Goal: Transaction & Acquisition: Purchase product/service

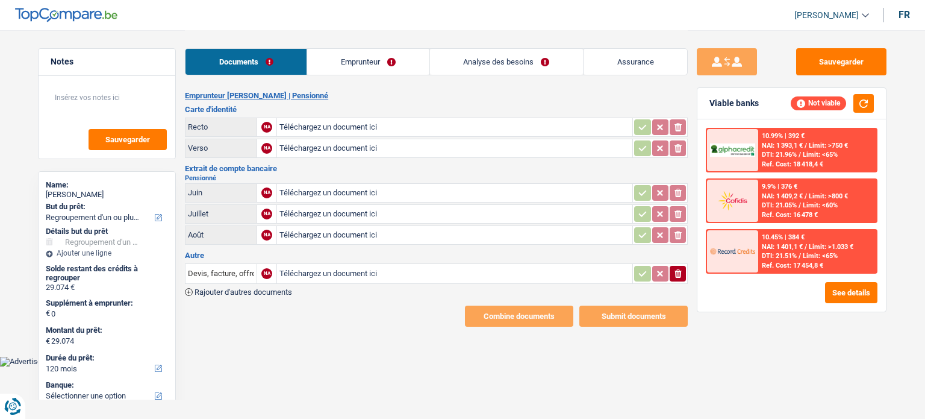
select select "refinancing"
select select "120"
type input "C:\fakepath\20250925_180647.jpg"
type input "C:\fakepath\20250925_180656.jpg"
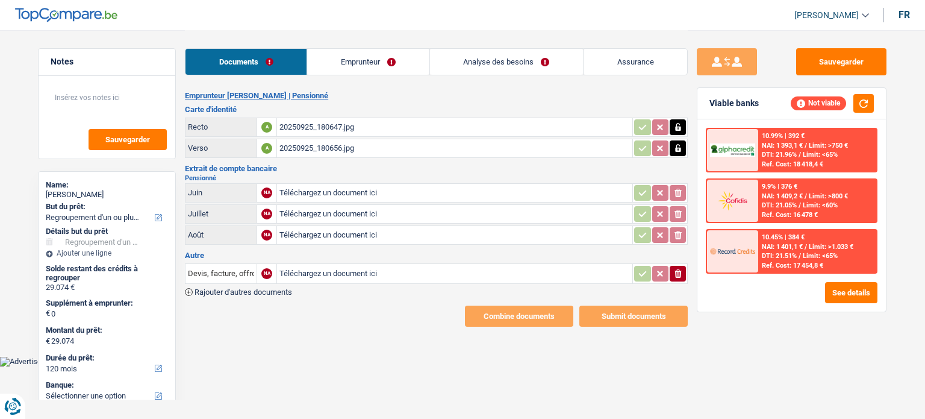
drag, startPoint x: 343, startPoint y: 173, endPoint x: 342, endPoint y: 183, distance: 10.3
click at [343, 175] on h2 "Pensionné" at bounding box center [436, 178] width 503 height 7
click at [342, 185] on input "Téléchargez un document ici" at bounding box center [454, 193] width 350 height 18
type input "C:\fakepath\BE61001113338617-2025-9-12-UT44JDHHIRC2.pdf"
click at [393, 211] on input "Téléchargez un document ici" at bounding box center [454, 214] width 350 height 18
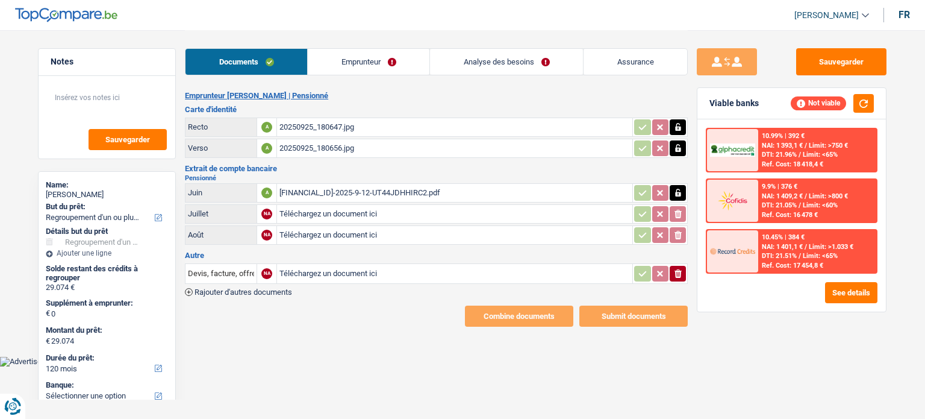
type input "C:\fakepath\BE61001113338617-2025-8-14-UT44TDBISRR7.pdf"
click at [361, 233] on input "Téléchargez un document ici" at bounding box center [454, 235] width 350 height 18
type input "C:\fakepath\BE61001113338617-2025-7-14-UT449EUNM3NG.pdf"
click at [679, 269] on icon "button" at bounding box center [677, 273] width 7 height 8
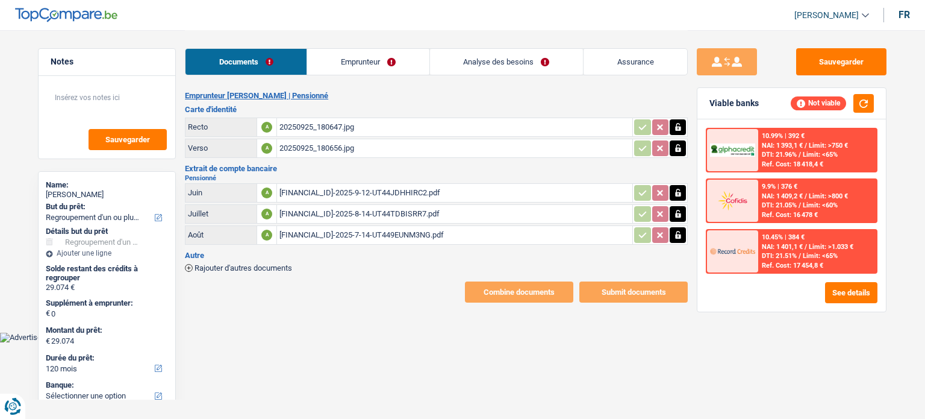
click at [357, 66] on link "Emprunteur" at bounding box center [368, 62] width 122 height 26
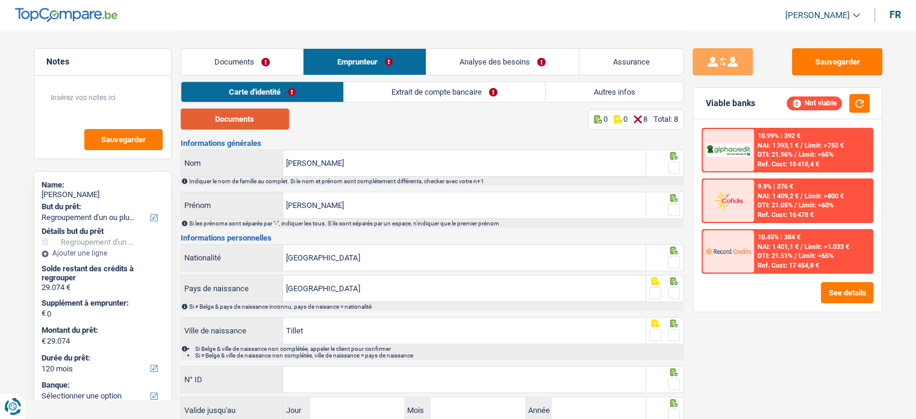
click at [257, 122] on button "Documents" at bounding box center [235, 118] width 108 height 21
drag, startPoint x: 669, startPoint y: 166, endPoint x: 673, endPoint y: 184, distance: 19.0
click at [669, 166] on span at bounding box center [674, 167] width 12 height 12
click at [0, 0] on input "radio" at bounding box center [0, 0] width 0 height 0
click at [676, 210] on span at bounding box center [674, 210] width 12 height 12
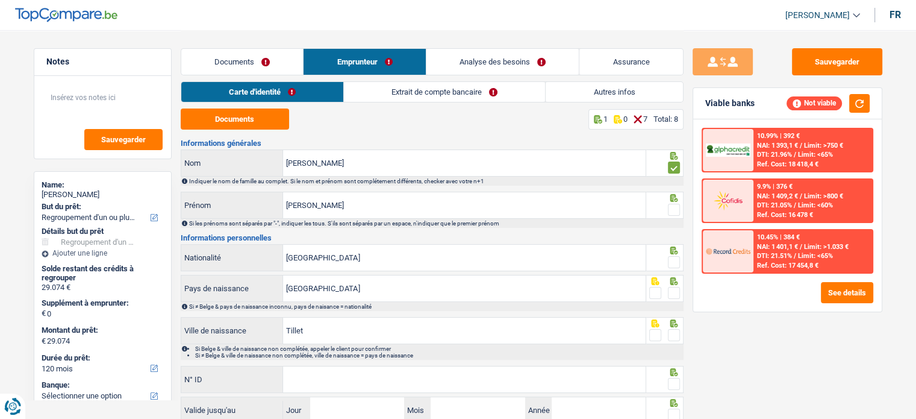
click at [0, 0] on input "radio" at bounding box center [0, 0] width 0 height 0
click at [678, 269] on div at bounding box center [674, 262] width 12 height 15
click at [674, 263] on span at bounding box center [674, 262] width 12 height 12
click at [0, 0] on input "radio" at bounding box center [0, 0] width 0 height 0
click at [677, 302] on div "Si ≠ Belge & pays de naissance inconnu, pays de naisance = nationalité" at bounding box center [432, 306] width 503 height 9
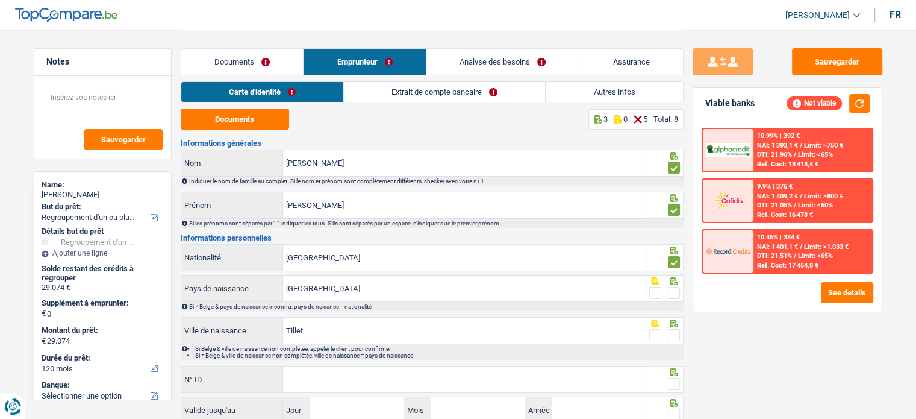
click at [674, 296] on span at bounding box center [674, 293] width 12 height 12
click at [0, 0] on input "radio" at bounding box center [0, 0] width 0 height 0
click at [673, 335] on span at bounding box center [674, 335] width 12 height 12
click at [0, 0] on input "radio" at bounding box center [0, 0] width 0 height 0
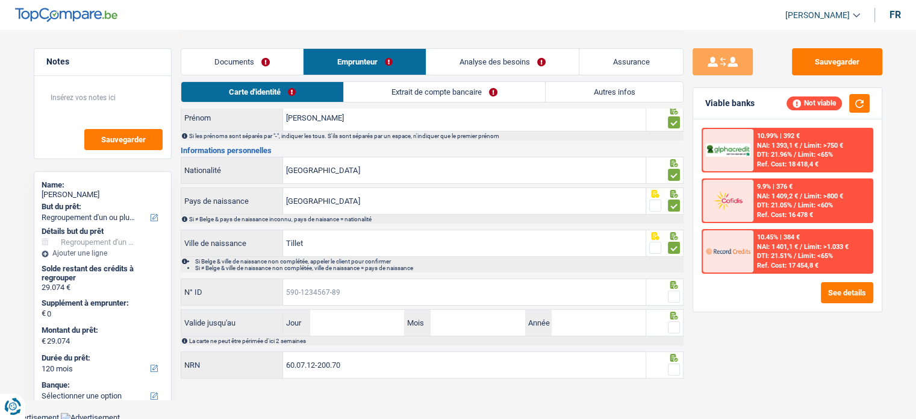
paste input "595-4226461-92"
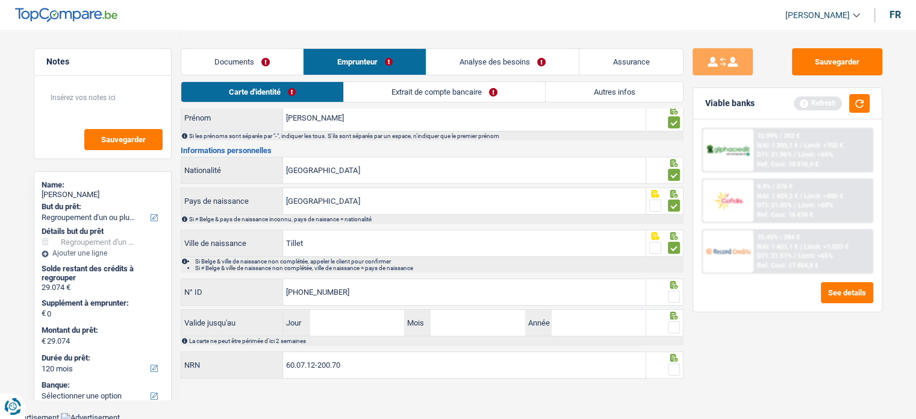
type input "595-4226461-92"
click at [359, 325] on input "Jour" at bounding box center [357, 323] width 94 height 26
type input "04"
type input "06"
type input "2035"
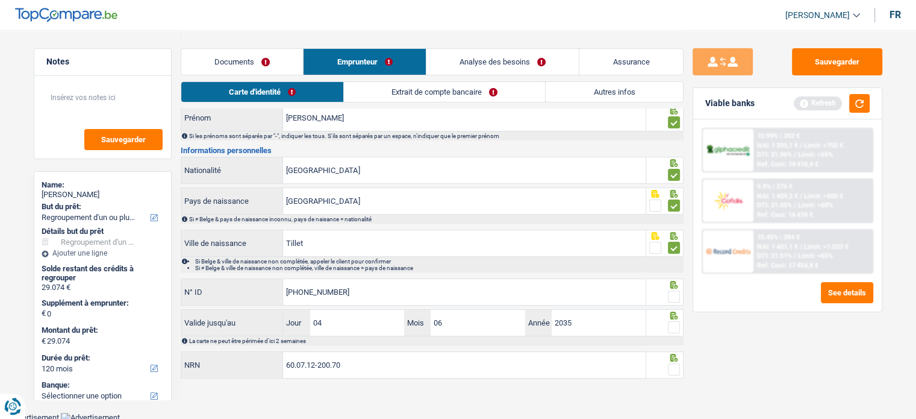
click at [673, 286] on icon at bounding box center [674, 285] width 8 height 8
click at [676, 298] on span at bounding box center [674, 296] width 12 height 12
click at [0, 0] on input "radio" at bounding box center [0, 0] width 0 height 0
click at [679, 321] on span at bounding box center [674, 327] width 12 height 12
click at [0, 0] on input "radio" at bounding box center [0, 0] width 0 height 0
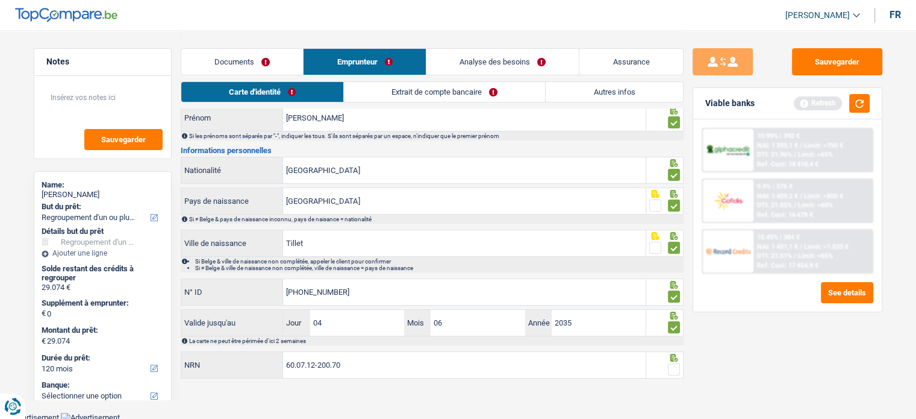
click at [674, 363] on span at bounding box center [674, 369] width 12 height 12
click at [0, 0] on input "radio" at bounding box center [0, 0] width 0 height 0
click at [400, 94] on link "Extrait de compte bancaire" at bounding box center [444, 92] width 201 height 20
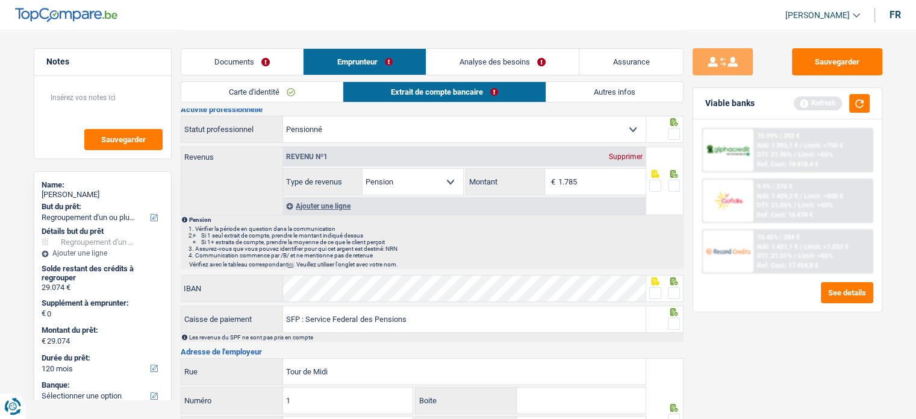
scroll to position [0, 0]
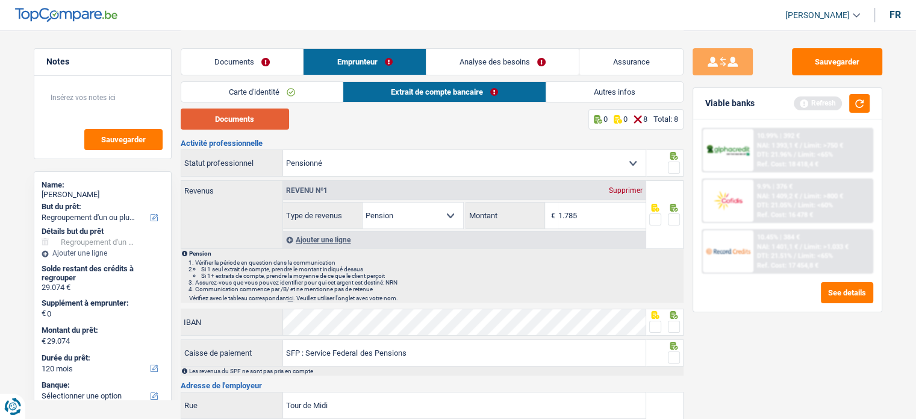
click at [263, 121] on button "Documents" at bounding box center [235, 118] width 108 height 21
drag, startPoint x: 674, startPoint y: 217, endPoint x: 682, endPoint y: 183, distance: 34.5
click at [674, 217] on span at bounding box center [674, 219] width 12 height 12
click at [0, 0] on input "radio" at bounding box center [0, 0] width 0 height 0
click at [679, 167] on span at bounding box center [674, 167] width 12 height 12
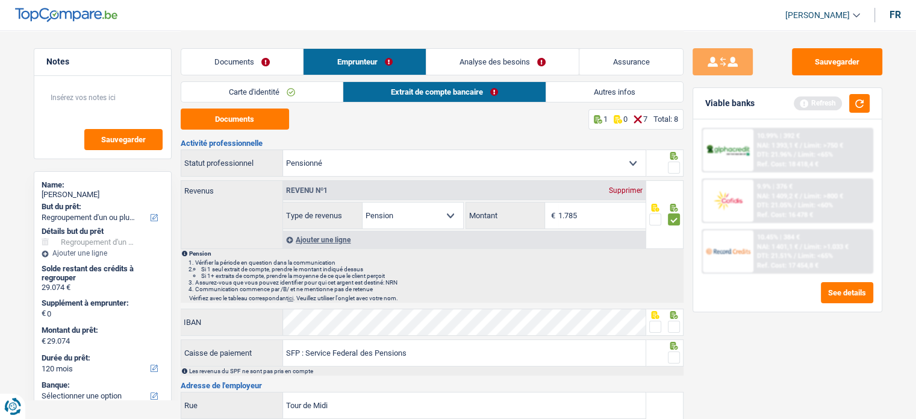
click at [0, 0] on input "radio" at bounding box center [0, 0] width 0 height 0
click at [675, 320] on span at bounding box center [674, 326] width 12 height 12
click at [0, 0] on input "radio" at bounding box center [0, 0] width 0 height 0
click at [675, 357] on span at bounding box center [674, 357] width 12 height 12
click at [0, 0] on input "radio" at bounding box center [0, 0] width 0 height 0
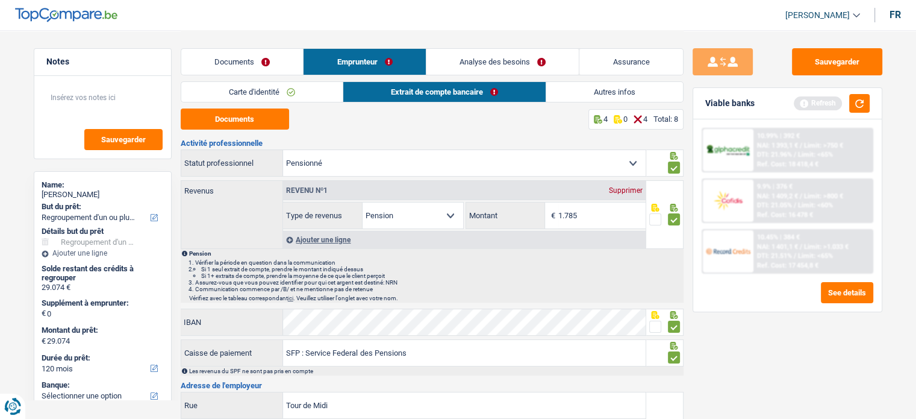
scroll to position [181, 0]
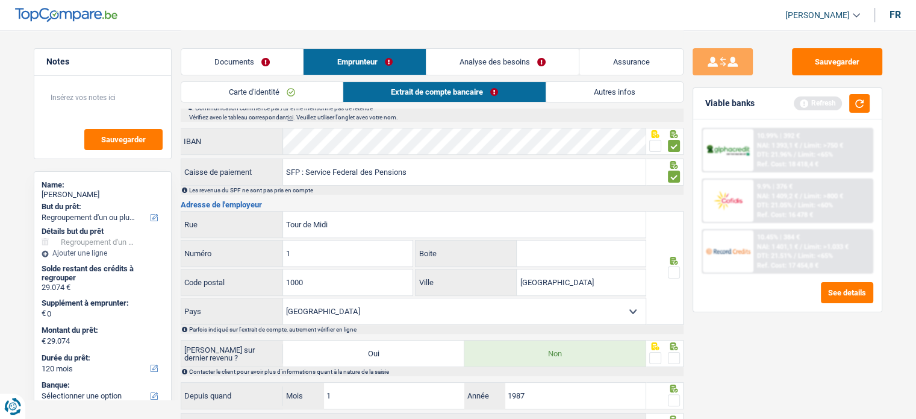
click at [655, 142] on span at bounding box center [655, 146] width 12 height 12
click at [0, 0] on input "radio" at bounding box center [0, 0] width 0 height 0
drag, startPoint x: 674, startPoint y: 277, endPoint x: 674, endPoint y: 306, distance: 28.9
click at [674, 276] on div at bounding box center [674, 272] width 12 height 15
click at [672, 352] on span at bounding box center [674, 358] width 12 height 12
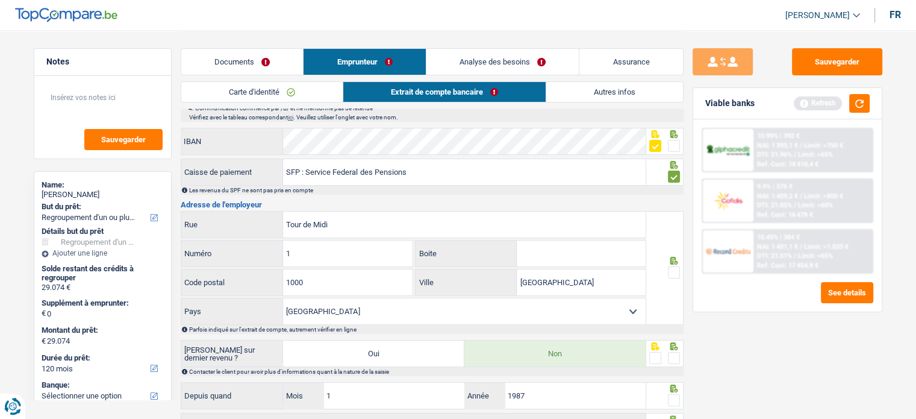
click at [0, 0] on input "radio" at bounding box center [0, 0] width 0 height 0
click at [677, 265] on div at bounding box center [674, 272] width 12 height 15
click at [677, 272] on span at bounding box center [674, 272] width 12 height 12
click at [0, 0] on input "radio" at bounding box center [0, 0] width 0 height 0
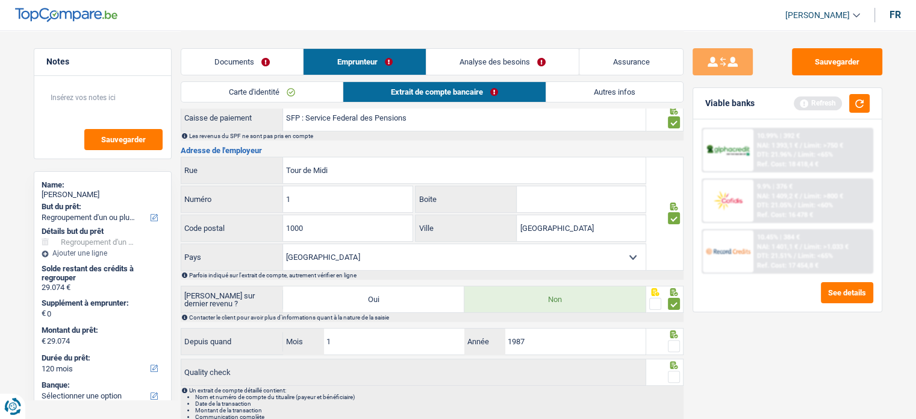
scroll to position [286, 0]
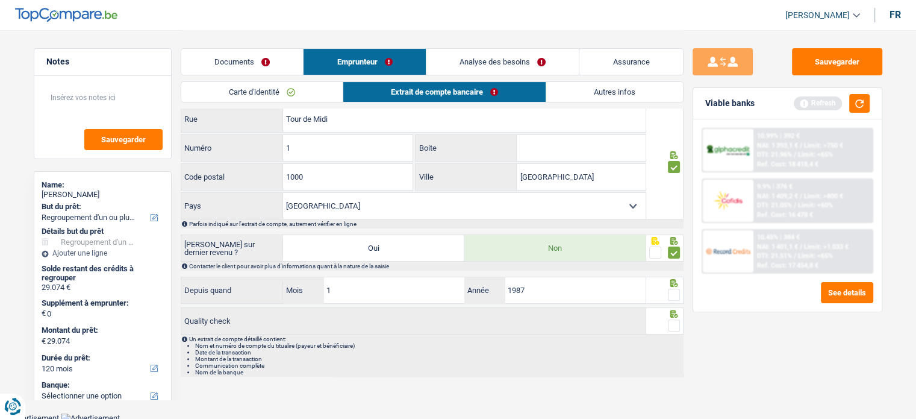
click at [672, 288] on span at bounding box center [674, 294] width 12 height 12
click at [0, 0] on input "radio" at bounding box center [0, 0] width 0 height 0
click at [671, 327] on span at bounding box center [674, 325] width 12 height 12
click at [0, 0] on input "radio" at bounding box center [0, 0] width 0 height 0
click at [609, 99] on link "Autres infos" at bounding box center [614, 92] width 137 height 20
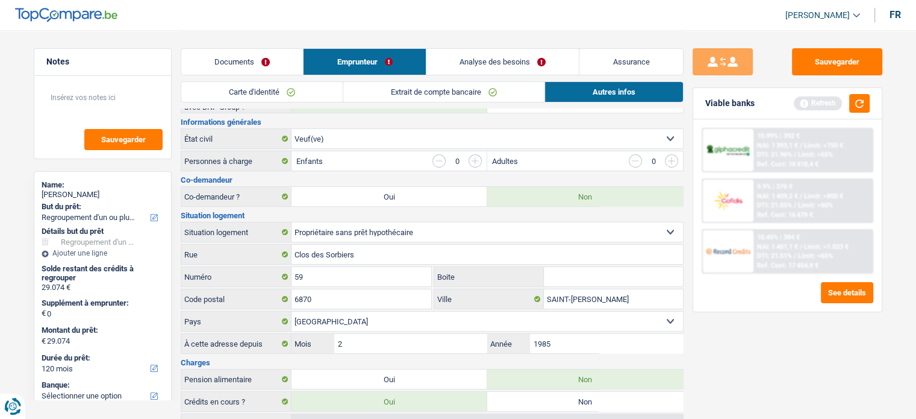
scroll to position [45, 0]
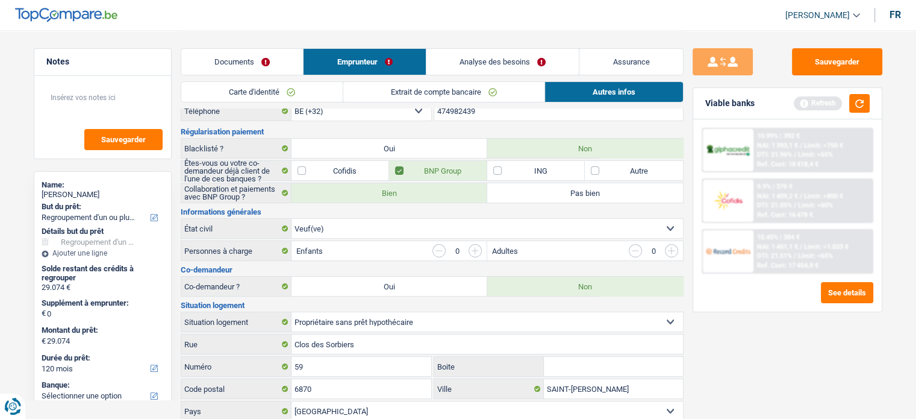
click at [466, 64] on link "Analyse des besoins" at bounding box center [502, 62] width 153 height 26
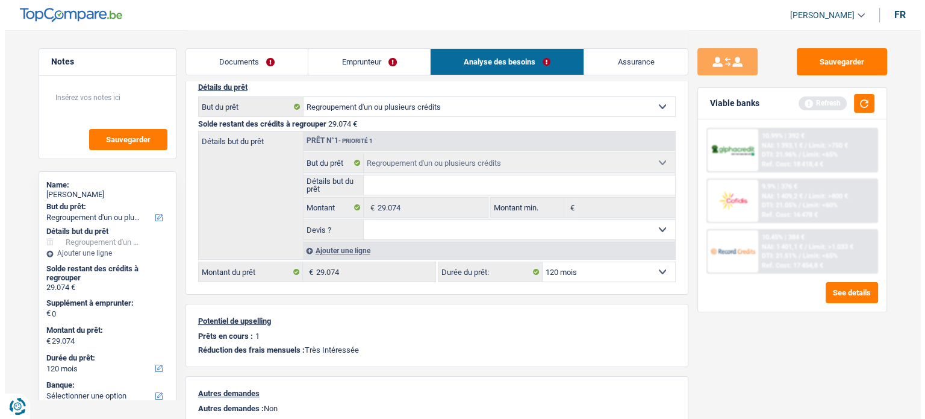
scroll to position [281, 0]
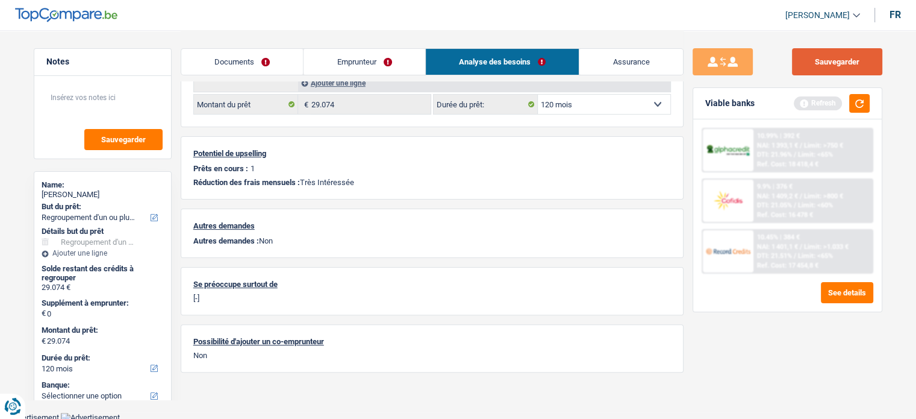
click at [838, 66] on button "Sauvegarder" at bounding box center [837, 61] width 90 height 27
click at [850, 107] on button "button" at bounding box center [859, 103] width 20 height 19
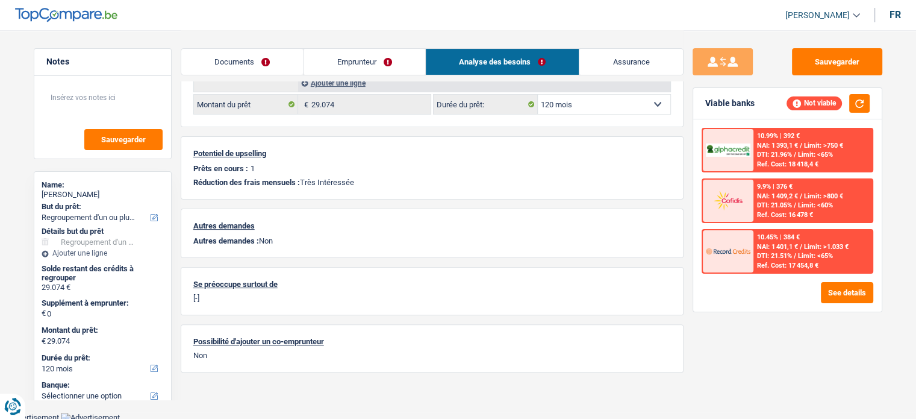
click at [856, 302] on div "10.99% | 392 € NAI: 1 393,1 € / Limit: >750 € DTI: 21.96% / Limit: <65% Ref. Co…" at bounding box center [787, 215] width 188 height 192
click at [852, 293] on button "See details" at bounding box center [847, 292] width 52 height 21
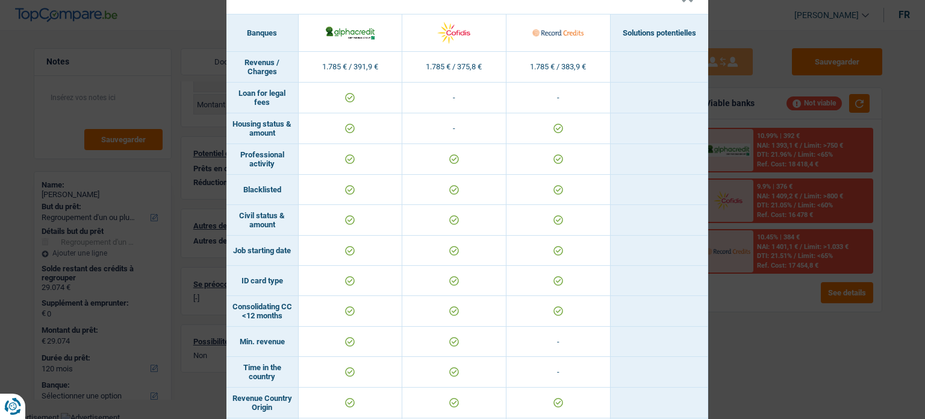
scroll to position [338, 0]
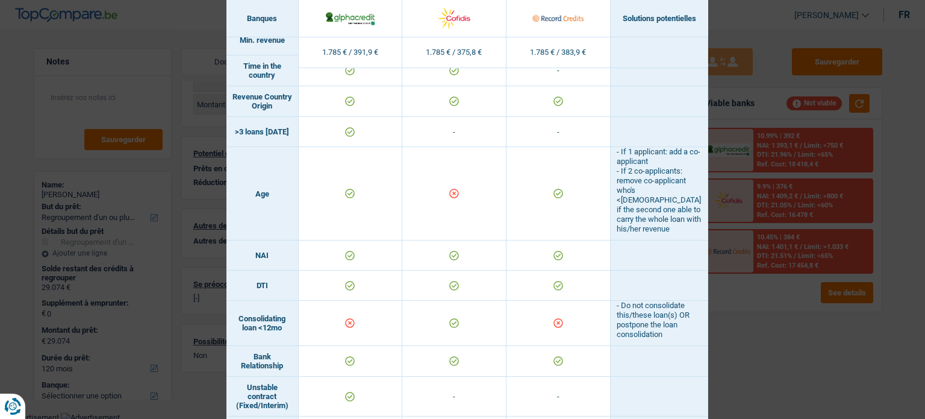
click at [797, 303] on div "Banks conditions × Banques Solutions potentielles Revenus / Charges 1.785 € / 3…" at bounding box center [462, 209] width 925 height 419
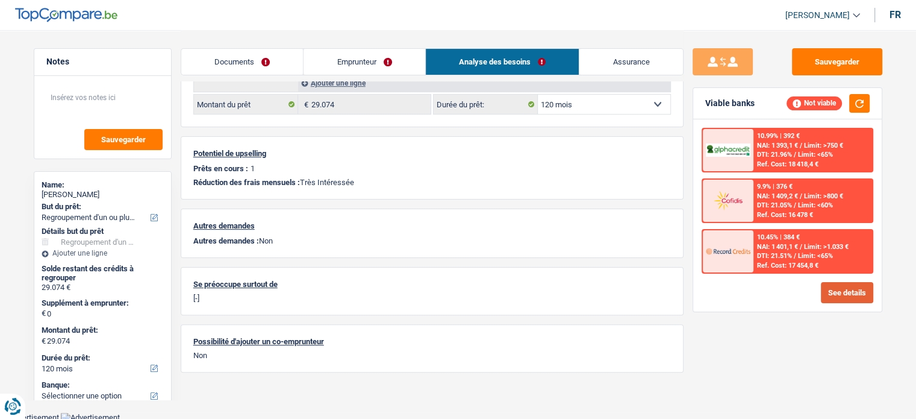
click at [861, 290] on button "See details" at bounding box center [847, 292] width 52 height 21
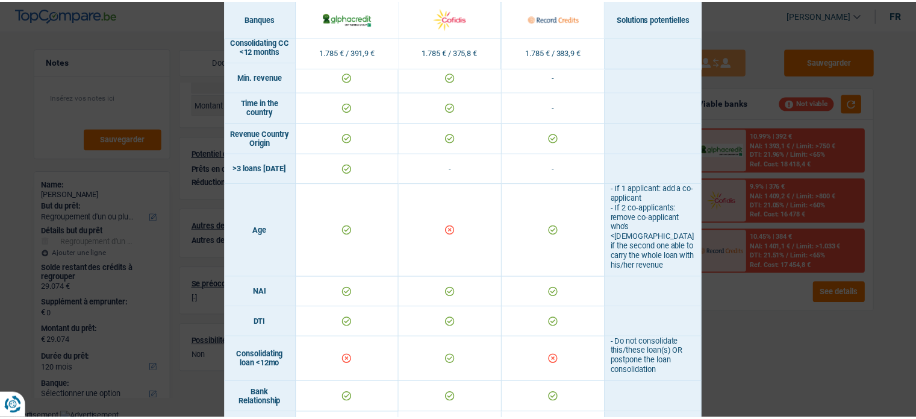
scroll to position [482, 0]
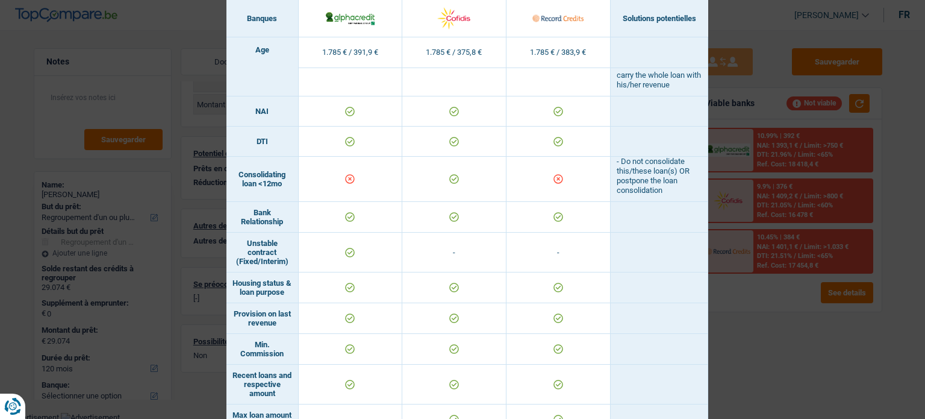
click at [794, 303] on div "Banks conditions × Banques Solutions potentielles Revenus / Charges 1.785 € / 3…" at bounding box center [462, 209] width 925 height 419
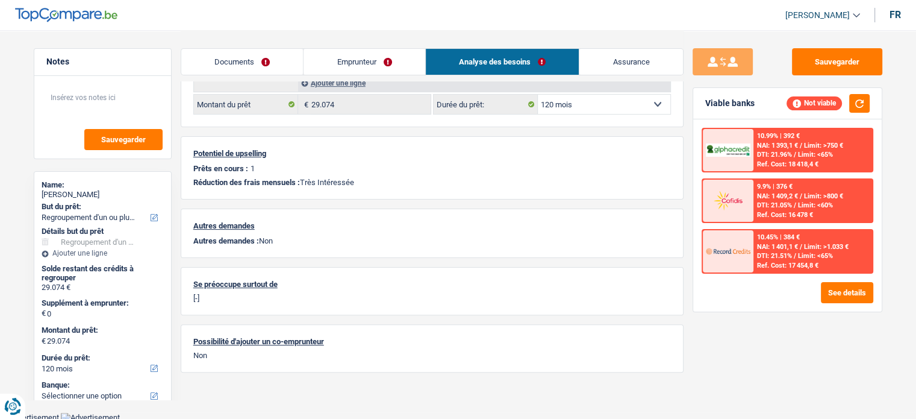
click at [361, 66] on link "Emprunteur" at bounding box center [364, 62] width 122 height 26
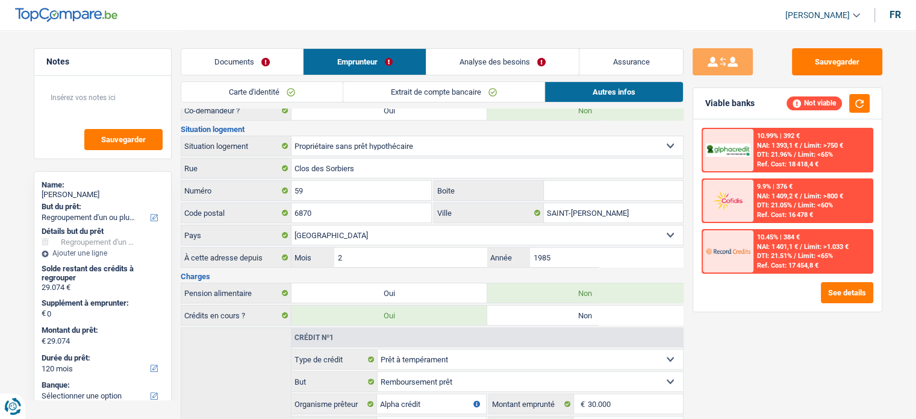
scroll to position [378, 0]
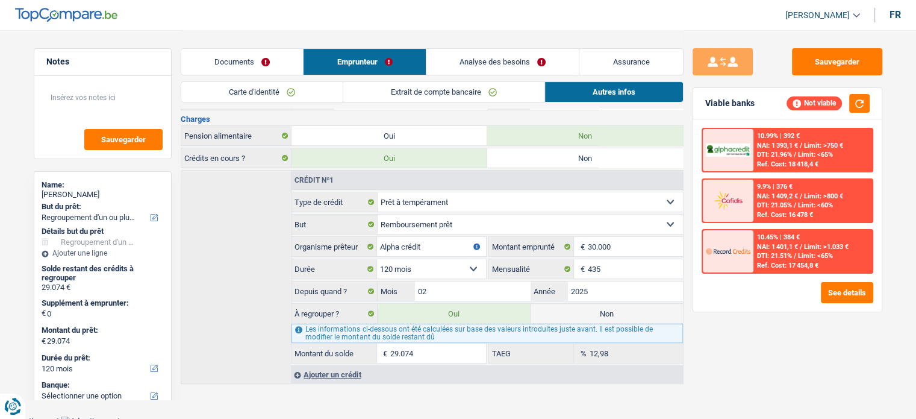
click at [616, 311] on label "Non" at bounding box center [607, 312] width 152 height 19
click at [616, 311] on input "Non" at bounding box center [607, 312] width 152 height 19
radio input "true"
select select
select select "24"
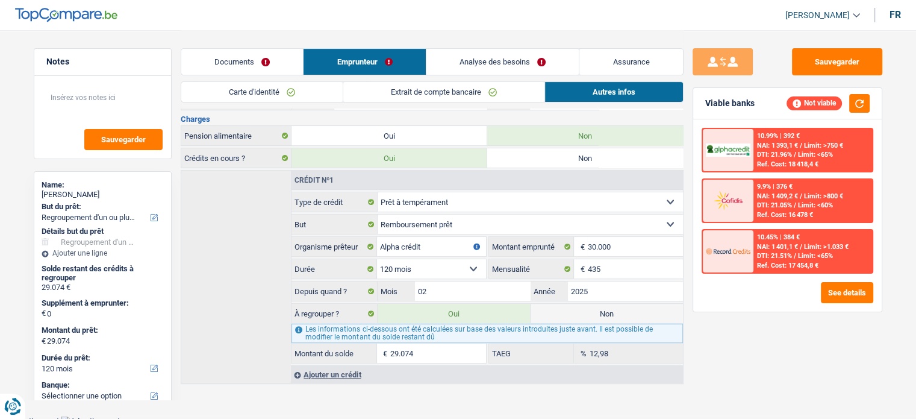
radio input "false"
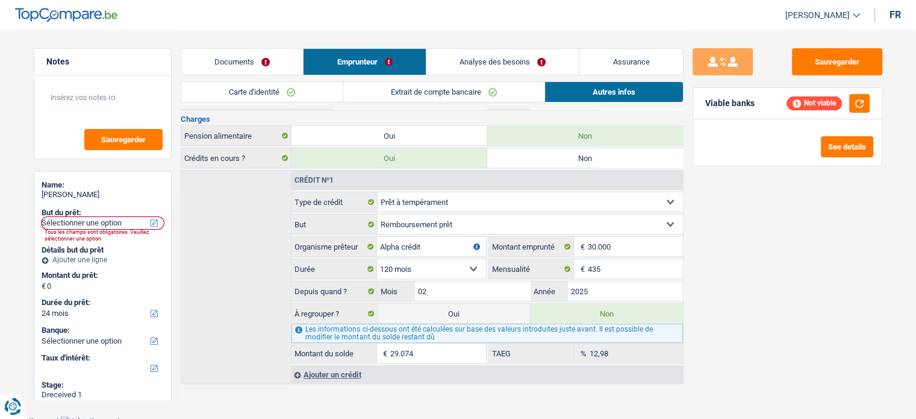
click at [267, 61] on link "Documents" at bounding box center [242, 62] width 122 height 26
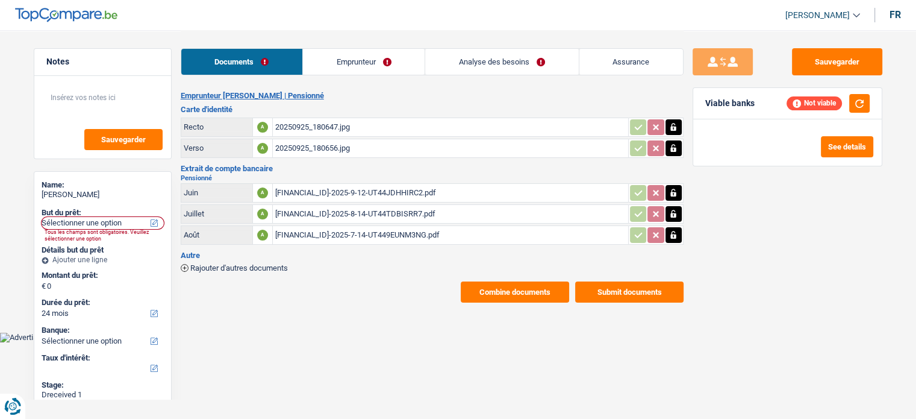
scroll to position [0, 0]
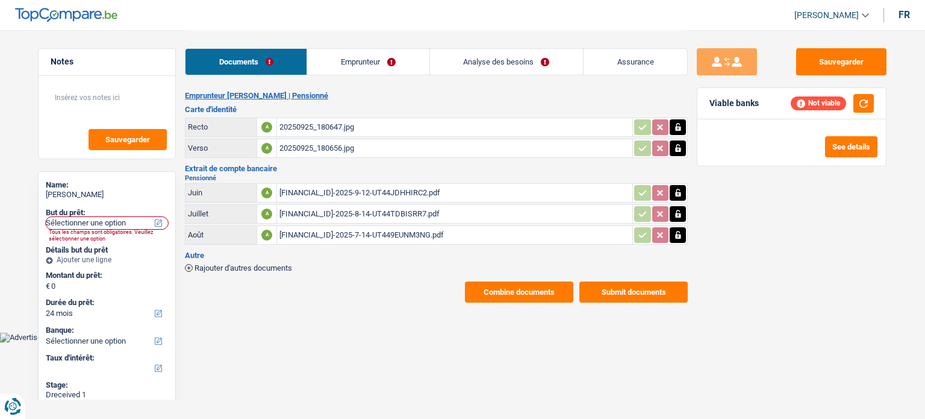
click at [395, 57] on link "Emprunteur" at bounding box center [368, 62] width 122 height 26
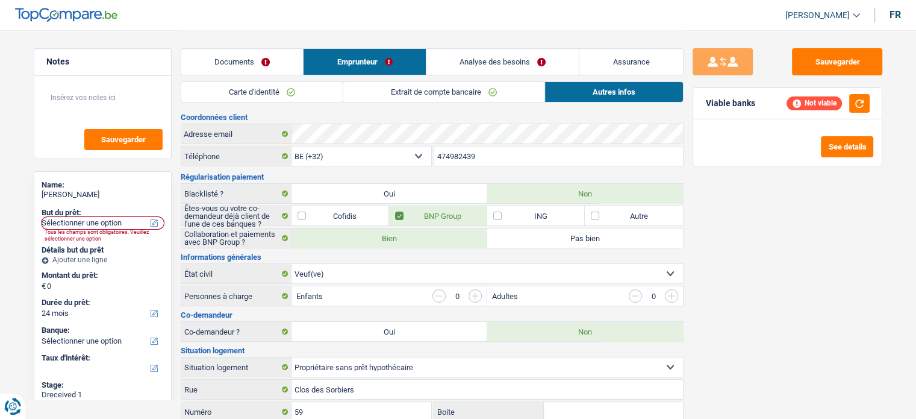
click at [257, 51] on link "Documents" at bounding box center [242, 62] width 122 height 26
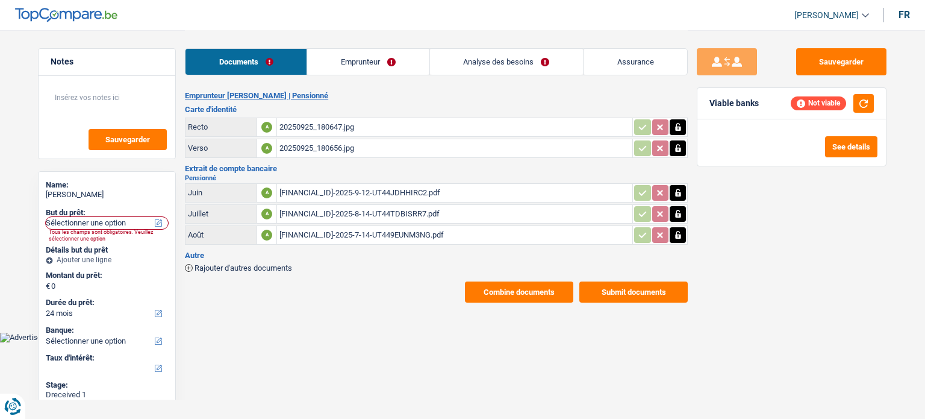
click at [485, 55] on link "Analyse des besoins" at bounding box center [506, 62] width 153 height 26
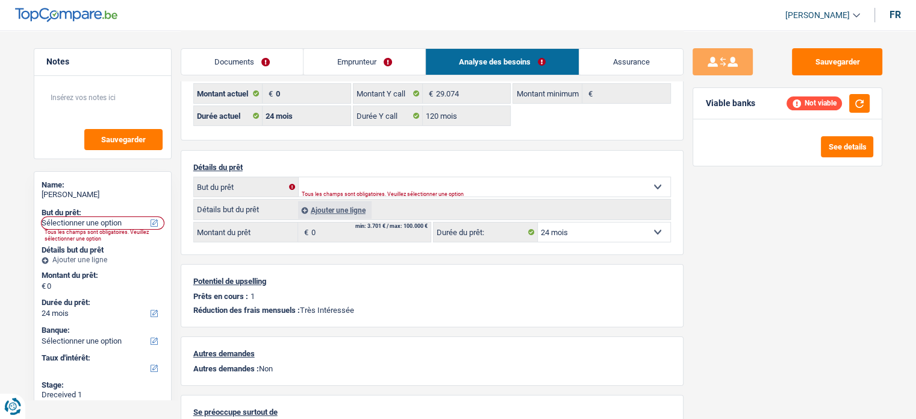
scroll to position [60, 0]
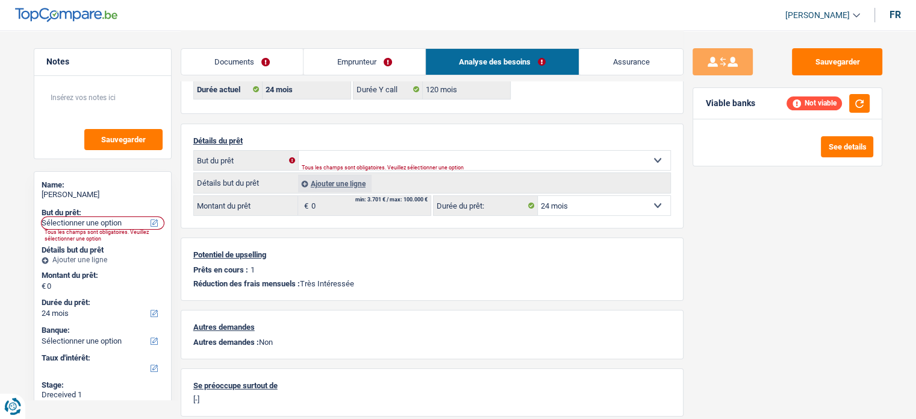
click at [329, 148] on div "Détails du prêt Confort maison: meubles, textile, peinture, électroménager, out…" at bounding box center [432, 175] width 503 height 105
click at [330, 158] on select "Confort maison: meubles, textile, peinture, électroménager, outillage non-profe…" at bounding box center [485, 160] width 372 height 19
select select "household"
click at [299, 151] on select "Confort maison: meubles, textile, peinture, électroménager, outillage non-profe…" at bounding box center [485, 160] width 372 height 19
select select "household"
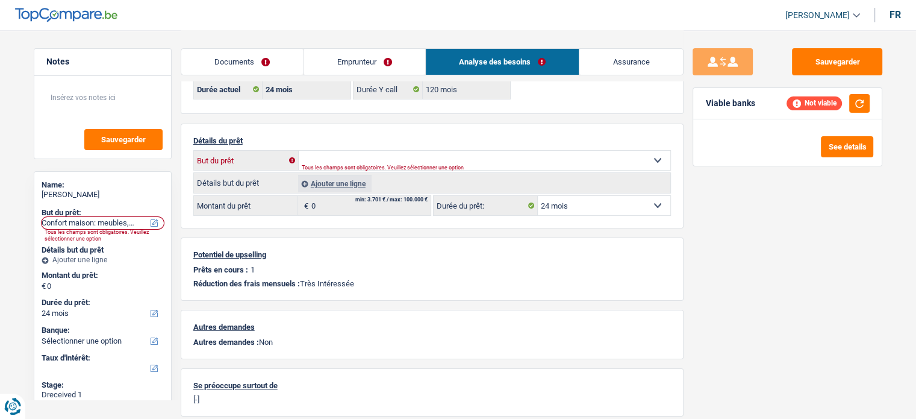
select select "household"
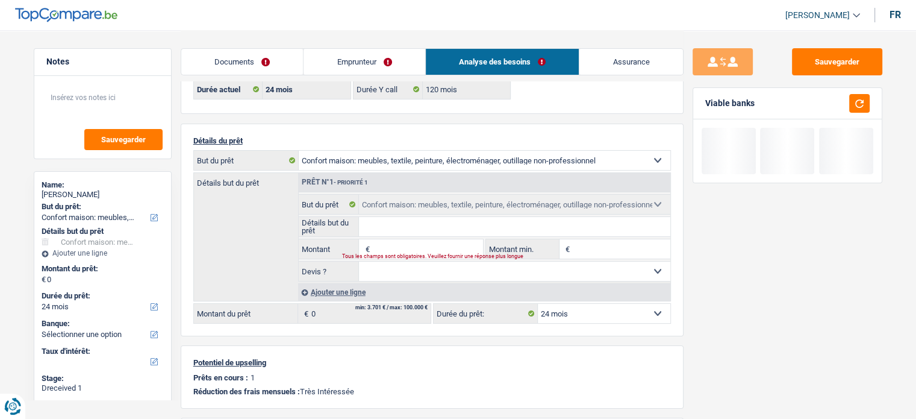
click at [417, 245] on input "Montant" at bounding box center [427, 248] width 110 height 19
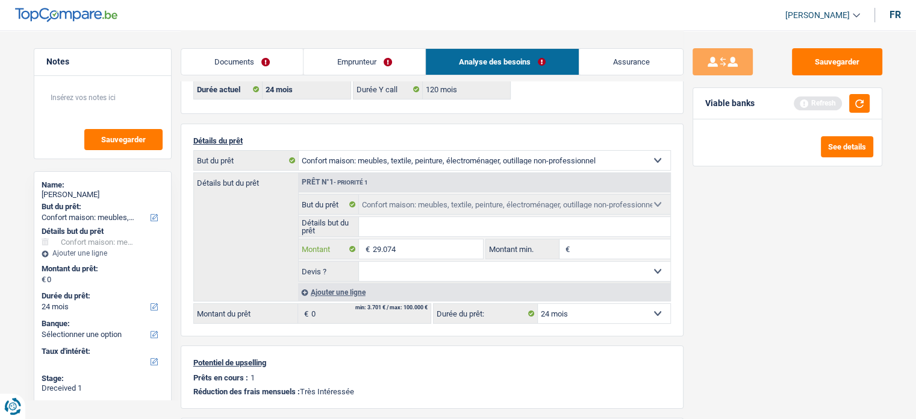
type input "29.074"
select select "120"
type input "29.074"
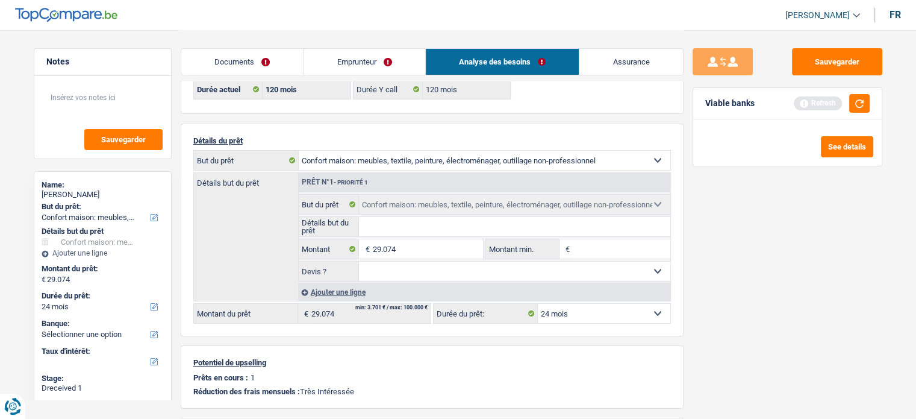
click at [836, 283] on div "Sauvegarder Viable banks Refresh See details" at bounding box center [787, 223] width 208 height 351
select select "120"
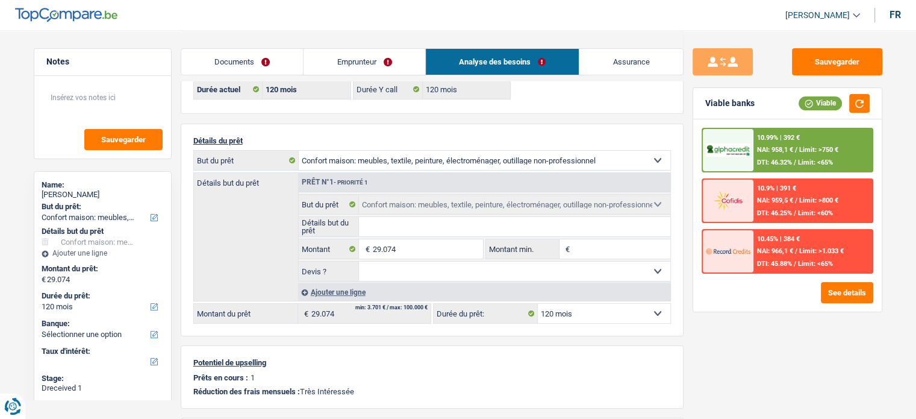
click at [464, 160] on select "Confort maison: meubles, textile, peinture, électroménager, outillage non-profe…" at bounding box center [485, 160] width 372 height 19
drag, startPoint x: 360, startPoint y: 158, endPoint x: 361, endPoint y: 166, distance: 7.9
click at [360, 158] on select "Confort maison: meubles, textile, peinture, électroménager, outillage non-profe…" at bounding box center [485, 160] width 372 height 19
select select "other"
click at [299, 151] on select "Confort maison: meubles, textile, peinture, électroménager, outillage non-profe…" at bounding box center [485, 160] width 372 height 19
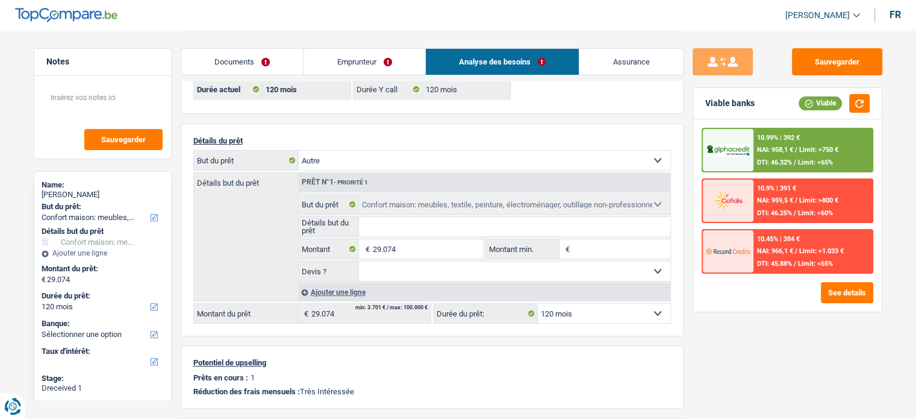
select select "other"
select select "household"
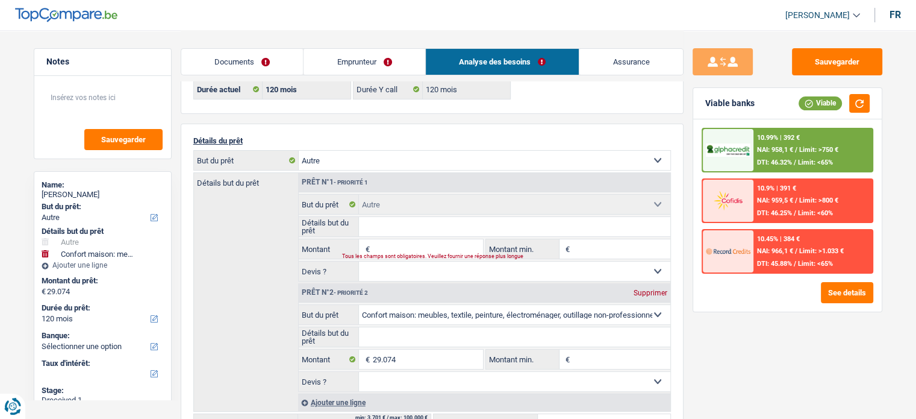
click at [637, 291] on div "Supprimer" at bounding box center [650, 292] width 40 height 7
select select
type input "0"
select select
type input "0"
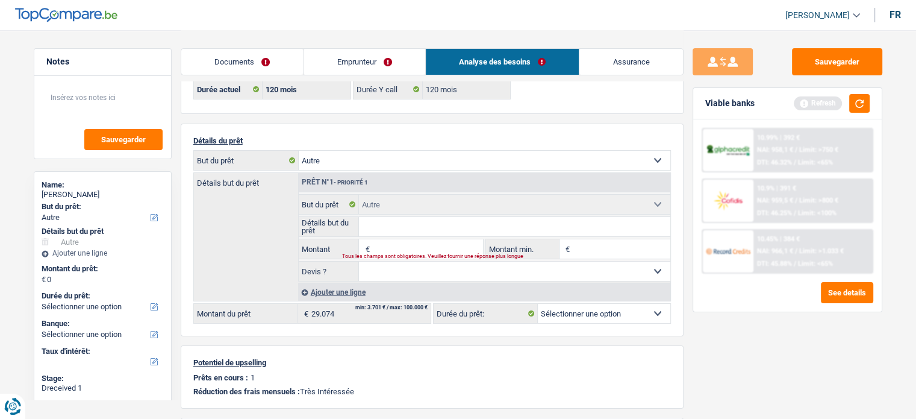
click at [402, 233] on input "Détails but du prêt" at bounding box center [514, 226] width 311 height 19
click at [401, 244] on input "Montant" at bounding box center [427, 248] width 110 height 19
type input "29.074"
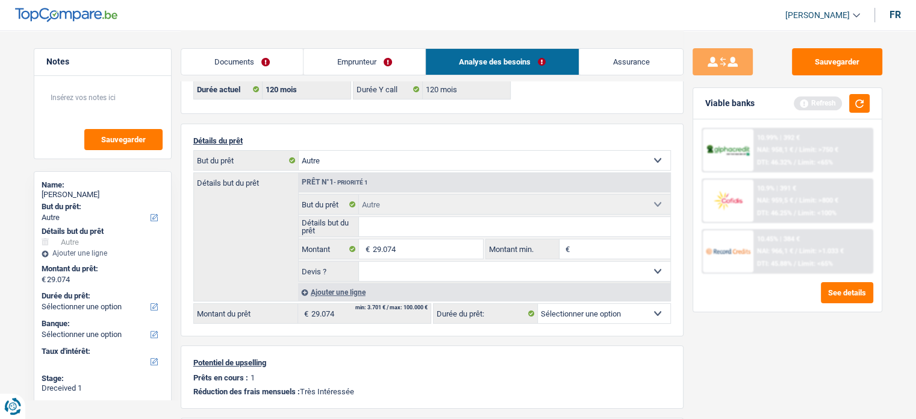
select select "120"
click at [427, 229] on input "Détails but du prêt" at bounding box center [514, 226] width 311 height 19
type input "remboursement pret"
click at [862, 108] on button "button" at bounding box center [859, 103] width 20 height 19
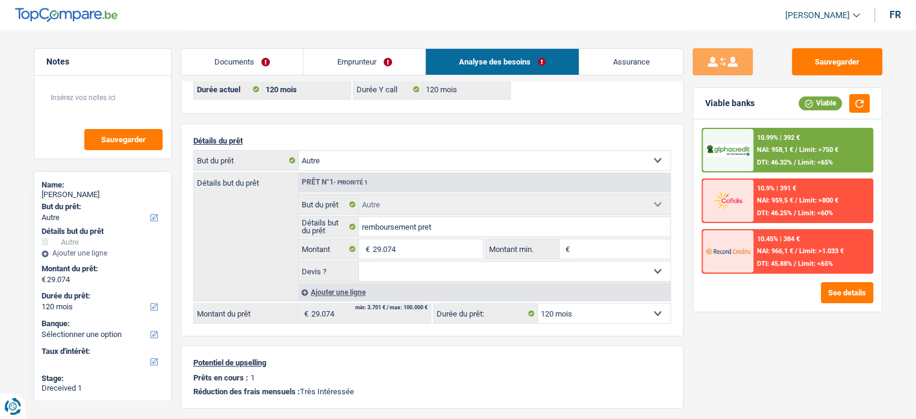
click at [792, 141] on div "10.99% | 392 € NAI: 958,1 € / Limit: >750 € DTI: 46.32% / Limit: <65%" at bounding box center [812, 150] width 119 height 42
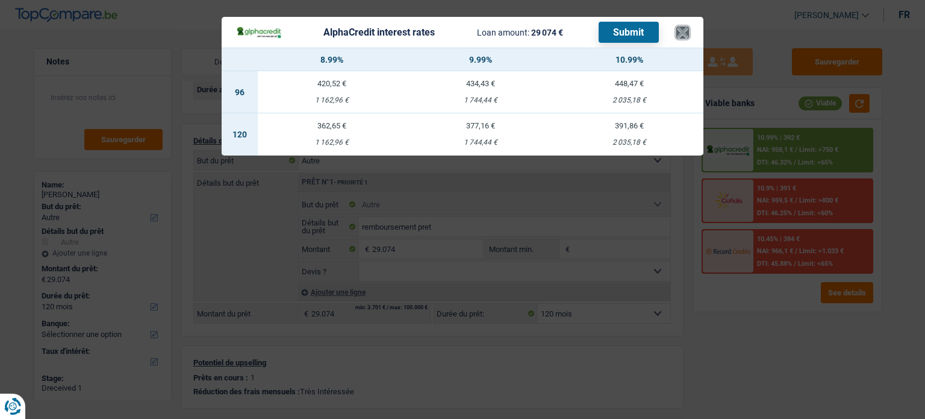
click at [679, 38] on button "×" at bounding box center [682, 32] width 13 height 12
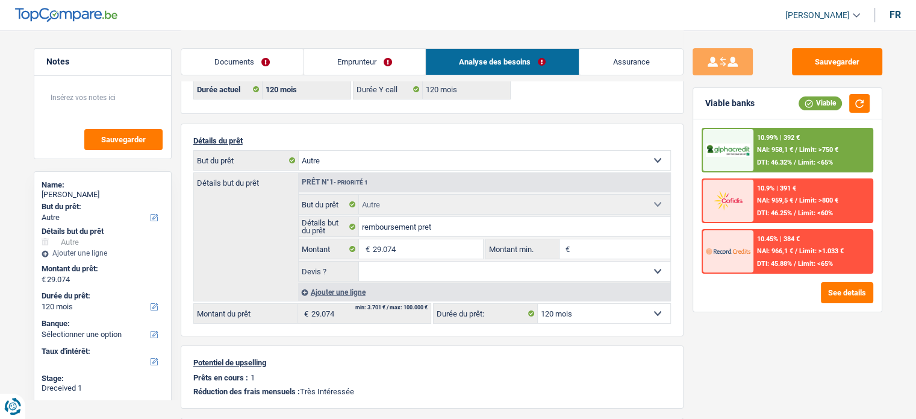
drag, startPoint x: 391, startPoint y: 67, endPoint x: 482, endPoint y: 74, distance: 90.6
click at [391, 67] on link "Emprunteur" at bounding box center [364, 62] width 122 height 26
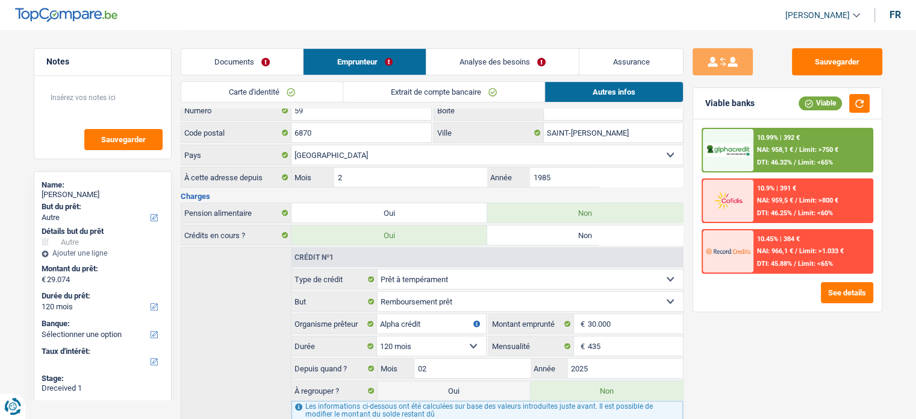
scroll to position [378, 0]
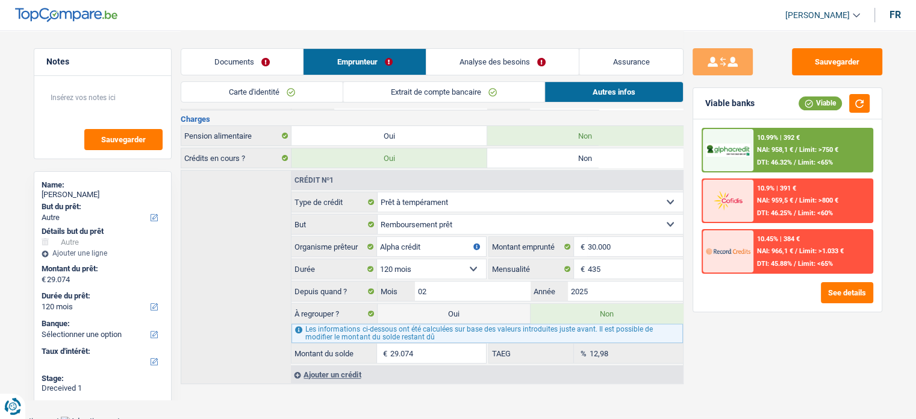
click at [267, 57] on link "Documents" at bounding box center [242, 62] width 122 height 26
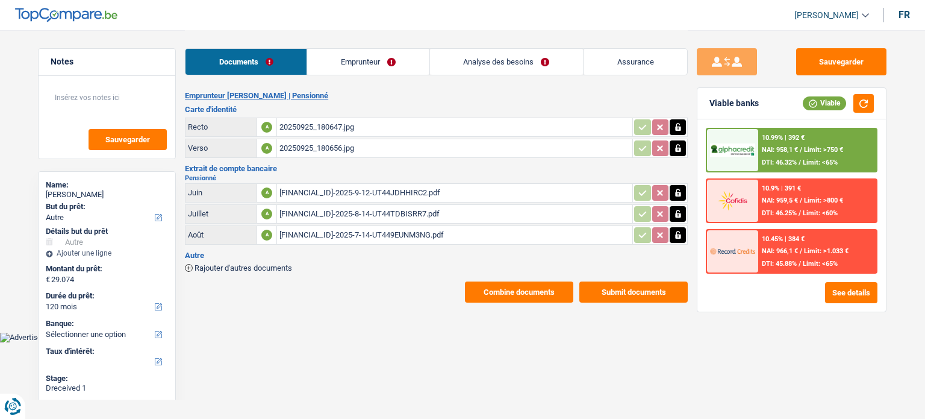
click at [397, 58] on link "Emprunteur" at bounding box center [368, 62] width 122 height 26
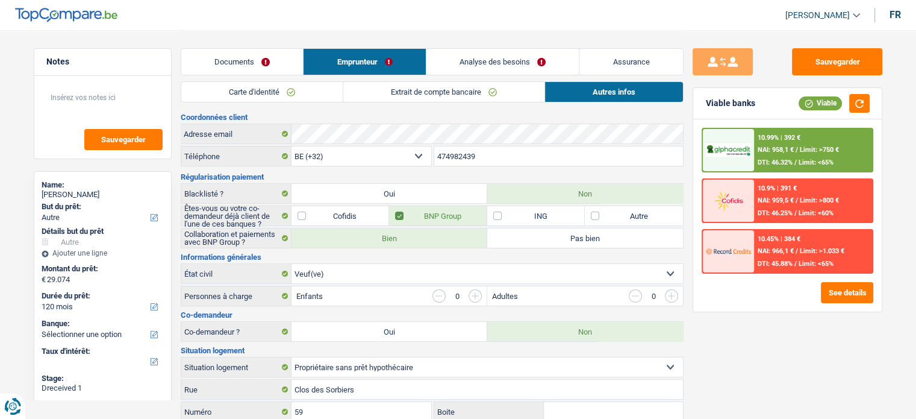
click at [808, 158] on span "Limit: <65%" at bounding box center [815, 162] width 35 height 8
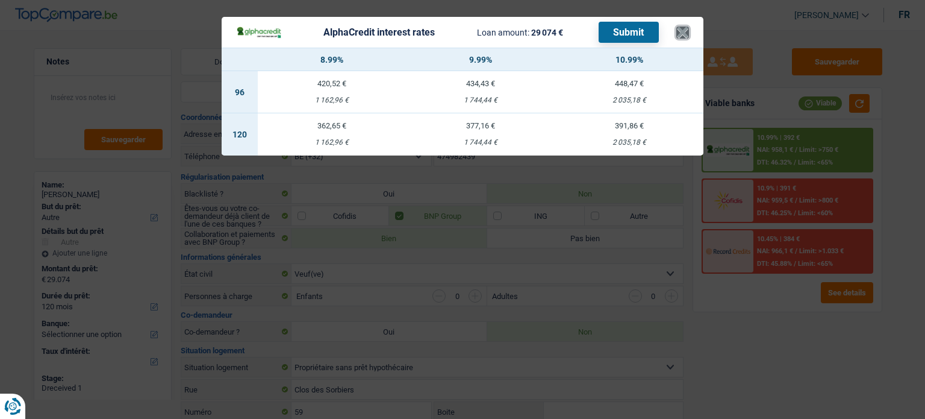
click at [685, 28] on button "×" at bounding box center [682, 32] width 13 height 12
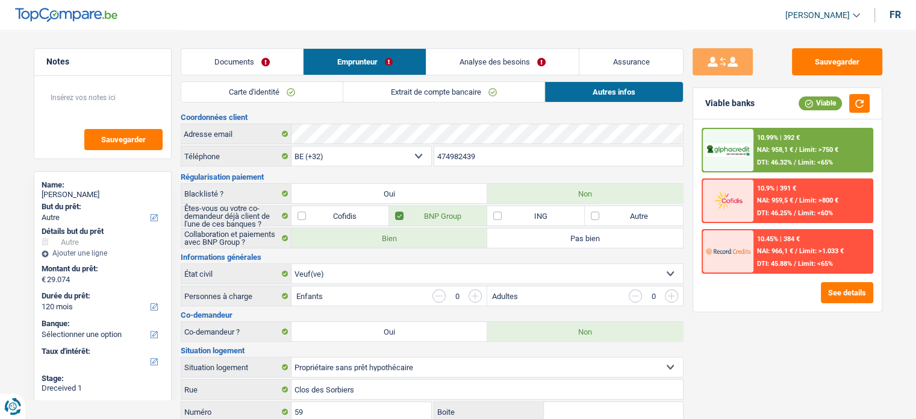
click at [470, 57] on link "Analyse des besoins" at bounding box center [502, 62] width 153 height 26
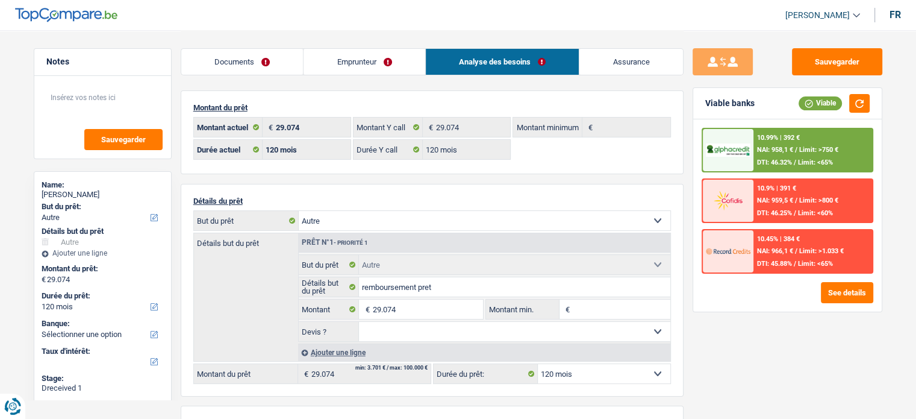
click at [299, 60] on link "Documents" at bounding box center [242, 62] width 122 height 26
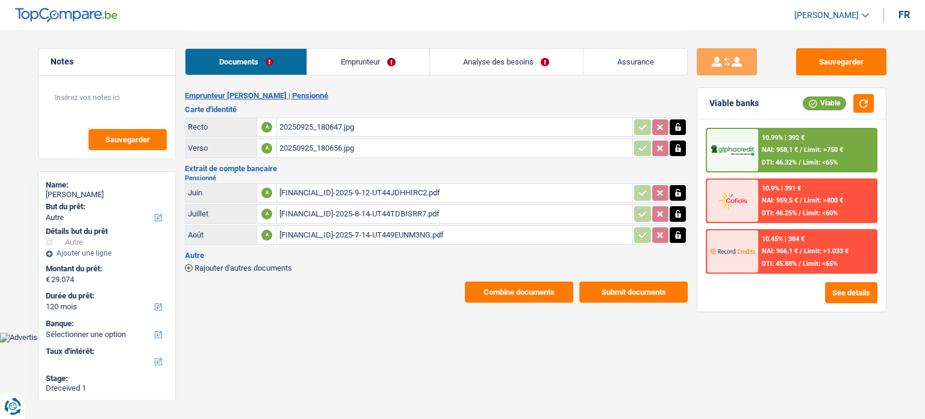
click at [833, 152] on span "Limit: >750 €" at bounding box center [823, 150] width 39 height 8
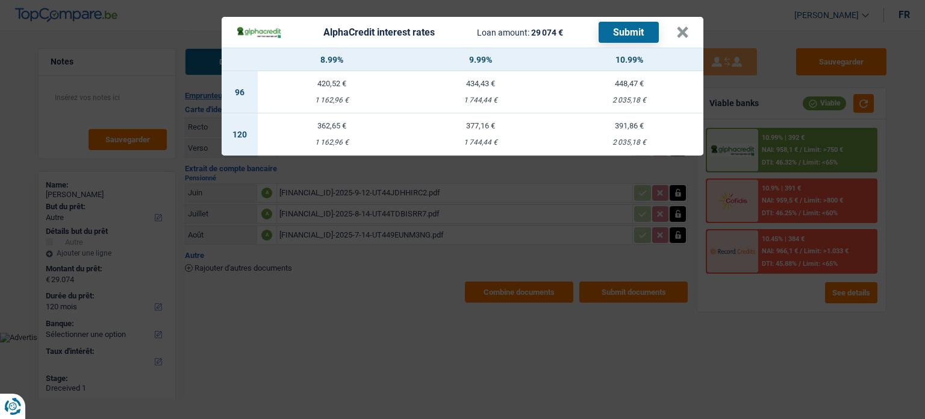
click at [469, 132] on td "377,16 € 1 744,44 €" at bounding box center [480, 134] width 149 height 42
select select "alphacredit"
type input "9,99"
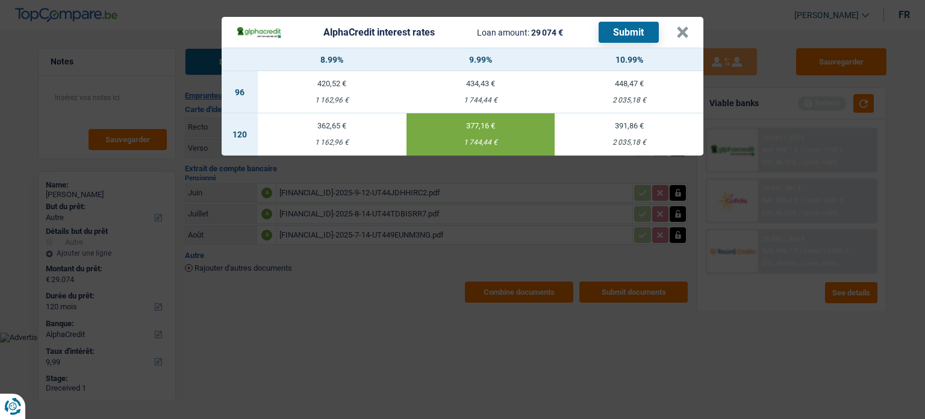
click at [631, 40] on button "Submit" at bounding box center [629, 32] width 60 height 21
click at [680, 33] on button "×" at bounding box center [682, 32] width 13 height 12
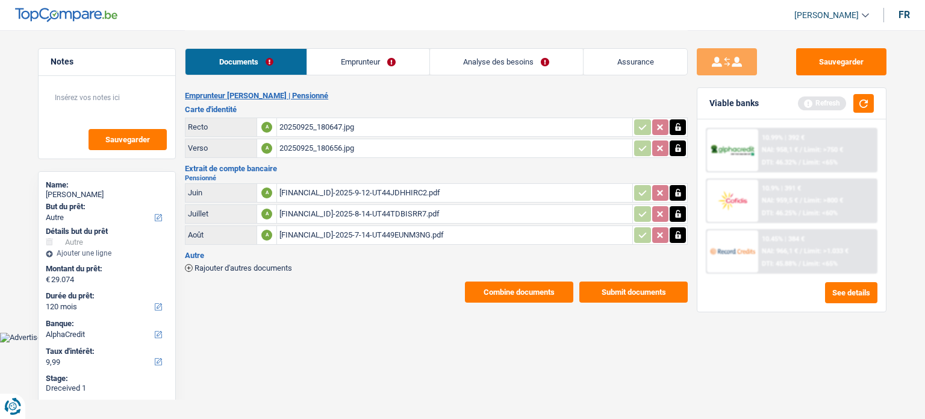
click at [888, 67] on div "Sauvegarder Viable banks Refresh 10.99% | 392 € NAI: 958,1 € / Limit: >750 € DT…" at bounding box center [792, 223] width 208 height 351
click at [867, 95] on button "button" at bounding box center [863, 103] width 20 height 19
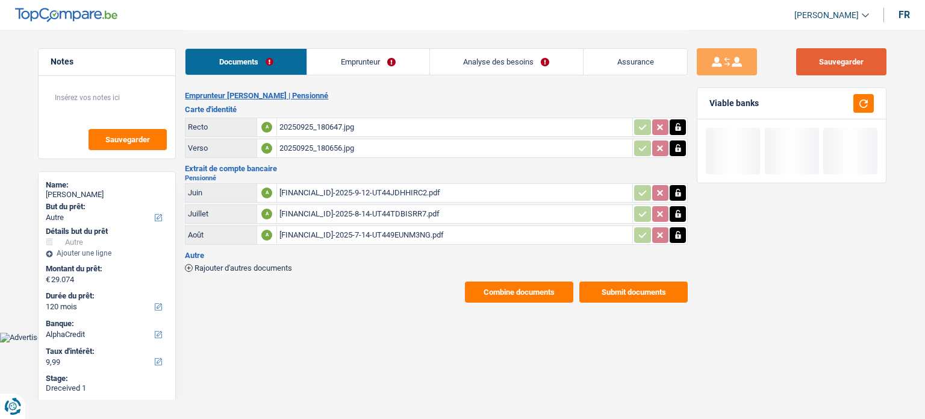
click at [853, 66] on button "Sauvegarder" at bounding box center [841, 61] width 90 height 27
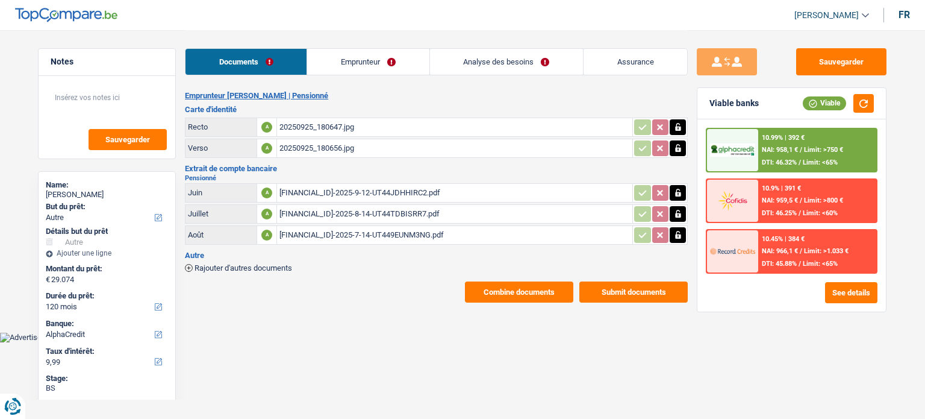
click at [395, 66] on link "Emprunteur" at bounding box center [368, 62] width 122 height 26
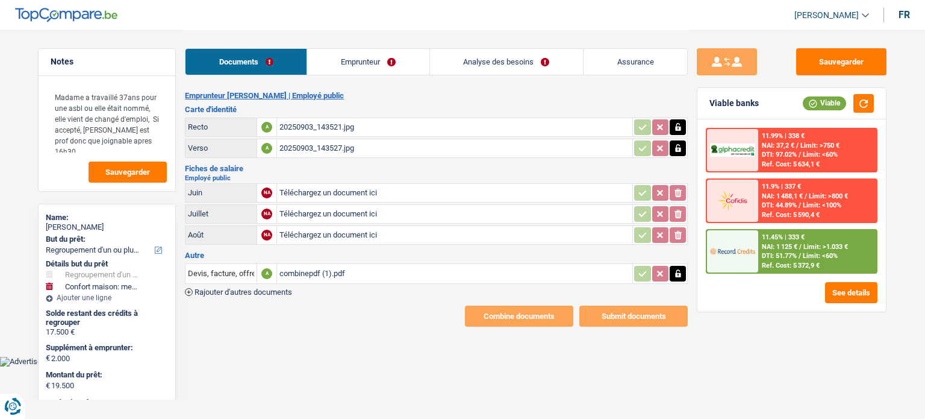
select select "refinancing"
select select "household"
select select "84"
type input "C:\fakepath\Screenshot_20250925_124212_Samsung Notes.jpg"
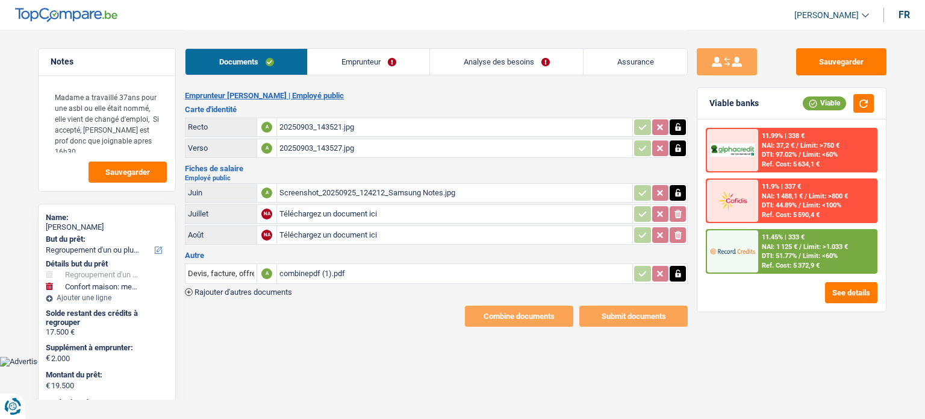
click at [318, 66] on link "Emprunteur" at bounding box center [369, 62] width 122 height 26
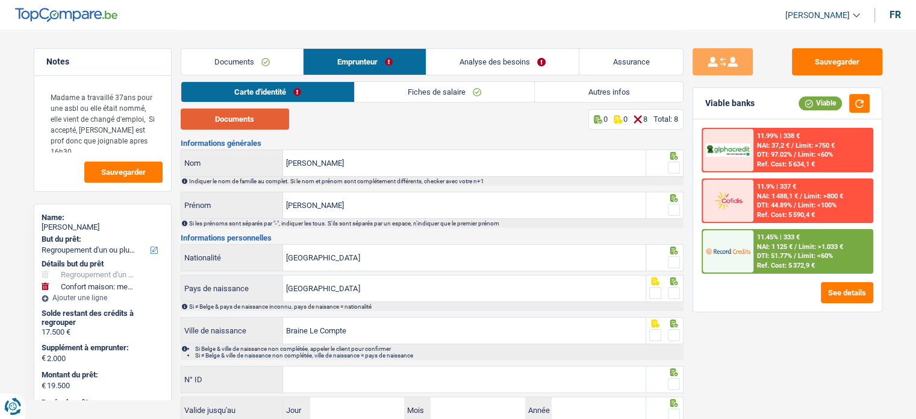
click at [263, 123] on button "Documents" at bounding box center [235, 118] width 108 height 21
drag, startPoint x: 676, startPoint y: 167, endPoint x: 670, endPoint y: 199, distance: 33.1
click at [676, 167] on span at bounding box center [674, 167] width 12 height 12
click at [0, 0] on input "radio" at bounding box center [0, 0] width 0 height 0
click at [668, 210] on span at bounding box center [674, 210] width 12 height 12
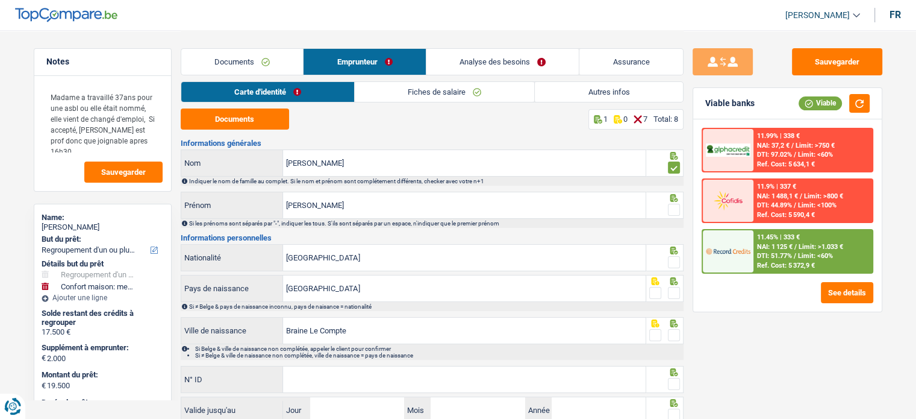
click at [0, 0] on input "radio" at bounding box center [0, 0] width 0 height 0
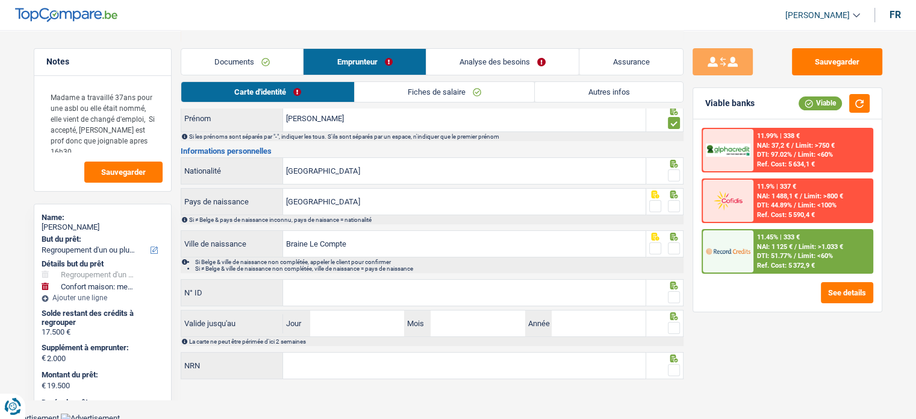
scroll to position [87, 0]
click at [671, 173] on span at bounding box center [674, 175] width 12 height 12
click at [0, 0] on input "radio" at bounding box center [0, 0] width 0 height 0
click at [670, 209] on span at bounding box center [674, 205] width 12 height 12
click at [0, 0] on input "radio" at bounding box center [0, 0] width 0 height 0
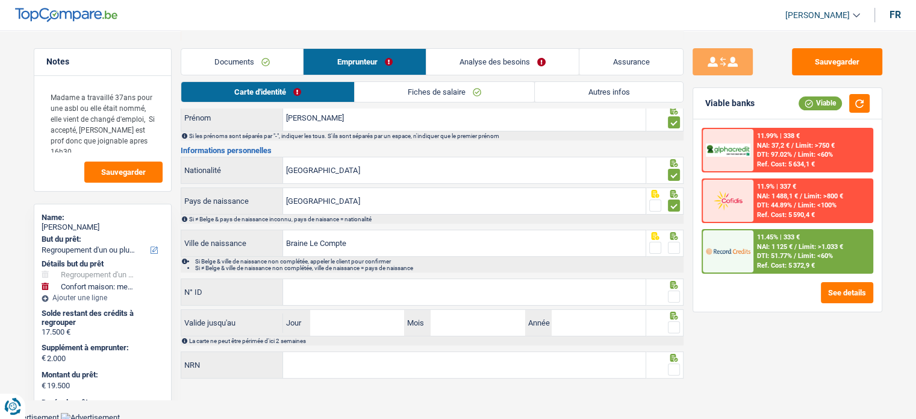
click at [677, 245] on span at bounding box center [674, 247] width 12 height 12
click at [0, 0] on input "radio" at bounding box center [0, 0] width 0 height 0
drag, startPoint x: 320, startPoint y: 358, endPoint x: 307, endPoint y: 289, distance: 70.5
click at [307, 289] on input "N° ID" at bounding box center [464, 292] width 363 height 26
paste input "595-3422703-76"
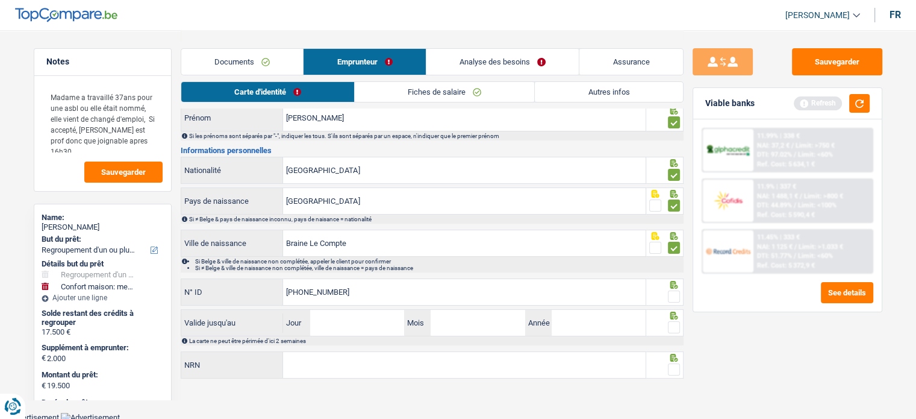
type input "595-3422703-76"
click at [335, 329] on input "Jour" at bounding box center [357, 323] width 94 height 26
type input "03"
type input "02"
type input "2035"
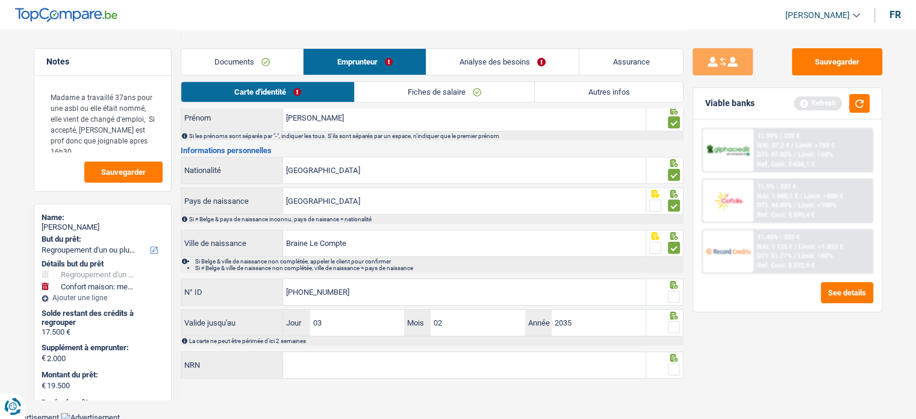
click at [676, 321] on span at bounding box center [674, 327] width 12 height 12
click at [0, 0] on input "radio" at bounding box center [0, 0] width 0 height 0
click at [676, 291] on span at bounding box center [674, 296] width 12 height 12
click at [0, 0] on input "radio" at bounding box center [0, 0] width 0 height 0
click at [674, 377] on div "NRN Tous les champs sont obligatoires. Veuillez fournir une réponse plus longue" at bounding box center [432, 365] width 503 height 29
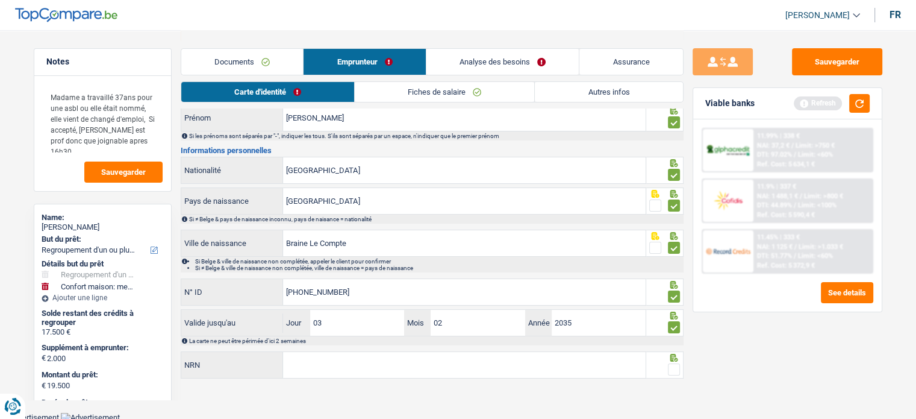
click at [674, 363] on span at bounding box center [674, 369] width 12 height 12
click at [0, 0] on input "radio" at bounding box center [0, 0] width 0 height 0
paste input "68.02.26-218.56"
type input "68.02.26-218.56"
click at [391, 95] on link "Fiches de salaire" at bounding box center [444, 92] width 179 height 20
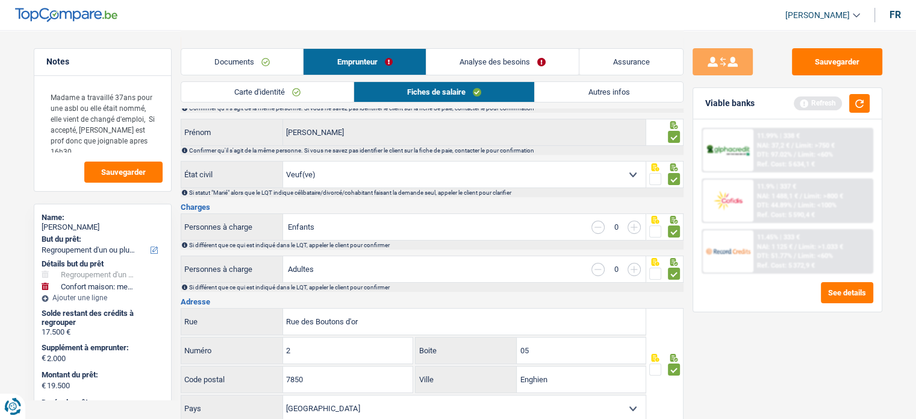
scroll to position [0, 0]
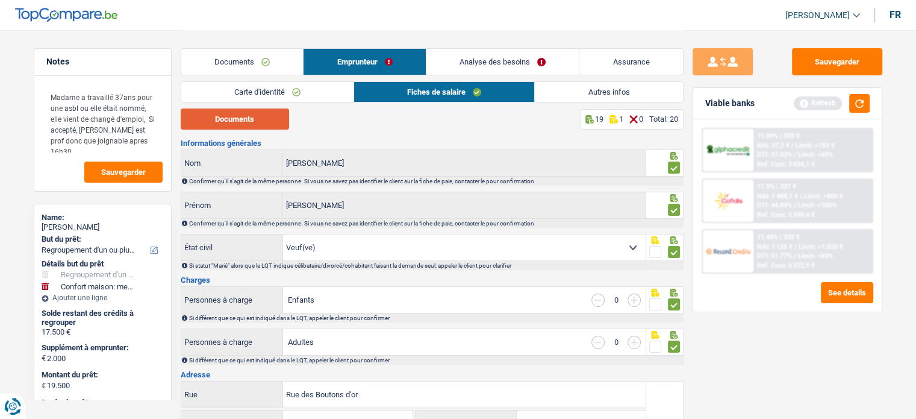
click at [239, 125] on button "Documents" at bounding box center [235, 118] width 108 height 21
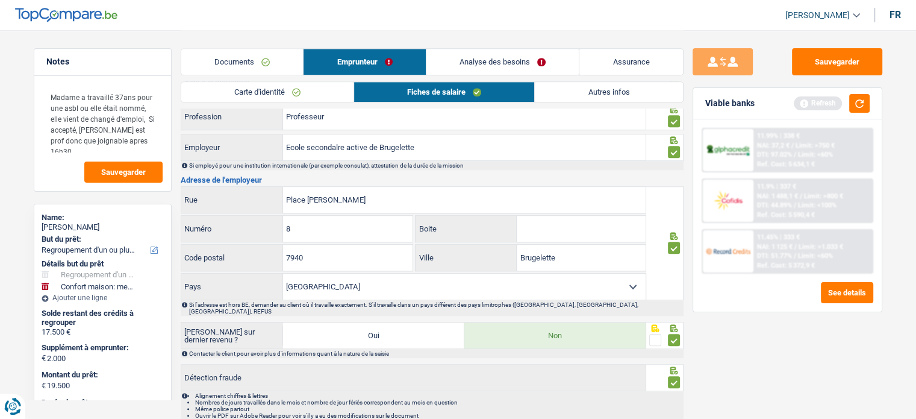
scroll to position [903, 0]
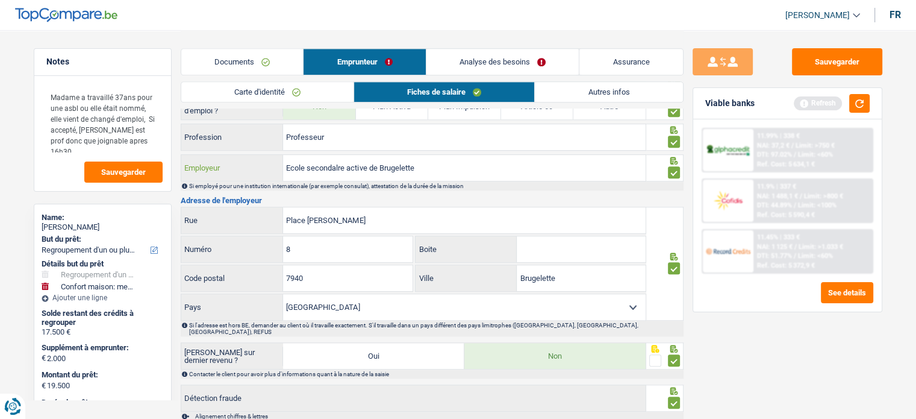
drag, startPoint x: 430, startPoint y: 167, endPoint x: 328, endPoint y: 157, distance: 102.2
click at [241, 163] on div "Ecole secondalre active de Brugelette Employeur" at bounding box center [413, 168] width 465 height 26
paste input "LA MAISON DES PHENIX ECOLE SECONDAIR"
drag, startPoint x: 375, startPoint y: 161, endPoint x: 495, endPoint y: 170, distance: 120.2
click at [495, 170] on input "LA MAISON DES PHENIX ECOLE SECONDAIRe" at bounding box center [464, 168] width 363 height 26
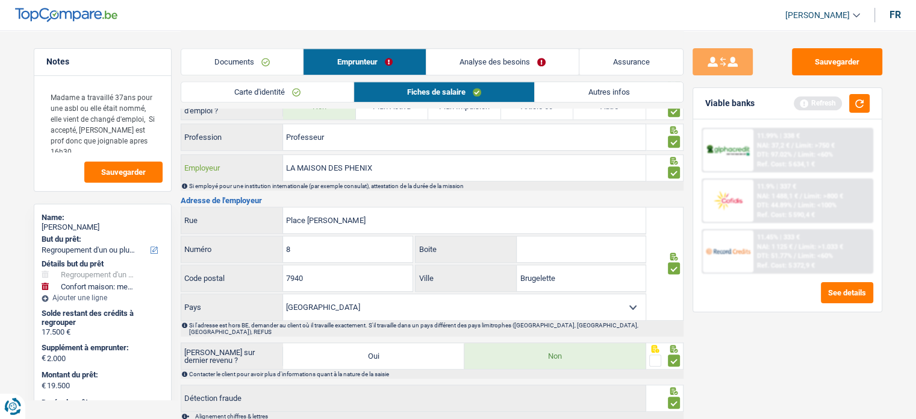
type input "LA MAISON DES PHENIX"
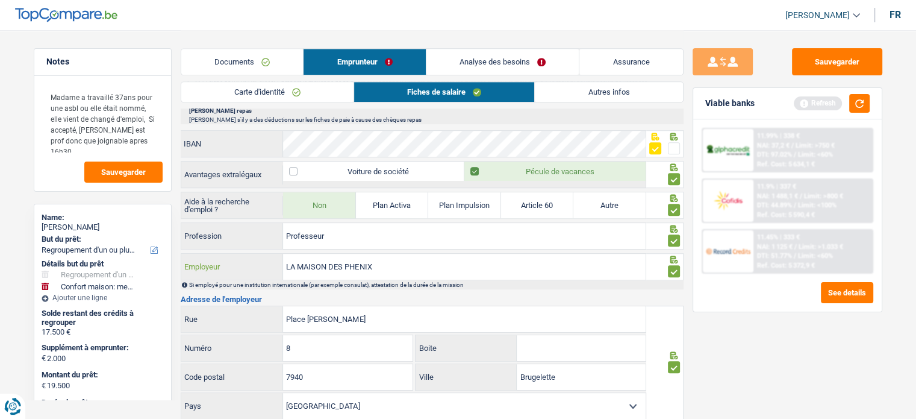
scroll to position [723, 0]
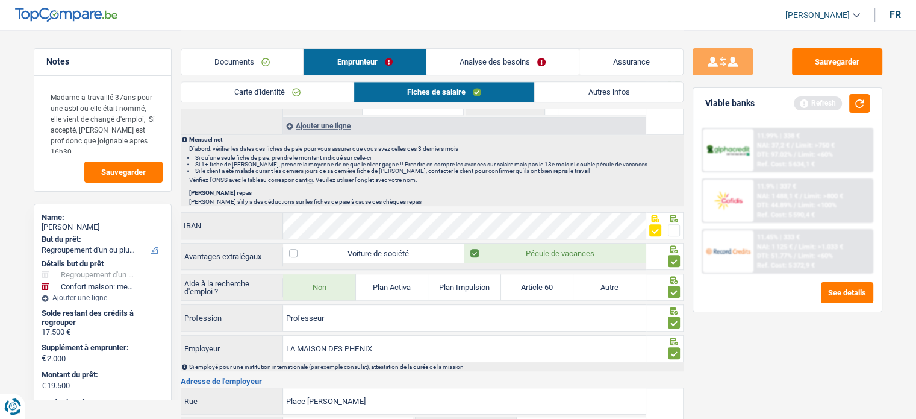
click at [597, 89] on link "Autres infos" at bounding box center [609, 92] width 148 height 20
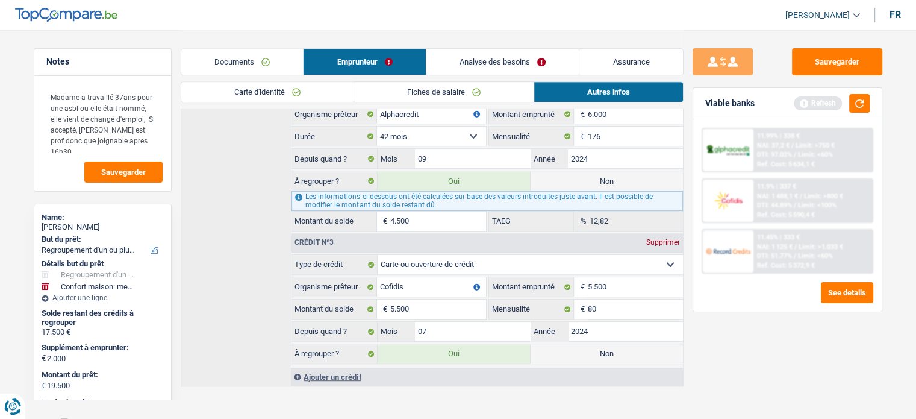
click at [871, 102] on div "Viable banks Refresh" at bounding box center [787, 103] width 188 height 31
click at [862, 103] on button "button" at bounding box center [859, 103] width 20 height 19
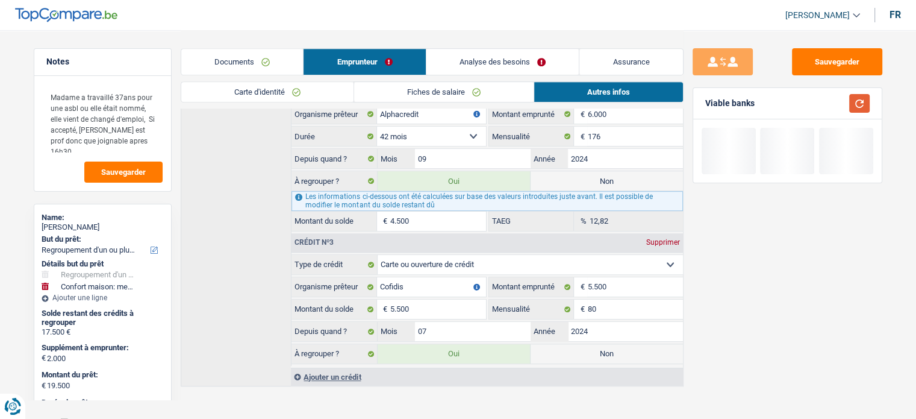
scroll to position [340, 0]
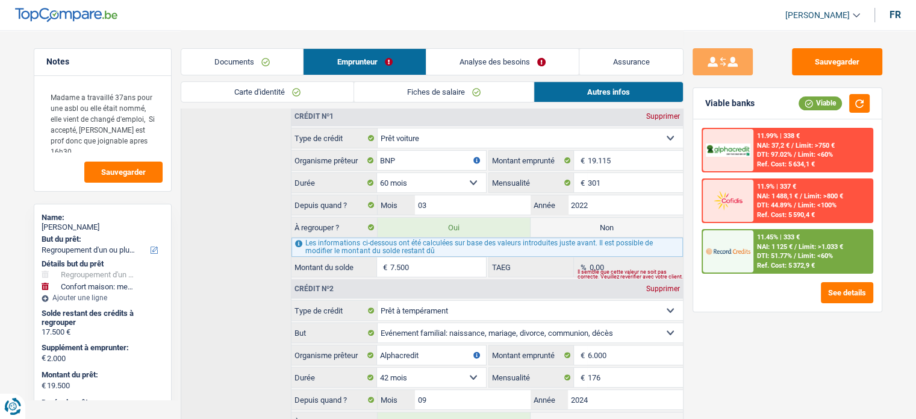
click at [294, 79] on div "Documents Emprunteur Analyse des besoins Assurance" at bounding box center [432, 55] width 503 height 51
click at [285, 82] on link "Carte d'identité" at bounding box center [267, 92] width 172 height 20
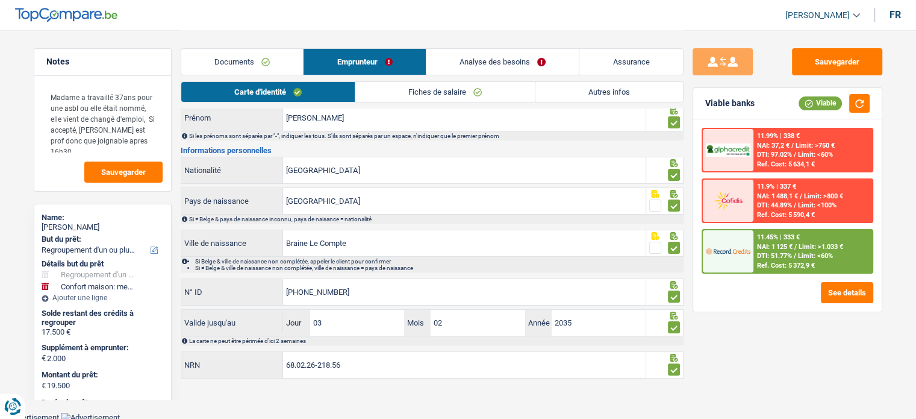
click at [465, 103] on div "Carte d'identité Fiches de salaire Autres infos" at bounding box center [432, 94] width 503 height 27
click at [465, 91] on link "Fiches de salaire" at bounding box center [444, 92] width 179 height 20
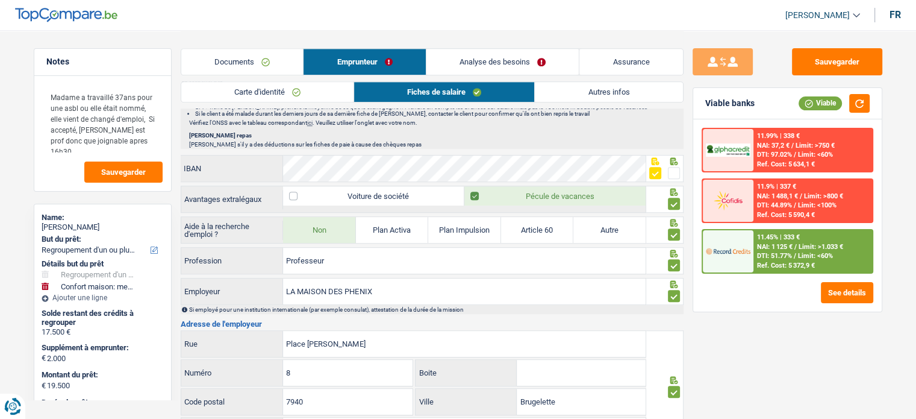
scroll to position [629, 0]
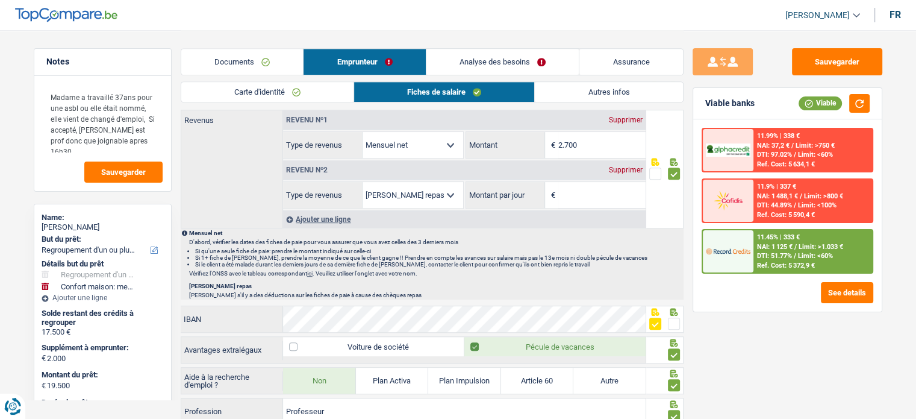
click at [629, 166] on div "Supprimer" at bounding box center [626, 169] width 40 height 7
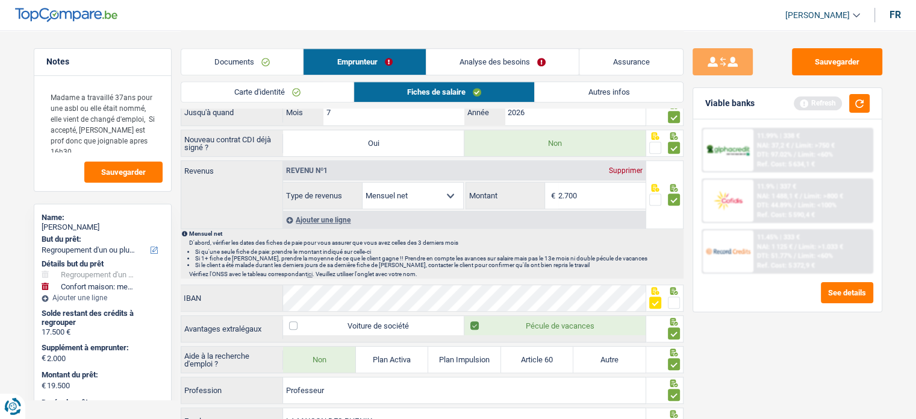
scroll to position [509, 0]
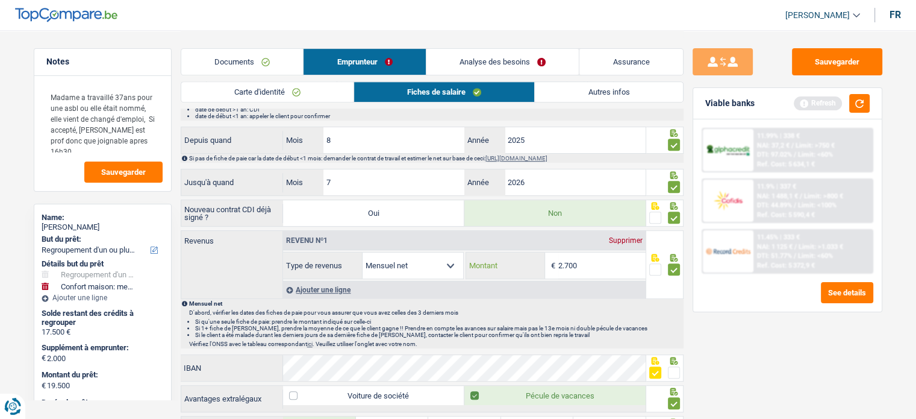
drag, startPoint x: 588, startPoint y: 267, endPoint x: 491, endPoint y: 255, distance: 98.3
click at [491, 255] on div "2.700 € Montant" at bounding box center [555, 265] width 179 height 26
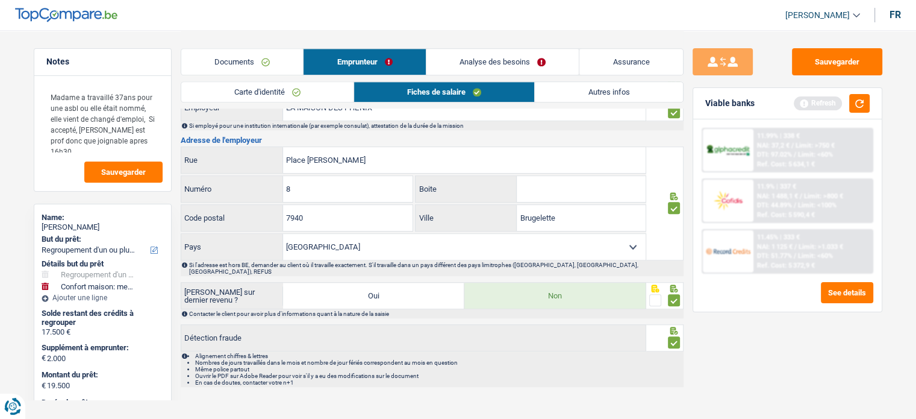
scroll to position [591, 0]
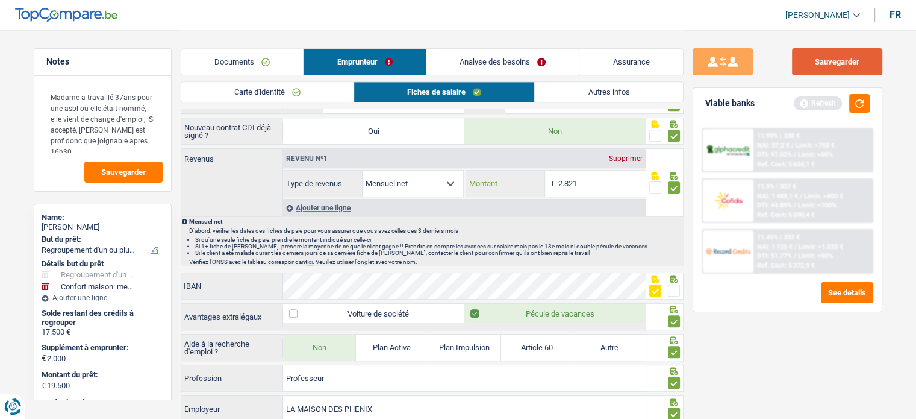
type input "2.821"
click at [835, 74] on button "Sauvegarder" at bounding box center [837, 61] width 90 height 27
click at [862, 101] on button "button" at bounding box center [859, 103] width 20 height 19
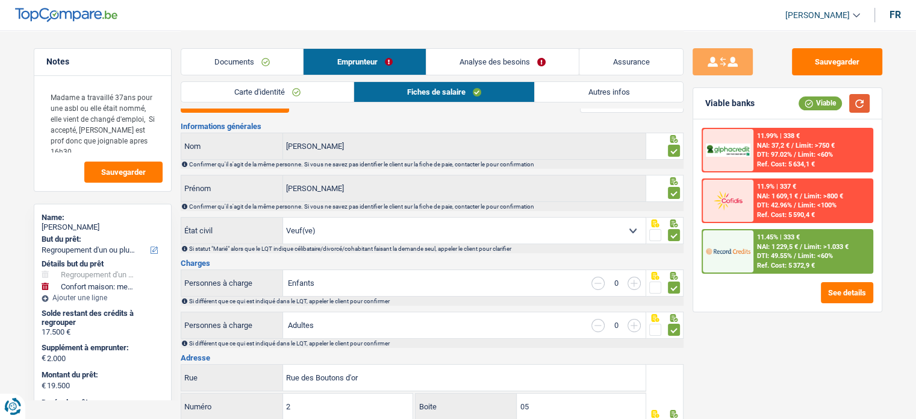
scroll to position [0, 0]
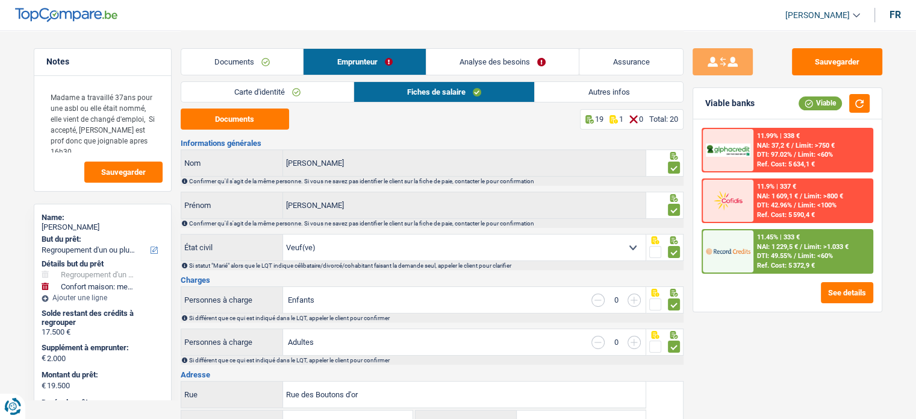
click at [659, 79] on div "Documents Emprunteur Analyse des besoins Assurance" at bounding box center [432, 55] width 503 height 51
click at [650, 84] on link "Autres infos" at bounding box center [609, 92] width 148 height 20
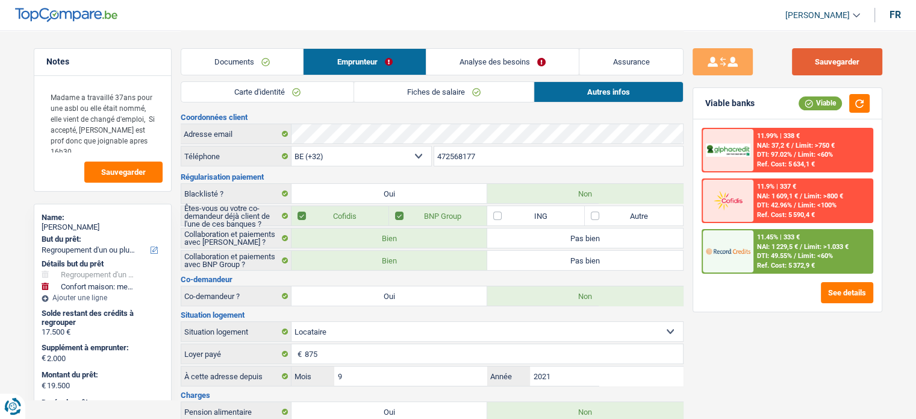
click at [864, 64] on button "Sauvegarder" at bounding box center [837, 61] width 90 height 27
click at [856, 111] on button "button" at bounding box center [859, 103] width 20 height 19
click at [824, 252] on span "Limit: <60%" at bounding box center [815, 256] width 35 height 8
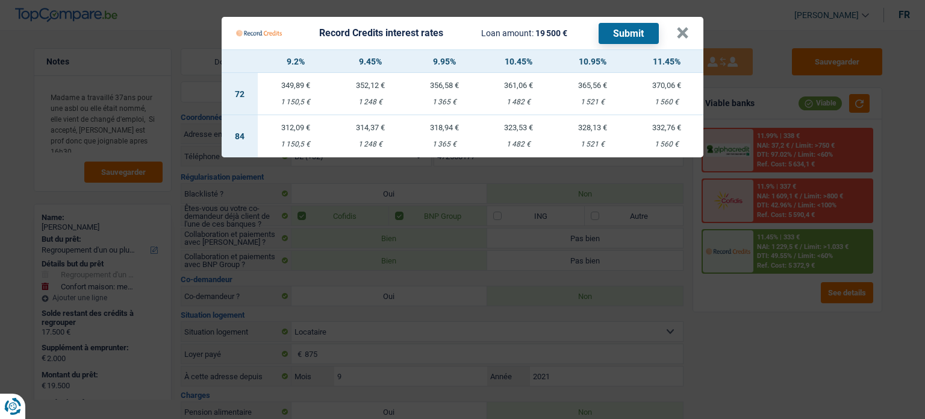
click at [738, 383] on Credits "Record Credits interest rates Loan amount: 19 500 € Submit × 9.2% 9.45% 9.95% 1…" at bounding box center [462, 209] width 925 height 419
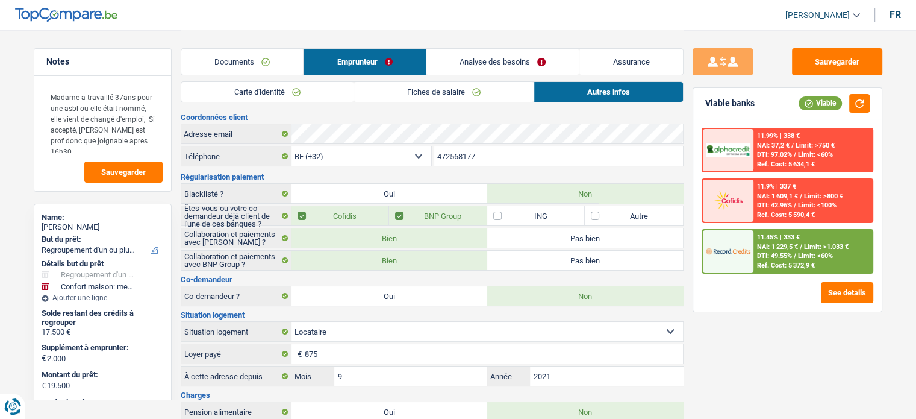
click at [547, 64] on link "Analyse des besoins" at bounding box center [502, 62] width 153 height 26
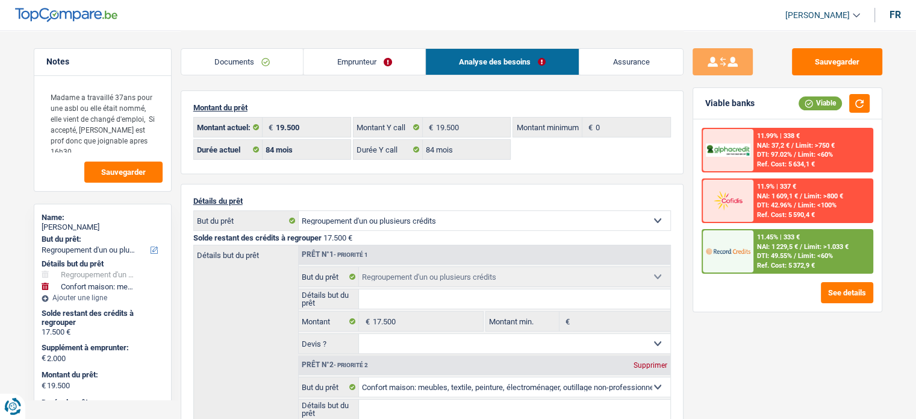
click at [809, 257] on span "Limit: <60%" at bounding box center [815, 256] width 35 height 8
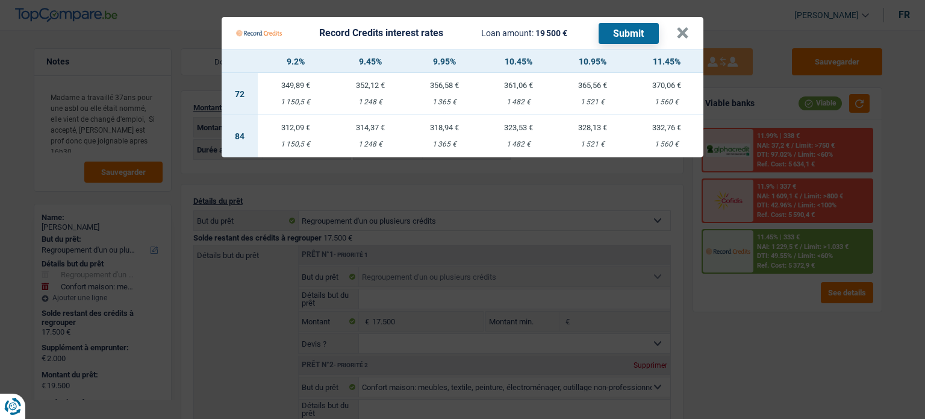
click at [505, 136] on td "323,53 € 1 482 €" at bounding box center [518, 136] width 74 height 42
select select "record credits"
type input "10,45"
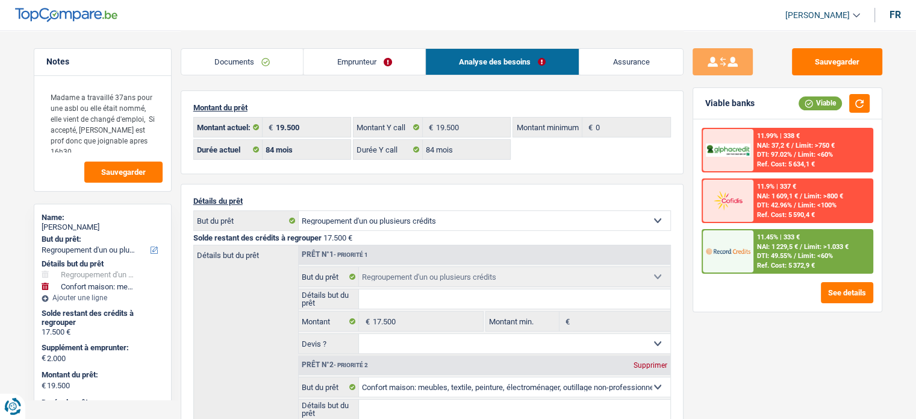
click at [792, 253] on span "DTI: 49.55%" at bounding box center [774, 256] width 35 height 8
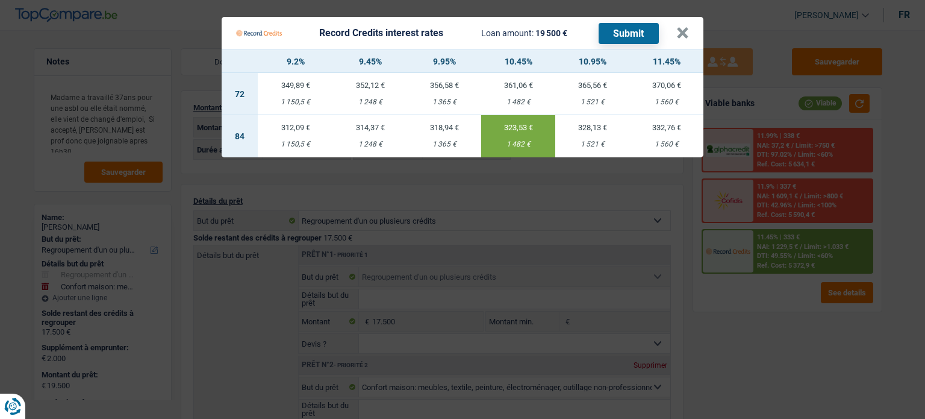
click at [621, 31] on button "Submit" at bounding box center [629, 33] width 60 height 21
click at [686, 28] on button "×" at bounding box center [682, 33] width 13 height 12
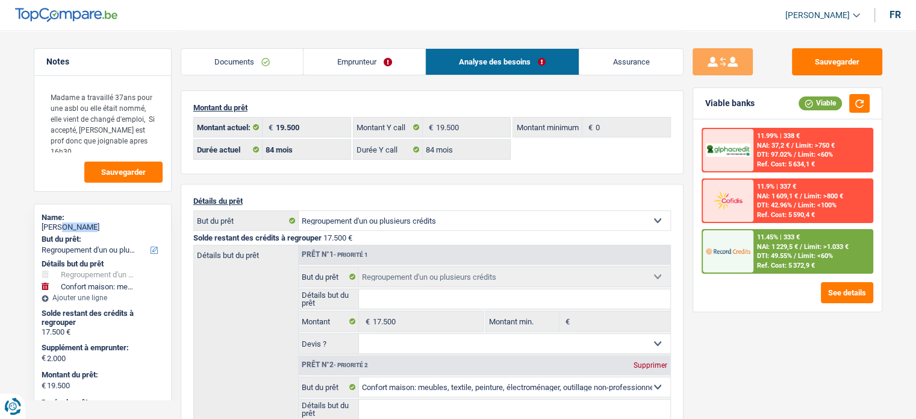
drag, startPoint x: 94, startPoint y: 227, endPoint x: 62, endPoint y: 228, distance: 31.9
click at [62, 228] on div "Anna Di Vito" at bounding box center [103, 227] width 122 height 10
copy div "Di Vito"
click at [838, 244] on span "Limit: >1.033 €" at bounding box center [826, 247] width 45 height 8
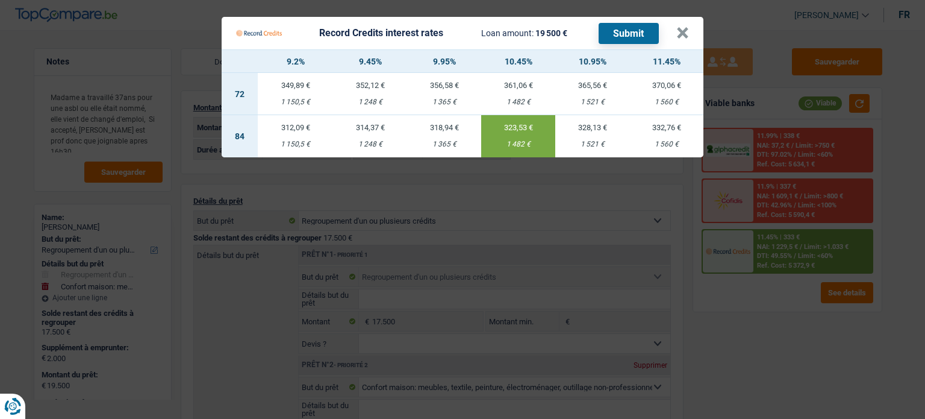
click at [775, 335] on Credits "Record Credits interest rates Loan amount: 19 500 € Submit × 9.2% 9.45% 9.95% 1…" at bounding box center [462, 209] width 925 height 419
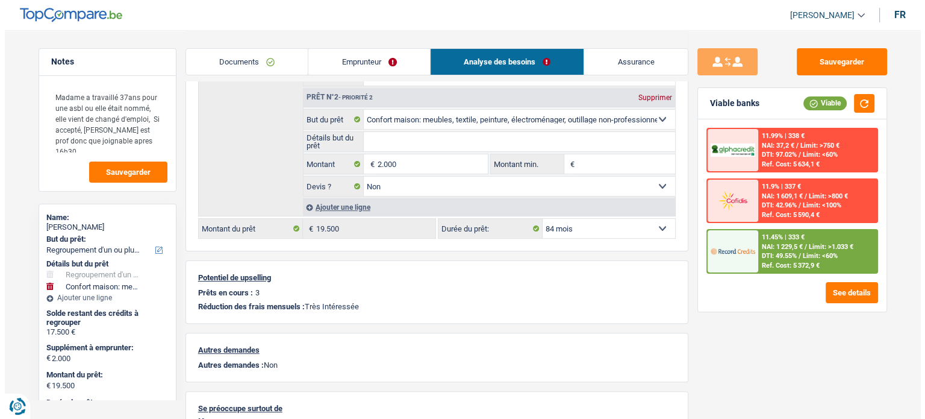
scroll to position [241, 0]
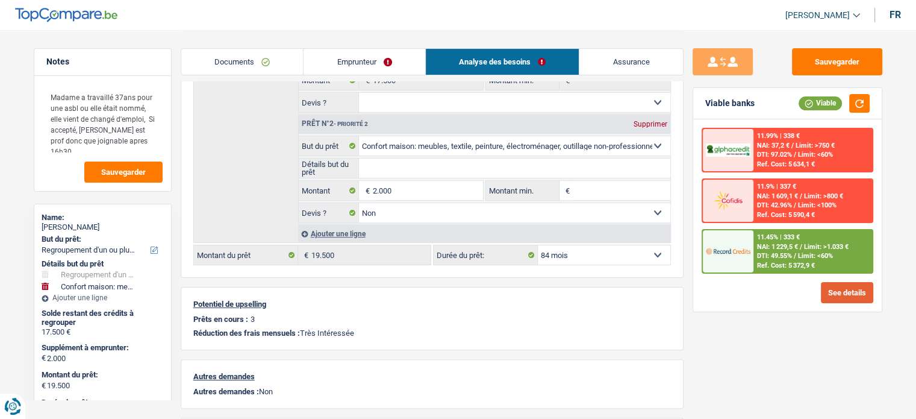
click at [853, 297] on button "See details" at bounding box center [847, 292] width 52 height 21
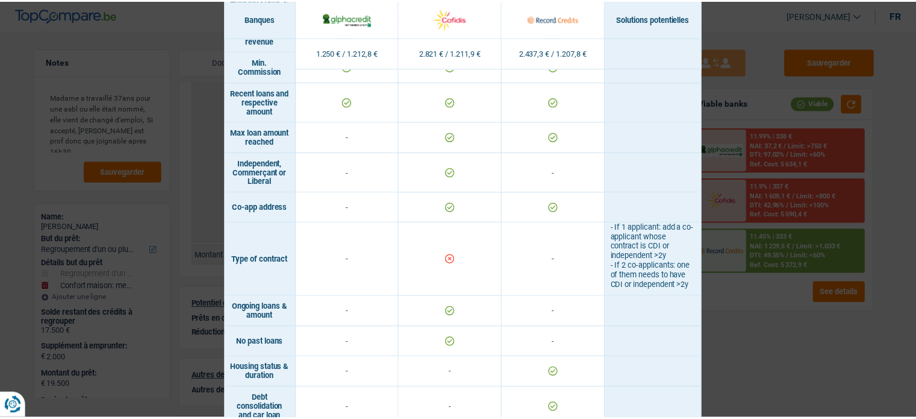
scroll to position [959, 0]
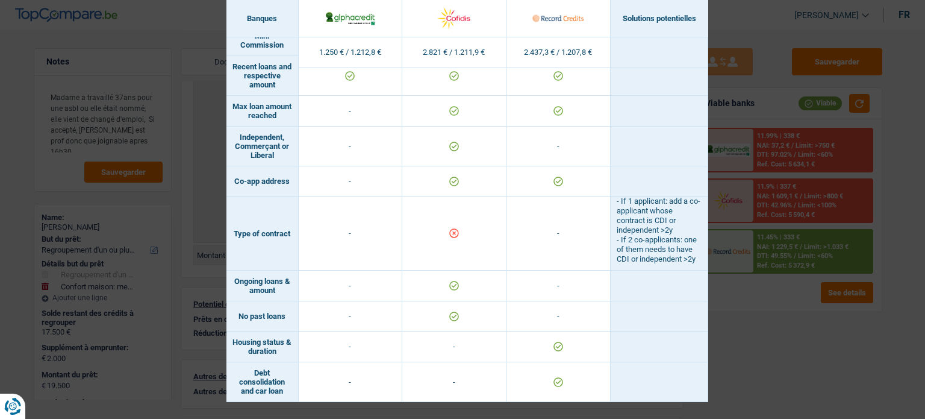
click at [811, 361] on div "Banks conditions × Banques Solutions potentielles Revenus / Charges 1.250 € / 1…" at bounding box center [462, 209] width 925 height 419
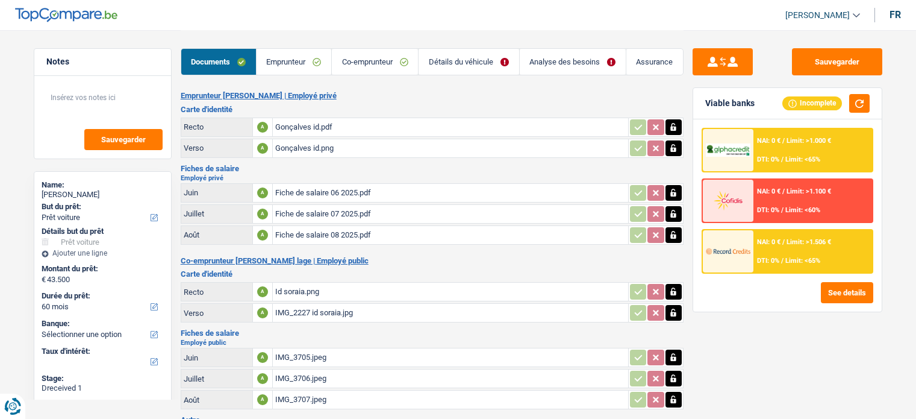
select select "car"
select select "60"
select select "352"
select select "ownerWithMortgage"
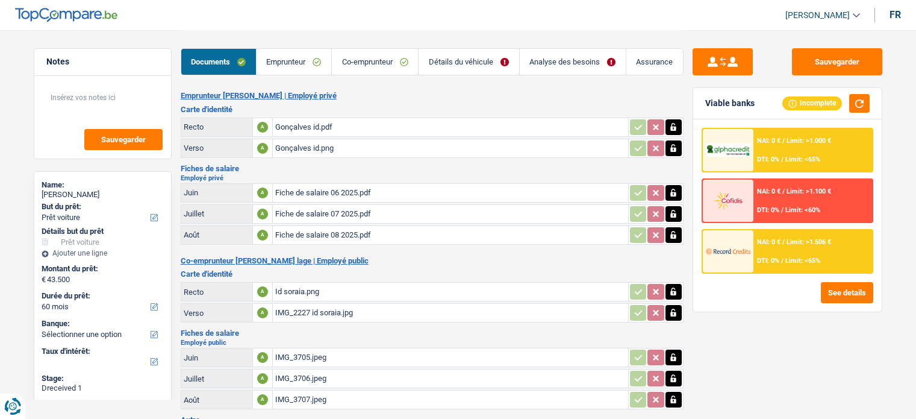
select select "mortgage"
select select "360"
select select "carLoan"
select select "60"
click at [318, 63] on link "Emprunteur" at bounding box center [294, 62] width 75 height 26
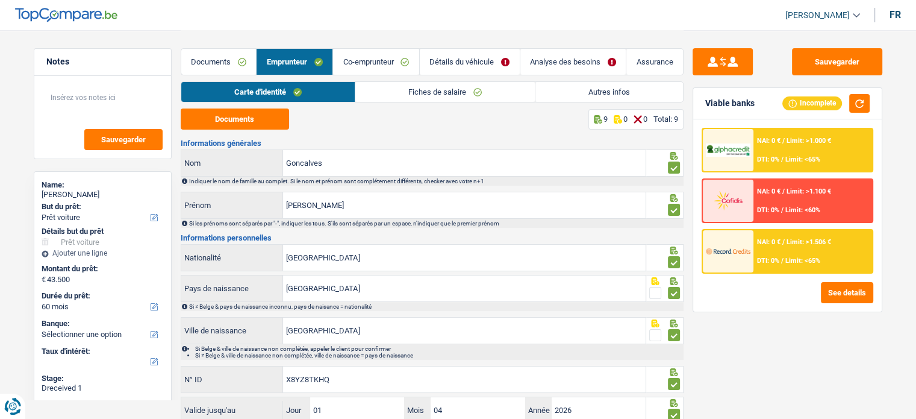
click at [641, 82] on link "Autres infos" at bounding box center [609, 92] width 148 height 20
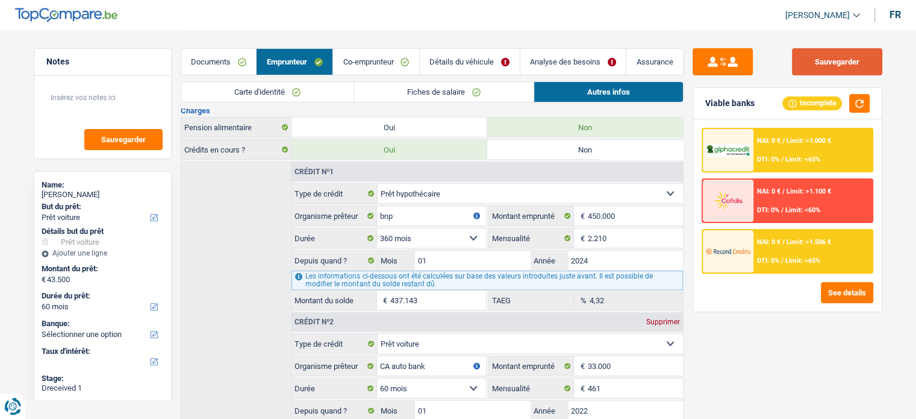
scroll to position [283, 0]
click at [845, 61] on button "Sauvegarder" at bounding box center [837, 61] width 90 height 27
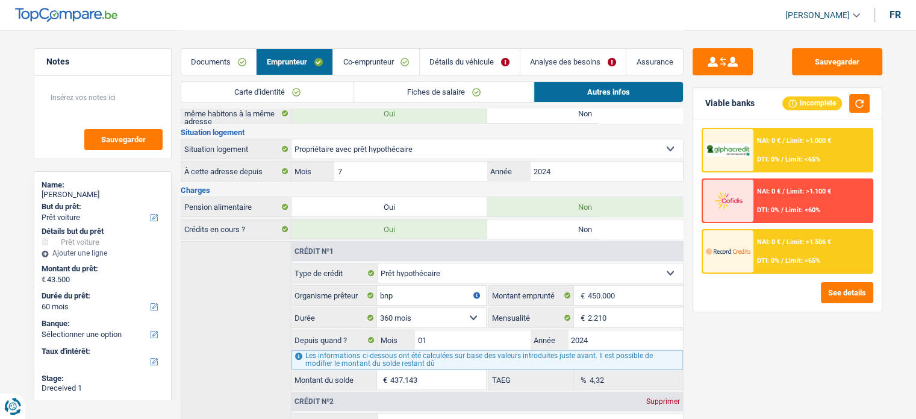
scroll to position [102, 0]
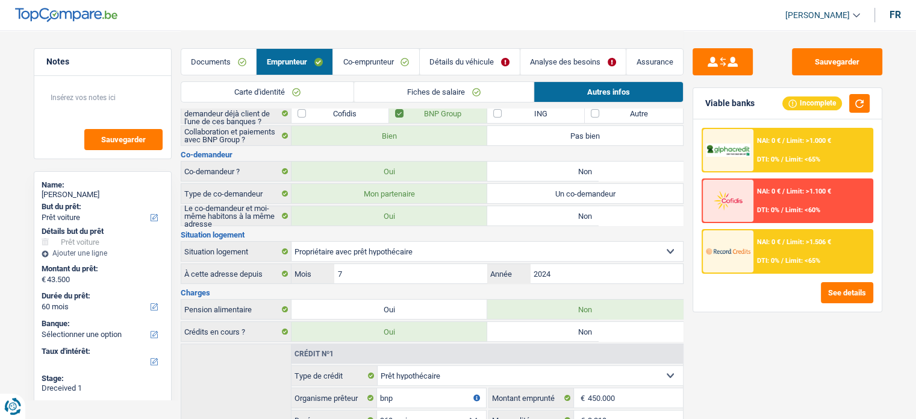
click at [222, 55] on link "Documents" at bounding box center [218, 62] width 75 height 26
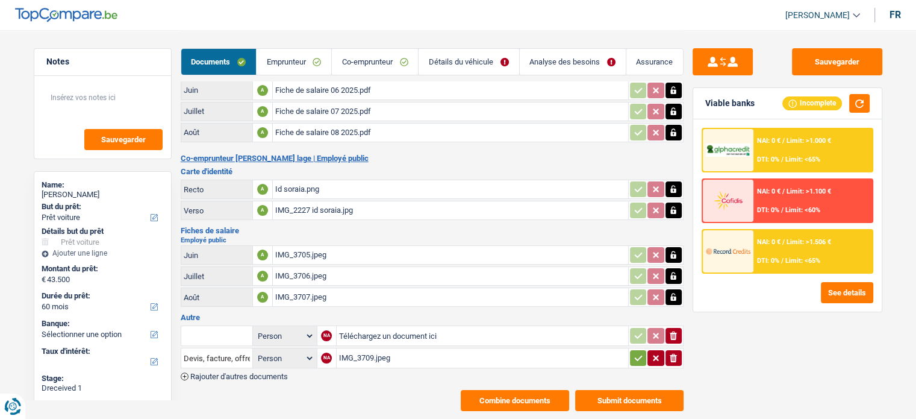
click at [264, 56] on link "Emprunteur" at bounding box center [294, 62] width 75 height 26
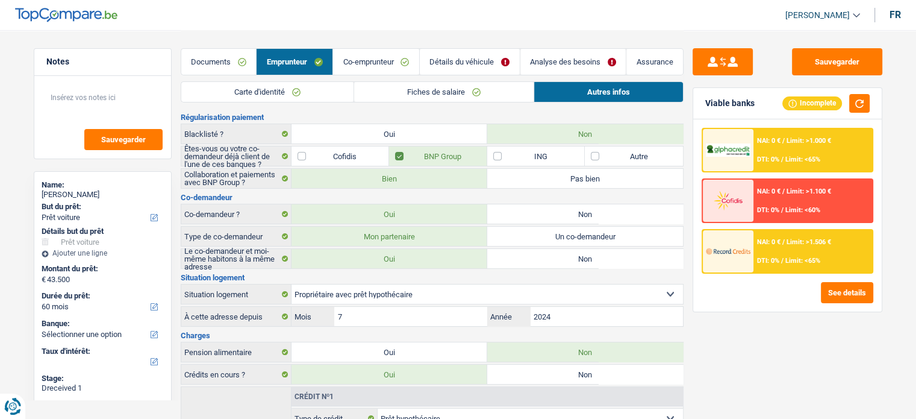
scroll to position [0, 0]
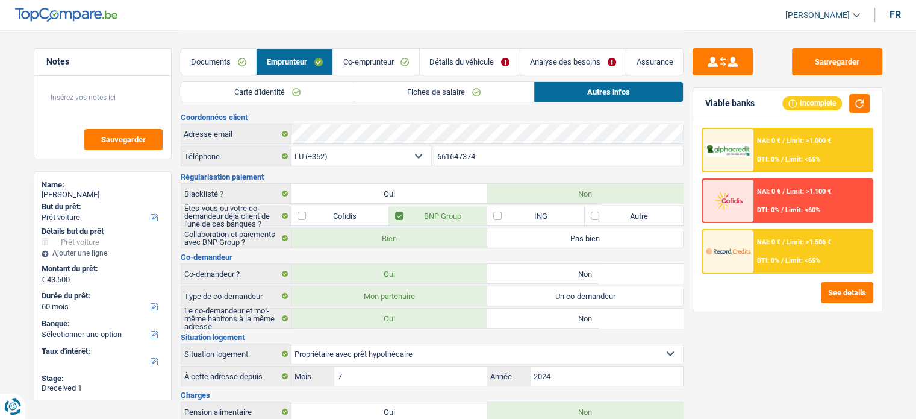
click at [263, 98] on link "Carte d'identité" at bounding box center [267, 92] width 172 height 20
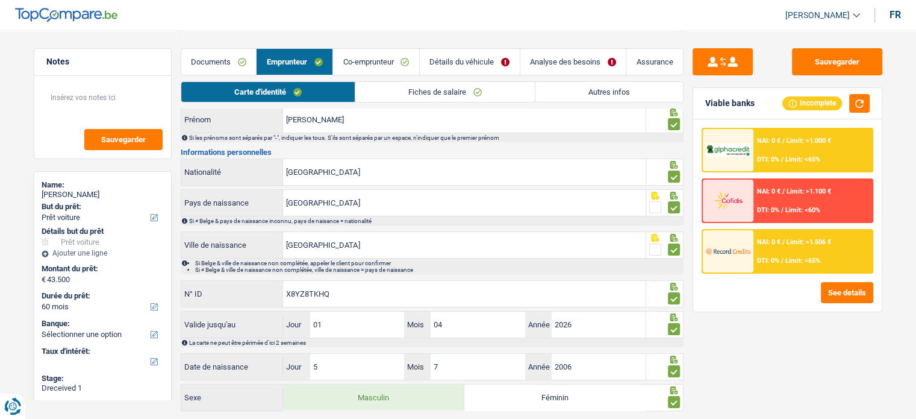
scroll to position [118, 0]
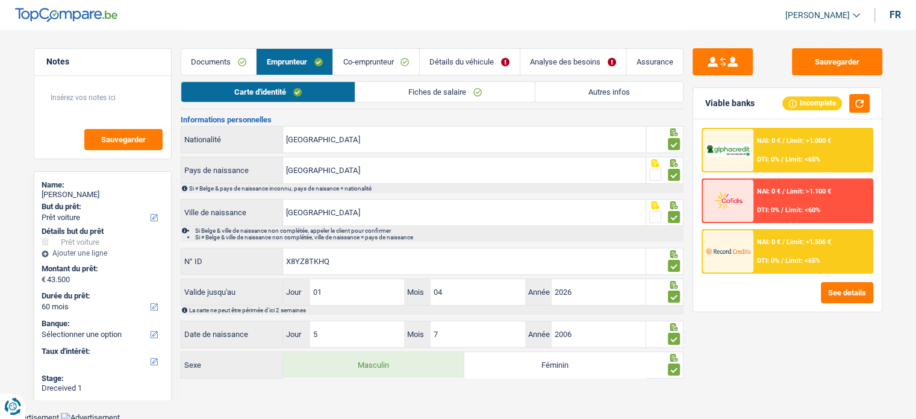
click at [412, 96] on link "Fiches de salaire" at bounding box center [444, 92] width 179 height 20
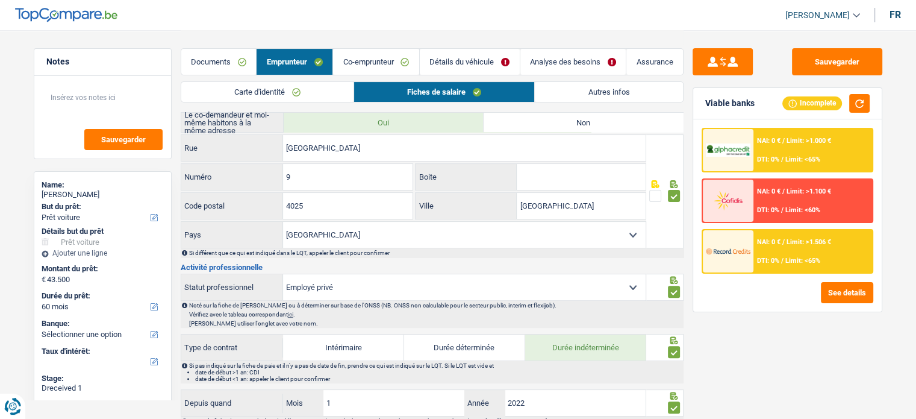
scroll to position [419, 0]
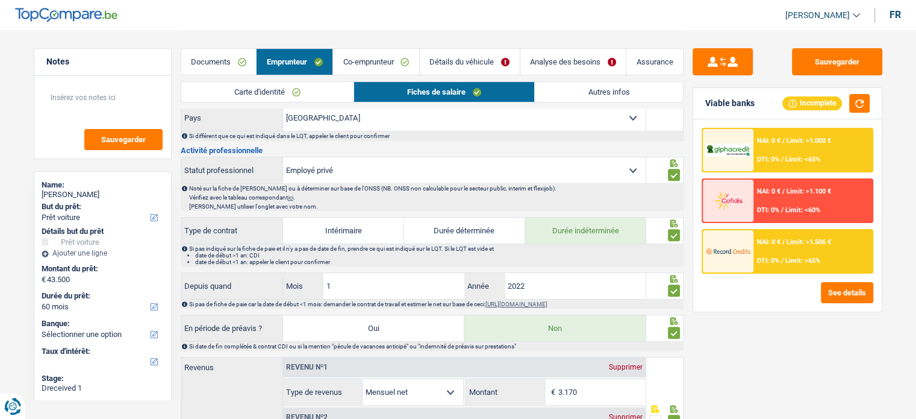
click at [618, 96] on link "Autres infos" at bounding box center [609, 92] width 148 height 20
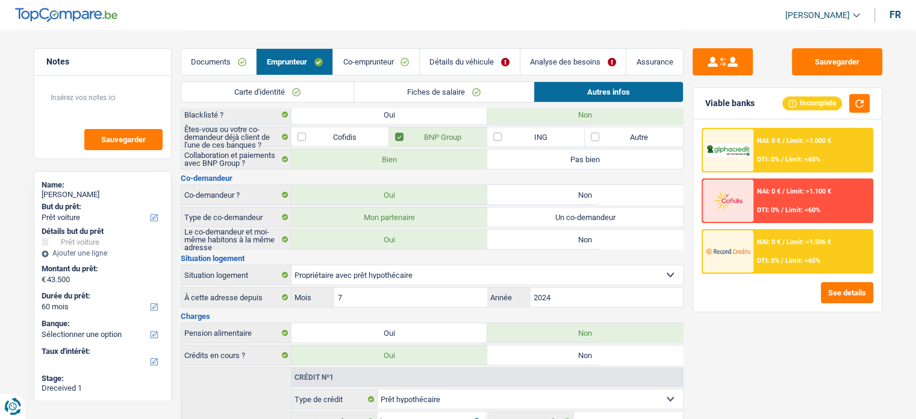
scroll to position [0, 0]
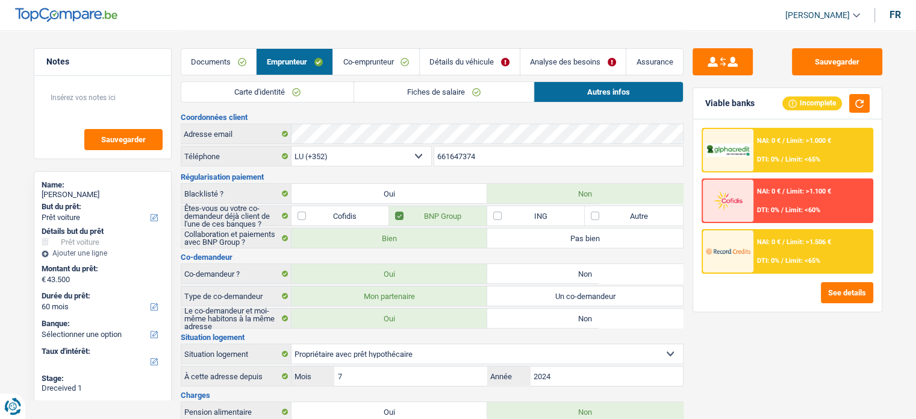
click at [373, 60] on link "Co-emprunteur" at bounding box center [376, 62] width 86 height 26
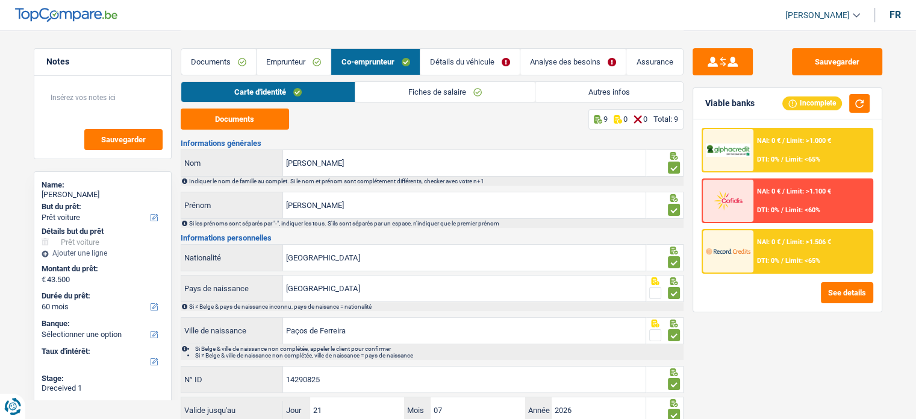
scroll to position [118, 0]
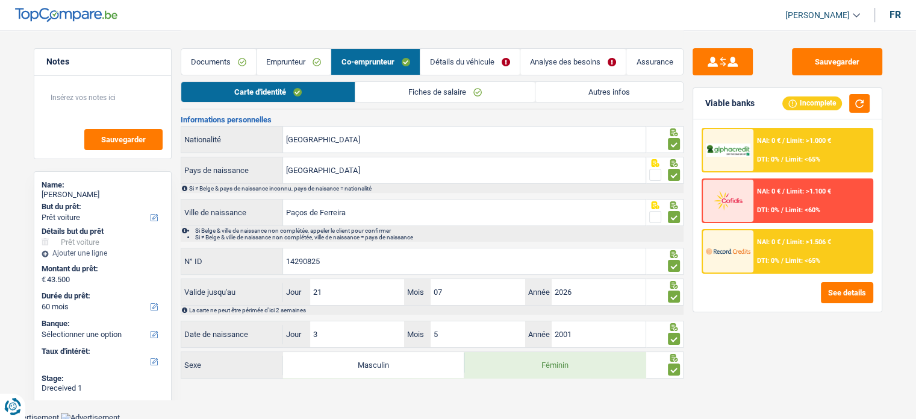
click at [501, 86] on link "Fiches de salaire" at bounding box center [444, 92] width 179 height 20
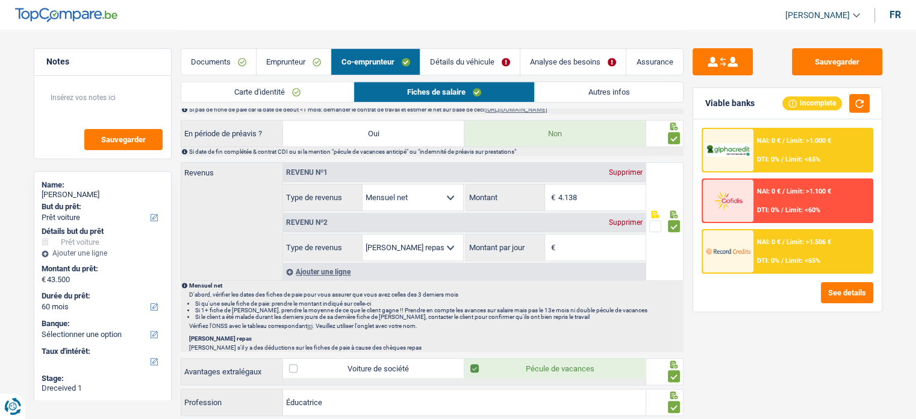
scroll to position [600, 0]
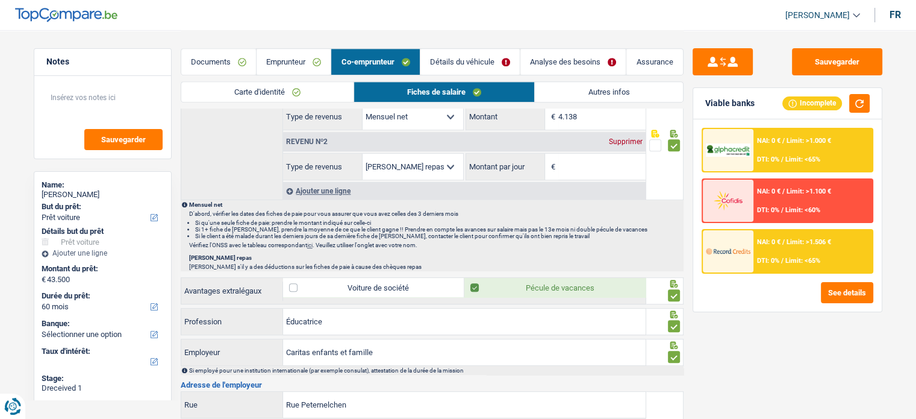
click at [615, 140] on div "Supprimer" at bounding box center [626, 141] width 40 height 7
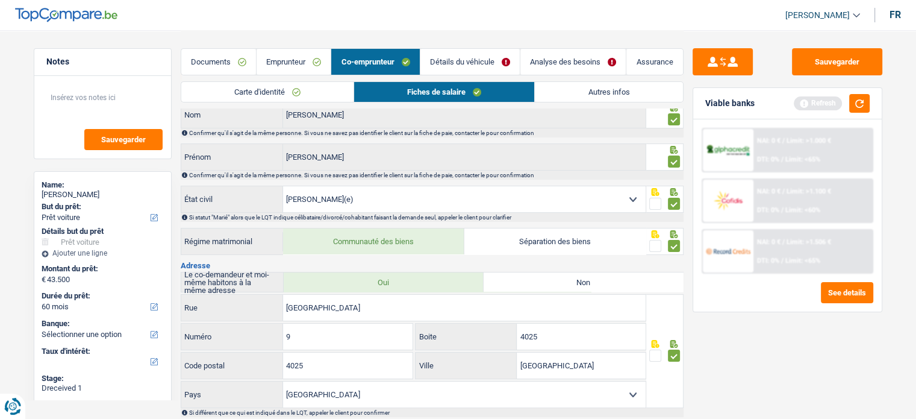
scroll to position [0, 0]
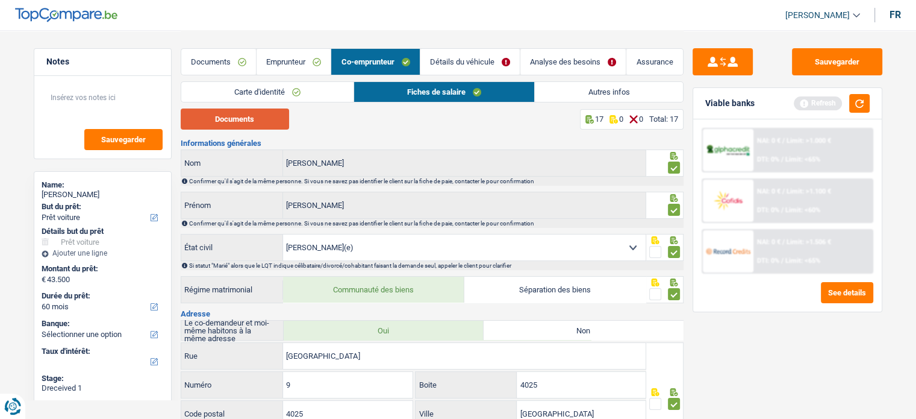
click at [246, 110] on button "Documents" at bounding box center [235, 118] width 108 height 21
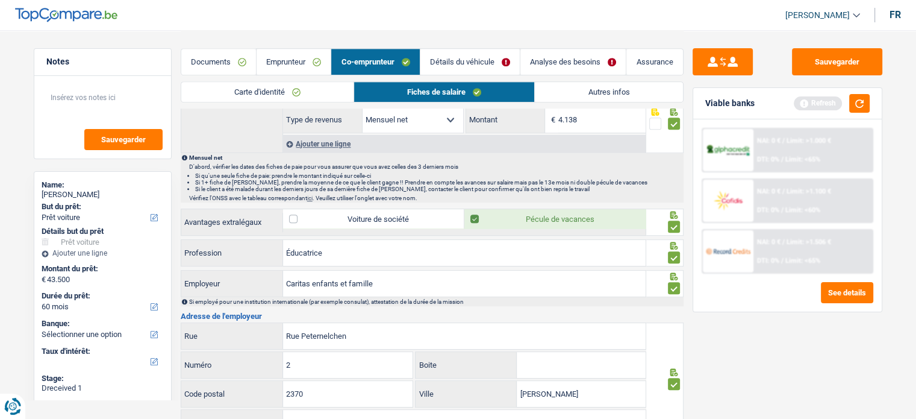
scroll to position [662, 0]
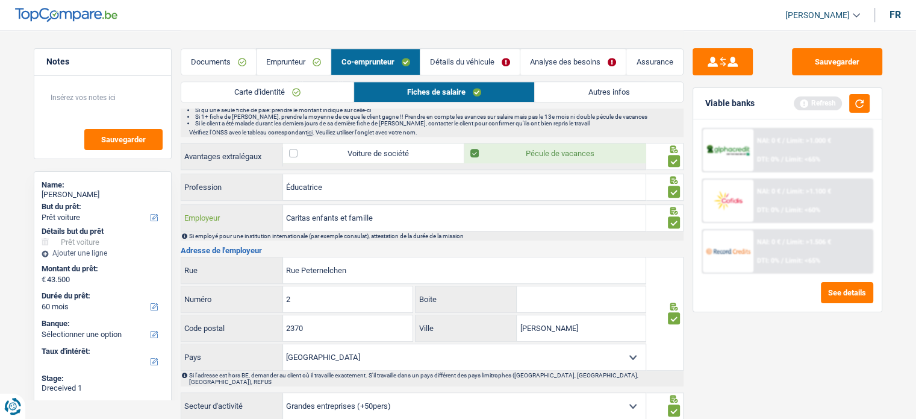
drag, startPoint x: 390, startPoint y: 214, endPoint x: 240, endPoint y: 216, distance: 150.0
click at [240, 216] on div "Caritas enfants et famille Employeur" at bounding box center [413, 218] width 465 height 26
type input "CNS"
drag, startPoint x: 368, startPoint y: 264, endPoint x: 267, endPoint y: 257, distance: 100.8
click at [267, 257] on div "Rue Peternelchen Rue" at bounding box center [413, 270] width 465 height 26
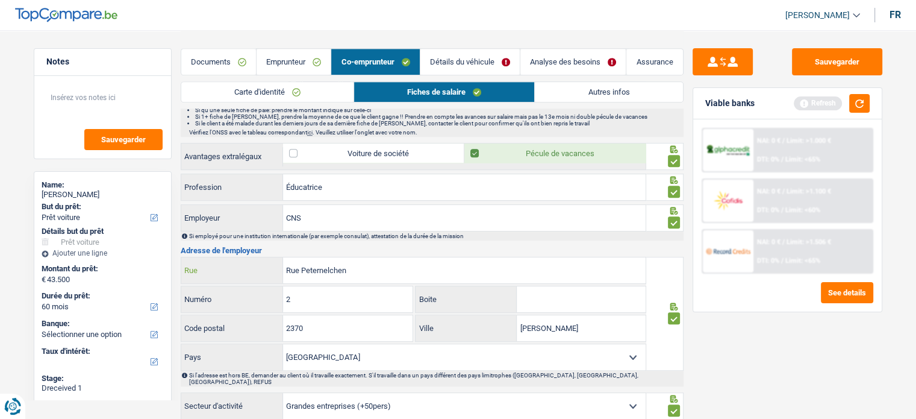
paste input "4. rue Mercier"
drag, startPoint x: 294, startPoint y: 267, endPoint x: 261, endPoint y: 272, distance: 33.4
click at [261, 272] on div "4. rue Mercier Rue" at bounding box center [413, 270] width 465 height 26
type input "rue Mercier"
drag, startPoint x: 314, startPoint y: 297, endPoint x: 215, endPoint y: 284, distance: 100.2
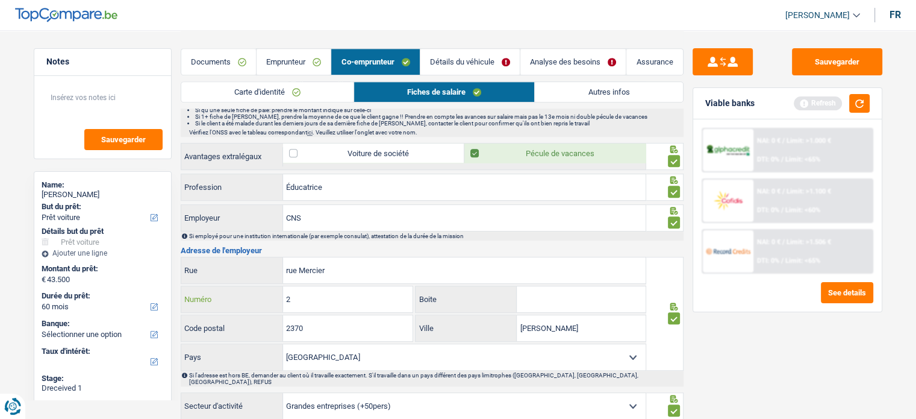
click at [216, 286] on div "2 Numéro" at bounding box center [297, 299] width 232 height 26
type input "4"
drag, startPoint x: 336, startPoint y: 329, endPoint x: 254, endPoint y: 326, distance: 81.9
click at [254, 326] on div "2370 Code postal" at bounding box center [297, 328] width 232 height 26
paste input "144"
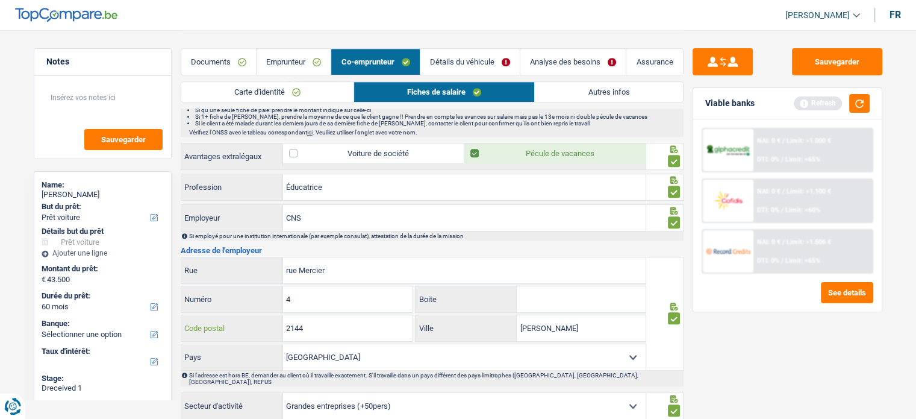
type input "2144"
drag, startPoint x: 591, startPoint y: 320, endPoint x: 450, endPoint y: 320, distance: 141.5
click at [450, 320] on div "Howald Hesperange Ville" at bounding box center [531, 328] width 230 height 26
paste input "[GEOGRAPHIC_DATA]"
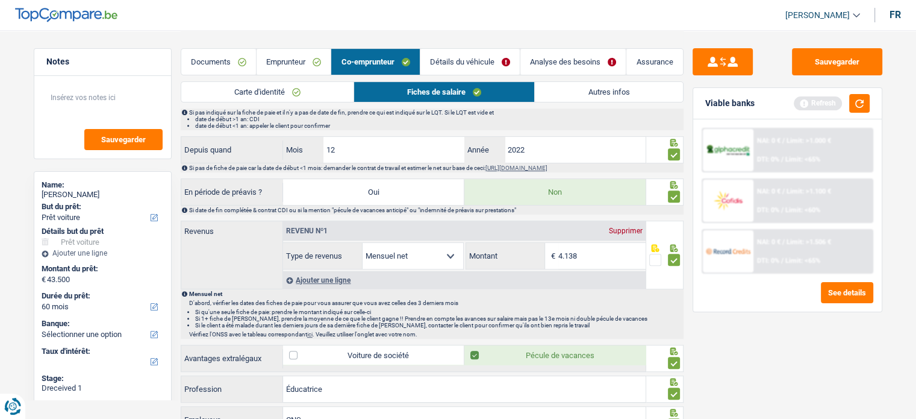
scroll to position [382, 0]
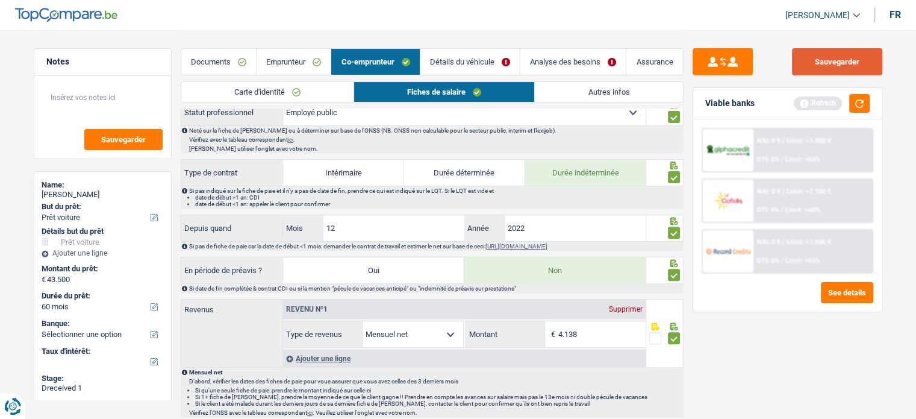
type input "[GEOGRAPHIC_DATA]"
click at [850, 62] on button "Sauvegarder" at bounding box center [837, 61] width 90 height 27
click at [862, 120] on div "NAI: 0 € / Limit: >1.000 € DTI: 0% / Limit: <65% NAI: 0 € / Limit: >1.100 € DTI…" at bounding box center [787, 215] width 188 height 192
click at [863, 104] on button "button" at bounding box center [859, 103] width 20 height 19
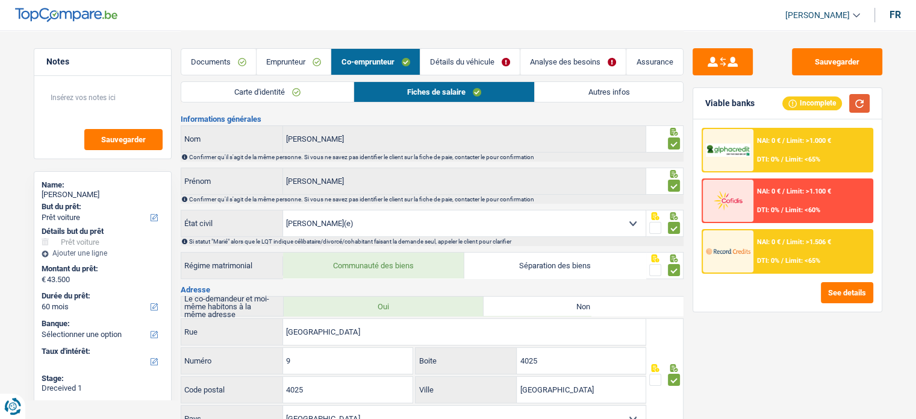
scroll to position [0, 0]
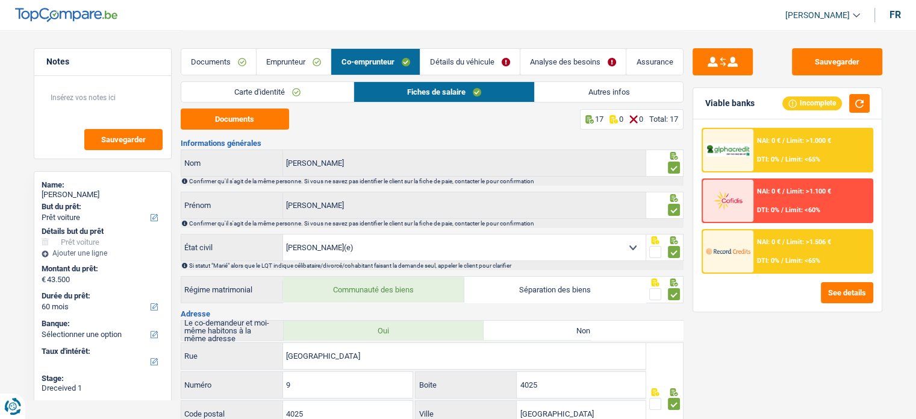
click at [591, 91] on link "Autres infos" at bounding box center [609, 92] width 148 height 20
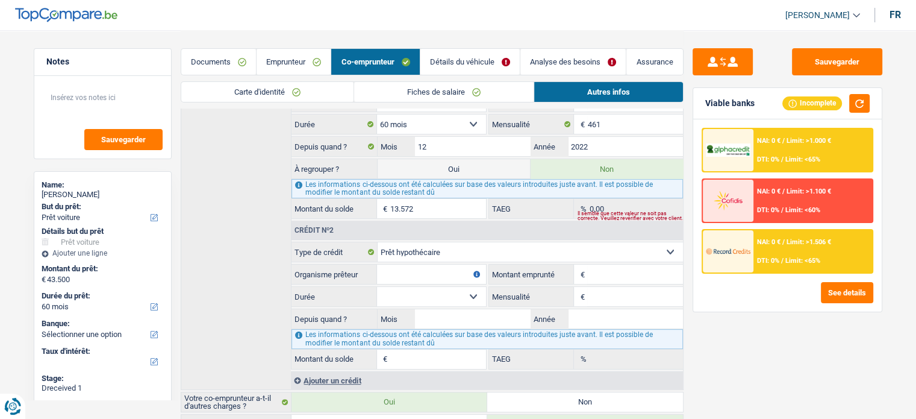
scroll to position [244, 0]
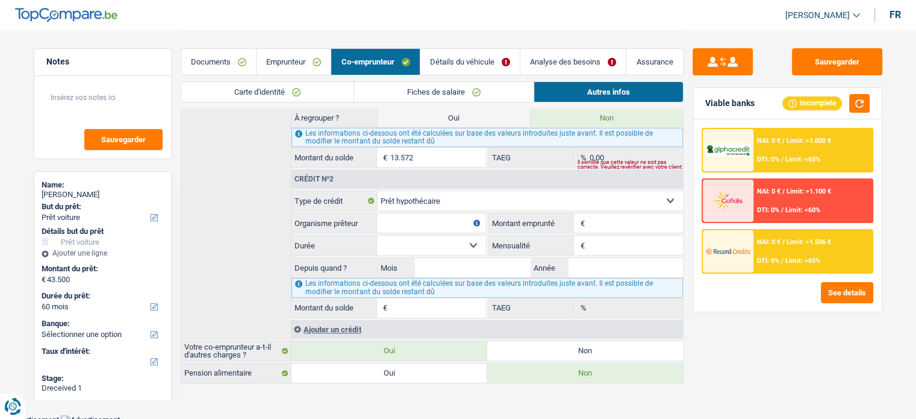
click at [308, 58] on link "Emprunteur" at bounding box center [294, 62] width 74 height 26
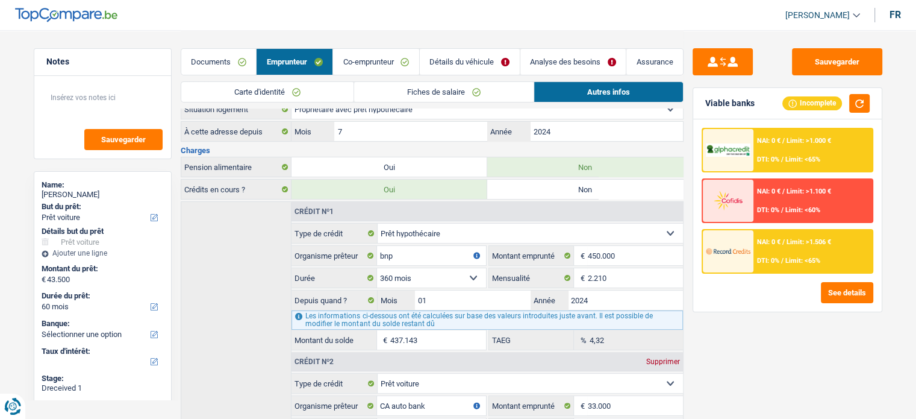
click at [381, 42] on div "Documents Emprunteur Co-emprunteur Détails du véhicule Analyse des besoins Assu…" at bounding box center [432, 55] width 503 height 51
click at [381, 51] on link "Co-emprunteur" at bounding box center [376, 62] width 86 height 26
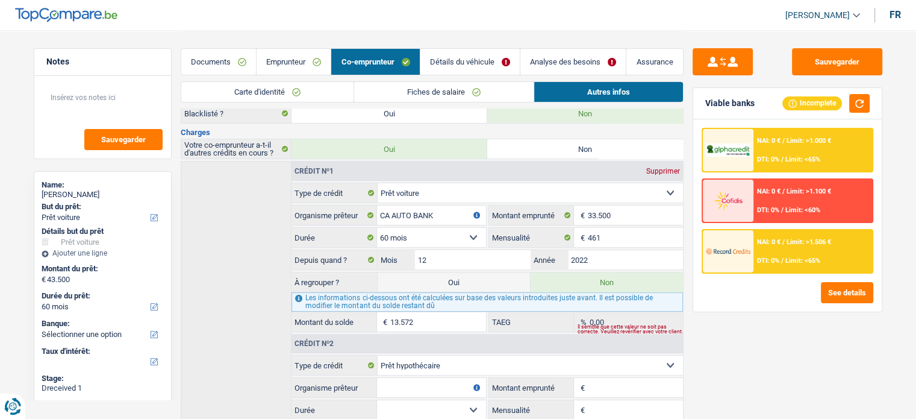
scroll to position [124, 0]
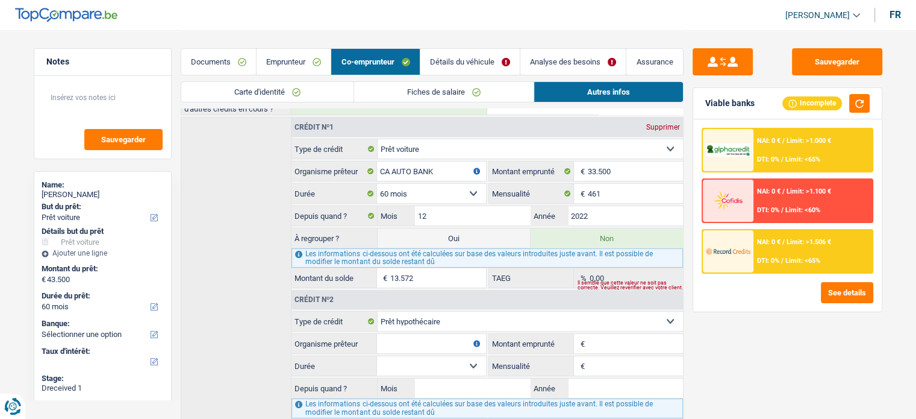
click at [311, 63] on link "Emprunteur" at bounding box center [294, 62] width 74 height 26
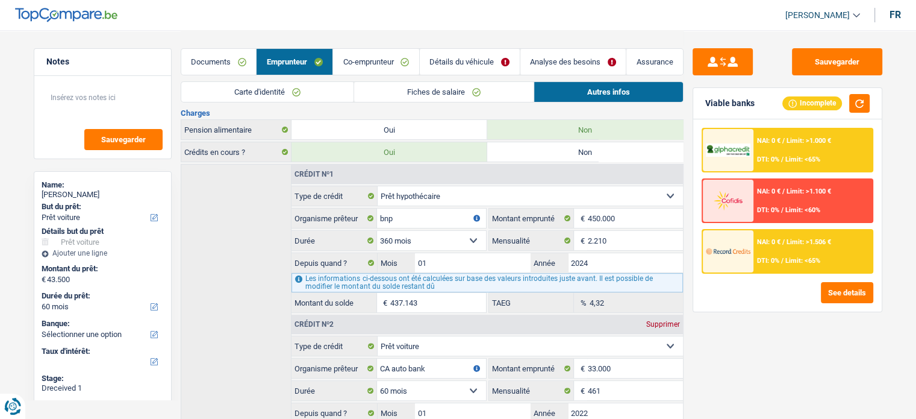
scroll to position [365, 0]
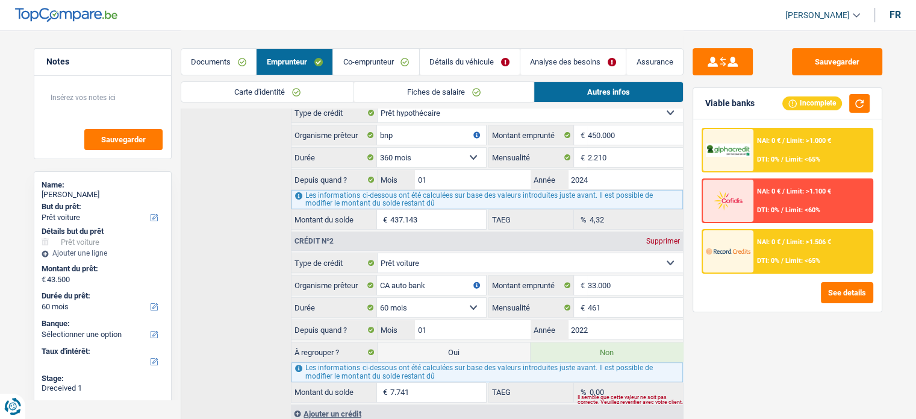
click at [361, 54] on link "Co-emprunteur" at bounding box center [376, 62] width 86 height 26
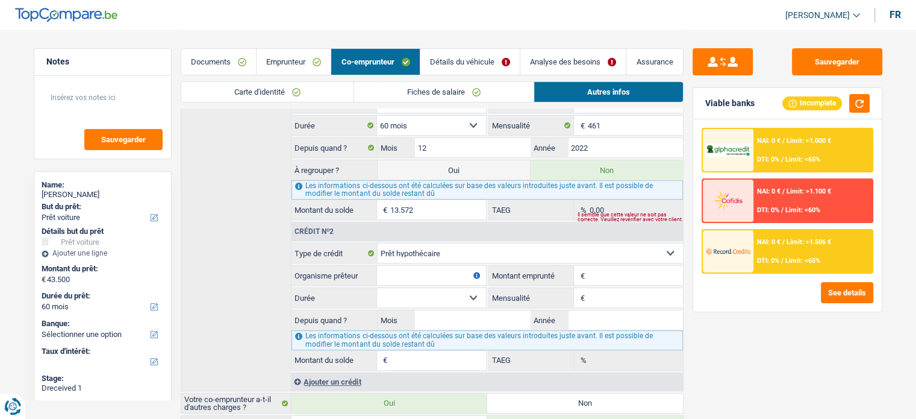
scroll to position [64, 0]
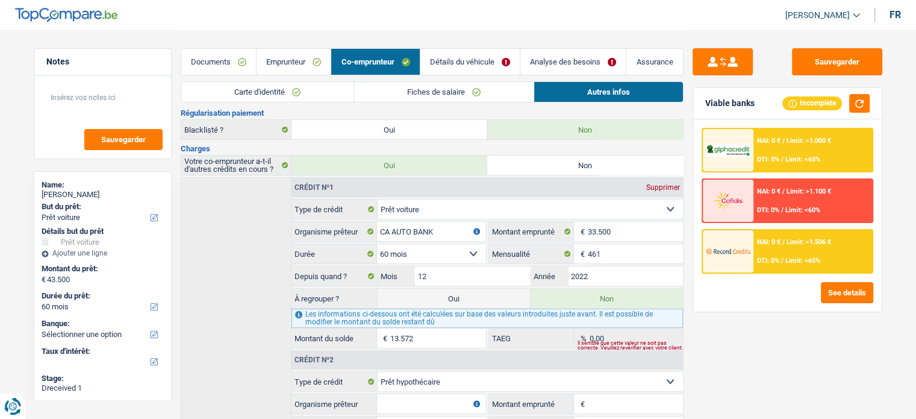
click at [308, 57] on link "Emprunteur" at bounding box center [294, 62] width 74 height 26
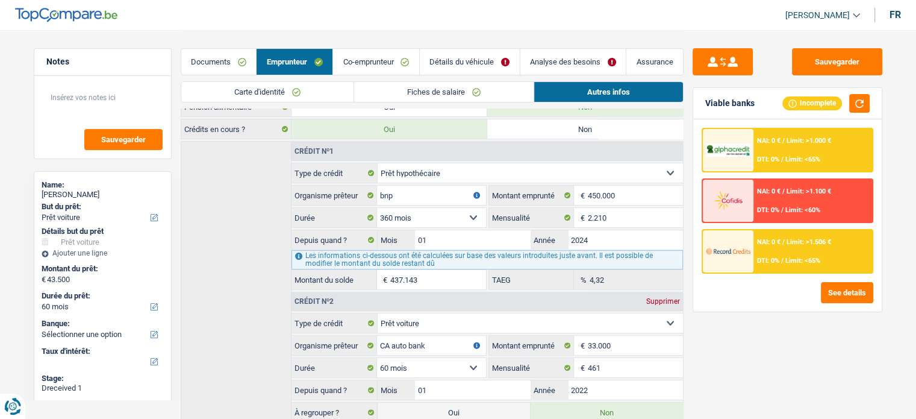
click at [344, 50] on link "Co-emprunteur" at bounding box center [376, 62] width 86 height 26
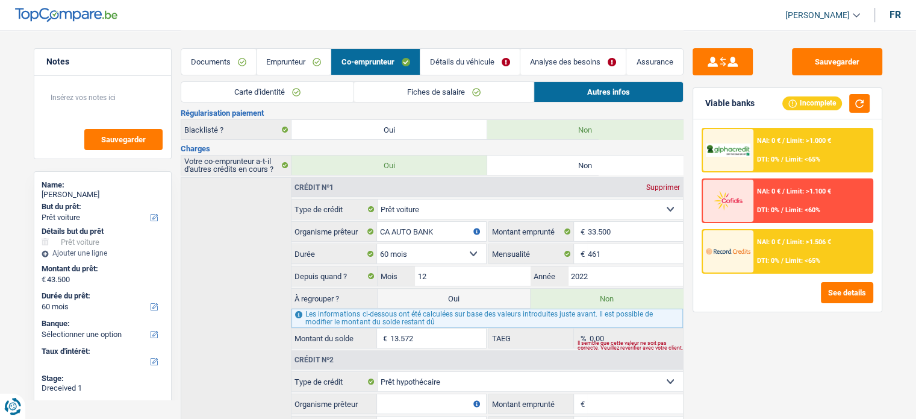
click at [287, 56] on link "Emprunteur" at bounding box center [294, 62] width 74 height 26
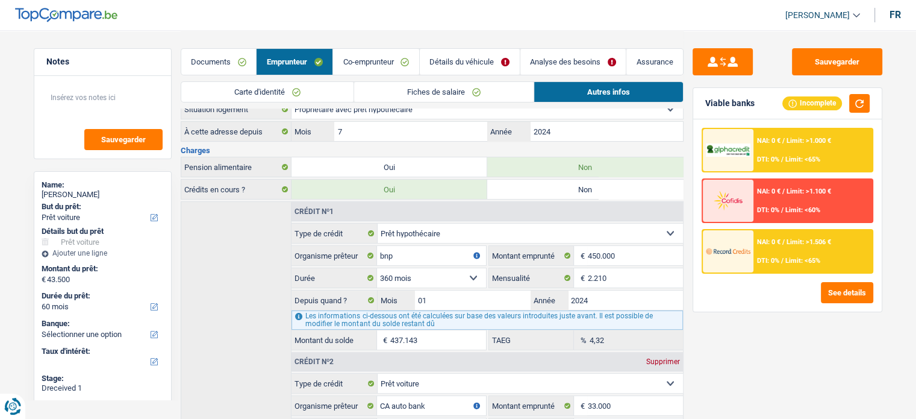
scroll to position [365, 0]
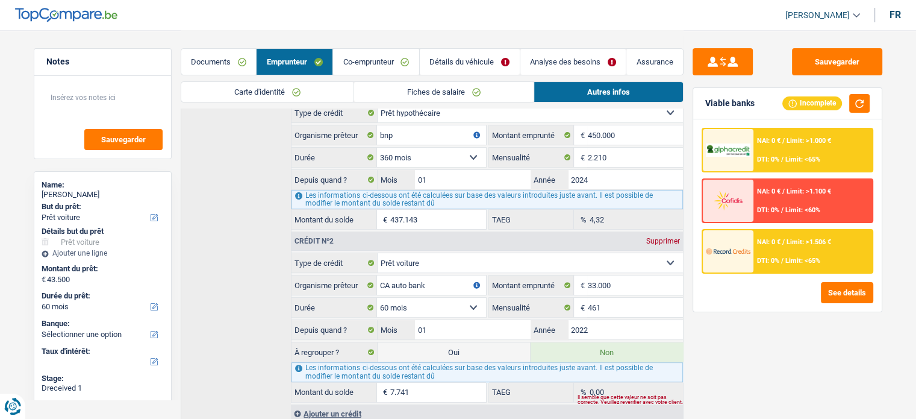
click at [356, 67] on link "Co-emprunteur" at bounding box center [376, 62] width 86 height 26
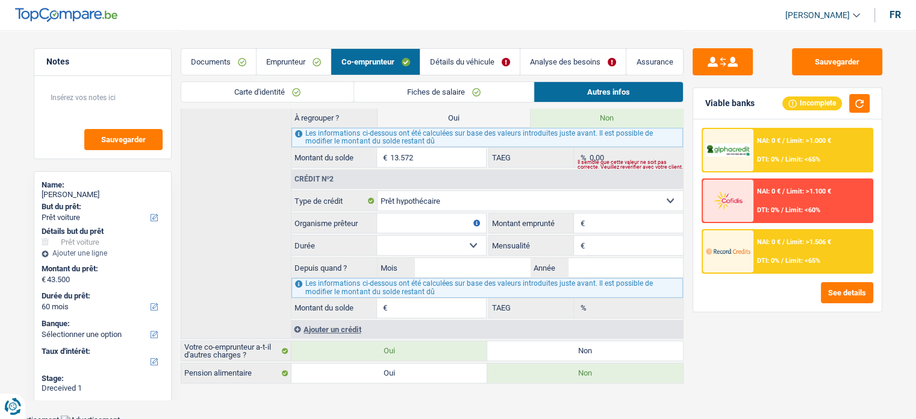
scroll to position [124, 0]
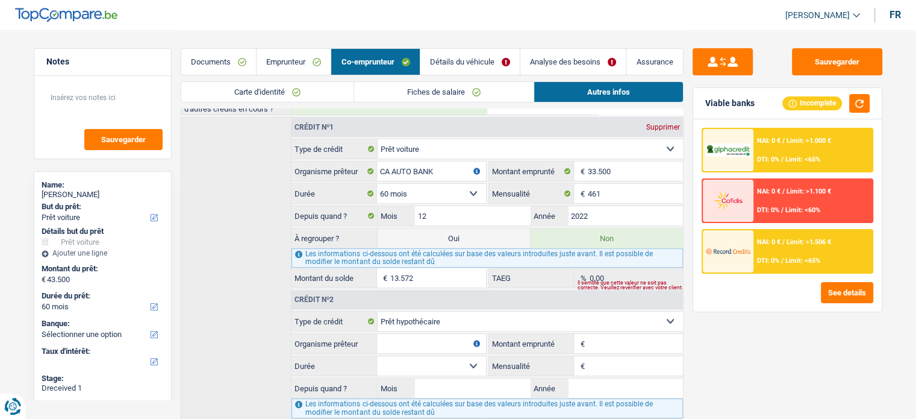
click at [303, 62] on link "Emprunteur" at bounding box center [294, 62] width 74 height 26
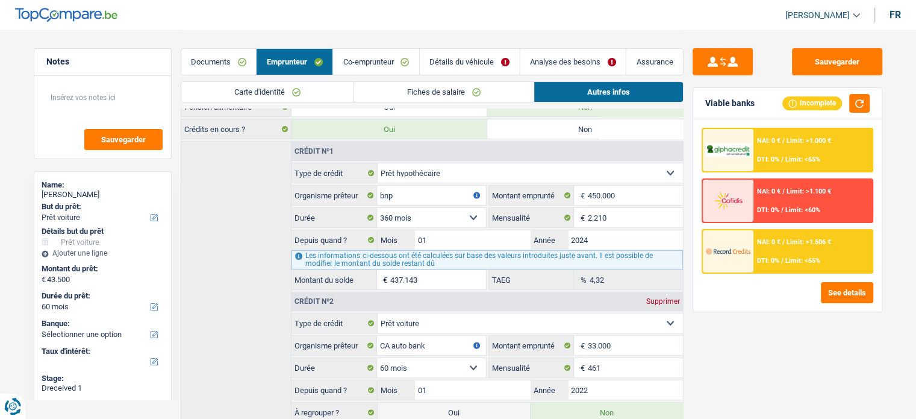
scroll to position [403, 0]
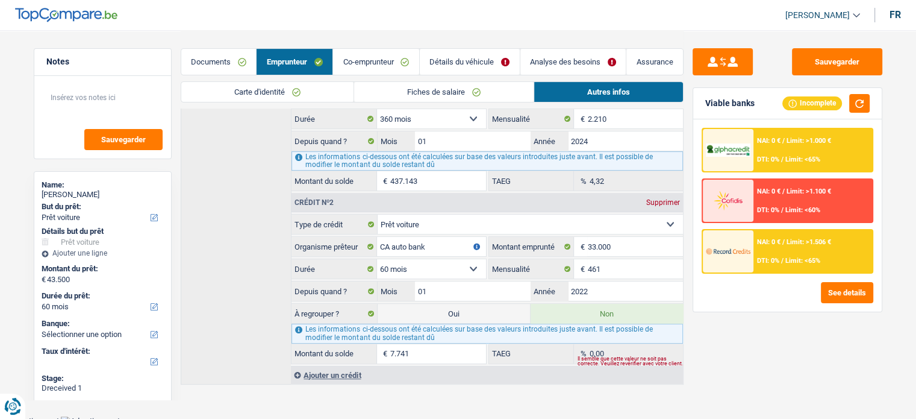
click at [349, 50] on link "Co-emprunteur" at bounding box center [376, 62] width 86 height 26
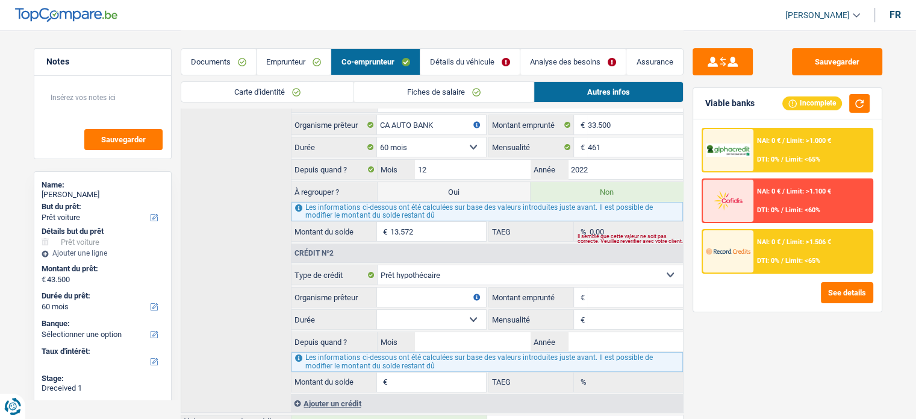
scroll to position [124, 0]
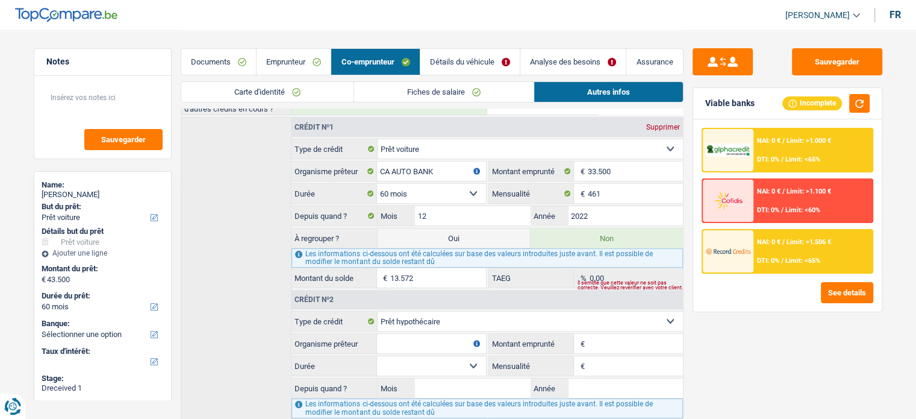
click at [670, 316] on select "Carte ou ouverture de crédit Prêt hypothécaire Vente à tempérament Prêt à tempé…" at bounding box center [530, 320] width 305 height 19
drag, startPoint x: 769, startPoint y: 364, endPoint x: 750, endPoint y: 369, distance: 19.9
click at [769, 364] on div "Sauvegarder Viable banks Incomplete NAI: 0 € / Limit: >1.000 € DTI: 0% / Limit:…" at bounding box center [787, 223] width 208 height 351
click at [664, 123] on div "Supprimer" at bounding box center [663, 126] width 40 height 7
select select
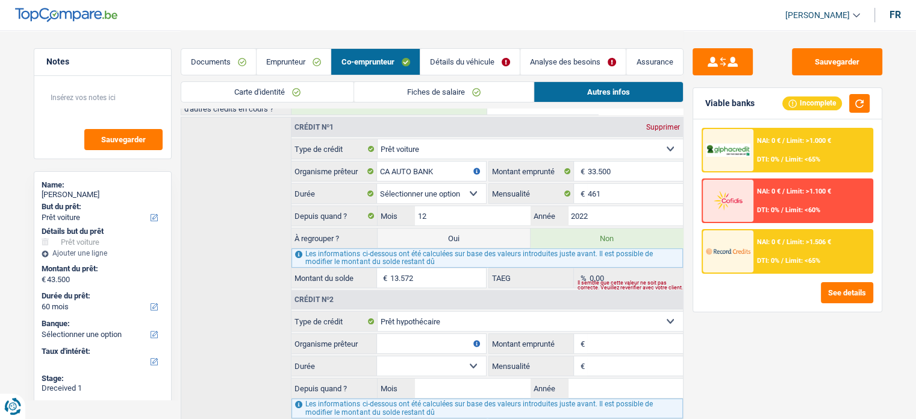
select select "mortgage"
select select
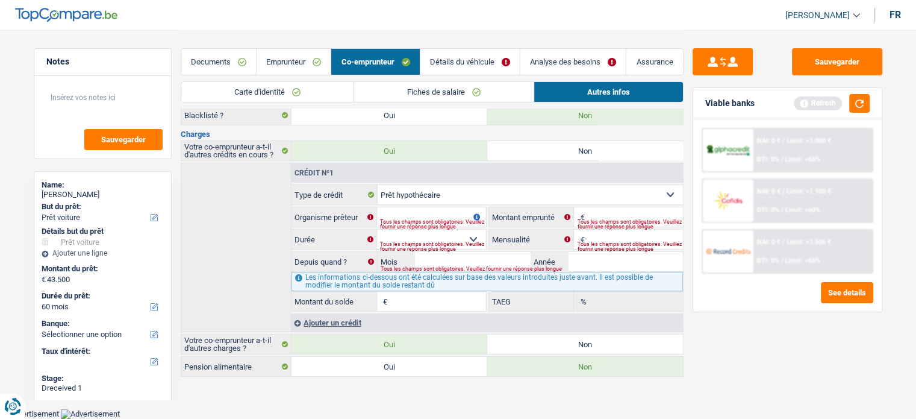
scroll to position [74, 0]
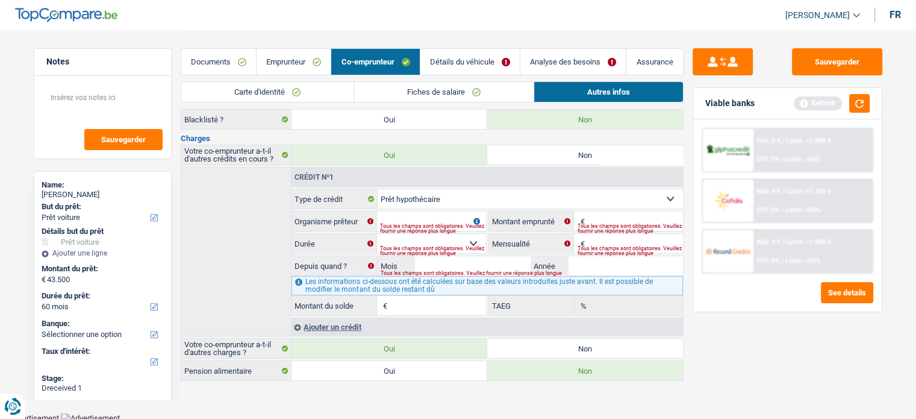
click at [667, 195] on select "Carte ou ouverture de crédit Prêt hypothécaire Vente à tempérament Prêt à tempé…" at bounding box center [530, 198] width 305 height 19
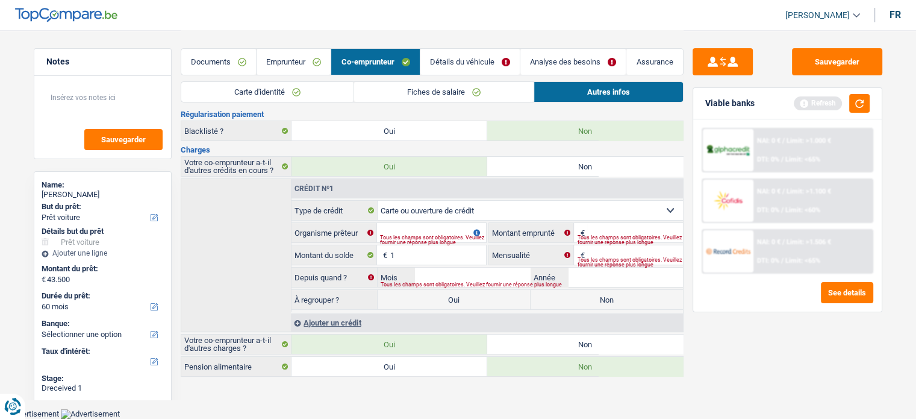
scroll to position [58, 0]
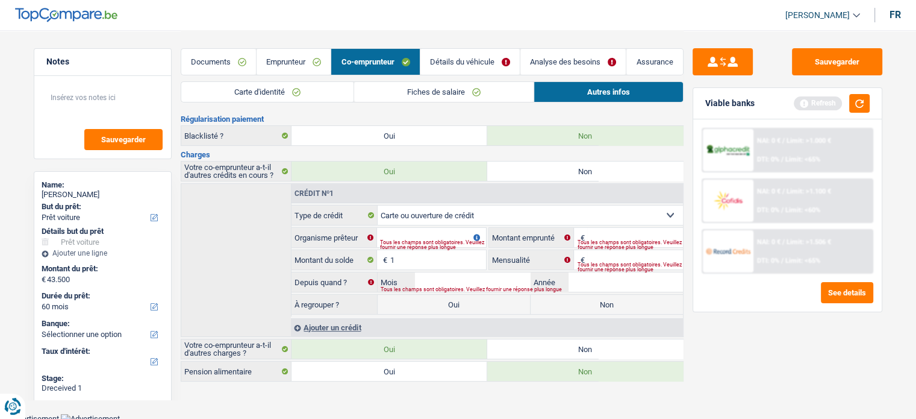
click at [592, 216] on select "Carte ou ouverture de crédit Prêt hypothécaire Vente à tempérament Prêt à tempé…" at bounding box center [530, 214] width 305 height 19
select select "personalLoan"
click at [378, 205] on select "Carte ou ouverture de crédit Prêt hypothécaire Vente à tempérament Prêt à tempé…" at bounding box center [530, 214] width 305 height 19
click at [760, 363] on div "Sauvegarder Viable banks Refresh NAI: 0 € / Limit: >1.000 € DTI: 0% / Limit: <6…" at bounding box center [787, 223] width 208 height 351
click at [426, 228] on input "Organisme prêteur" at bounding box center [431, 237] width 108 height 19
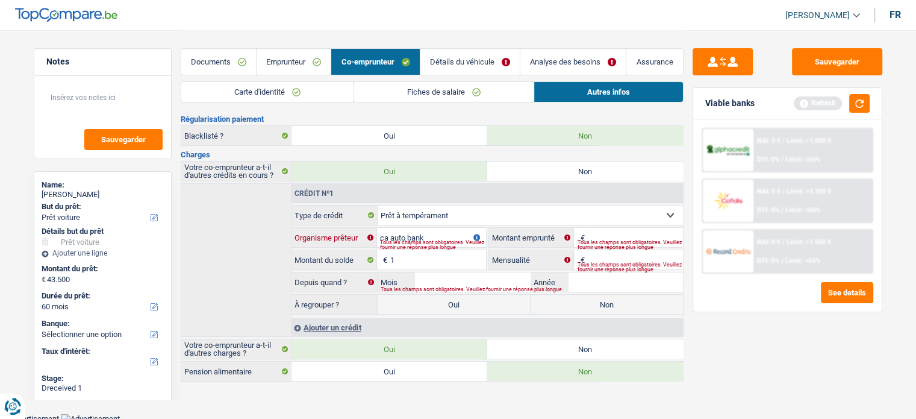
type input "ca auto bank"
click at [632, 242] on div "Tous les champs sont obligatoires. Veuillez fournir une réponse plus longue" at bounding box center [629, 244] width 105 height 5
click at [626, 230] on input "Montant" at bounding box center [634, 237] width 95 height 19
type input "3"
type input "0"
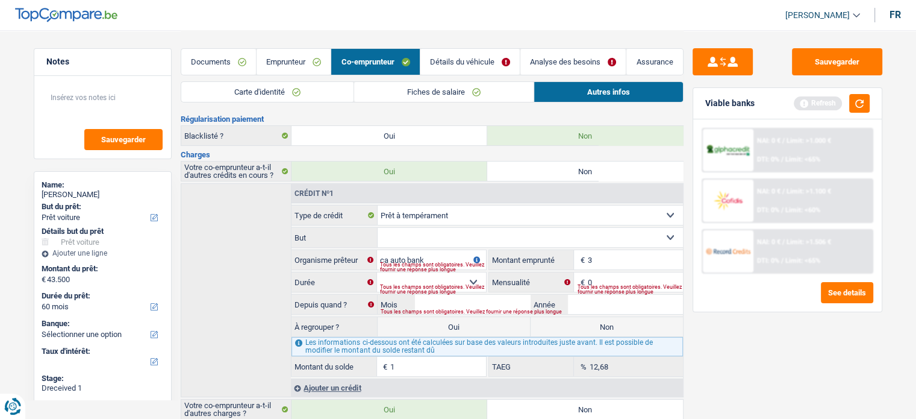
type input "33"
select select
type input "330"
select select
type input "3.300"
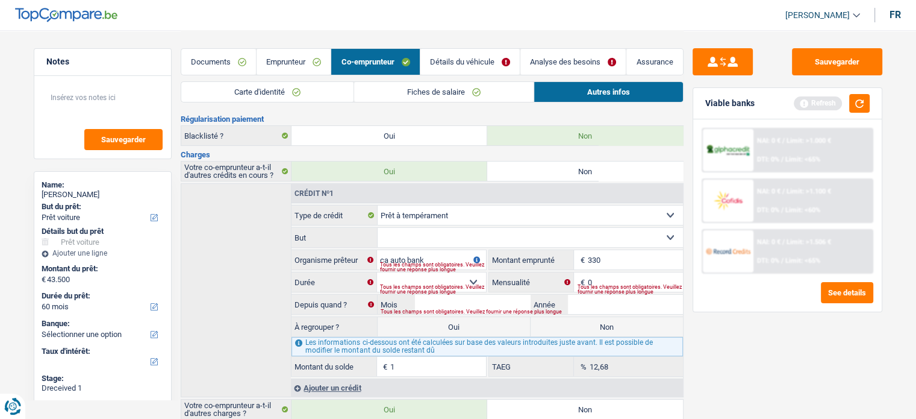
select select
type input "33.000"
select select
drag, startPoint x: 600, startPoint y: 253, endPoint x: 663, endPoint y: 267, distance: 64.1
click at [663, 267] on div "33.000 € Montant emprunté Tous les champs sont obligatoires. Veuillez fournir u…" at bounding box center [586, 259] width 194 height 19
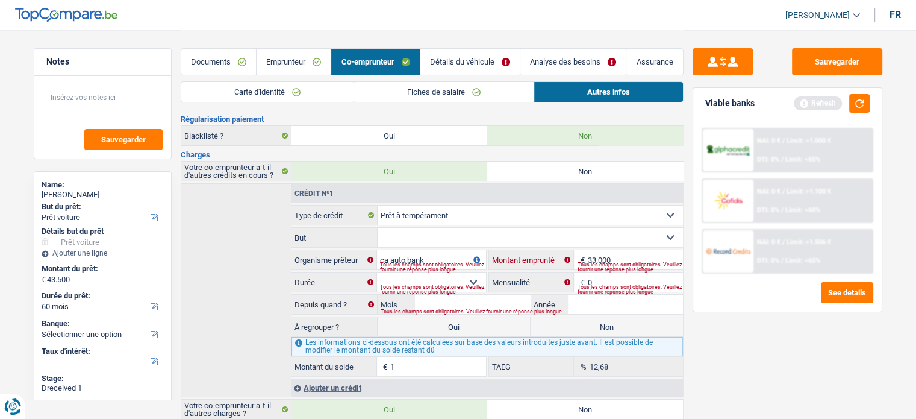
type input "330"
select select
type input "33"
select select
type input "335"
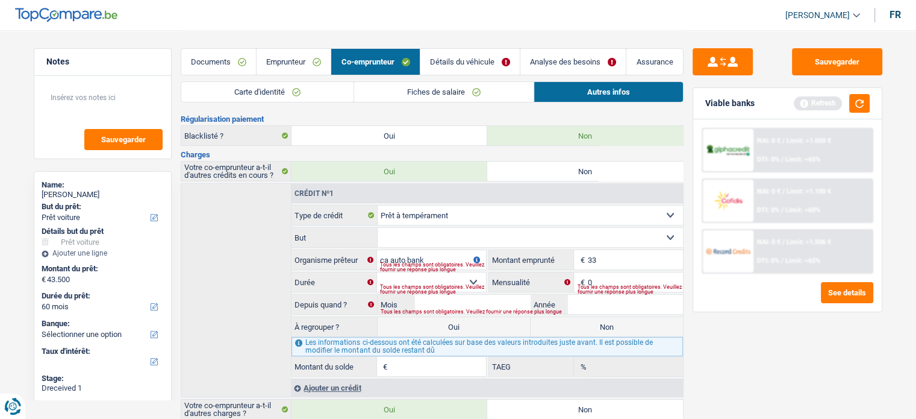
select select
type input "3.350"
select select
type input "33.500"
select select
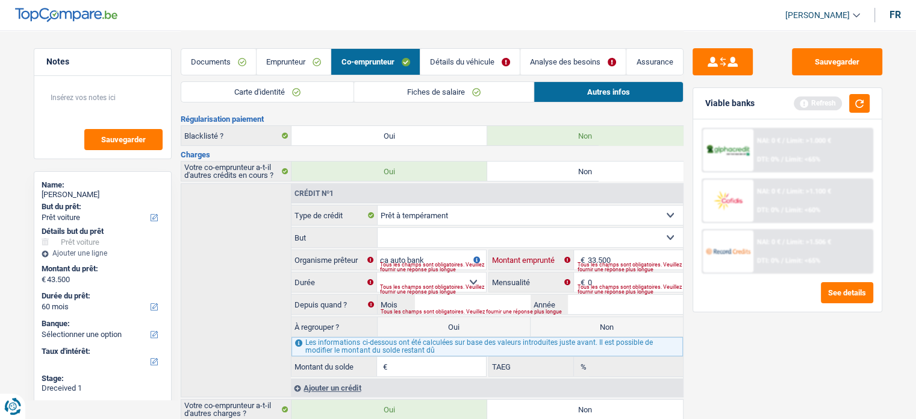
type input "33.500"
click at [446, 280] on select "12 mois 18 mois 24 mois 30 mois 36 mois 42 mois 48 mois 60 mois 72 mois 84 mois…" at bounding box center [431, 281] width 108 height 19
select select "60"
click at [377, 272] on select "12 mois 18 mois 24 mois 30 mois 36 mois 42 mois 48 mois 60 mois 72 mois 84 mois…" at bounding box center [431, 281] width 108 height 19
click at [733, 367] on div "Sauvegarder Viable banks Refresh NAI: 0 € / Limit: >1.000 € DTI: 0% / Limit: <6…" at bounding box center [787, 223] width 208 height 351
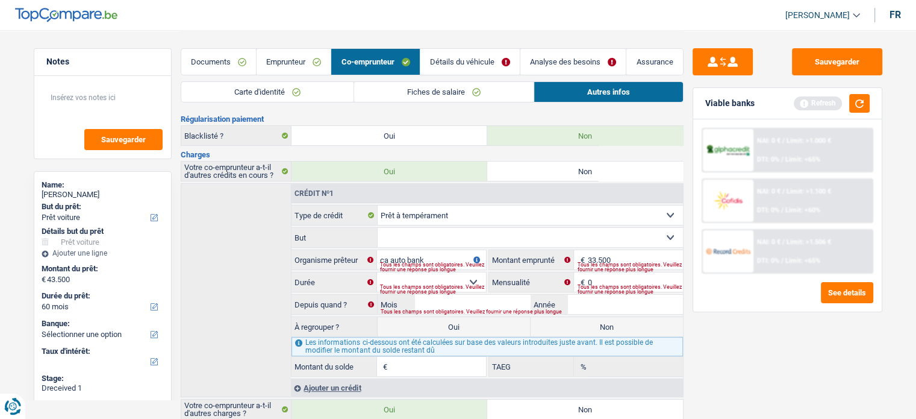
drag, startPoint x: 602, startPoint y: 269, endPoint x: 602, endPoint y: 276, distance: 7.2
click at [602, 273] on fieldset "Carte ou ouverture de crédit Prêt hypothécaire Vente à tempérament Prêt à tempé…" at bounding box center [486, 291] width 391 height 172
drag, startPoint x: 602, startPoint y: 276, endPoint x: 552, endPoint y: 278, distance: 50.0
click at [552, 278] on div "0 € Mensualité" at bounding box center [586, 281] width 194 height 19
type input "4"
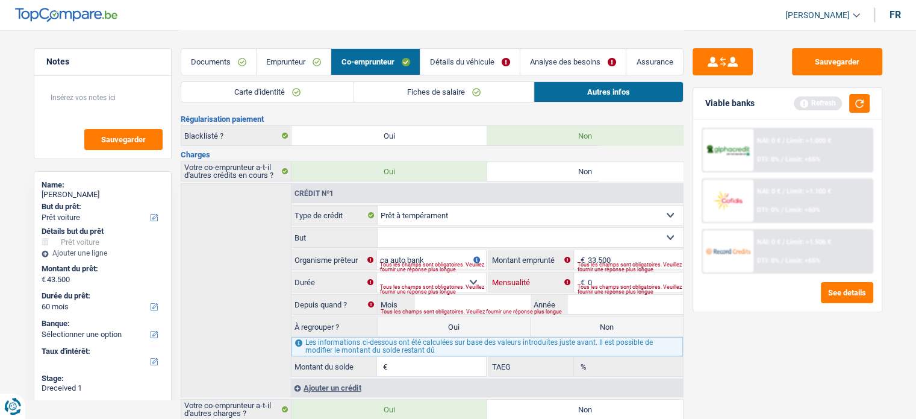
select select
type input "1"
type input "0,00"
type input "46"
select select
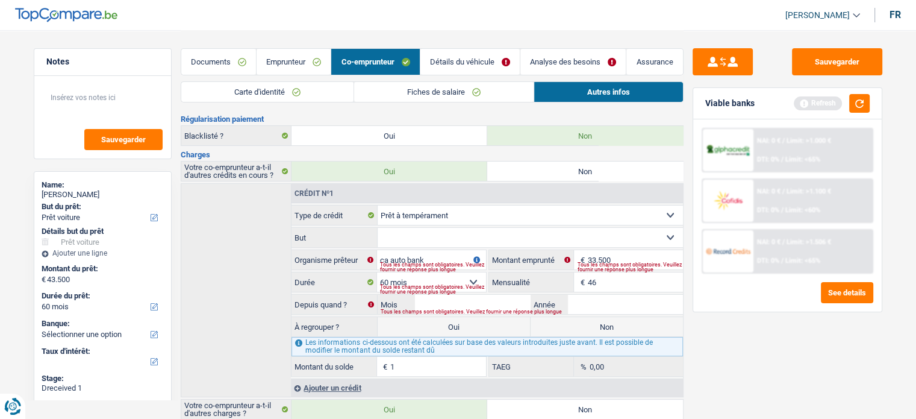
type input "461"
select select
type input "461"
select select
click at [477, 298] on input "Mois" at bounding box center [472, 303] width 115 height 19
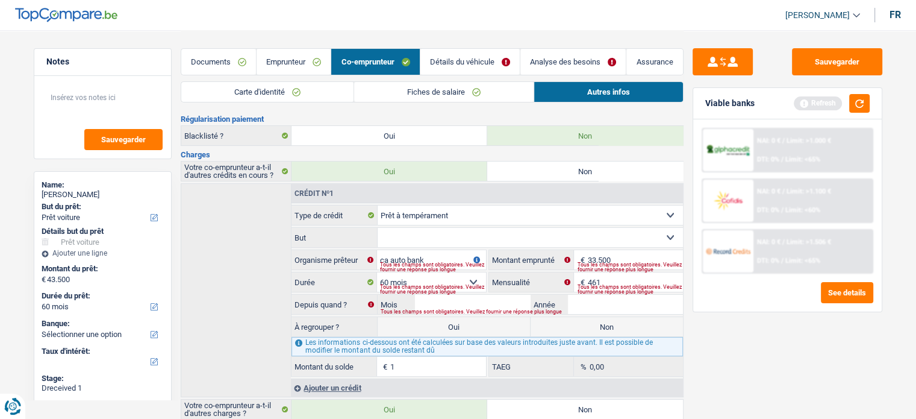
click at [511, 207] on select "Carte ou ouverture de crédit Prêt hypothécaire Vente à tempérament Prêt à tempé…" at bounding box center [530, 214] width 305 height 19
select select "carLoan"
click at [378, 205] on select "Carte ou ouverture de crédit Prêt hypothécaire Vente à tempérament Prêt à tempé…" at bounding box center [530, 214] width 305 height 19
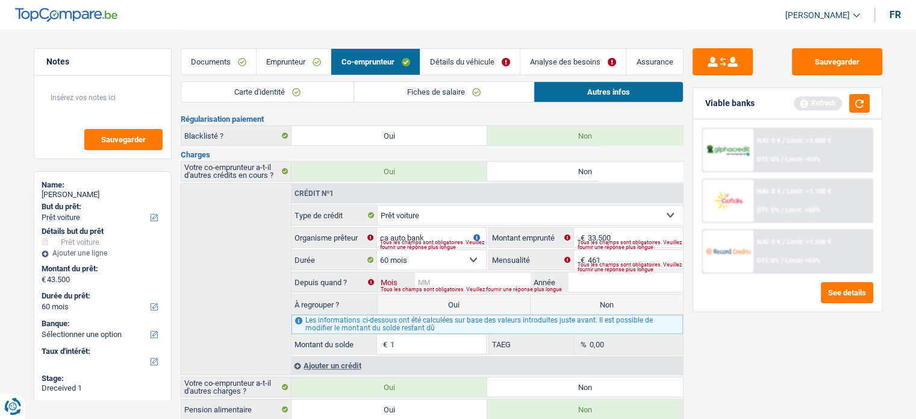
click at [450, 273] on input "Mois" at bounding box center [472, 281] width 115 height 19
type input "12"
drag, startPoint x: 799, startPoint y: 375, endPoint x: 659, endPoint y: 337, distance: 145.3
click at [799, 374] on div "Sauvegarder Viable banks Refresh NAI: 0 € / Limit: >1.000 € DTI: 0% / Limit: <6…" at bounding box center [787, 223] width 208 height 351
click at [629, 281] on input "Année" at bounding box center [625, 281] width 115 height 19
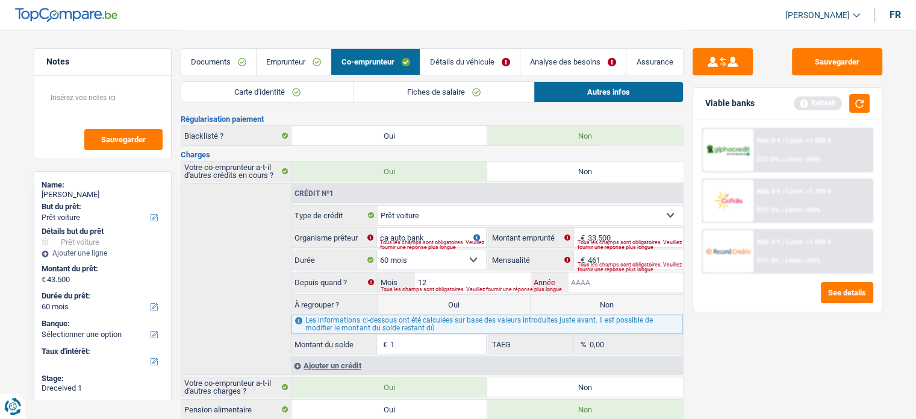
type input "2"
select select
type input "2022"
click at [874, 393] on div "Sauvegarder Viable banks Refresh NAI: 0 € / Limit: >1.000 € DTI: 0% / Limit: <6…" at bounding box center [787, 223] width 208 height 351
click at [755, 343] on div "Sauvegarder Viable banks Refresh NAI: 0 € / Limit: >1.000 € DTI: 0% / Limit: <6…" at bounding box center [787, 223] width 208 height 351
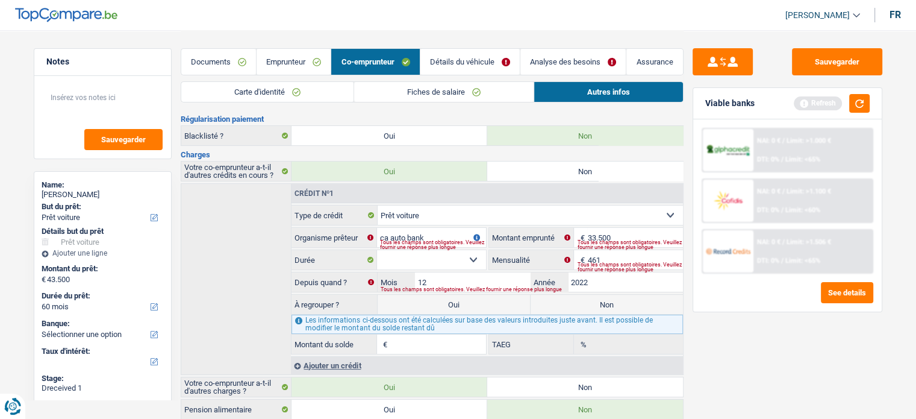
click at [576, 304] on label "Non" at bounding box center [607, 303] width 152 height 19
click at [576, 304] on input "Non" at bounding box center [607, 303] width 152 height 19
radio input "true"
click at [773, 345] on div "Sauvegarder Viable banks Refresh NAI: 0 € / Limit: >1.000 € DTI: 0% / Limit: <6…" at bounding box center [787, 223] width 208 height 351
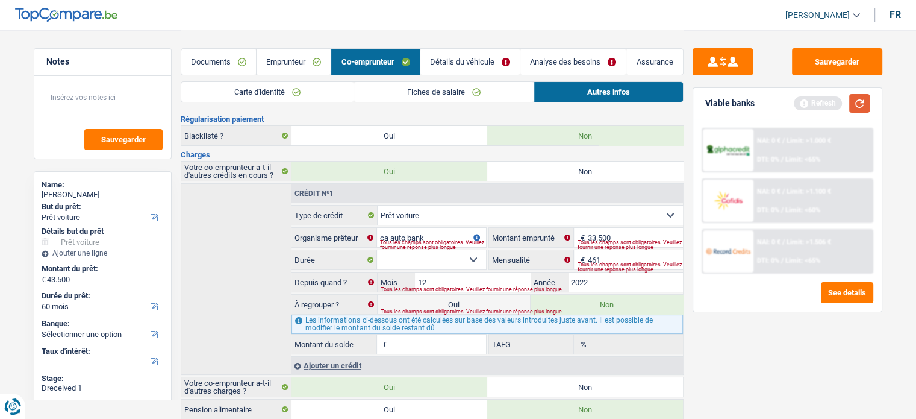
click at [852, 101] on button "button" at bounding box center [859, 103] width 20 height 19
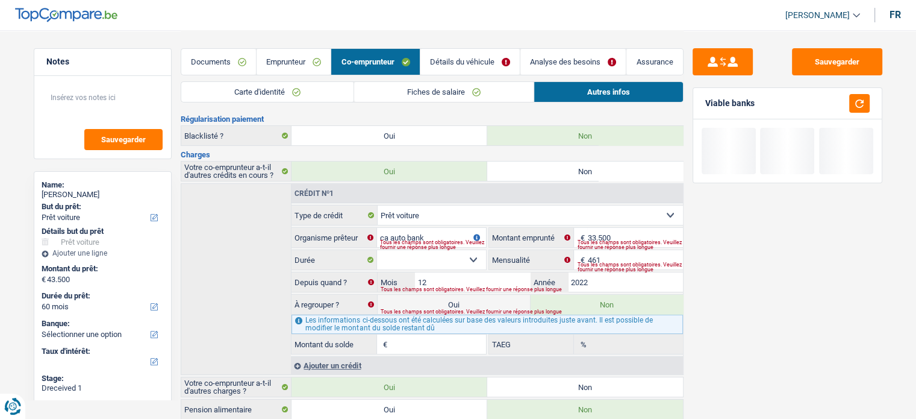
click at [458, 257] on select "12 mois 18 mois 24 mois 30 mois 36 mois 42 mois 48 mois 60 mois 72 mois 84 mois…" at bounding box center [431, 259] width 108 height 19
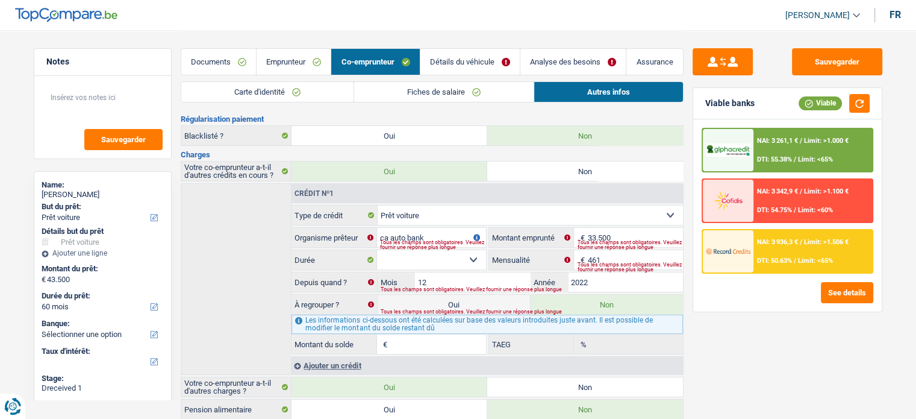
select select "60"
click at [377, 250] on select "12 mois 18 mois 24 mois 30 mois 36 mois 42 mois 48 mois 60 mois 72 mois 84 mois…" at bounding box center [431, 259] width 108 height 19
click at [469, 257] on select "12 mois 18 mois 24 mois 30 mois 36 mois 42 mois 48 mois 60 mois 72 mois 84 mois…" at bounding box center [431, 259] width 108 height 19
click at [377, 250] on select "12 mois 18 mois 24 mois 30 mois 36 mois 42 mois 48 mois 60 mois 72 mois 84 mois…" at bounding box center [431, 259] width 108 height 19
click at [838, 67] on button "Sauvegarder" at bounding box center [837, 61] width 90 height 27
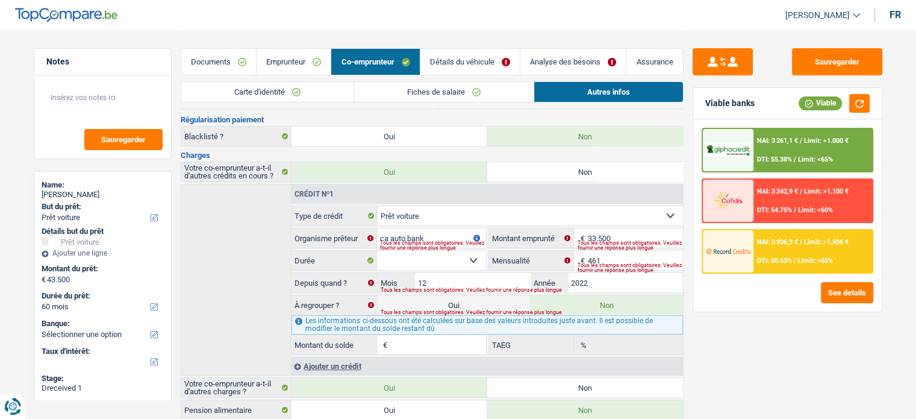
scroll to position [0, 0]
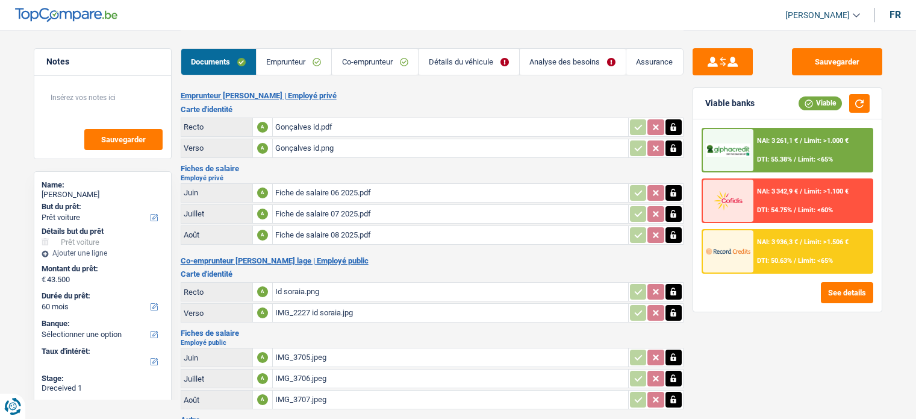
select select "car"
select select "60"
select select "married"
select select "LU"
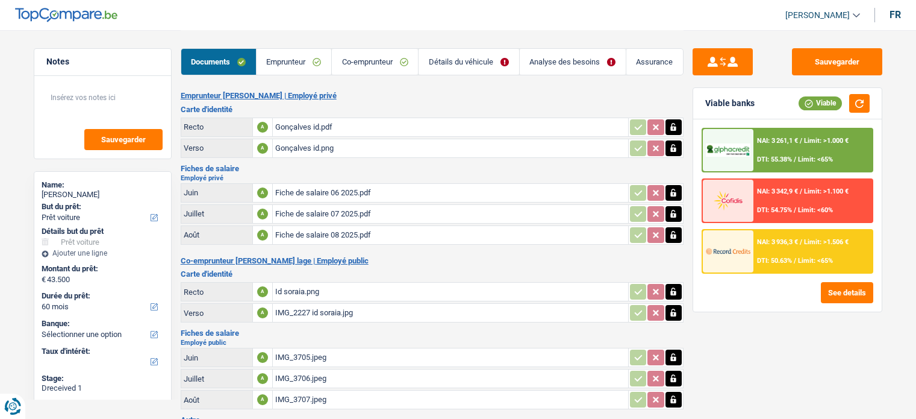
select select "publicEmployee"
select select "netSalary"
select select "mealVouchers"
select select "LU"
select select "bigCompanies"
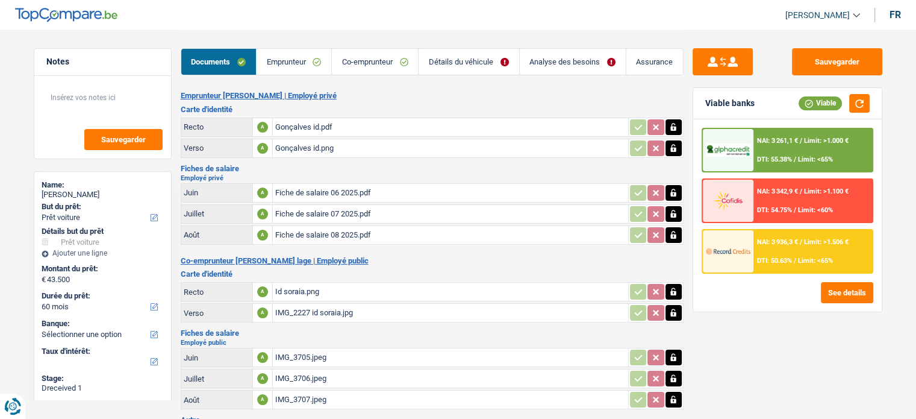
click at [272, 68] on link "Emprunteur" at bounding box center [294, 62] width 75 height 26
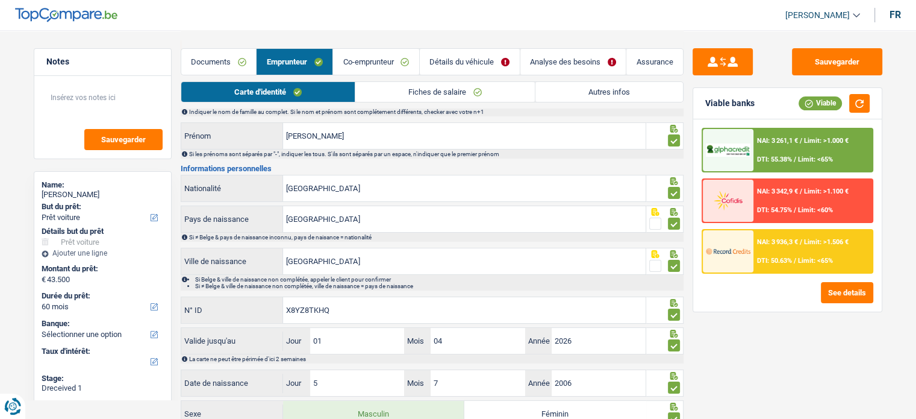
scroll to position [118, 0]
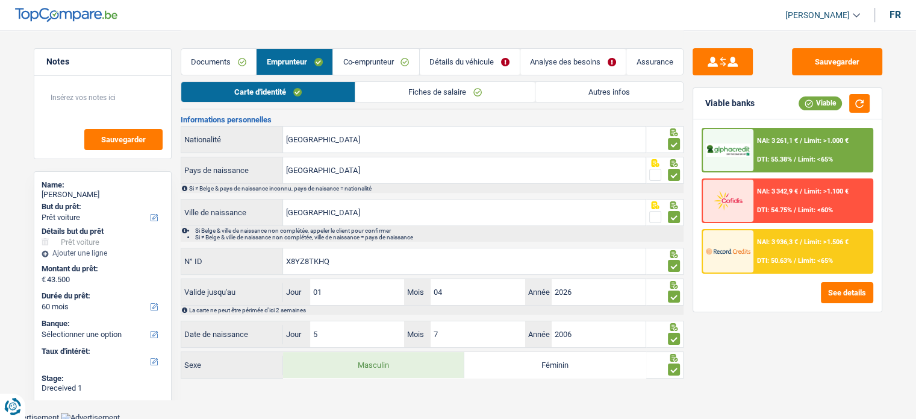
click at [376, 82] on link "Fiches de salaire" at bounding box center [444, 92] width 179 height 20
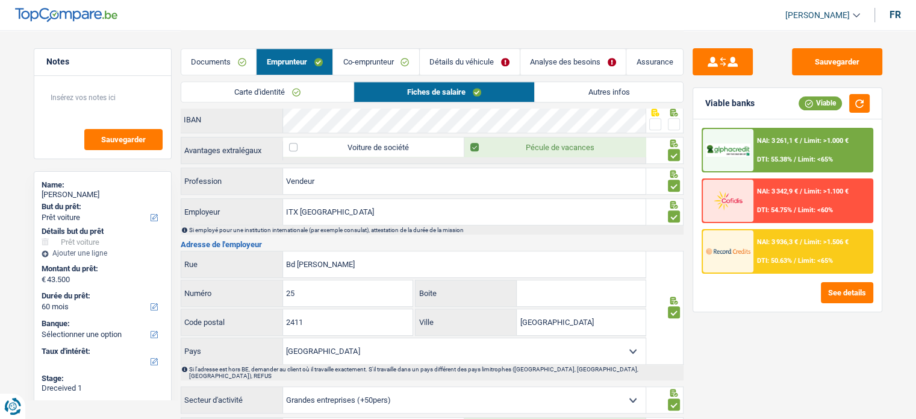
scroll to position [1000, 0]
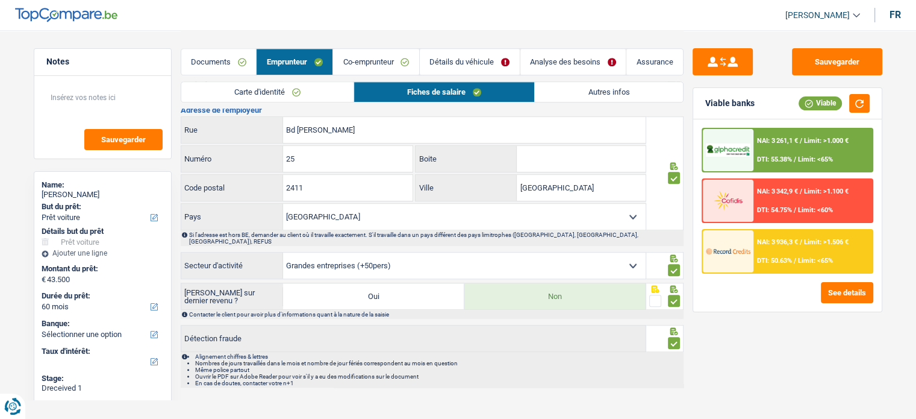
click at [568, 89] on link "Autres infos" at bounding box center [609, 92] width 148 height 20
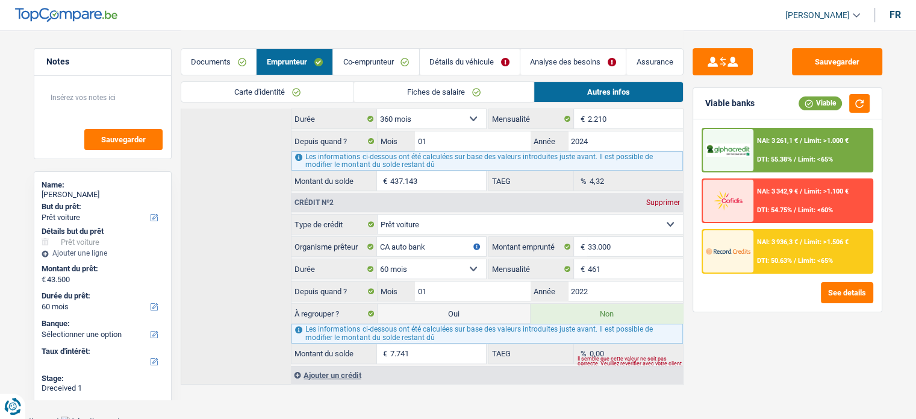
click at [387, 59] on link "Co-emprunteur" at bounding box center [376, 62] width 86 height 26
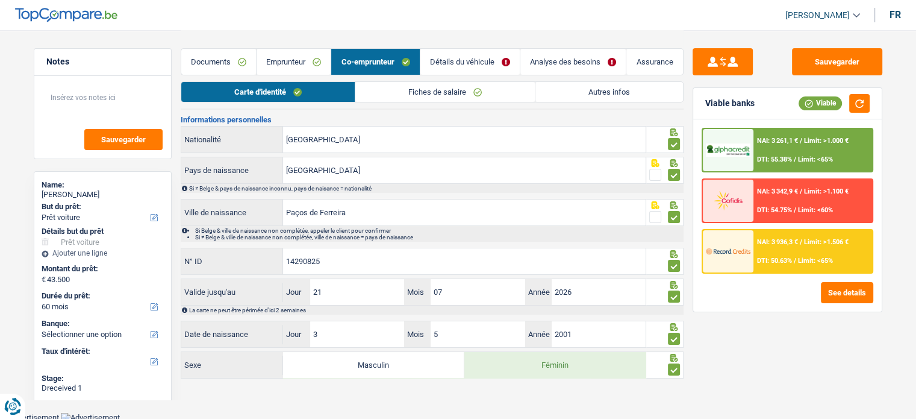
click at [470, 85] on link "Fiches de salaire" at bounding box center [444, 92] width 179 height 20
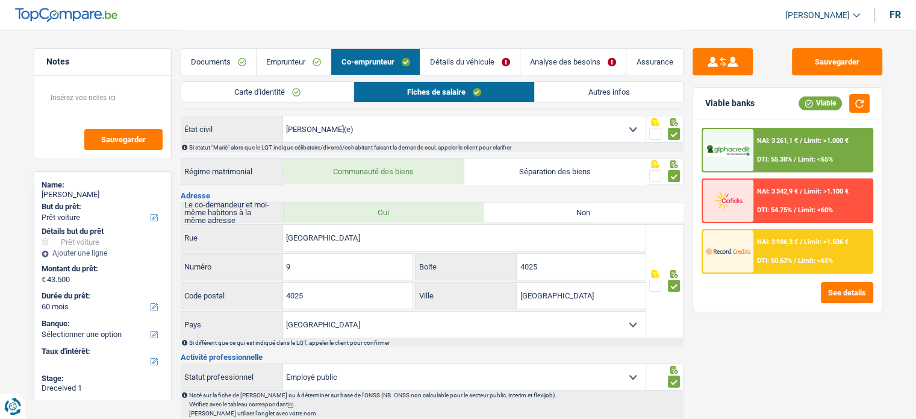
click at [617, 103] on div "Carte d'identité Fiches de salaire Autres infos" at bounding box center [432, 94] width 503 height 27
click at [617, 100] on link "Autres infos" at bounding box center [609, 92] width 148 height 20
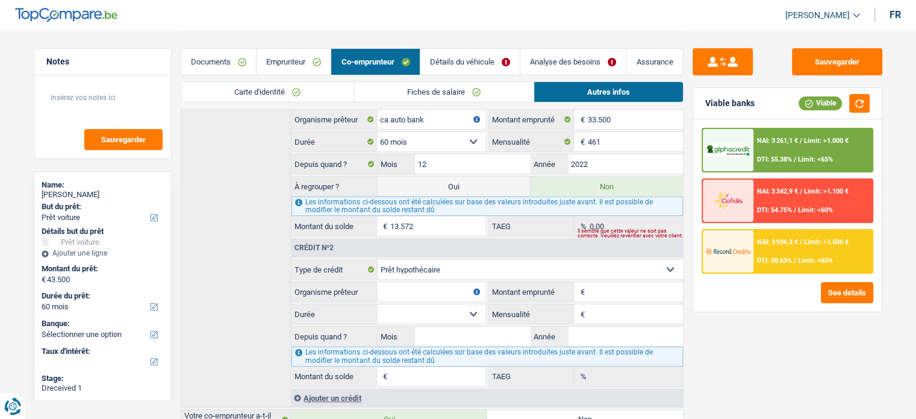
scroll to position [124, 0]
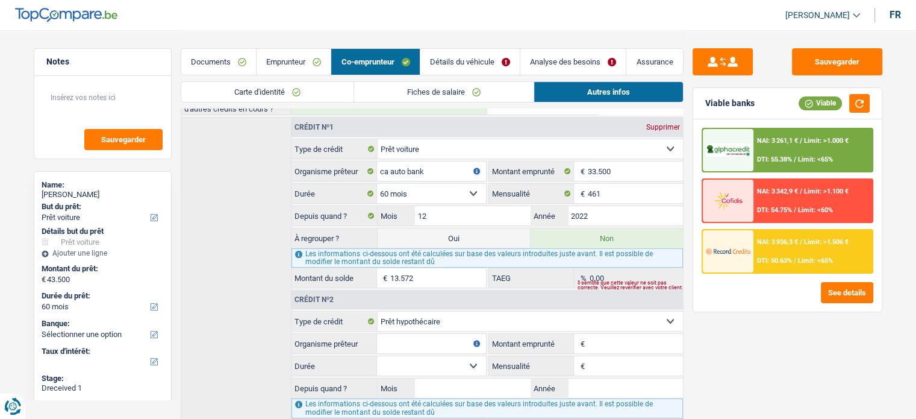
click at [662, 125] on div "Supprimer" at bounding box center [663, 126] width 40 height 7
select select "mortgage"
select select
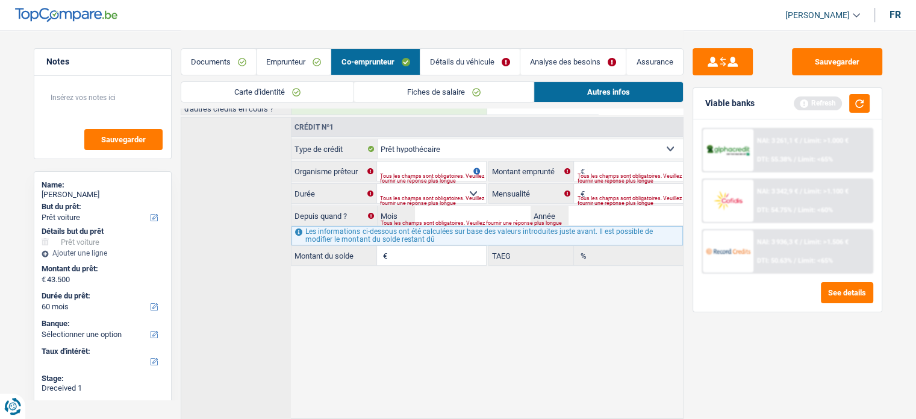
scroll to position [74, 0]
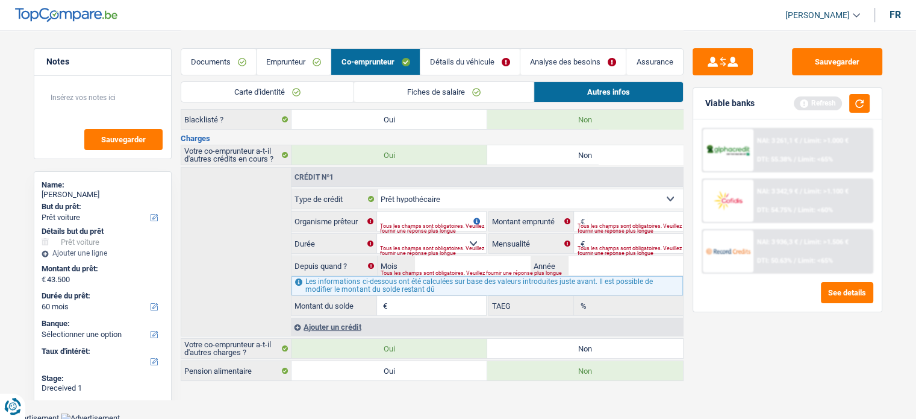
click at [662, 125] on label "Non" at bounding box center [585, 119] width 196 height 19
click at [662, 125] on input "Non" at bounding box center [585, 119] width 196 height 19
click at [649, 167] on div "Crédit nº1" at bounding box center [486, 176] width 391 height 19
click at [638, 154] on label "Non" at bounding box center [585, 154] width 196 height 19
click at [638, 154] on input "Non" at bounding box center [585, 154] width 196 height 19
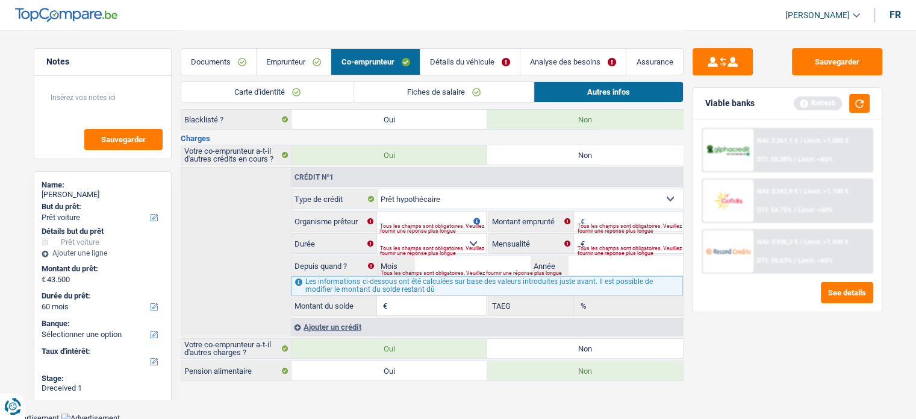
radio input "true"
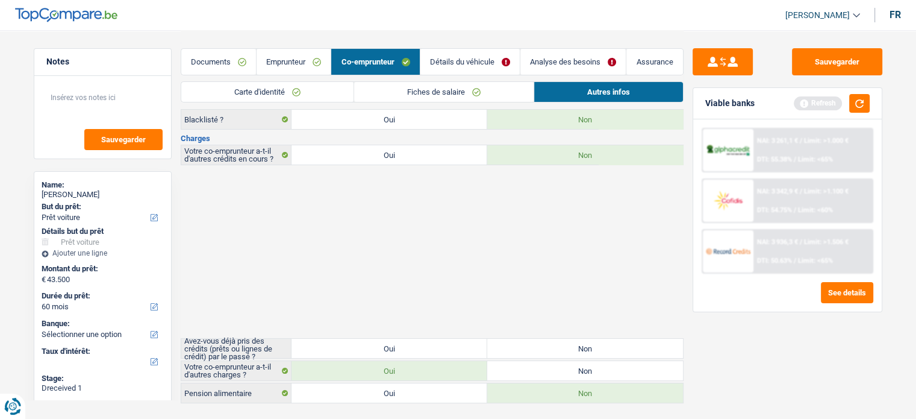
scroll to position [0, 0]
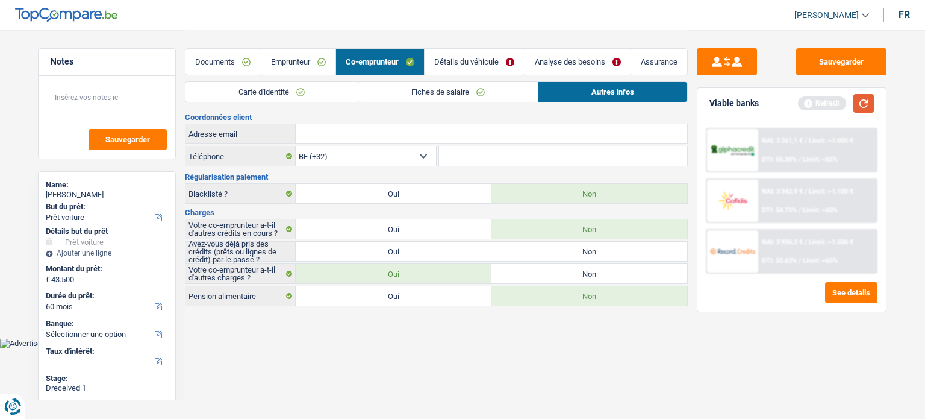
click at [859, 102] on button "button" at bounding box center [863, 103] width 20 height 19
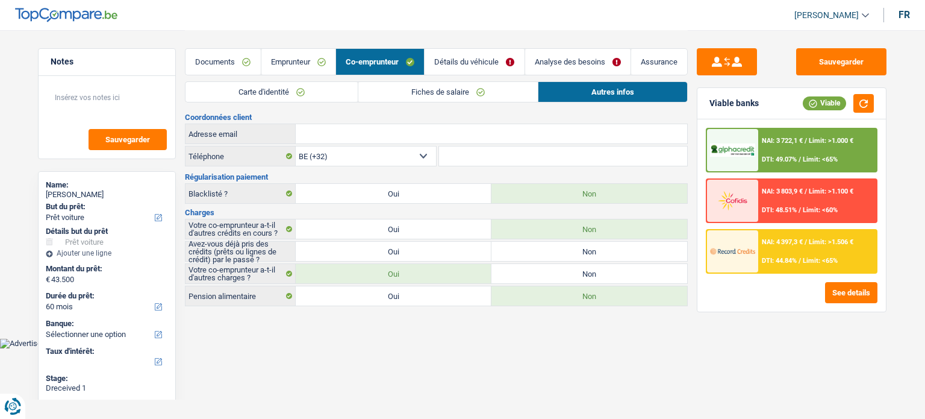
click at [450, 92] on link "Fiches de salaire" at bounding box center [447, 92] width 179 height 20
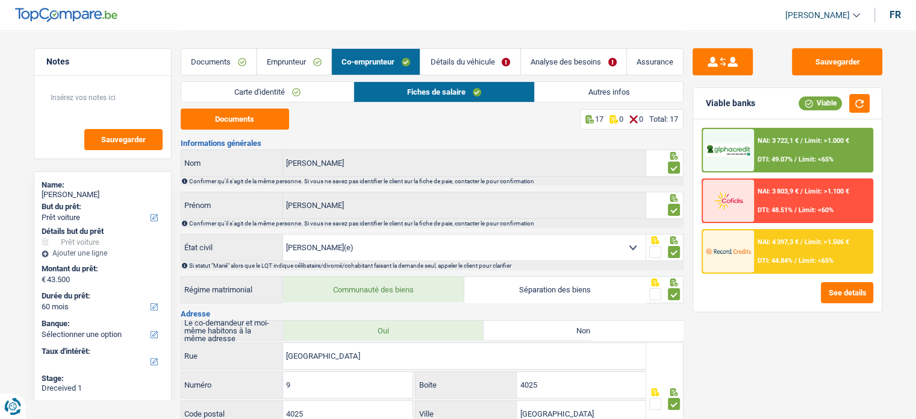
click at [308, 94] on link "Carte d'identité" at bounding box center [267, 92] width 172 height 20
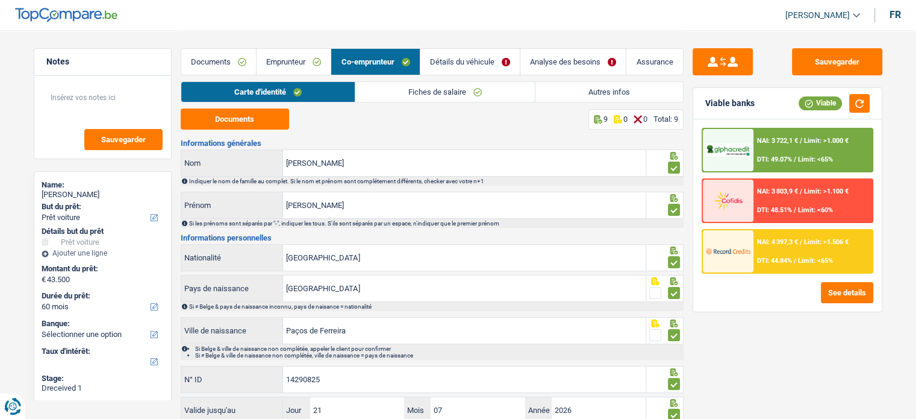
click at [301, 73] on link "Emprunteur" at bounding box center [294, 62] width 74 height 26
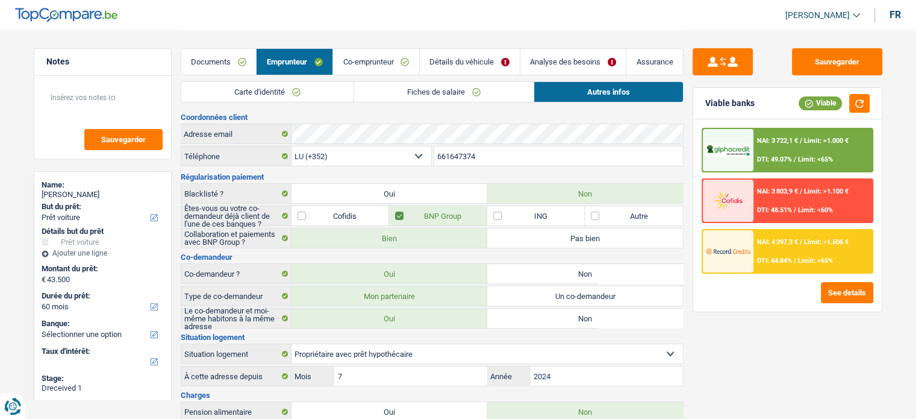
click at [306, 92] on link "Carte d'identité" at bounding box center [267, 92] width 172 height 20
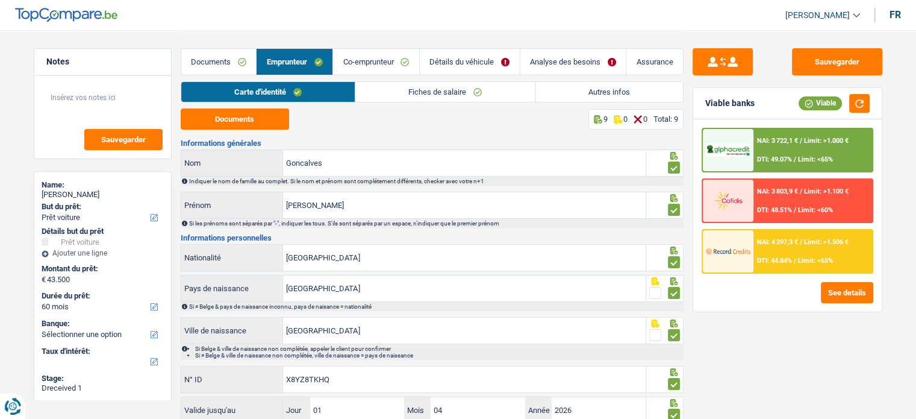
click at [417, 96] on link "Fiches de salaire" at bounding box center [444, 92] width 179 height 20
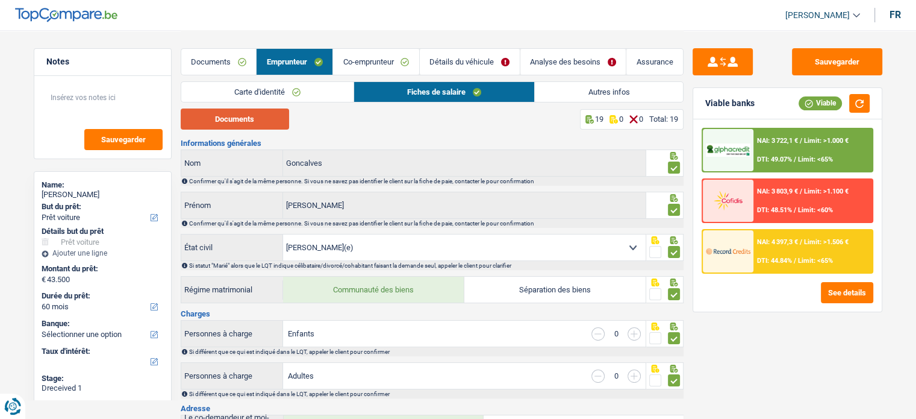
click at [278, 119] on button "Documents" at bounding box center [235, 118] width 108 height 21
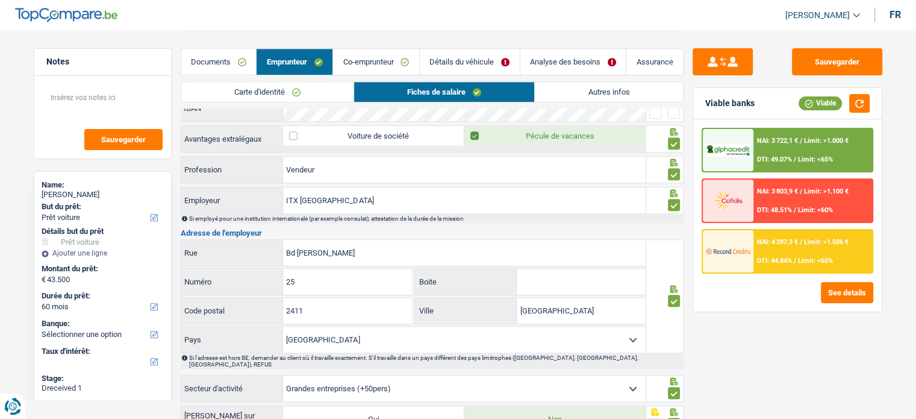
scroll to position [783, 0]
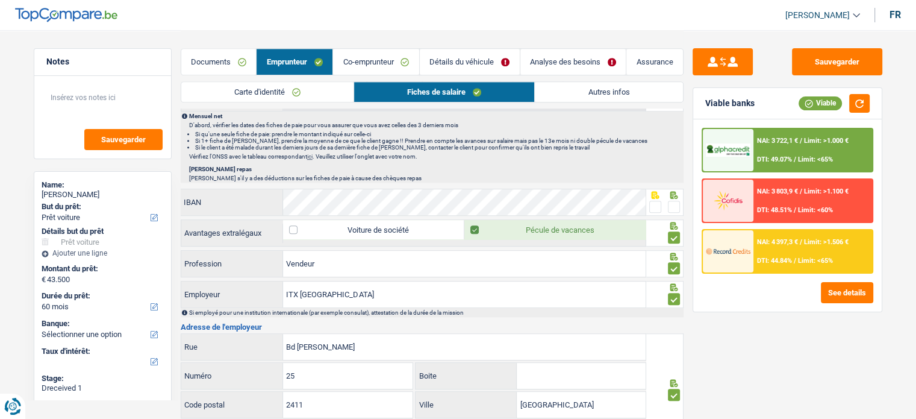
click at [658, 202] on span at bounding box center [655, 207] width 12 height 12
click at [0, 0] on input "radio" at bounding box center [0, 0] width 0 height 0
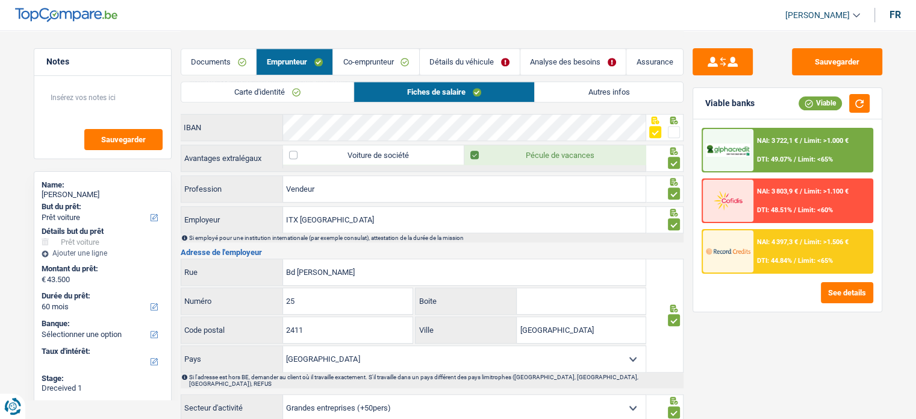
scroll to position [963, 0]
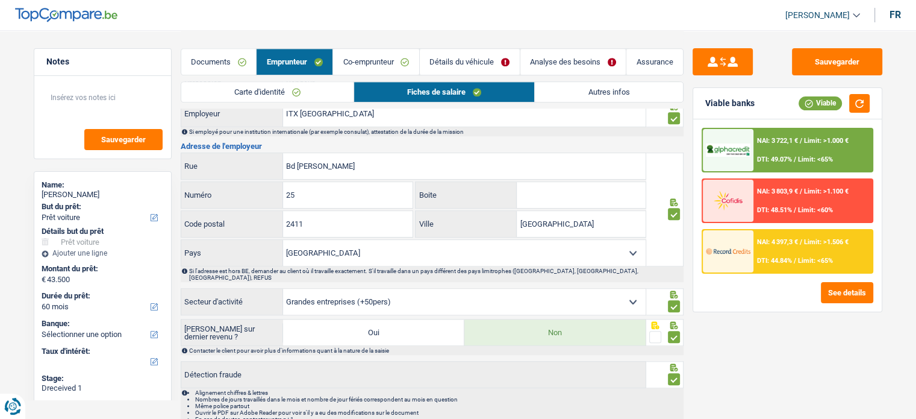
click at [810, 145] on div "NAI: 3 722,1 € / Limit: >1.000 € DTI: 49.07% / Limit: <65%" at bounding box center [812, 150] width 119 height 42
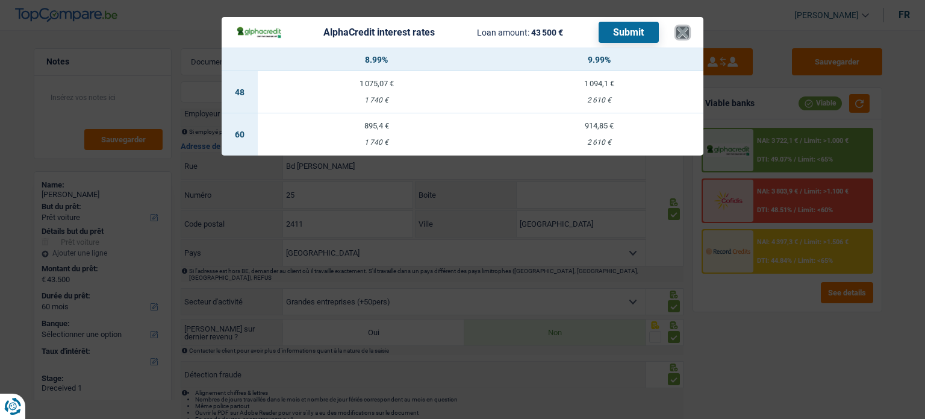
click at [682, 37] on button "×" at bounding box center [682, 32] width 13 height 12
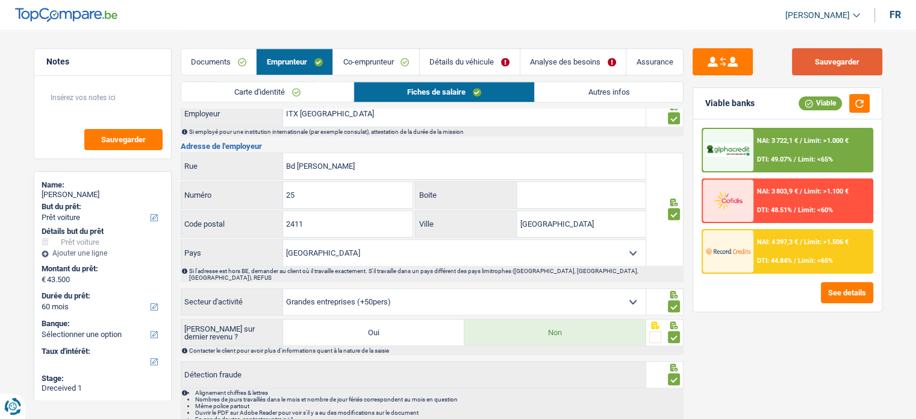
click at [839, 66] on button "Sauvegarder" at bounding box center [837, 61] width 90 height 27
click at [859, 119] on div "NAI: 3 722,1 € / Limit: >1.000 € DTI: 49.07% / Limit: <65% NAI: 3 803,9 € / Lim…" at bounding box center [787, 215] width 188 height 192
click at [855, 108] on button "button" at bounding box center [859, 103] width 20 height 19
click at [838, 148] on div "NAI: 3 722,1 € / Limit: >1.000 € DTI: 49.07% / Limit: <65%" at bounding box center [812, 150] width 119 height 42
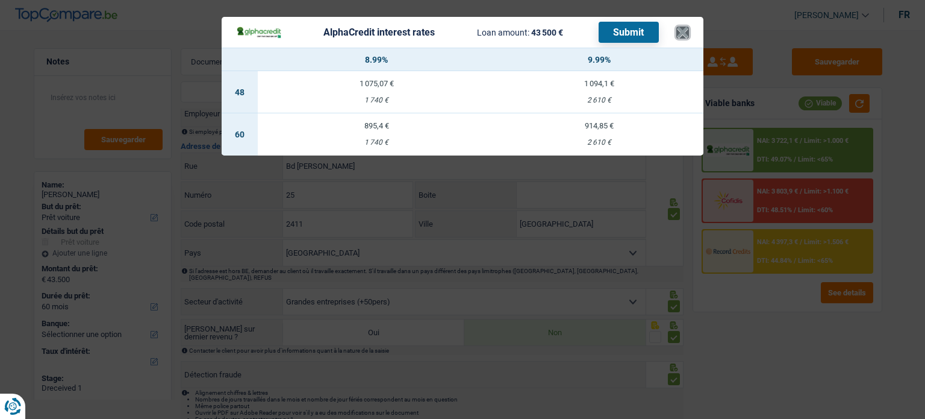
click at [678, 39] on button "×" at bounding box center [682, 32] width 13 height 12
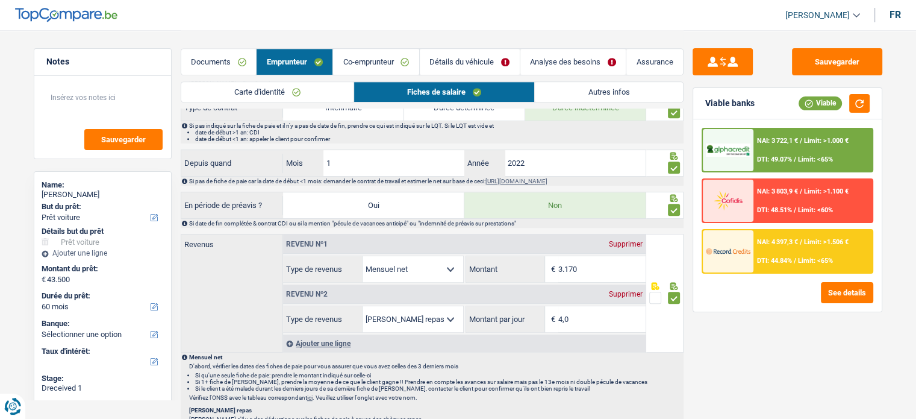
click at [549, 56] on link "Analyse des besoins" at bounding box center [573, 62] width 106 height 26
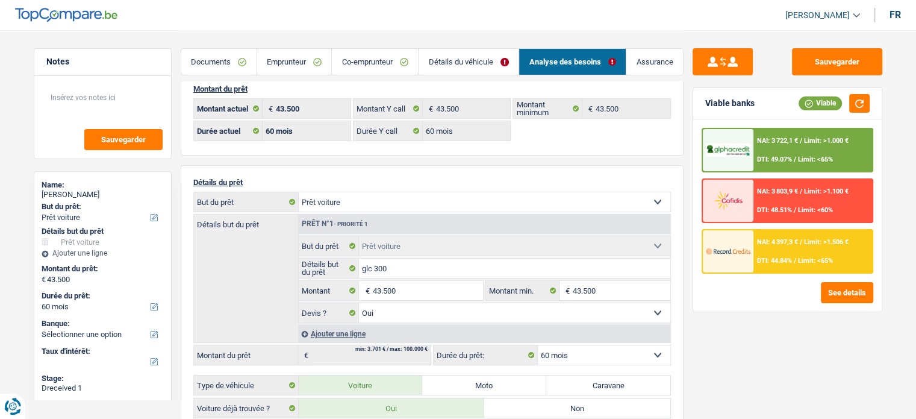
scroll to position [0, 0]
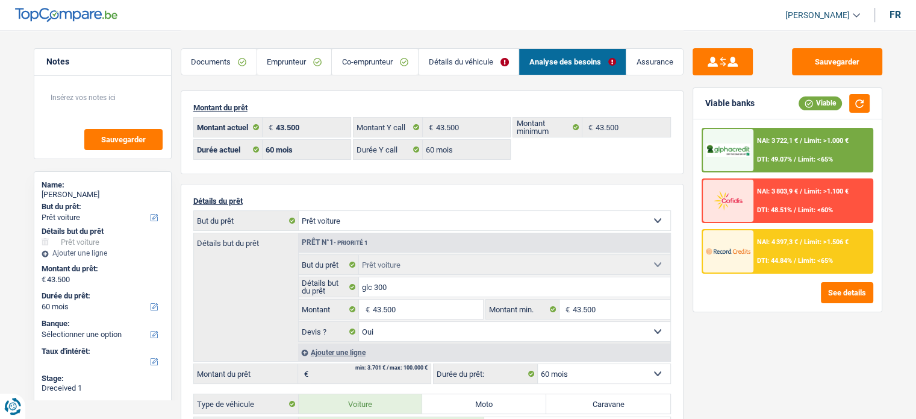
click at [238, 67] on link "Documents" at bounding box center [218, 62] width 75 height 26
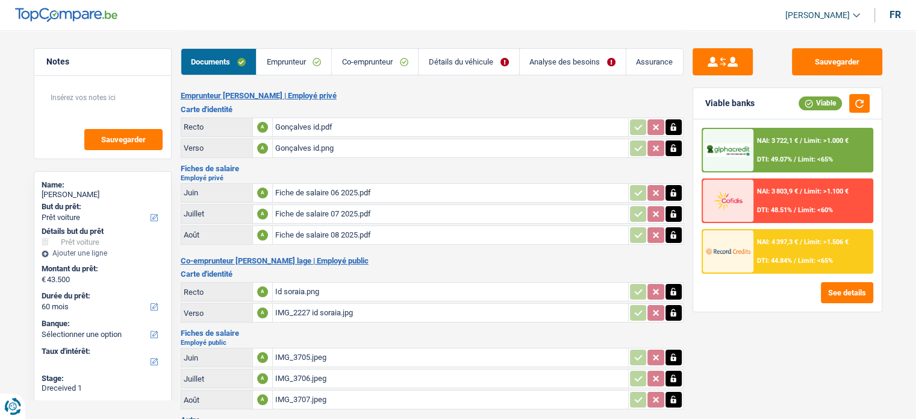
click at [287, 52] on link "Emprunteur" at bounding box center [294, 62] width 75 height 26
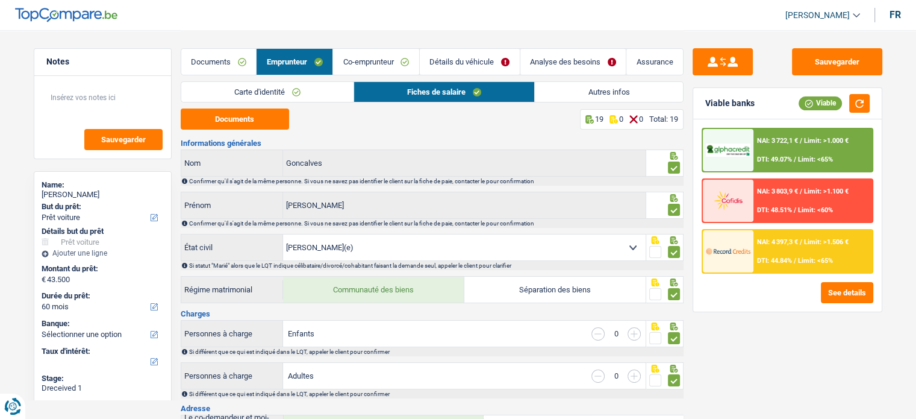
click at [280, 85] on link "Carte d'identité" at bounding box center [267, 92] width 172 height 20
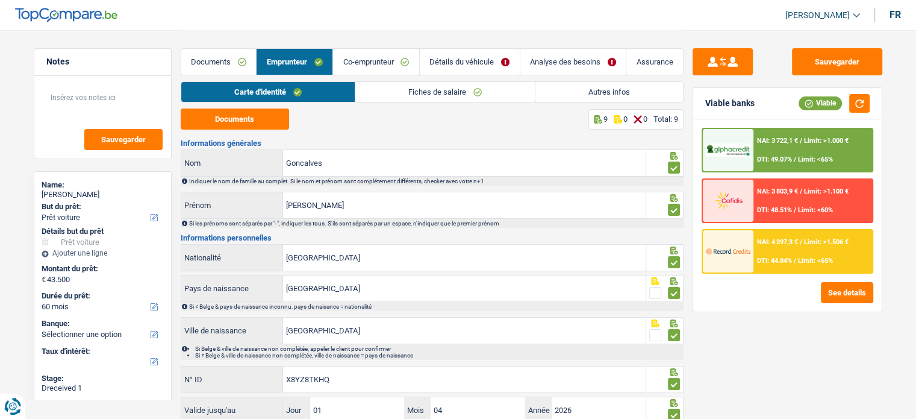
click at [571, 97] on link "Autres infos" at bounding box center [609, 92] width 148 height 20
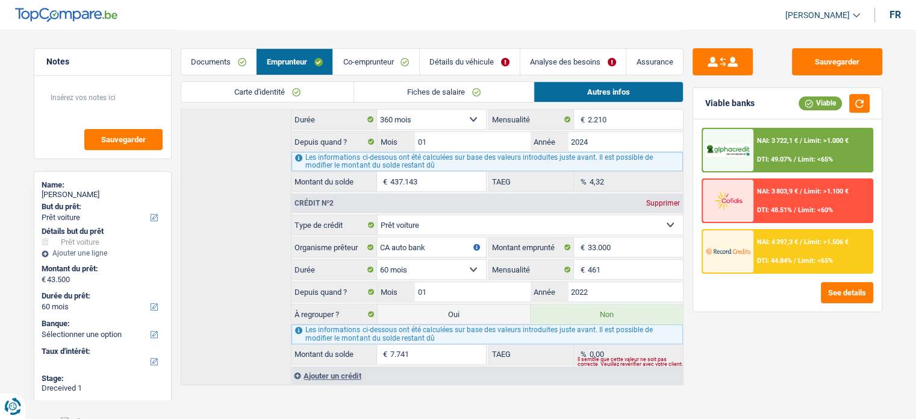
scroll to position [403, 0]
click at [568, 66] on link "Analyse des besoins" at bounding box center [573, 62] width 106 height 26
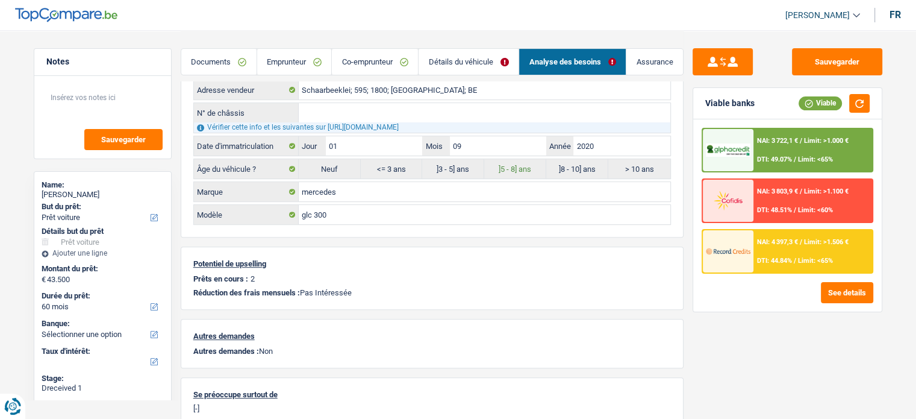
scroll to position [414, 0]
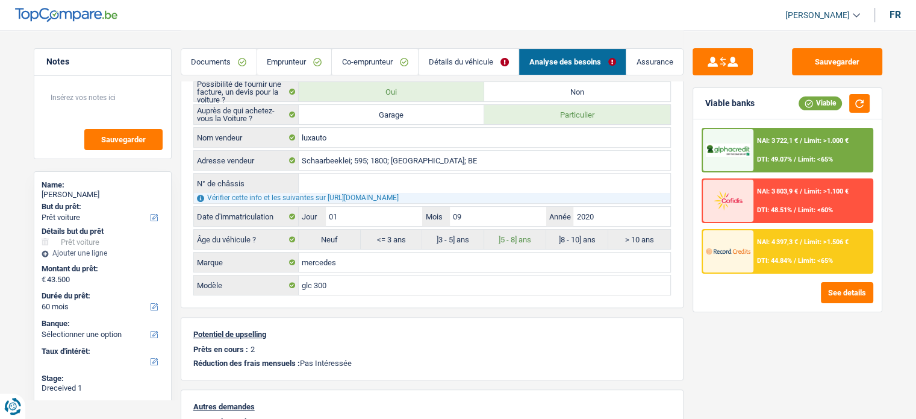
click at [825, 148] on div "NAI: 3 722,1 € / Limit: >1.000 € DTI: 49.07% / Limit: <65%" at bounding box center [812, 150] width 119 height 42
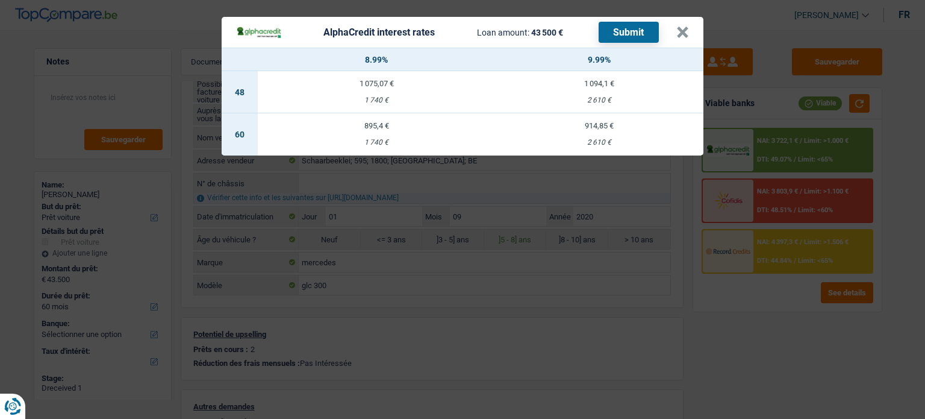
click at [783, 348] on div "AlphaCredit interest rates Loan amount: 43 500 € Submit × 8.99% 9.99% 48 1 075,…" at bounding box center [462, 209] width 925 height 419
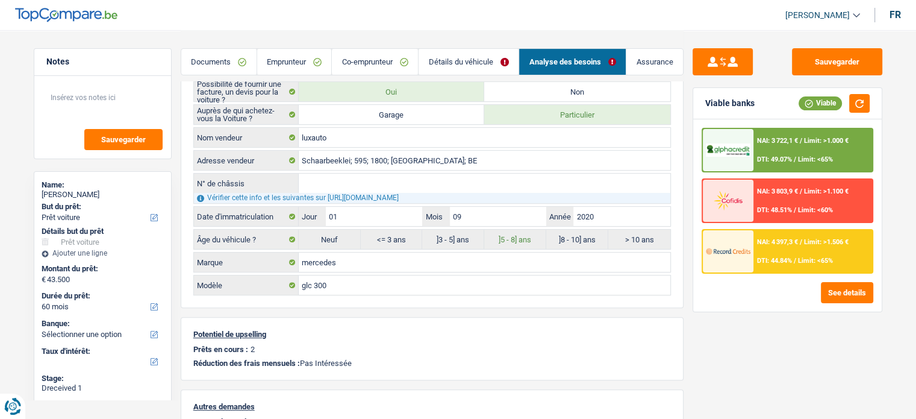
click at [773, 250] on div "NAI: 4 397,3 € / Limit: >1.506 € DTI: 44.84% / Limit: <65%" at bounding box center [812, 251] width 119 height 42
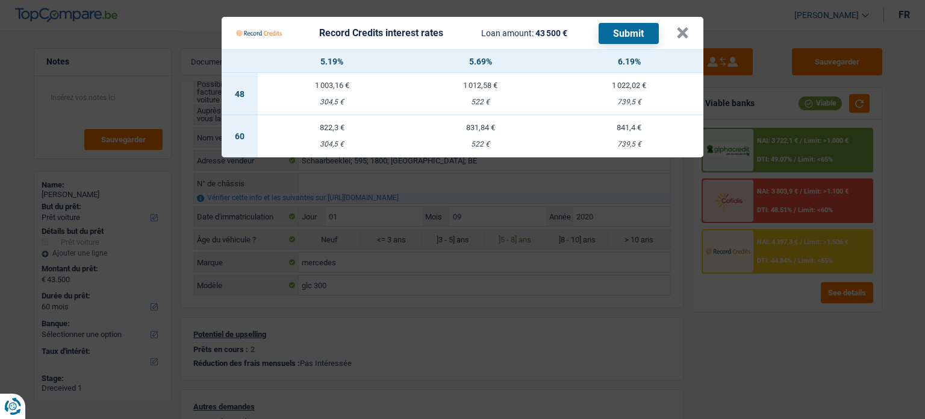
click at [761, 318] on Credits "Record Credits interest rates Loan amount: 43 500 € Submit × 5.19% 5.69% 6.19% …" at bounding box center [462, 209] width 925 height 419
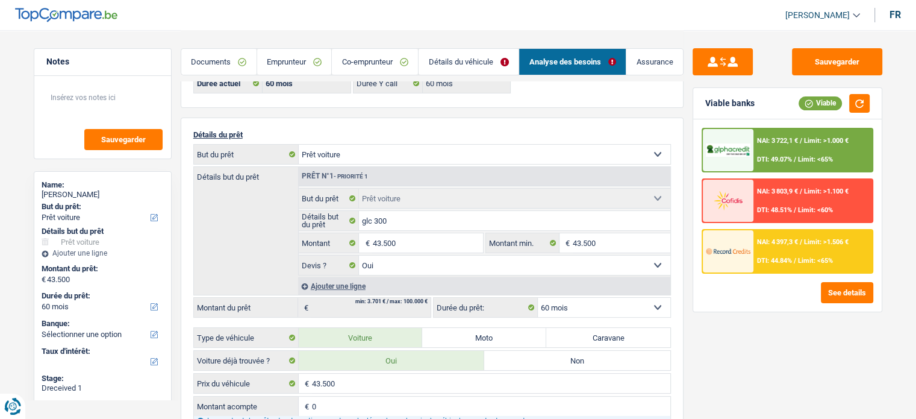
scroll to position [0, 0]
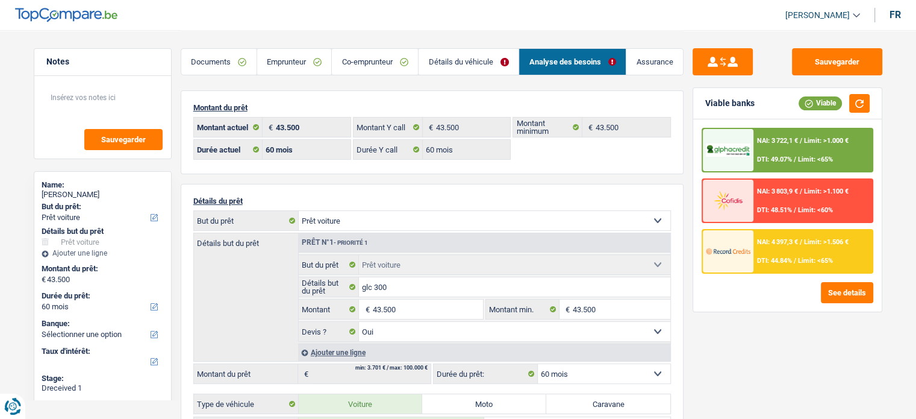
click at [805, 250] on div "NAI: 4 397,3 € / Limit: >1.506 € DTI: 44.84% / Limit: <65%" at bounding box center [812, 251] width 119 height 42
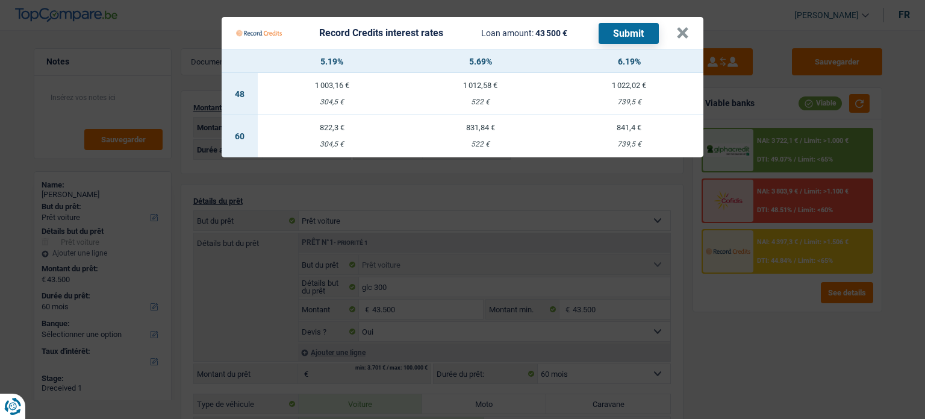
click at [647, 139] on td "841,4 € 739,5 €" at bounding box center [629, 136] width 149 height 42
select select "record credits"
type input "6,19"
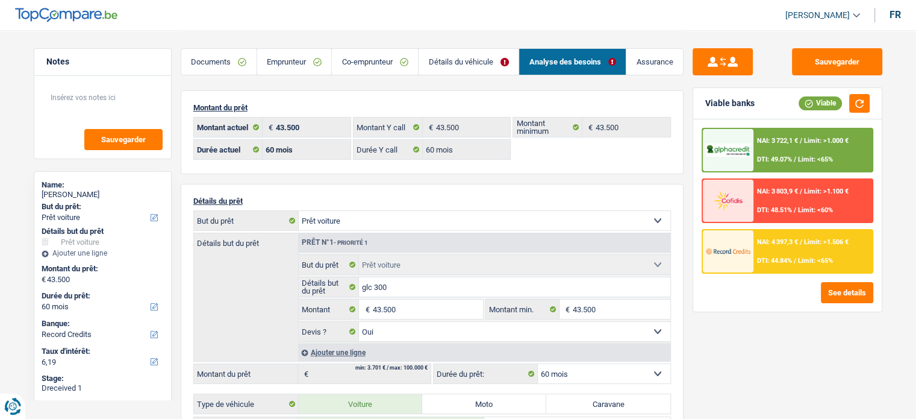
click at [782, 257] on span "DTI: 44.84%" at bounding box center [774, 261] width 35 height 8
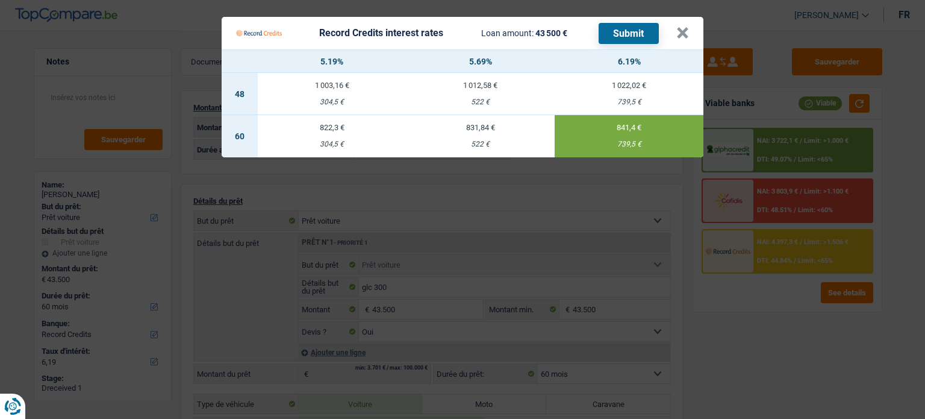
click at [632, 23] on button "Submit" at bounding box center [629, 33] width 60 height 21
click at [676, 33] on button "×" at bounding box center [682, 33] width 13 height 12
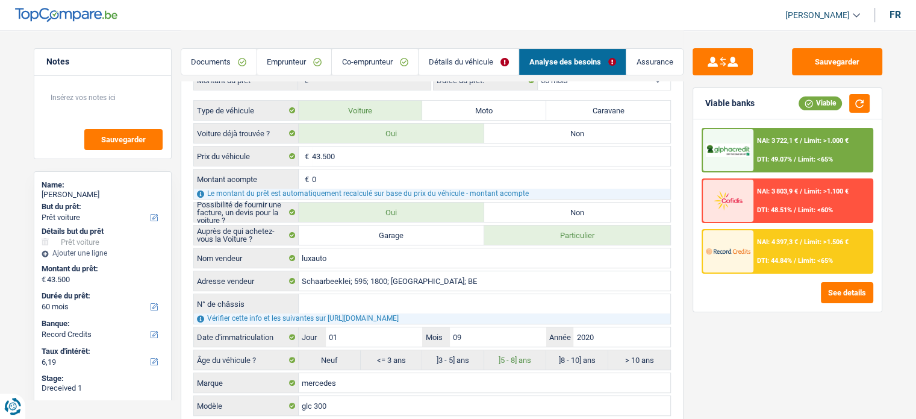
click at [234, 52] on link "Documents" at bounding box center [218, 62] width 75 height 26
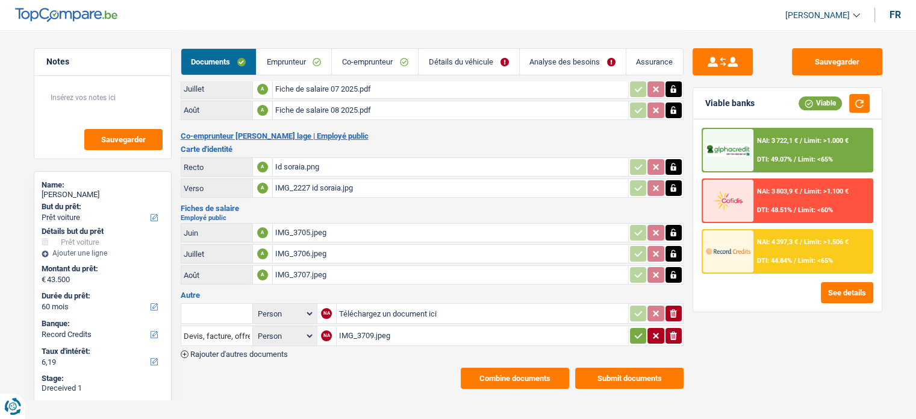
click at [273, 350] on span "Rajouter d'autres documents" at bounding box center [239, 354] width 98 height 8
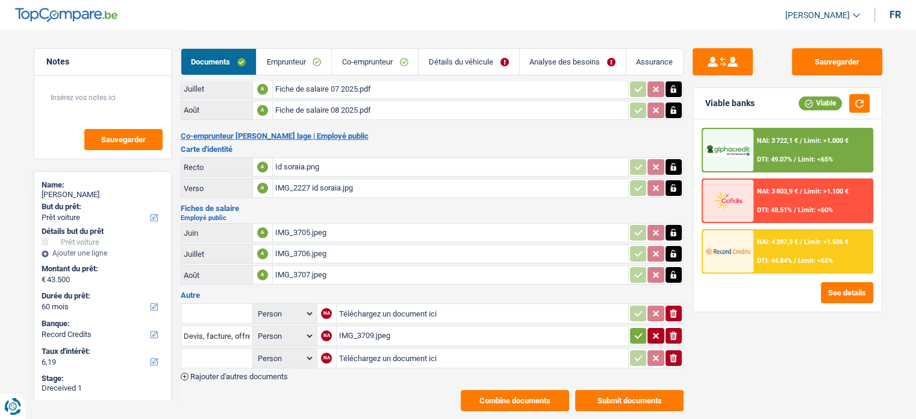
click at [372, 353] on input "Téléchargez un document ici" at bounding box center [482, 358] width 287 height 18
type input "C:\fakepath\07e980083cf4b5cb024ab6c1d109948a00022dc9.pdf"
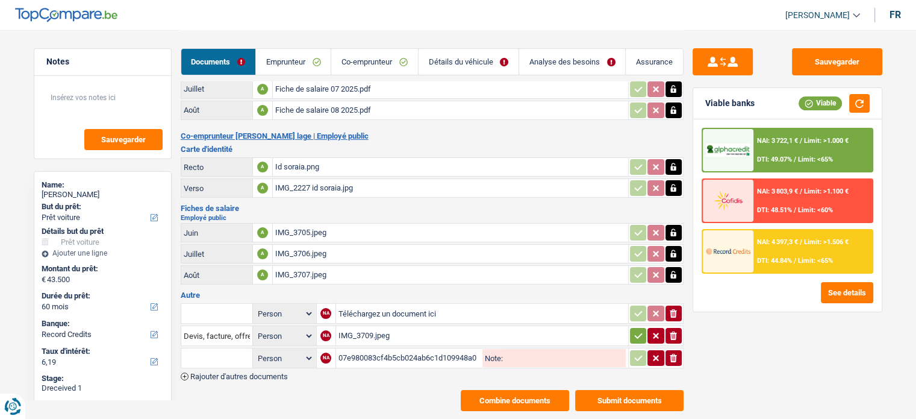
click at [225, 348] on input "text" at bounding box center [217, 357] width 66 height 19
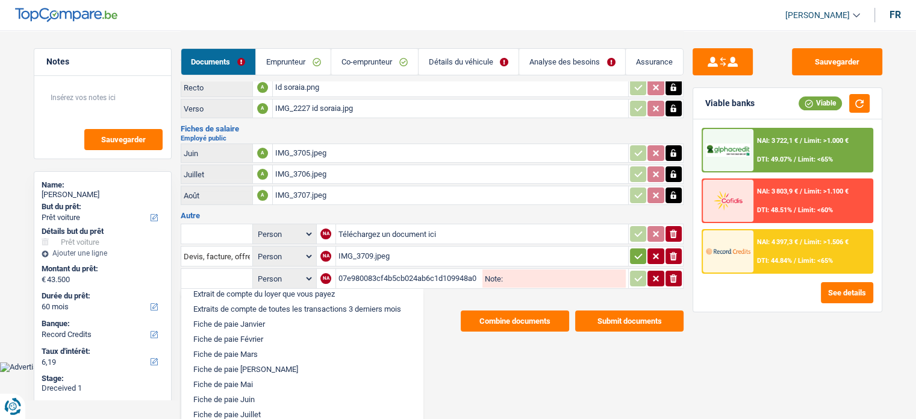
scroll to position [602, 0]
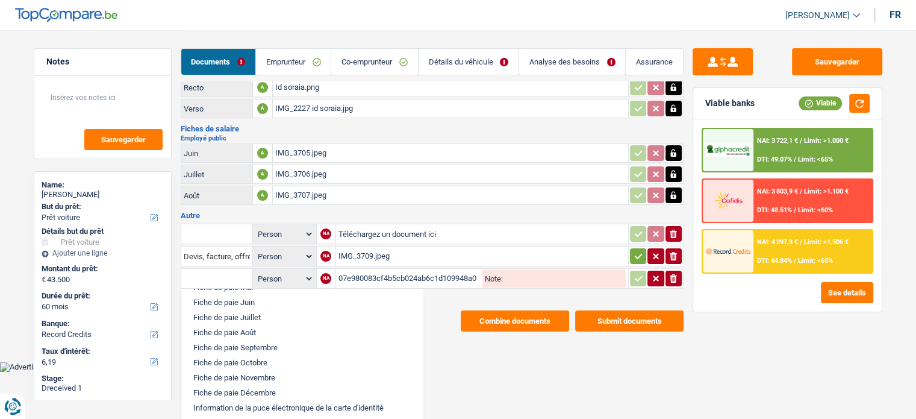
click at [260, 310] on li "Fiche de paie Juillet" at bounding box center [301, 317] width 229 height 15
type input "Fiche de paie Juillet"
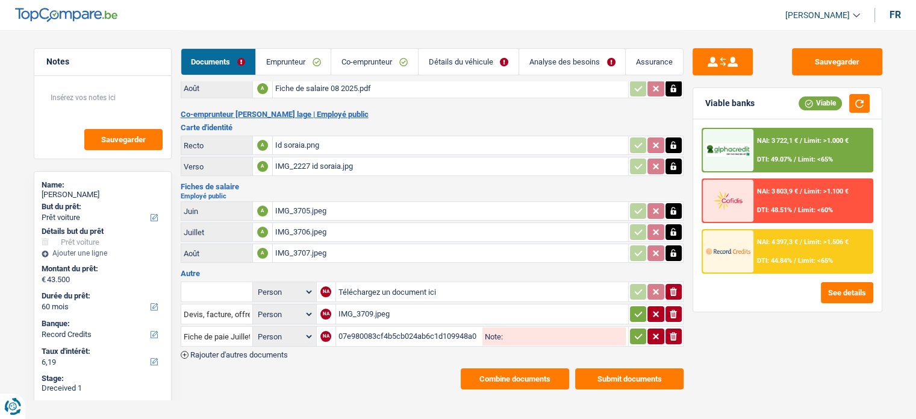
click at [637, 334] on icon "button" at bounding box center [638, 336] width 8 height 5
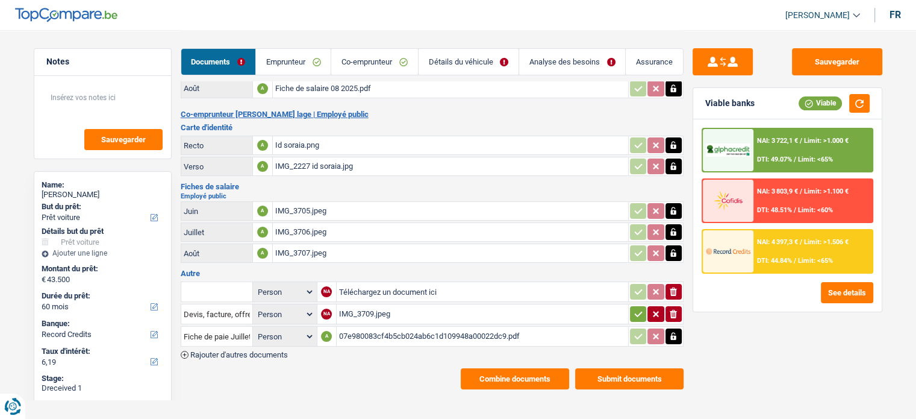
click at [636, 311] on icon "button" at bounding box center [638, 313] width 8 height 5
click at [679, 284] on button "ionicons-v5-e" at bounding box center [673, 292] width 16 height 16
click at [842, 57] on button "Sauvegarder" at bounding box center [837, 61] width 90 height 27
click at [356, 206] on div "IMG_3705.jpeg" at bounding box center [450, 211] width 350 height 18
click at [683, 332] on div "Sauvegarder Viable banks Viable NAI: 3 722,1 € / Limit: >1.000 € DTI: 49.07% / …" at bounding box center [787, 223] width 208 height 351
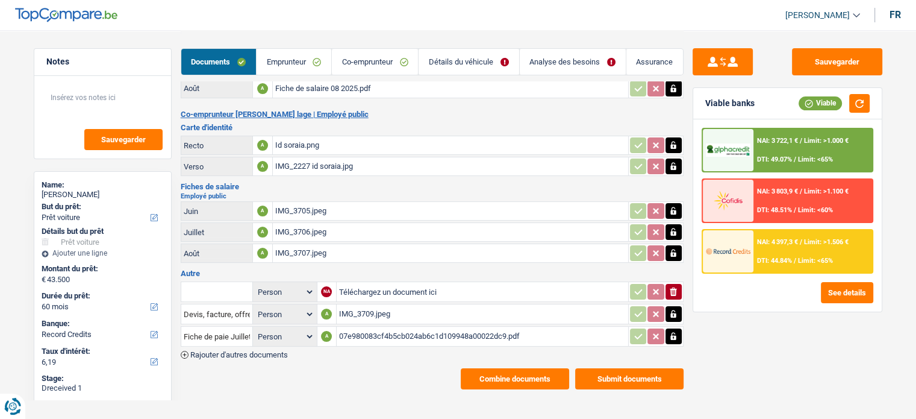
click at [677, 331] on icon "button" at bounding box center [673, 336] width 10 height 12
click at [677, 331] on icon "ionicons-v5-e" at bounding box center [673, 336] width 10 height 12
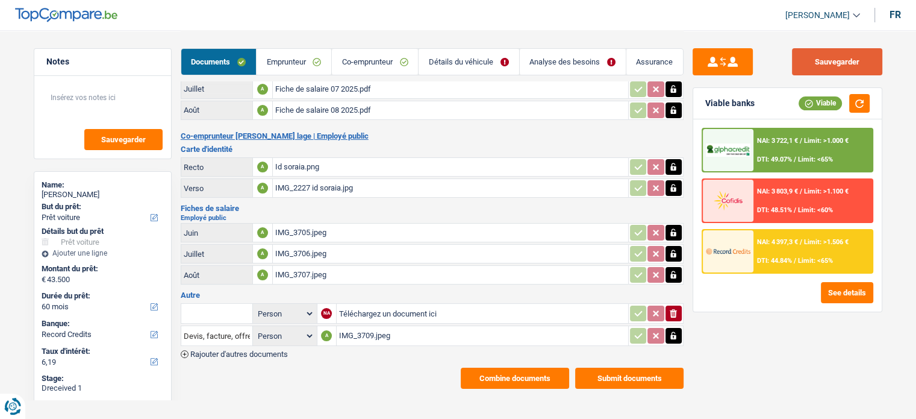
drag, startPoint x: 838, startPoint y: 75, endPoint x: 783, endPoint y: 49, distance: 60.9
click at [838, 75] on button "Sauvegarder" at bounding box center [837, 61] width 90 height 27
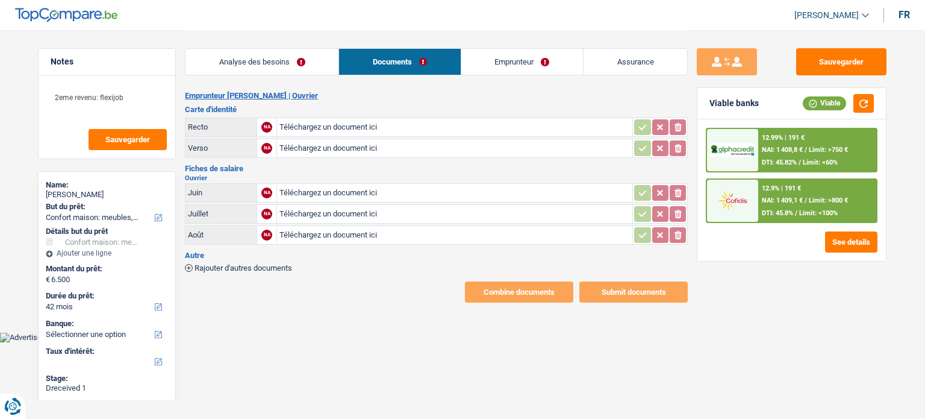
select select "household"
select select "42"
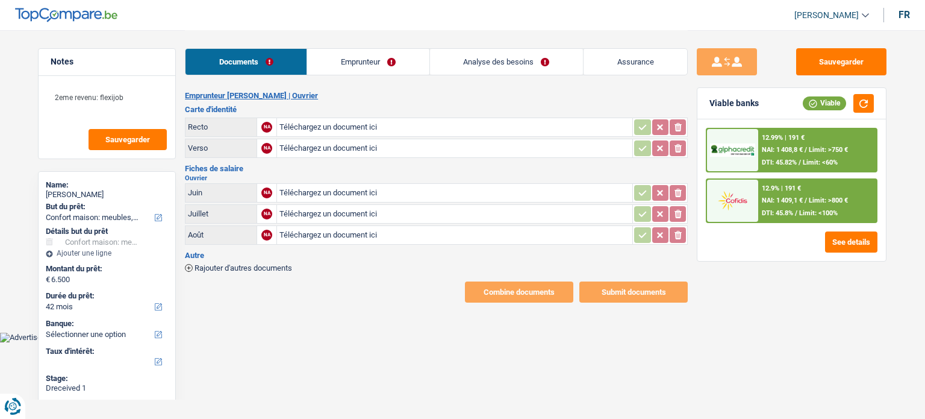
type input "C:\fakepath\20250924_183240.jpg"
type input "C:\fakepath\20250924_183250.jpg"
click at [326, 186] on input "Téléchargez un document ici" at bounding box center [454, 193] width 350 height 18
type input "C:\fakepath\07e920073d540aca03b922999689700100183b06.pdf"
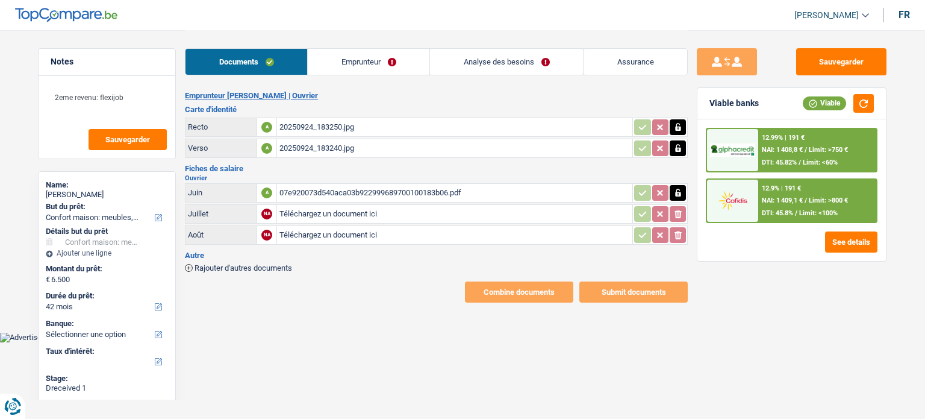
click at [317, 186] on div "07e920073d540aca03b922999689700100183b06.pdf" at bounding box center [454, 193] width 350 height 18
click at [317, 211] on input "Téléchargez un document ici" at bounding box center [454, 214] width 350 height 18
type input "C:\fakepath\Loonbrief [PHONE_NUMBER].pdf"
click at [350, 185] on div "07e920073d540aca03b922999689700100183b06.pdf" at bounding box center [454, 193] width 350 height 18
click at [239, 284] on div "Combine documents Submit documents" at bounding box center [436, 291] width 503 height 21
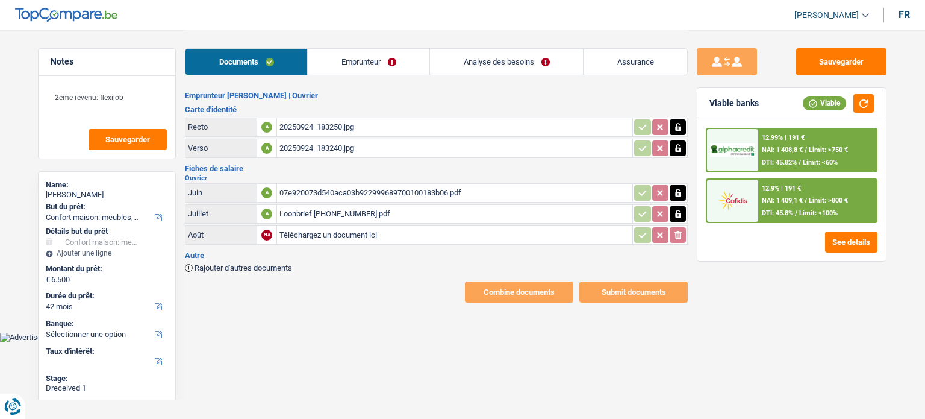
click at [244, 269] on div "Emprunteur [PERSON_NAME] | [PERSON_NAME] d'identité Recto A 20250924_183250.jpg…" at bounding box center [436, 196] width 503 height 211
click at [284, 264] on span "Rajouter d'autres documents" at bounding box center [244, 268] width 98 height 8
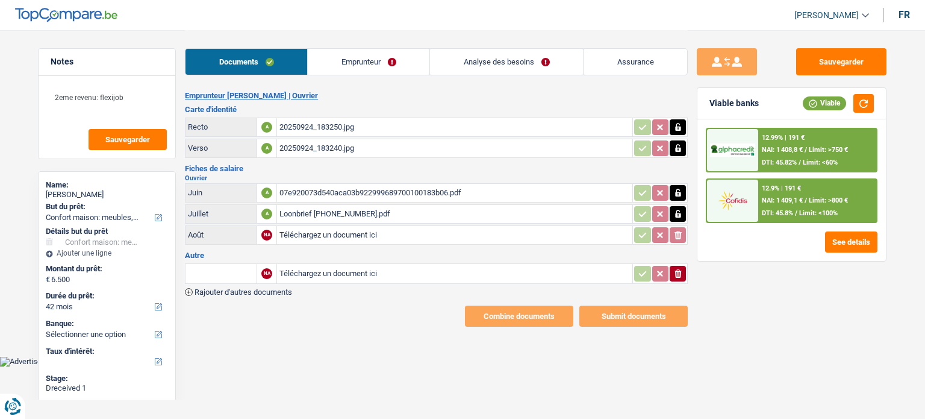
click at [296, 264] on input "Téléchargez un document ici" at bounding box center [454, 273] width 350 height 18
type input "C:\fakepath\Loonbrief 06-2025.pdf"
click at [232, 273] on input "text" at bounding box center [221, 273] width 66 height 19
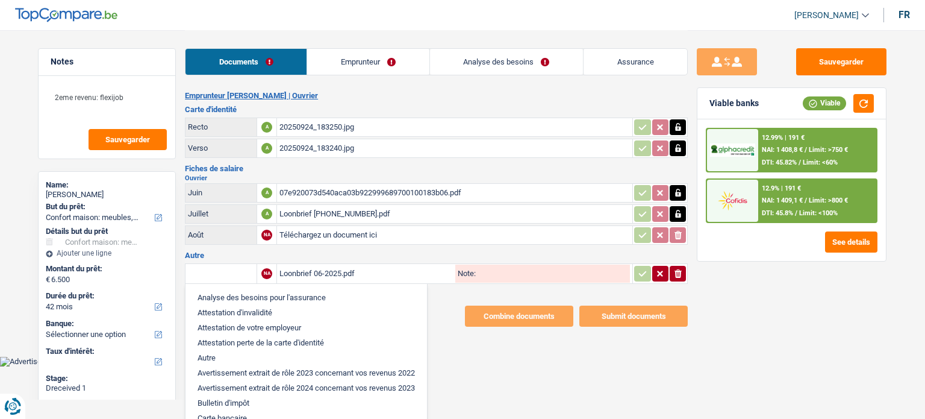
click at [294, 195] on div "07e920073d540aca03b922999689700100183b06.pdf" at bounding box center [454, 193] width 350 height 18
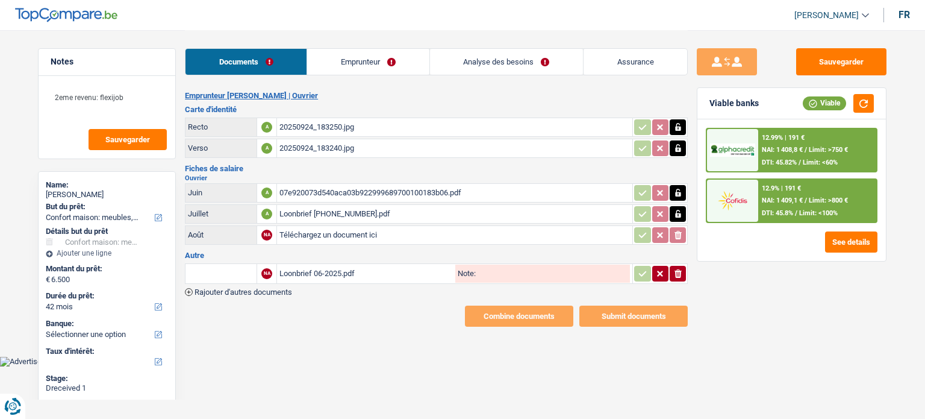
click at [247, 275] on input "text" at bounding box center [221, 273] width 66 height 19
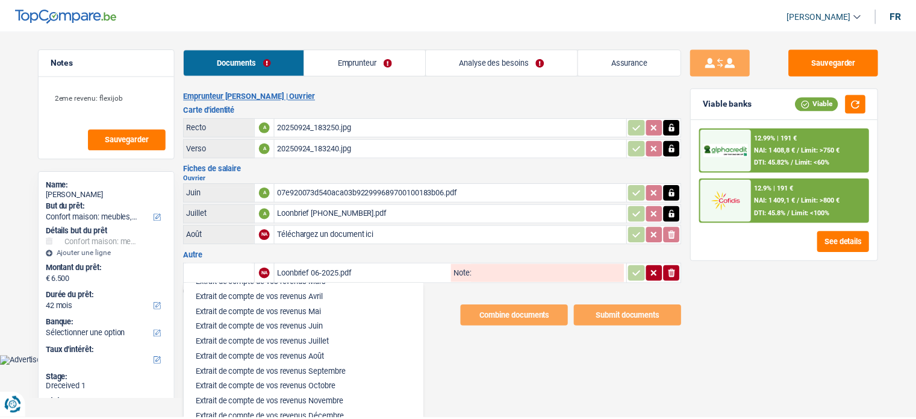
scroll to position [542, 0]
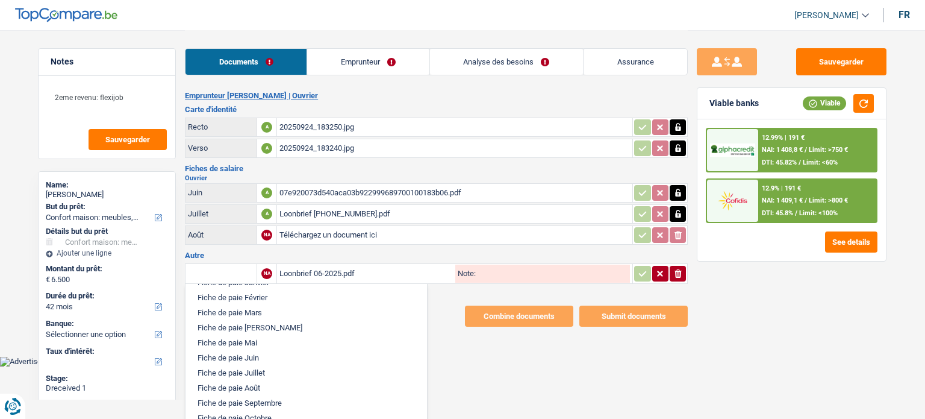
click at [228, 356] on li "Fiche de paie Juin" at bounding box center [305, 357] width 229 height 15
type input "Fiche de paie Juin"
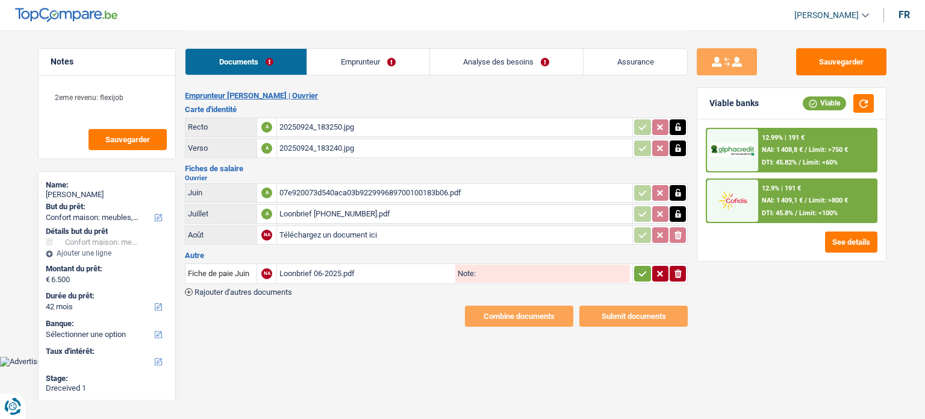
click at [241, 291] on span "Rajouter d'autres documents" at bounding box center [244, 292] width 98 height 8
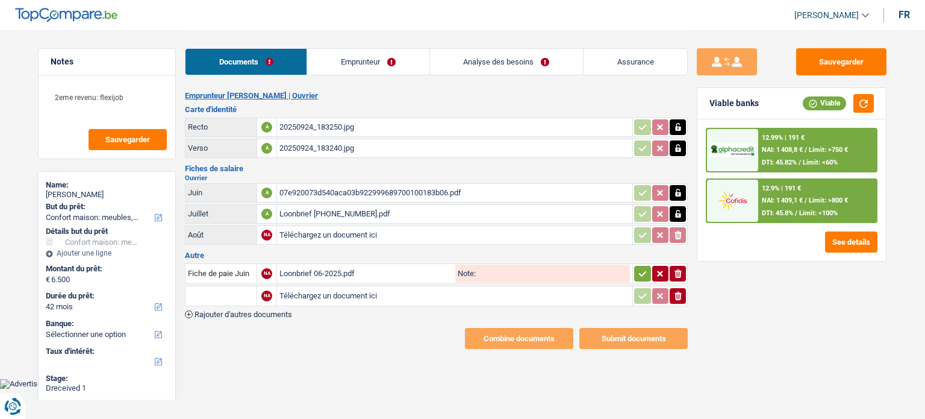
click at [313, 297] on input "Téléchargez un document ici" at bounding box center [454, 296] width 350 height 18
type input "C:\fakepath\07e980083cf4b5cb024ab6c1d109948a00022dc9 (1).pdf"
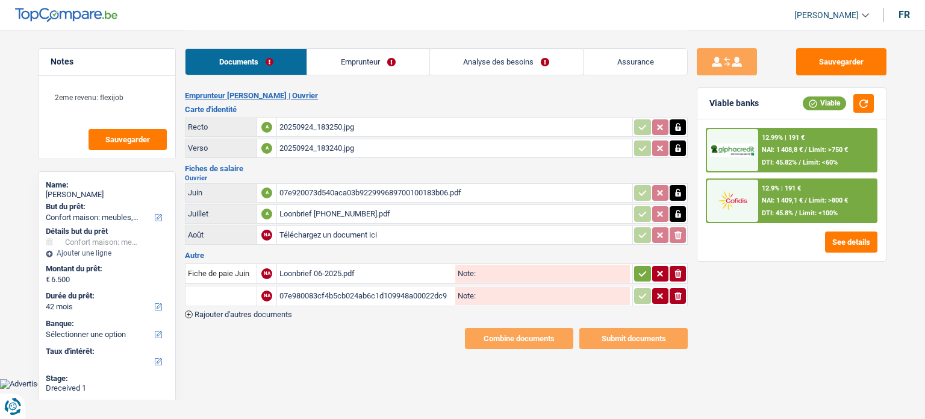
click at [234, 288] on input "text" at bounding box center [221, 295] width 66 height 19
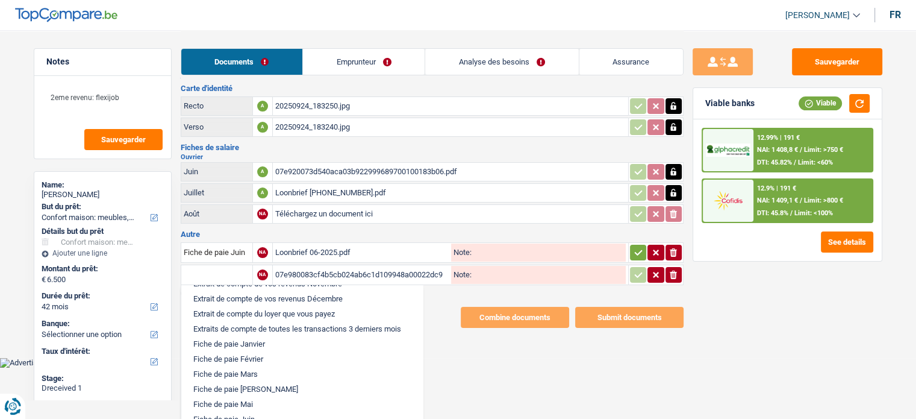
scroll to position [602, 0]
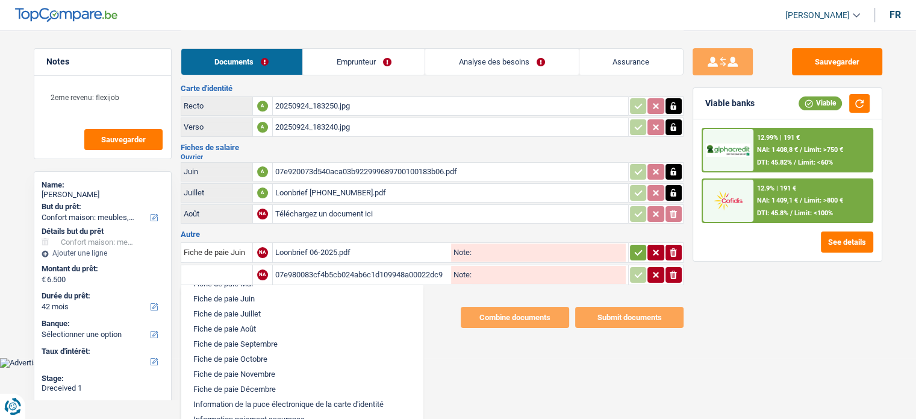
click at [245, 316] on li "Fiche de paie Juillet" at bounding box center [301, 313] width 229 height 15
type input "Fiche de paie Juillet"
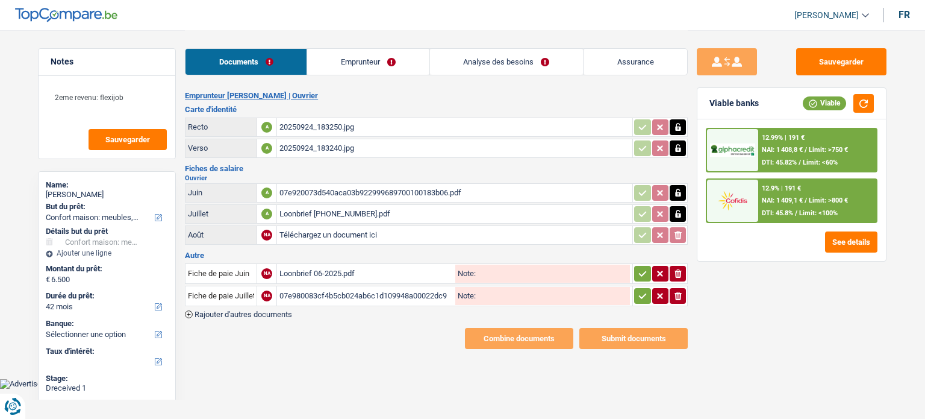
click at [635, 294] on button "button" at bounding box center [642, 296] width 16 height 16
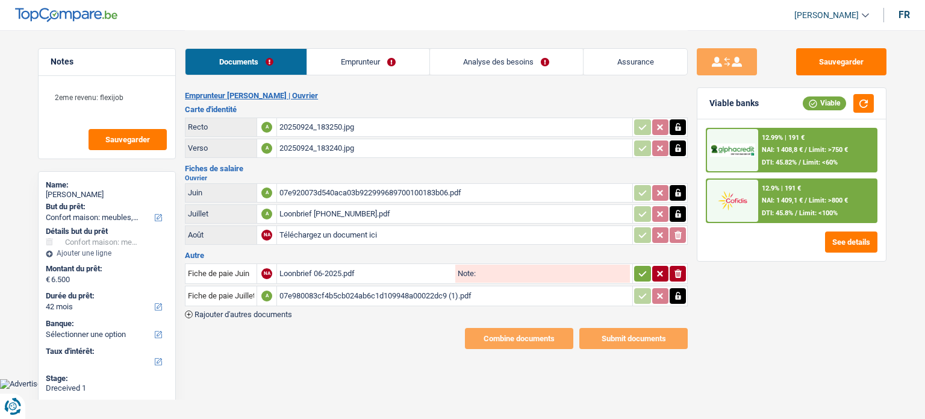
click at [638, 276] on button "button" at bounding box center [642, 274] width 16 height 16
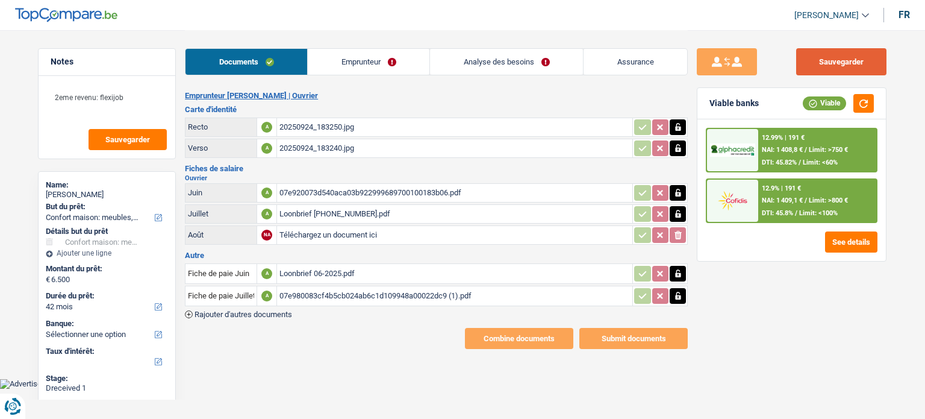
click at [827, 57] on button "Sauvegarder" at bounding box center [841, 61] width 90 height 27
click at [345, 190] on div "07e920073d540aca03b922999689700100183b06.pdf" at bounding box center [454, 193] width 350 height 18
click at [342, 270] on div "Loonbrief 06-2025.pdf" at bounding box center [454, 273] width 350 height 18
click at [371, 184] on div "07e920073d540aca03b922999689700100183b06.pdf" at bounding box center [454, 193] width 350 height 18
click at [320, 214] on div "Loonbrief [PHONE_NUMBER].pdf" at bounding box center [454, 214] width 350 height 18
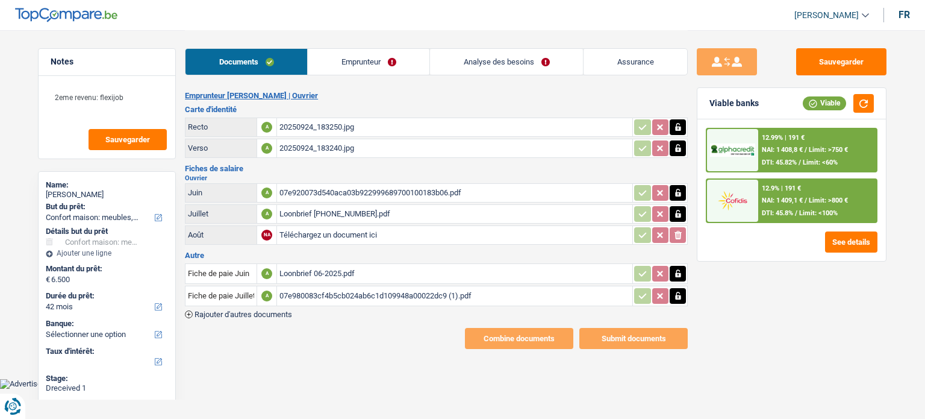
click at [350, 294] on div "07e980083cf4b5cb024ab6c1d109948a00022dc9 (1).pdf" at bounding box center [454, 296] width 350 height 18
click at [311, 215] on div "Loonbrief [PHONE_NUMBER].pdf" at bounding box center [454, 214] width 350 height 18
click at [299, 229] on input "Téléchargez un document ici" at bounding box center [454, 235] width 350 height 18
type input "C:\fakepath\Loonbrief 08-2025.pdf"
click at [343, 240] on div "Loonbrief 08-2025.pdf" at bounding box center [454, 235] width 350 height 18
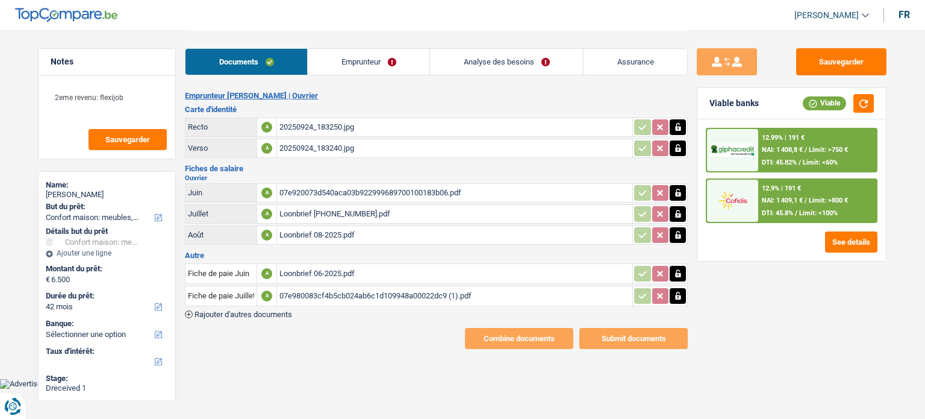
click at [353, 190] on div "07e920073d540aca03b922999689700100183b06.pdf" at bounding box center [454, 193] width 350 height 18
click at [340, 269] on div "Loonbrief 06-2025.pdf" at bounding box center [454, 273] width 350 height 18
click at [358, 298] on div "07e980083cf4b5cb024ab6c1d109948a00022dc9 (1).pdf" at bounding box center [454, 296] width 350 height 18
click at [348, 211] on div "Loonbrief [PHONE_NUMBER].pdf" at bounding box center [454, 214] width 350 height 18
click at [347, 61] on link "Emprunteur" at bounding box center [369, 62] width 122 height 26
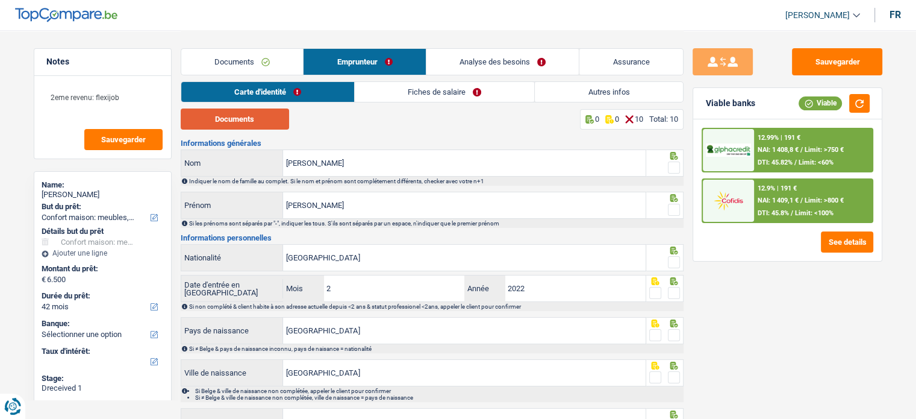
click at [272, 120] on button "Documents" at bounding box center [235, 118] width 108 height 21
click at [284, 158] on input "[PERSON_NAME]" at bounding box center [464, 163] width 363 height 26
paste input "[PERSON_NAME]"
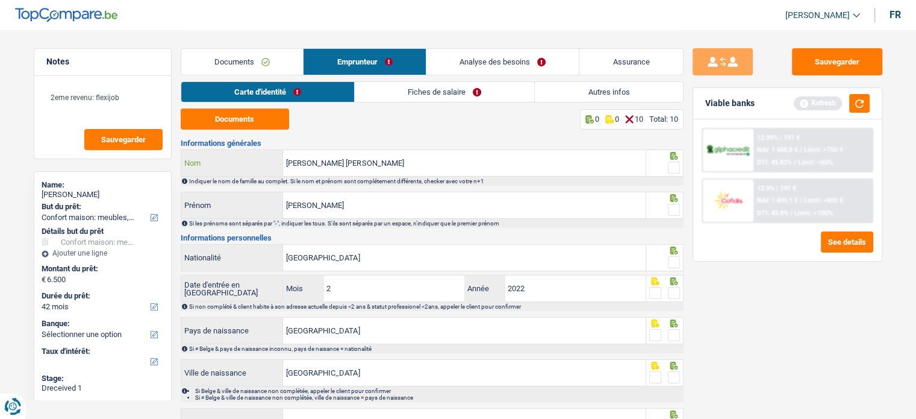
click at [376, 155] on input "[PERSON_NAME] [PERSON_NAME]" at bounding box center [464, 163] width 363 height 26
paste input "[PERSON_NAME]"
type input "[PERSON_NAME] [PERSON_NAME]"
click at [671, 169] on span at bounding box center [674, 167] width 12 height 12
click at [0, 0] on input "radio" at bounding box center [0, 0] width 0 height 0
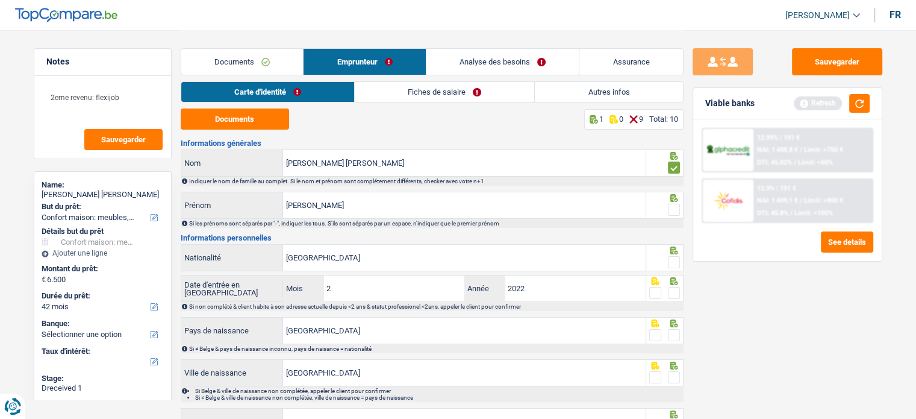
click at [674, 207] on span at bounding box center [674, 210] width 12 height 12
click at [0, 0] on input "radio" at bounding box center [0, 0] width 0 height 0
click at [674, 272] on div "Informations générales [PERSON_NAME] [PERSON_NAME] Nom Indiquer le nom de famil…" at bounding box center [432, 339] width 503 height 401
click at [674, 267] on span at bounding box center [674, 262] width 12 height 12
click at [0, 0] on input "radio" at bounding box center [0, 0] width 0 height 0
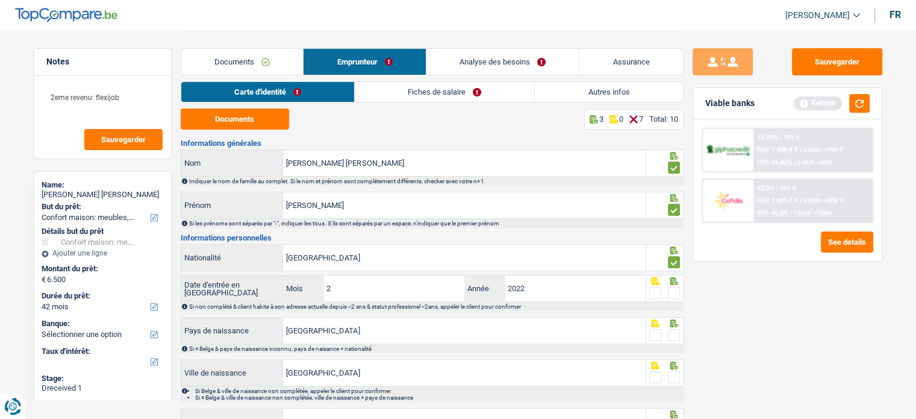
click at [676, 292] on span at bounding box center [674, 293] width 12 height 12
click at [0, 0] on input "radio" at bounding box center [0, 0] width 0 height 0
drag, startPoint x: 372, startPoint y: 206, endPoint x: 349, endPoint y: 208, distance: 22.4
click at [349, 208] on input "Maria" at bounding box center [464, 205] width 363 height 26
paste input "d"
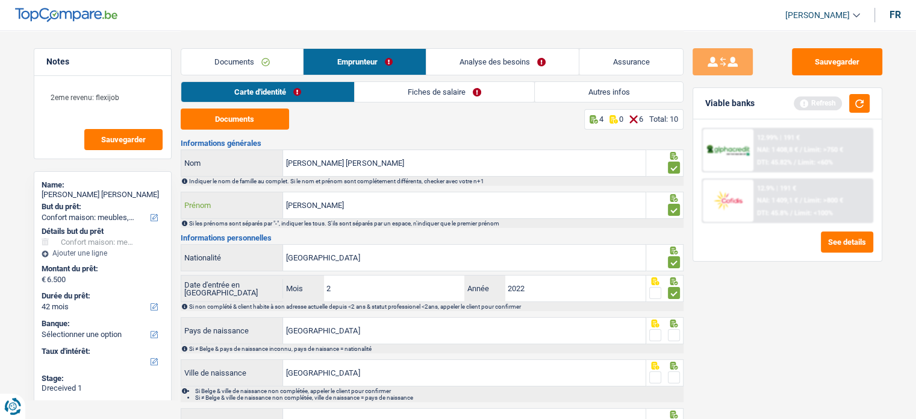
paste input "Graça"
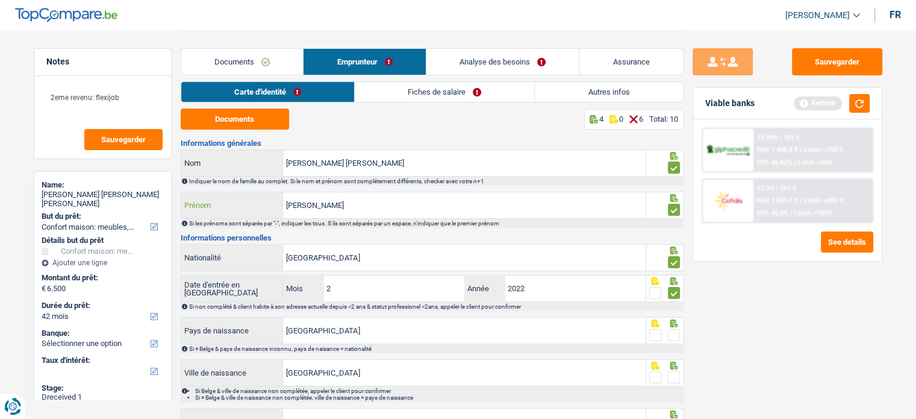
type input "Maria da Graça"
click at [674, 327] on div at bounding box center [664, 330] width 37 height 27
click at [672, 335] on span at bounding box center [674, 335] width 12 height 12
click at [0, 0] on input "radio" at bounding box center [0, 0] width 0 height 0
click at [672, 375] on span at bounding box center [674, 377] width 12 height 12
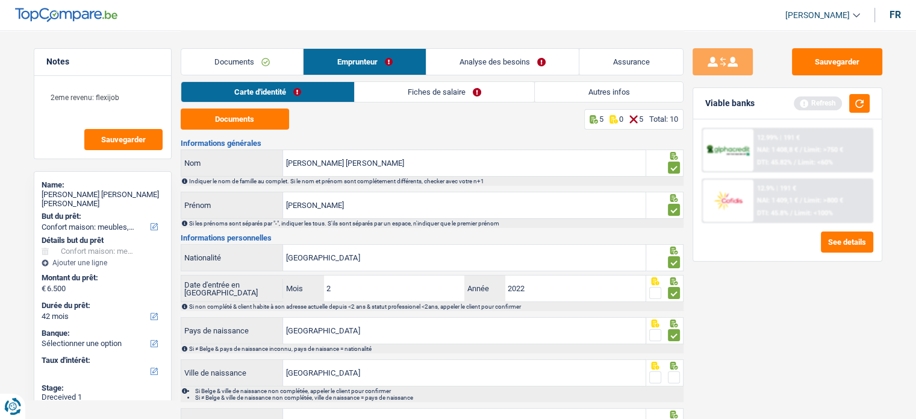
click at [0, 0] on input "radio" at bounding box center [0, 0] width 0 height 0
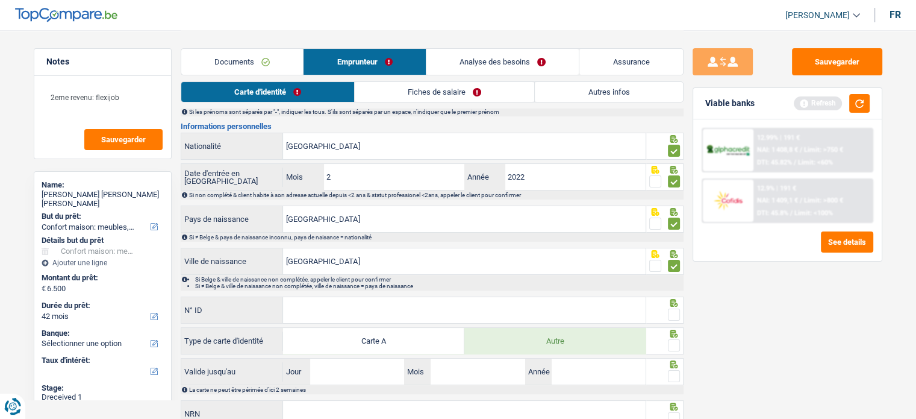
scroll to position [160, 0]
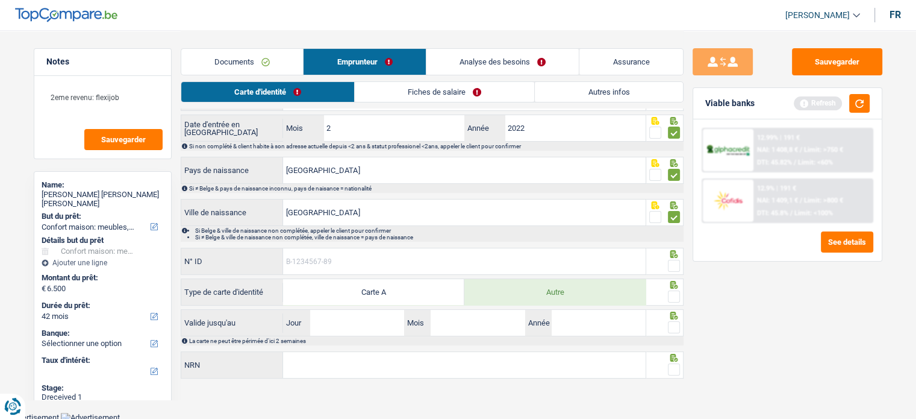
paste input "B-40"
click at [679, 261] on div at bounding box center [664, 260] width 37 height 27
drag, startPoint x: 673, startPoint y: 264, endPoint x: 674, endPoint y: 277, distance: 13.3
click at [673, 266] on span at bounding box center [674, 266] width 12 height 12
click at [0, 0] on input "radio" at bounding box center [0, 0] width 0 height 0
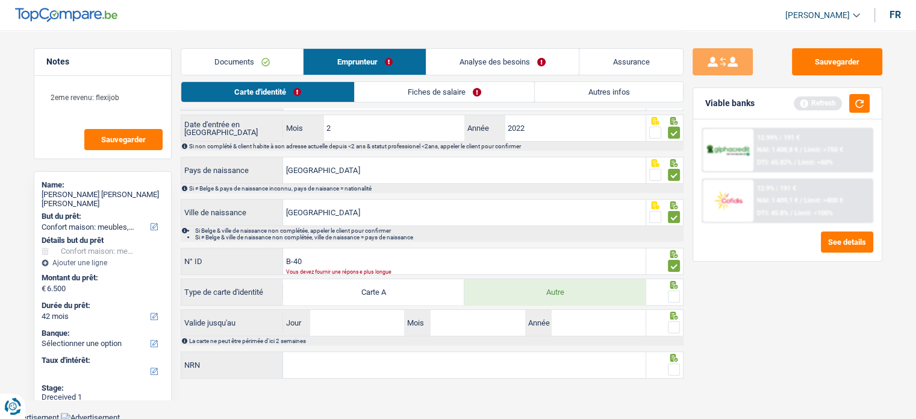
click at [672, 299] on span at bounding box center [674, 296] width 12 height 12
click at [0, 0] on input "radio" at bounding box center [0, 0] width 0 height 0
drag, startPoint x: 297, startPoint y: 264, endPoint x: 340, endPoint y: 264, distance: 42.2
click at [340, 264] on input "B-40" at bounding box center [464, 261] width 363 height 26
type input "B-5006307-40"
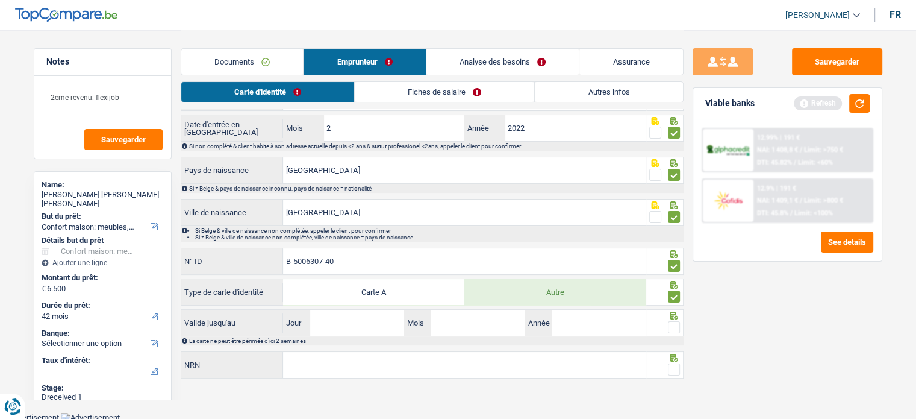
click at [664, 320] on fieldset at bounding box center [664, 327] width 31 height 15
click at [673, 323] on span at bounding box center [674, 327] width 12 height 12
click at [0, 0] on input "radio" at bounding box center [0, 0] width 0 height 0
click at [670, 364] on span at bounding box center [674, 369] width 12 height 12
click at [0, 0] on input "radio" at bounding box center [0, 0] width 0 height 0
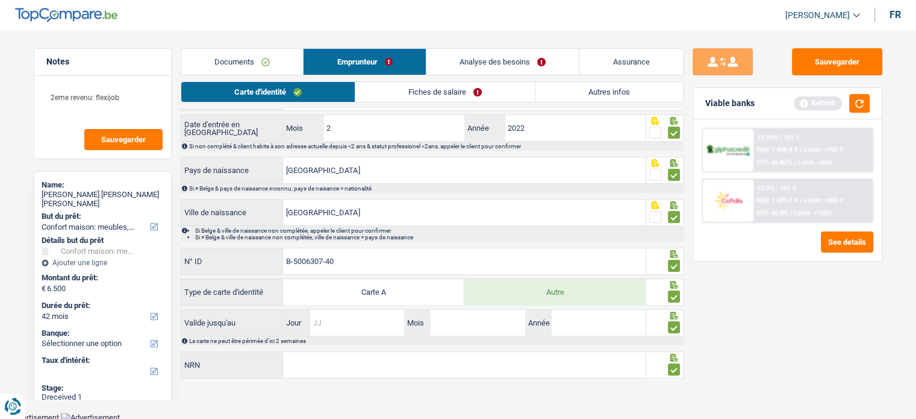
click at [340, 317] on input "Jour" at bounding box center [357, 323] width 94 height 26
type input "22"
type input "06"
type input "2027"
paste input "61.09.18-496.17"
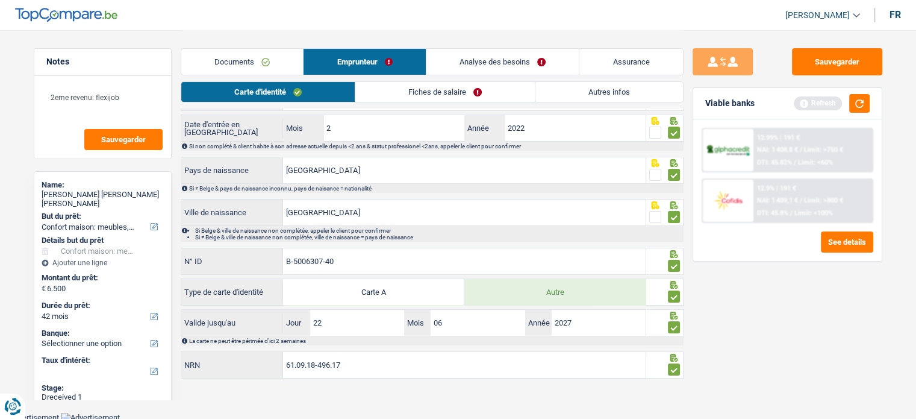
type input "61.09.18-496.17"
click at [401, 96] on link "Fiches de salaire" at bounding box center [444, 92] width 179 height 20
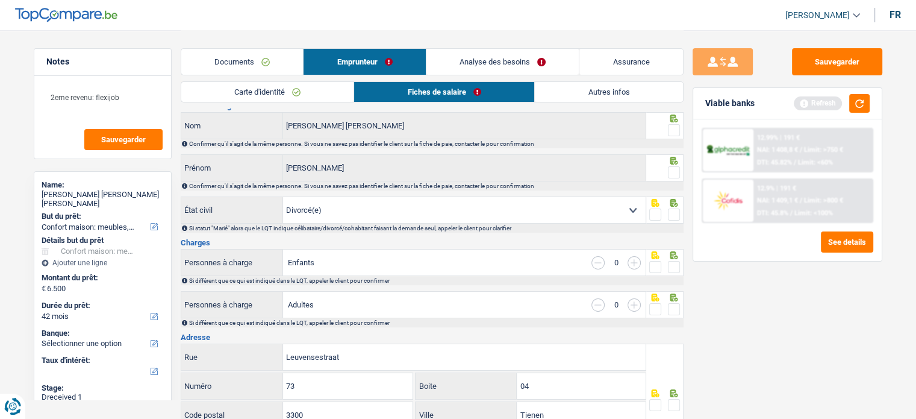
scroll to position [0, 0]
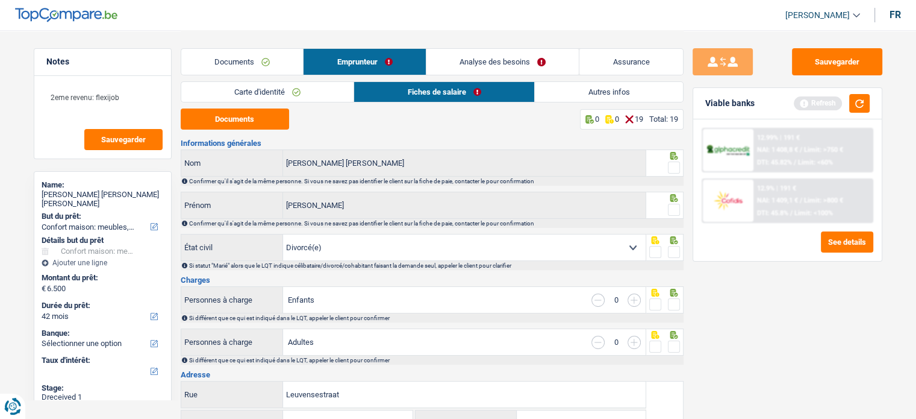
click at [670, 164] on span at bounding box center [674, 167] width 12 height 12
click at [0, 0] on input "radio" at bounding box center [0, 0] width 0 height 0
click at [670, 212] on span at bounding box center [674, 210] width 12 height 12
click at [0, 0] on input "radio" at bounding box center [0, 0] width 0 height 0
click at [674, 251] on span at bounding box center [674, 252] width 12 height 12
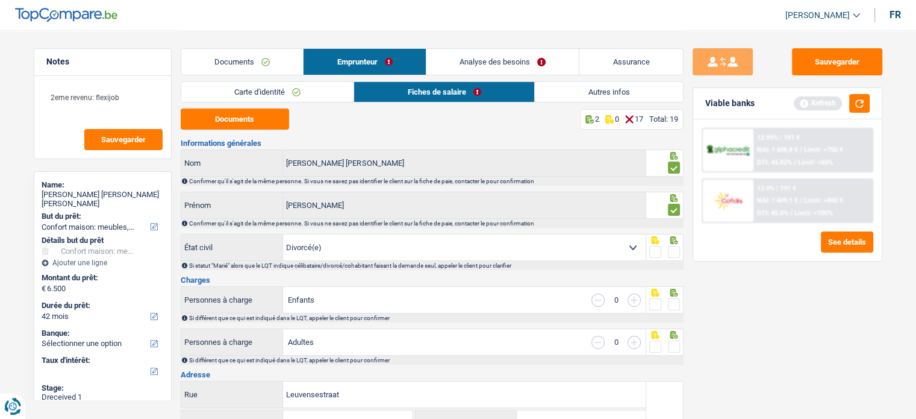
click at [0, 0] on input "radio" at bounding box center [0, 0] width 0 height 0
click at [674, 295] on icon at bounding box center [674, 292] width 12 height 8
click at [673, 302] on span at bounding box center [674, 304] width 12 height 12
click at [0, 0] on input "radio" at bounding box center [0, 0] width 0 height 0
drag, startPoint x: 240, startPoint y: 113, endPoint x: 273, endPoint y: 128, distance: 36.7
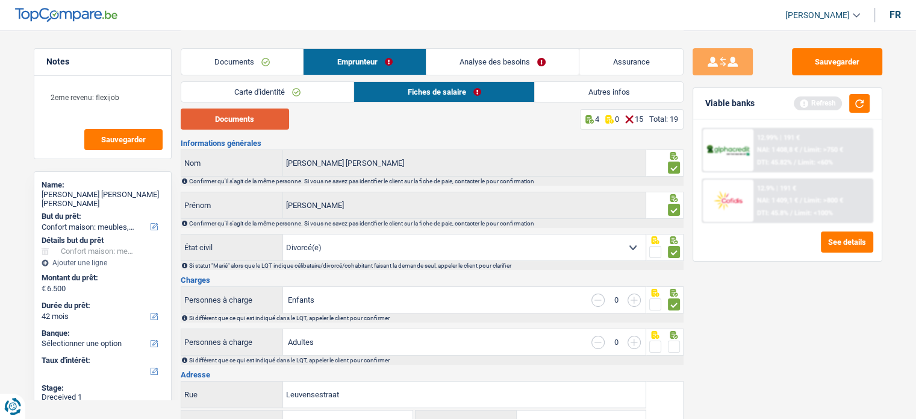
click at [240, 113] on button "Documents" at bounding box center [235, 118] width 108 height 21
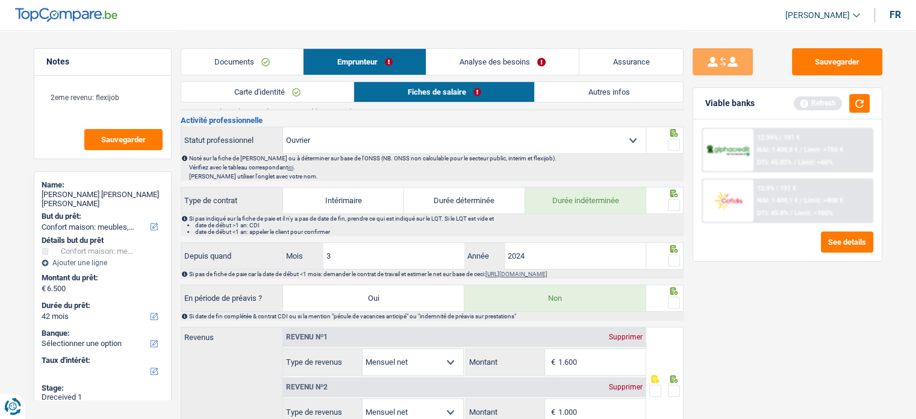
scroll to position [301, 0]
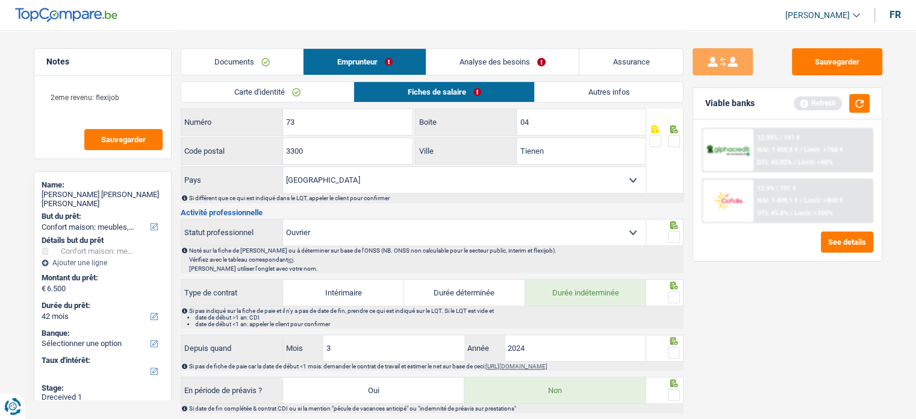
click at [242, 48] on div "Documents Emprunteur Analyse des besoins Assurance" at bounding box center [432, 55] width 503 height 51
click at [243, 54] on link "Documents" at bounding box center [242, 62] width 122 height 26
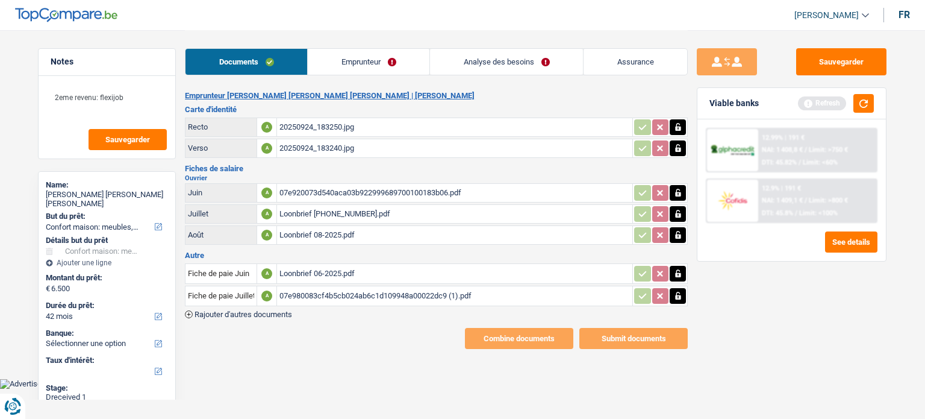
click at [347, 276] on div "Loonbrief 06-2025.pdf" at bounding box center [454, 273] width 350 height 18
click at [312, 195] on div "07e920073d540aca03b922999689700100183b06.pdf" at bounding box center [454, 193] width 350 height 18
click at [333, 211] on div "Loonbrief 07-2025-1.pdf" at bounding box center [454, 214] width 350 height 18
click at [319, 231] on div "Loonbrief 08-2025.pdf" at bounding box center [454, 235] width 350 height 18
click at [337, 192] on div "07e920073d540aca03b922999689700100183b06.pdf" at bounding box center [454, 193] width 350 height 18
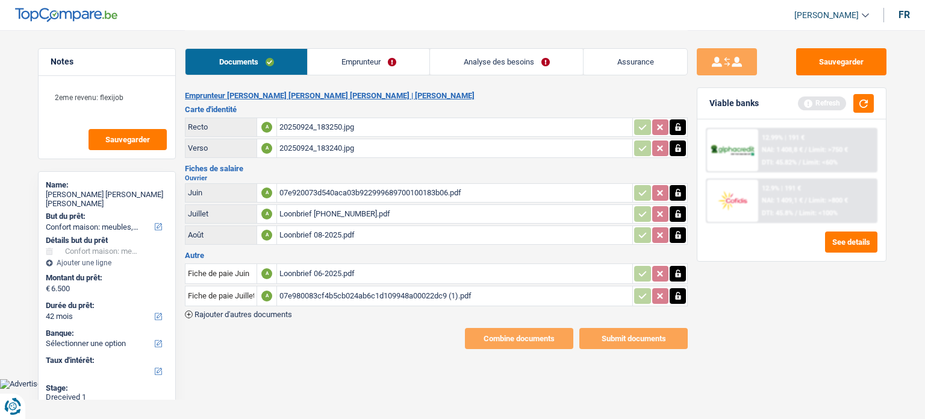
click at [318, 211] on div "Loonbrief 07-2025-1.pdf" at bounding box center [454, 214] width 350 height 18
click at [325, 294] on div "07e980083cf4b5cb024ab6c1d109948a00022dc9 (1).pdf" at bounding box center [454, 296] width 350 height 18
click at [379, 194] on div "07e920073d540aca03b922999689700100183b06.pdf" at bounding box center [454, 193] width 350 height 18
click at [303, 288] on div "07e980083cf4b5cb024ab6c1d109948a00022dc9 (1).pdf" at bounding box center [454, 296] width 350 height 18
click at [323, 209] on div "Loonbrief 07-2025-1.pdf" at bounding box center [454, 214] width 350 height 18
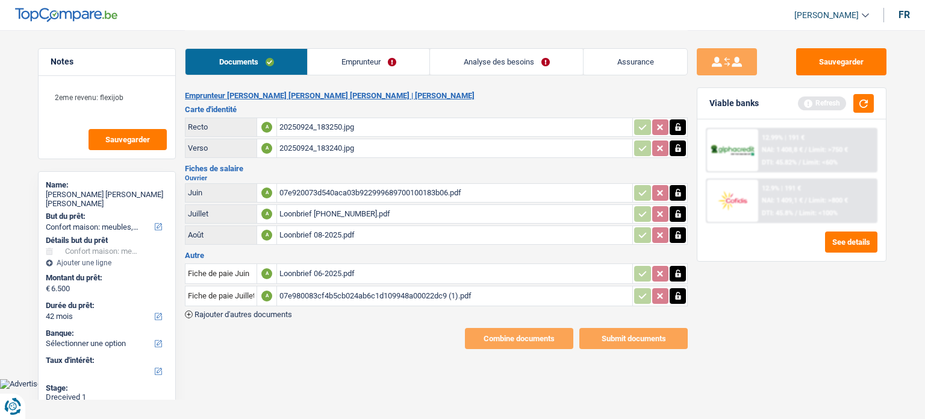
click at [678, 294] on icon "button" at bounding box center [677, 295] width 5 height 8
click at [677, 294] on icon "button" at bounding box center [677, 295] width 5 height 8
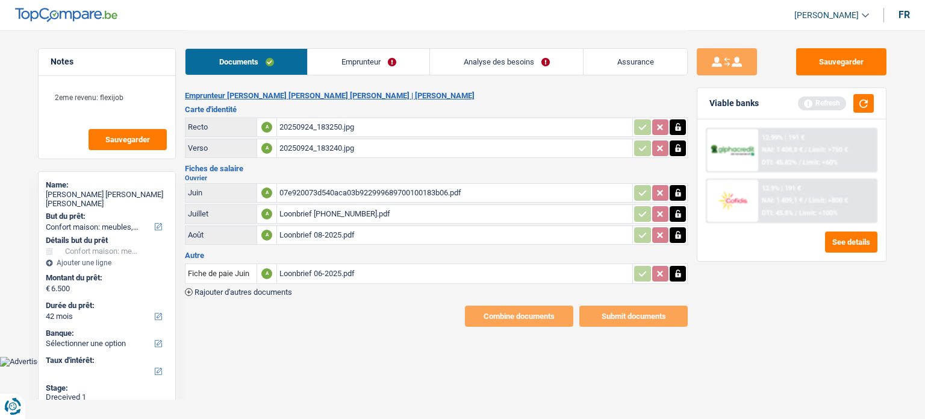
click at [679, 208] on icon "button" at bounding box center [678, 214] width 10 height 12
click at [478, 208] on input "Téléchargez un document ici" at bounding box center [454, 214] width 350 height 18
type input "C:\fakepath\5ce208d1-1758834950388_07e980083cf4b5cb024ab6c1d109948a00022dc9-1-.…"
click at [312, 205] on div "5ce208d1-1758834950388_07e980083cf4b5cb024ab6c1d109948a00022dc9-1-.pdf" at bounding box center [454, 214] width 350 height 18
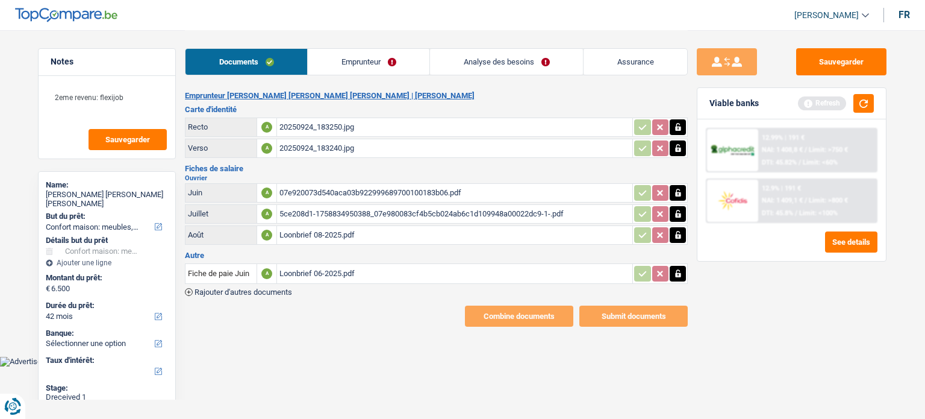
click at [243, 280] on table "Fiche de paie Juin A Loonbrief 06-2025.pdf" at bounding box center [436, 273] width 503 height 24
click at [243, 288] on span "Rajouter d'autres documents" at bounding box center [244, 292] width 98 height 8
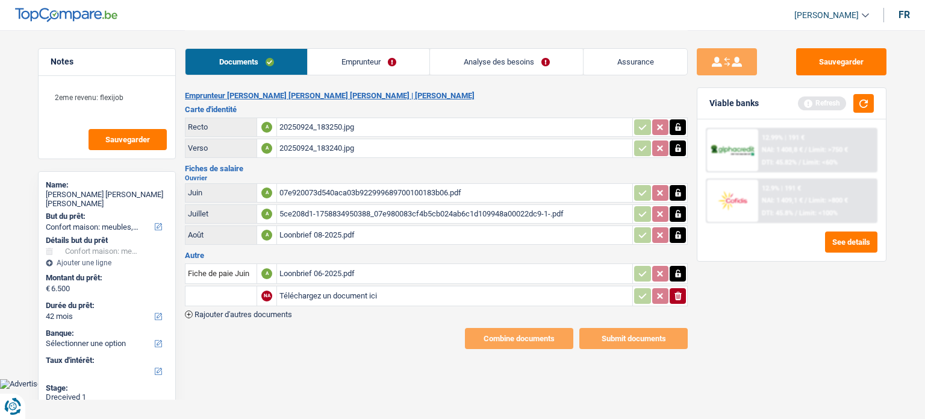
click at [307, 296] on input "Téléchargez un document ici" at bounding box center [454, 296] width 350 height 18
type input "C:\fakepath\5ce208d1-1758834831997_loonbrief-07-2025-1.pdf"
click at [198, 286] on input "text" at bounding box center [221, 295] width 66 height 19
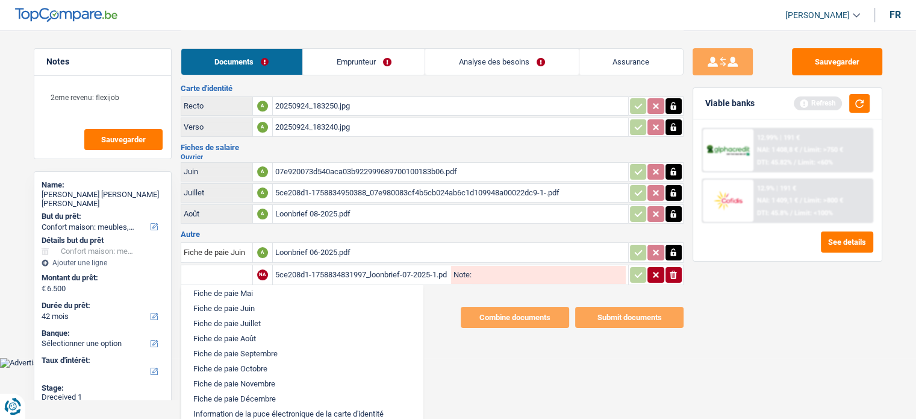
scroll to position [542, 0]
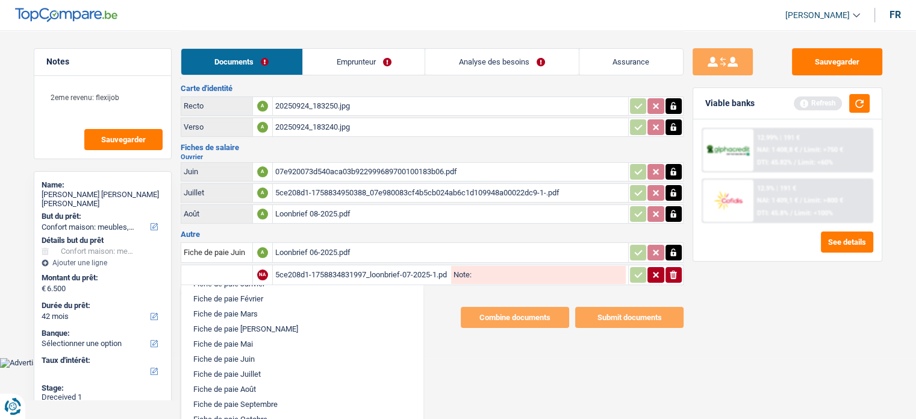
click at [268, 367] on li "Fiche de paie Juillet" at bounding box center [301, 373] width 229 height 15
type input "Fiche de paie Juillet"
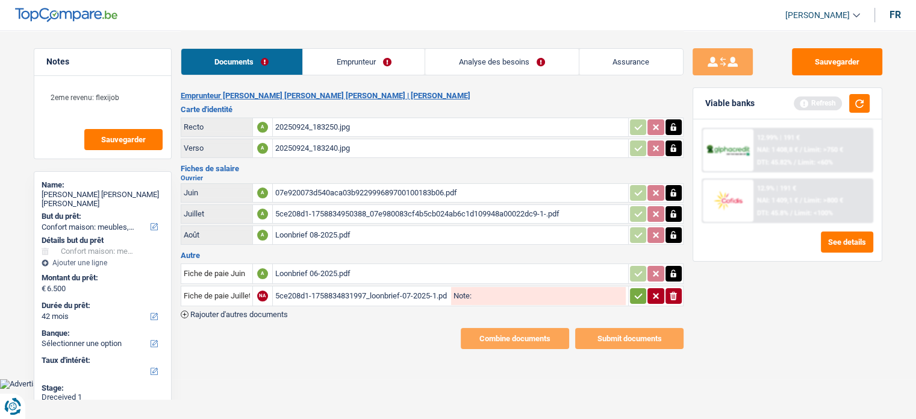
scroll to position [0, 0]
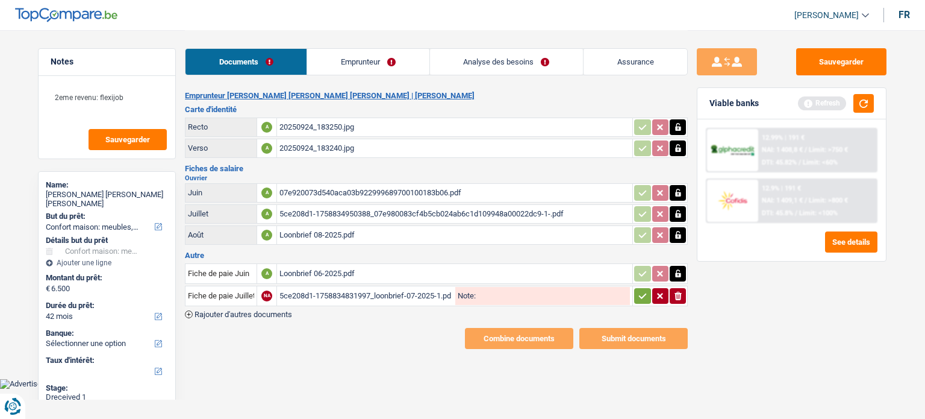
click at [641, 290] on icon "button" at bounding box center [643, 296] width 10 height 12
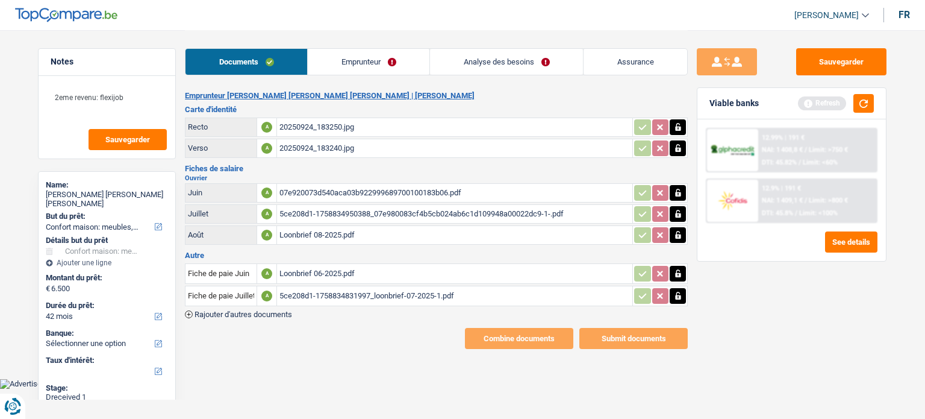
click at [339, 67] on link "Emprunteur" at bounding box center [369, 62] width 122 height 26
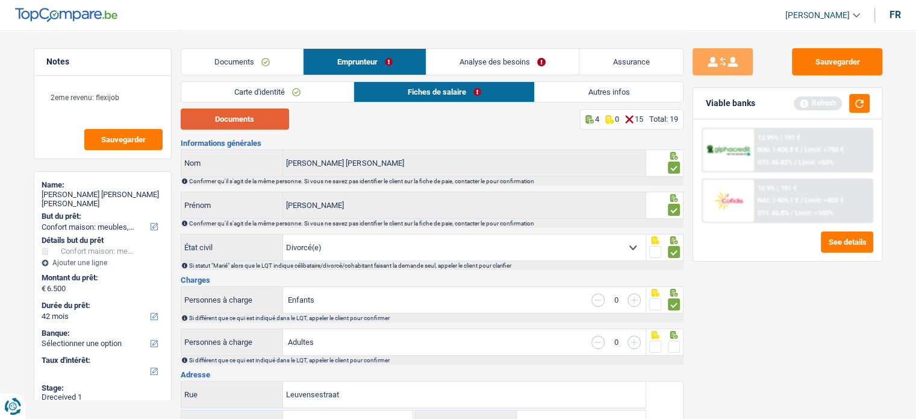
drag, startPoint x: 264, startPoint y: 113, endPoint x: 273, endPoint y: 117, distance: 9.7
click at [264, 113] on button "Documents" at bounding box center [235, 118] width 108 height 21
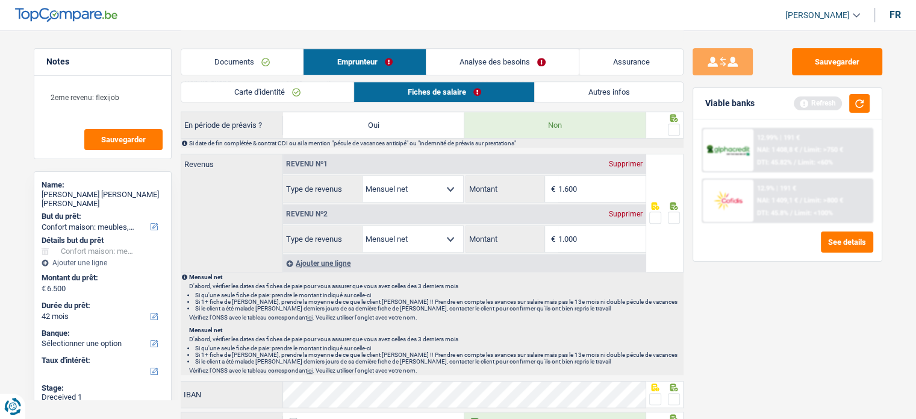
scroll to position [602, 0]
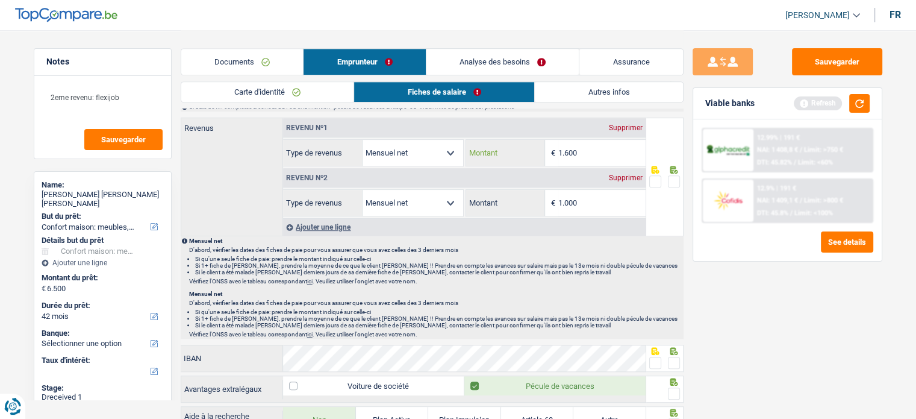
drag, startPoint x: 597, startPoint y: 151, endPoint x: 509, endPoint y: 139, distance: 88.7
click at [509, 140] on div "1.600 € Montant" at bounding box center [555, 153] width 179 height 26
type input "1.512"
drag, startPoint x: 595, startPoint y: 208, endPoint x: 485, endPoint y: 196, distance: 110.3
click at [485, 196] on div "1.000 € Montant" at bounding box center [555, 203] width 179 height 26
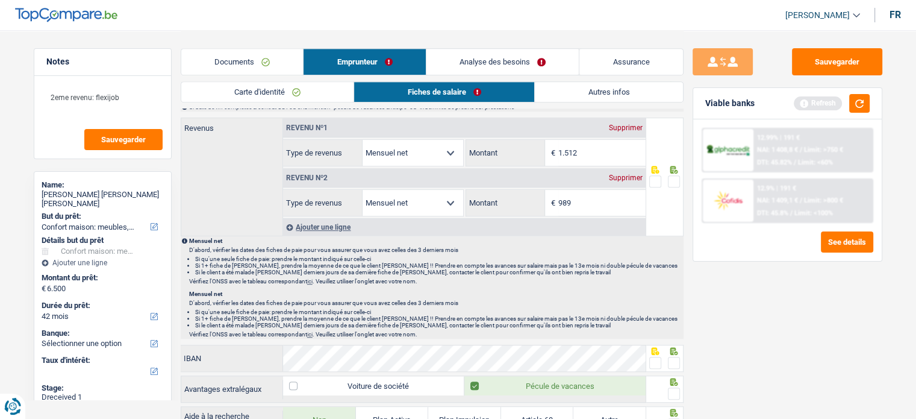
type input "989"
drag, startPoint x: 562, startPoint y: 150, endPoint x: 619, endPoint y: 156, distance: 56.9
click at [619, 156] on input "1.512" at bounding box center [601, 153] width 87 height 26
type input "1.768"
click at [658, 175] on span at bounding box center [655, 181] width 12 height 12
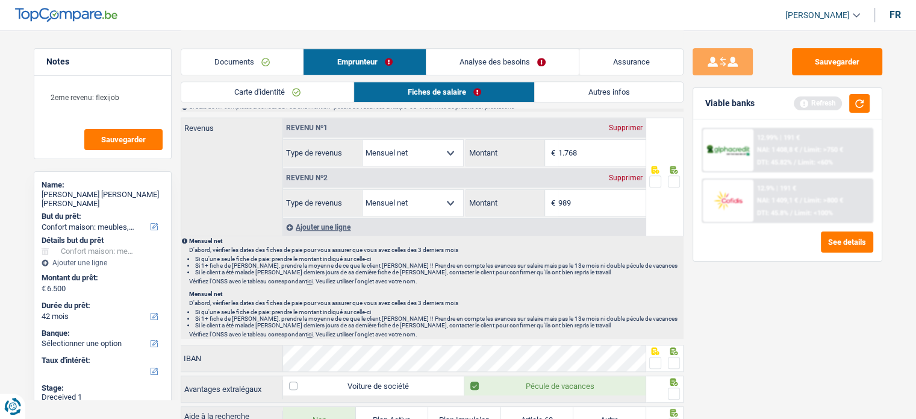
click at [0, 0] on input "radio" at bounding box center [0, 0] width 0 height 0
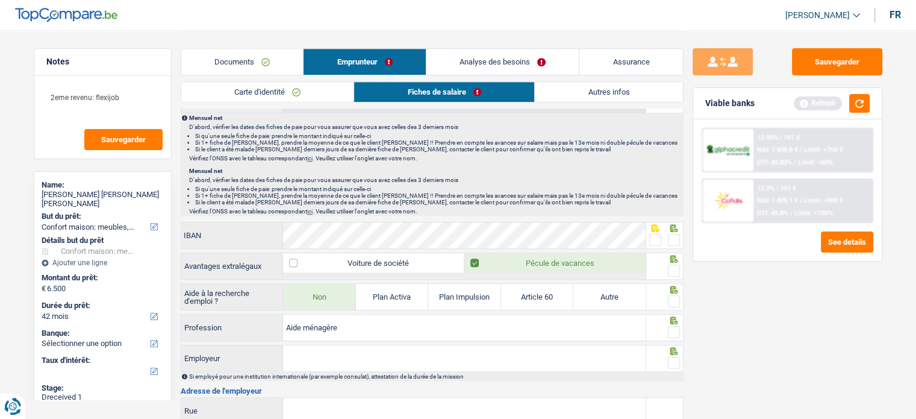
scroll to position [783, 0]
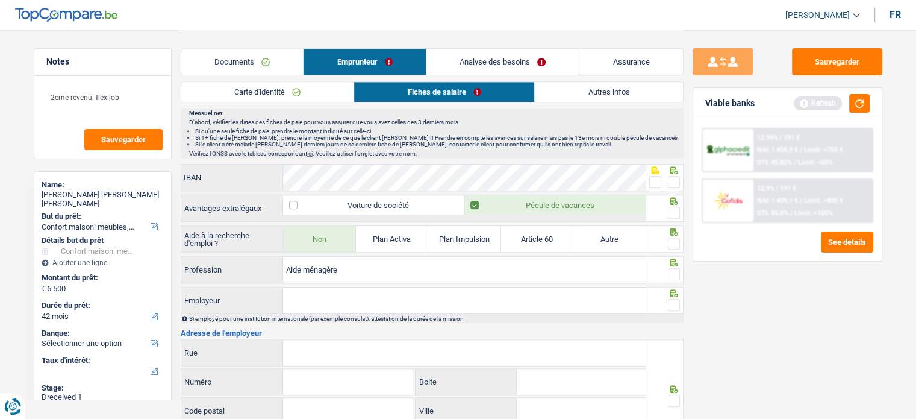
click at [667, 179] on fieldset at bounding box center [664, 182] width 31 height 15
click at [479, 289] on input "Employeur" at bounding box center [464, 300] width 363 height 26
drag, startPoint x: 673, startPoint y: 173, endPoint x: 677, endPoint y: 204, distance: 31.6
click at [672, 176] on span at bounding box center [674, 182] width 12 height 12
click at [0, 0] on input "radio" at bounding box center [0, 0] width 0 height 0
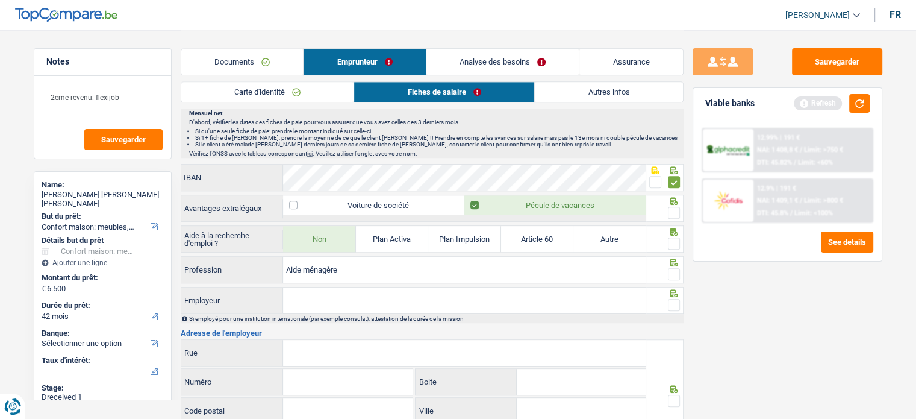
click at [676, 214] on span at bounding box center [674, 213] width 12 height 12
click at [0, 0] on input "radio" at bounding box center [0, 0] width 0 height 0
click at [674, 231] on div at bounding box center [664, 238] width 37 height 27
drag, startPoint x: 672, startPoint y: 240, endPoint x: 674, endPoint y: 252, distance: 12.9
click at [672, 241] on span at bounding box center [674, 243] width 12 height 12
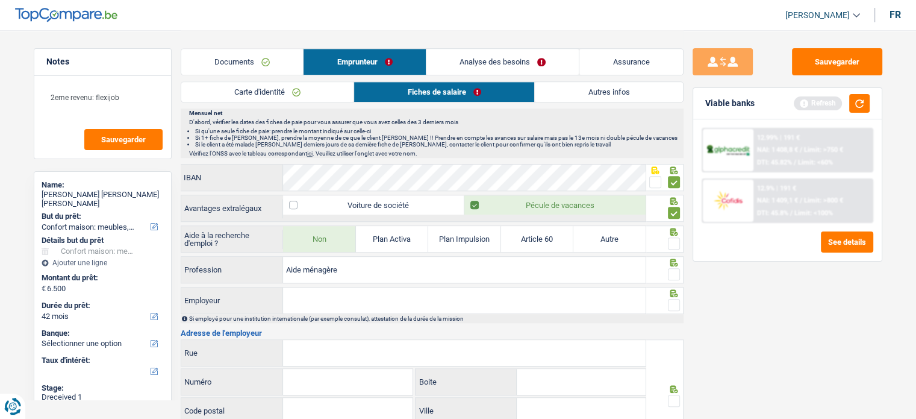
click at [0, 0] on input "radio" at bounding box center [0, 0] width 0 height 0
click at [679, 268] on span at bounding box center [674, 274] width 12 height 12
click at [0, 0] on input "radio" at bounding box center [0, 0] width 0 height 0
click at [674, 299] on span at bounding box center [674, 305] width 12 height 12
click at [0, 0] on input "radio" at bounding box center [0, 0] width 0 height 0
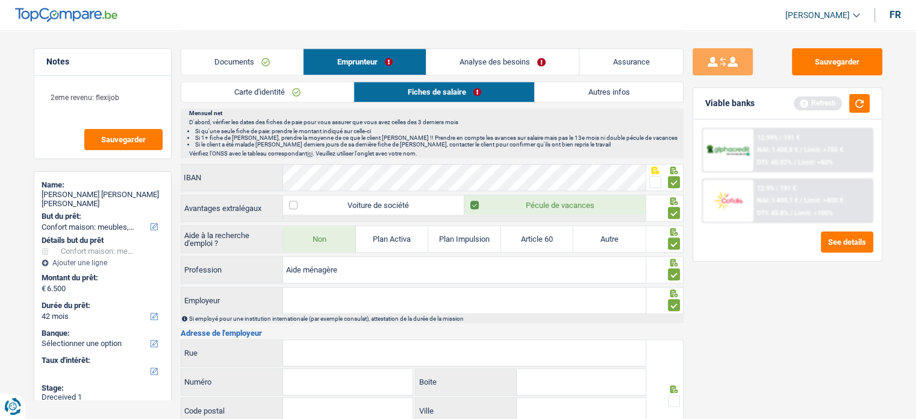
click at [373, 289] on input "Employeur" at bounding box center [464, 300] width 363 height 26
paste input "BK NV"
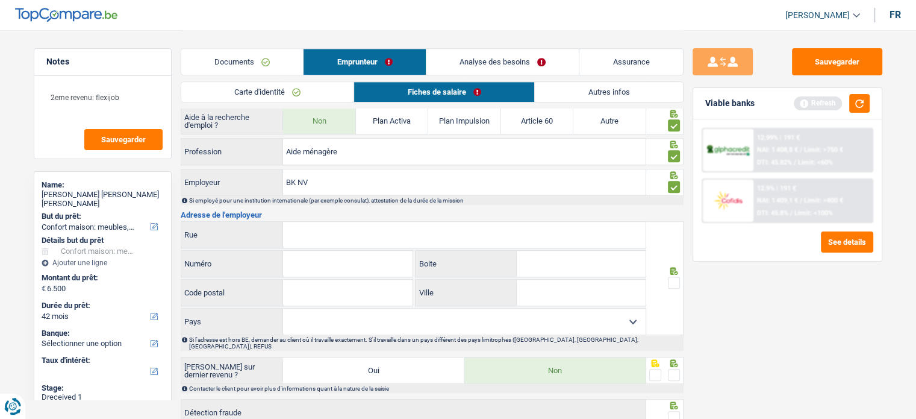
scroll to position [903, 0]
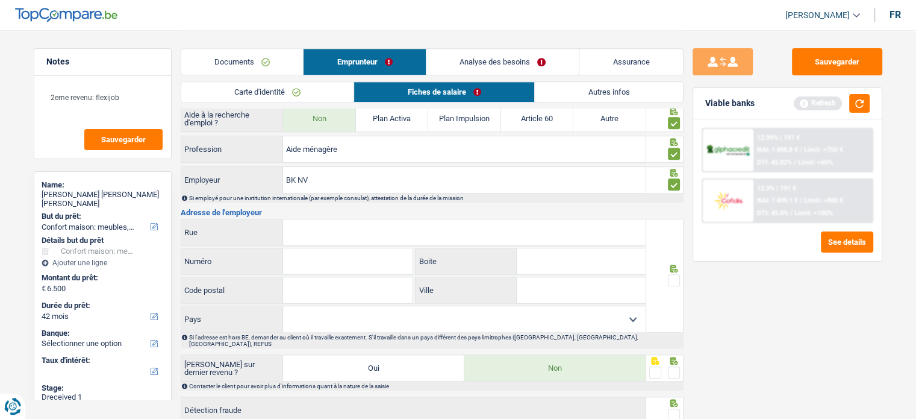
type input "BK NV"
click at [370, 219] on input "Rue" at bounding box center [464, 232] width 363 height 26
paste input "KAPELLESTRAAT"
type input "KAPELLESTRAAT"
click at [316, 254] on input "Numéro" at bounding box center [347, 261] width 129 height 26
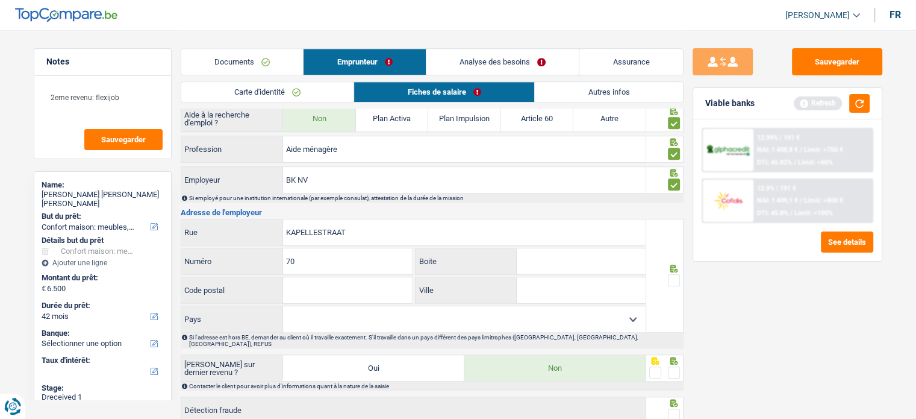
type input "70"
paste input "9800"
type input "9800"
paste input "DEINZE"
type input "DEINZE"
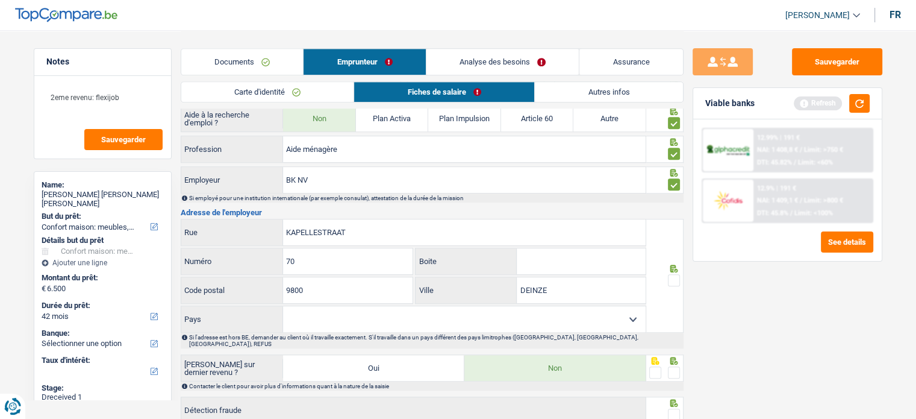
click at [431, 306] on select "Belgique France Allemagne Italie Luxembourg Pays-Bas Espagne Suisse Sélectionne…" at bounding box center [464, 319] width 363 height 26
select select "BE"
click at [283, 306] on select "Belgique France Allemagne Italie Luxembourg Pays-Bas Espagne Suisse Sélectionne…" at bounding box center [464, 319] width 363 height 26
click at [677, 273] on div at bounding box center [664, 276] width 37 height 114
click at [676, 274] on span at bounding box center [674, 280] width 12 height 12
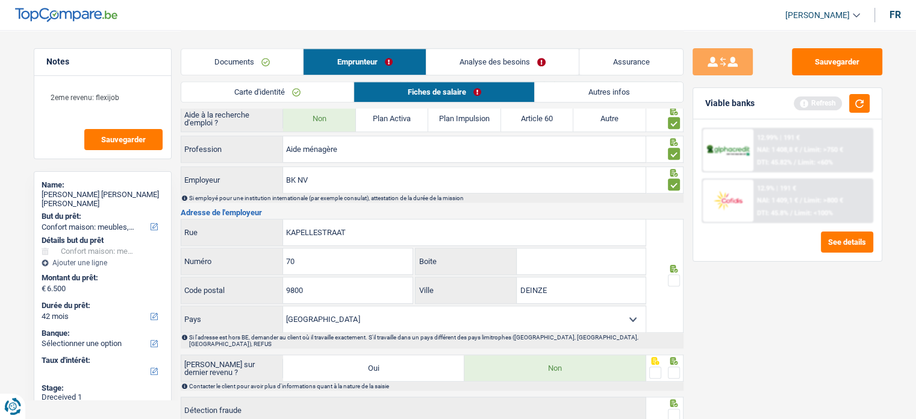
click at [0, 0] on input "radio" at bounding box center [0, 0] width 0 height 0
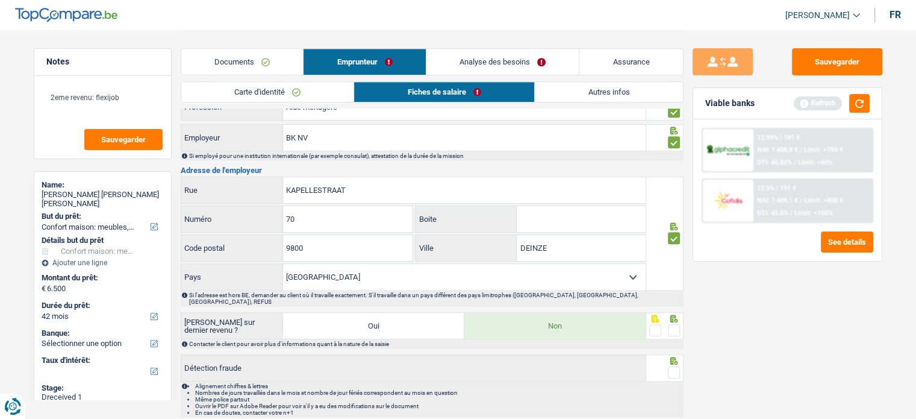
scroll to position [976, 0]
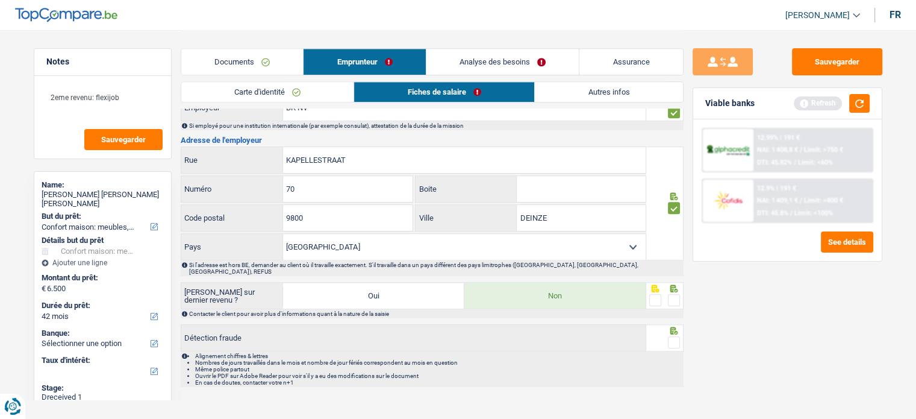
click at [673, 294] on span at bounding box center [674, 300] width 12 height 12
click at [0, 0] on input "radio" at bounding box center [0, 0] width 0 height 0
click at [670, 336] on span at bounding box center [674, 342] width 12 height 12
click at [0, 0] on input "radio" at bounding box center [0, 0] width 0 height 0
click at [818, 64] on button "Sauvegarder" at bounding box center [837, 61] width 90 height 27
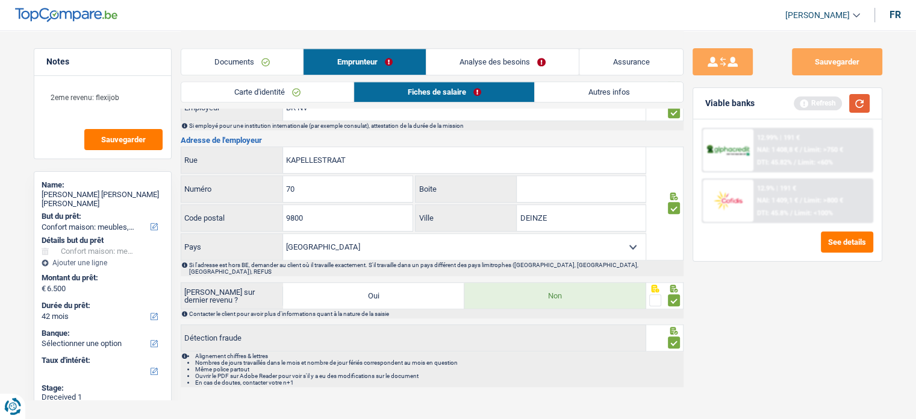
click at [861, 105] on button "button" at bounding box center [859, 103] width 20 height 19
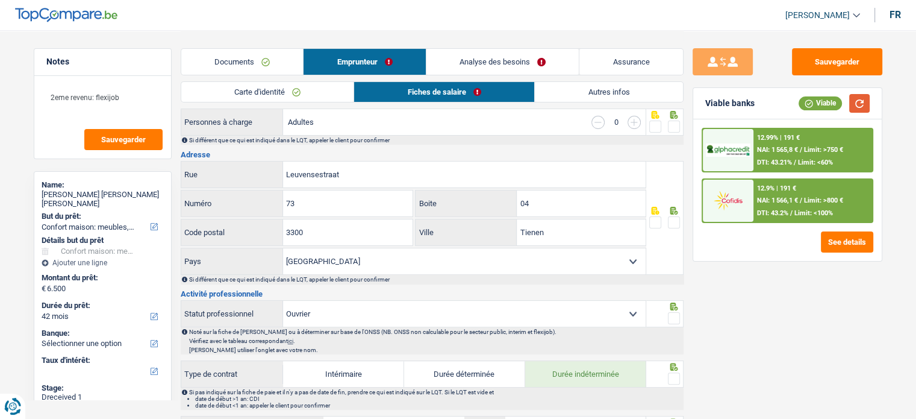
scroll to position [132, 0]
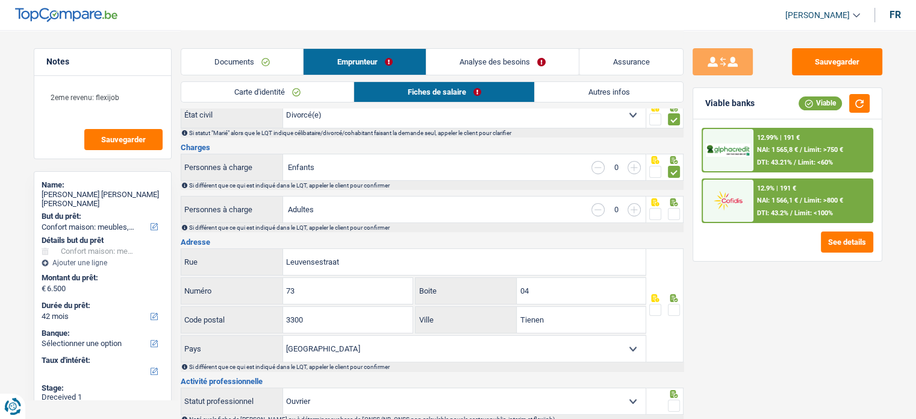
drag, startPoint x: 669, startPoint y: 198, endPoint x: 671, endPoint y: 210, distance: 12.8
click at [671, 198] on icon at bounding box center [674, 202] width 12 height 8
click at [671, 214] on span at bounding box center [674, 214] width 12 height 12
click at [0, 0] on input "radio" at bounding box center [0, 0] width 0 height 0
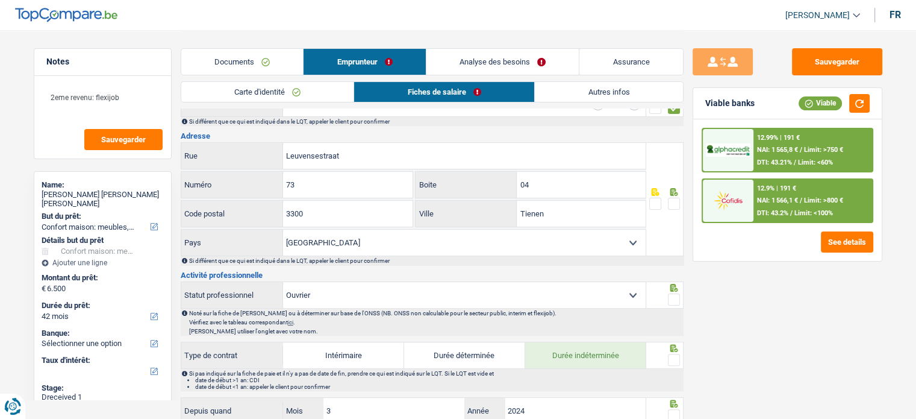
scroll to position [313, 0]
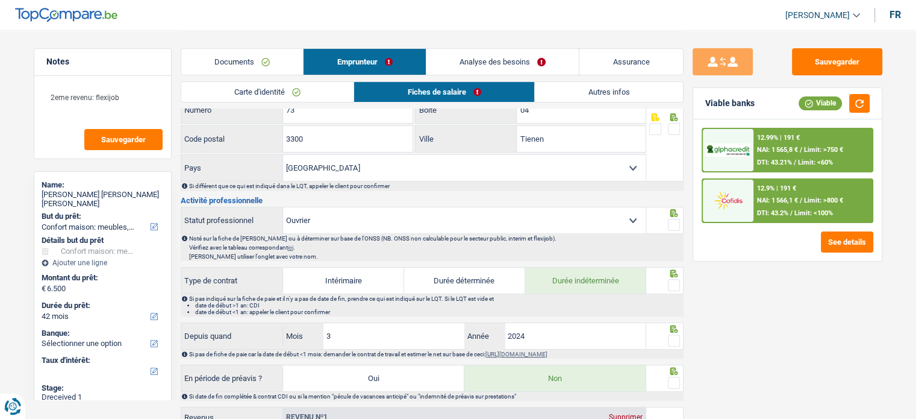
click at [671, 219] on span at bounding box center [674, 225] width 12 height 12
click at [0, 0] on input "radio" at bounding box center [0, 0] width 0 height 0
click at [676, 279] on span at bounding box center [674, 285] width 12 height 12
click at [0, 0] on input "radio" at bounding box center [0, 0] width 0 height 0
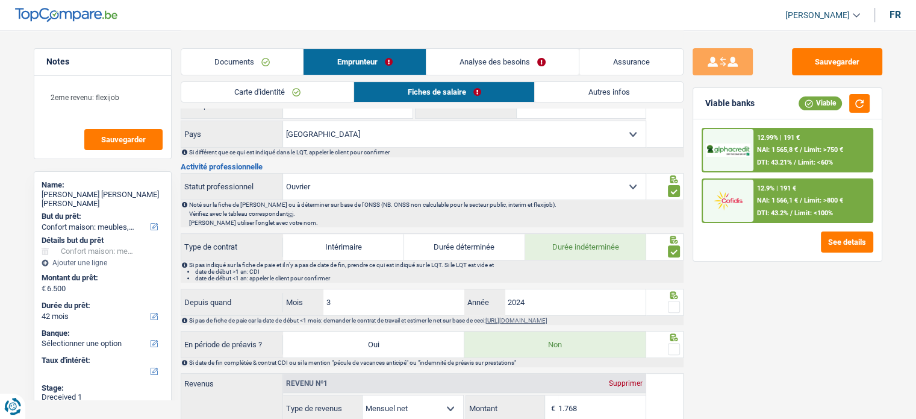
scroll to position [373, 0]
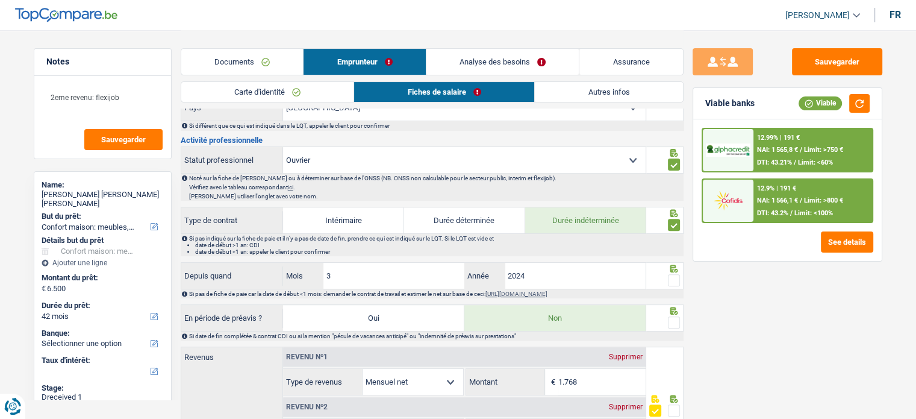
click at [671, 281] on span at bounding box center [674, 280] width 12 height 12
click at [0, 0] on input "radio" at bounding box center [0, 0] width 0 height 0
drag, startPoint x: 671, startPoint y: 313, endPoint x: 671, endPoint y: 340, distance: 27.7
click at [671, 316] on span at bounding box center [674, 322] width 12 height 12
click at [0, 0] on input "radio" at bounding box center [0, 0] width 0 height 0
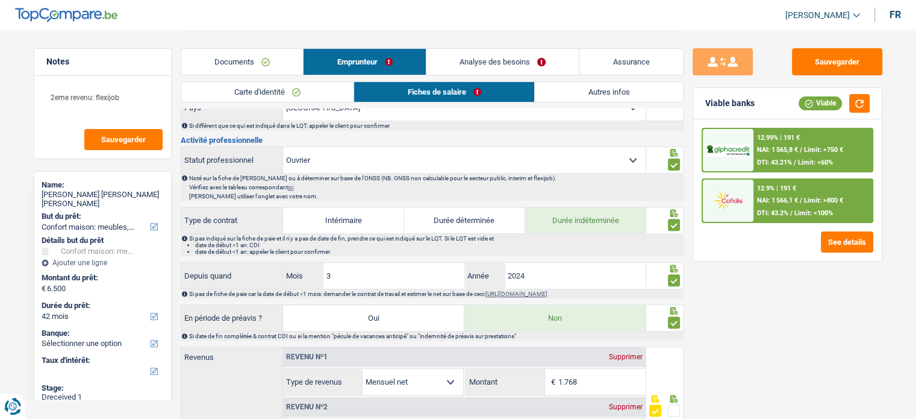
click at [671, 403] on div at bounding box center [674, 410] width 12 height 15
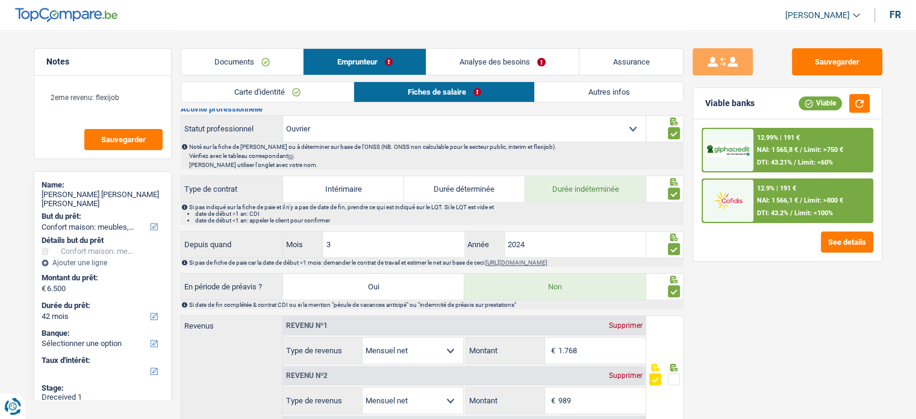
scroll to position [434, 0]
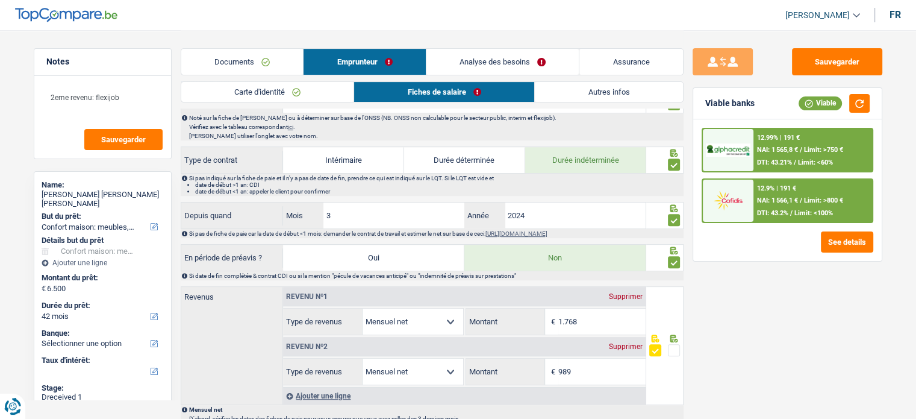
click at [676, 346] on span at bounding box center [674, 350] width 12 height 12
click at [0, 0] on input "radio" at bounding box center [0, 0] width 0 height 0
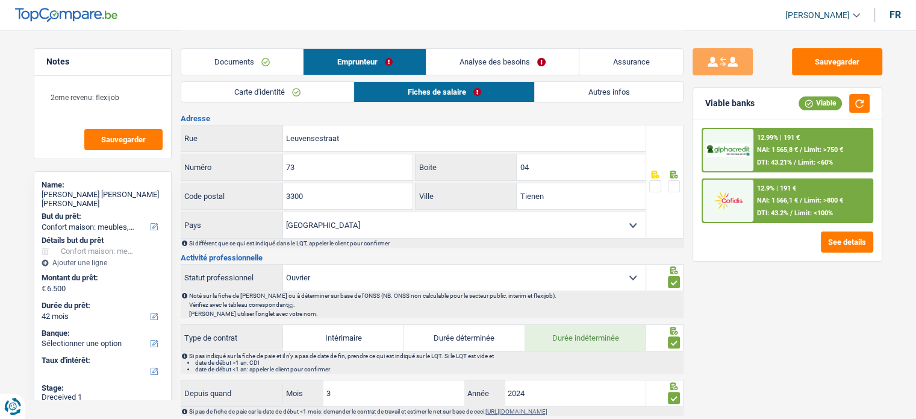
scroll to position [132, 0]
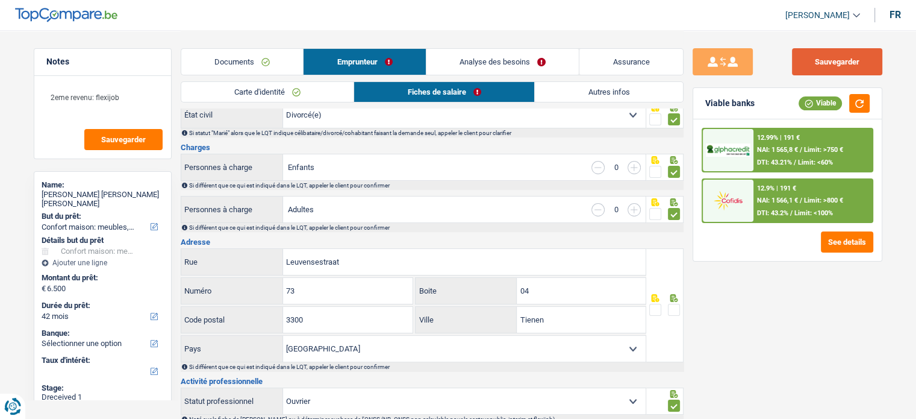
drag, startPoint x: 869, startPoint y: 60, endPoint x: 861, endPoint y: 62, distance: 8.8
click at [866, 60] on button "Sauvegarder" at bounding box center [837, 61] width 90 height 27
click at [851, 107] on button "button" at bounding box center [859, 103] width 20 height 19
click at [567, 40] on div "Documents Emprunteur Analyse des besoins Assurance" at bounding box center [432, 55] width 503 height 51
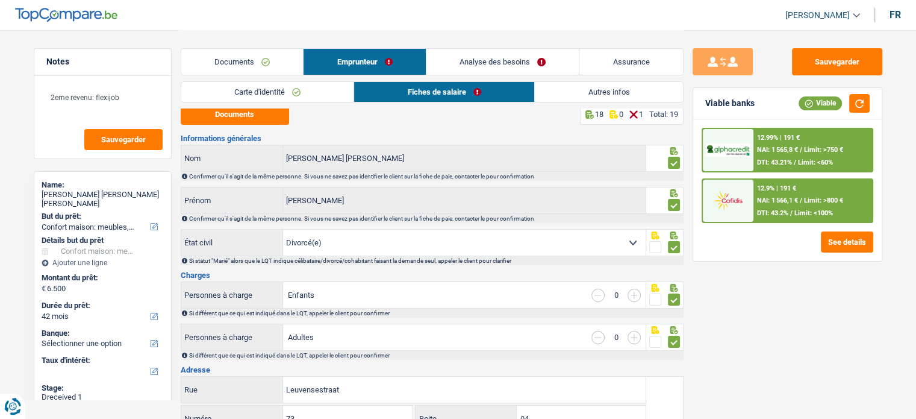
scroll to position [0, 0]
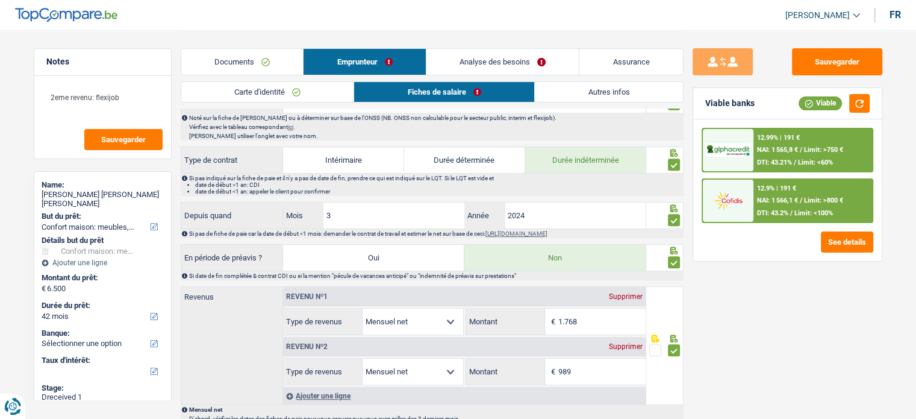
click at [650, 96] on link "Autres infos" at bounding box center [609, 92] width 148 height 20
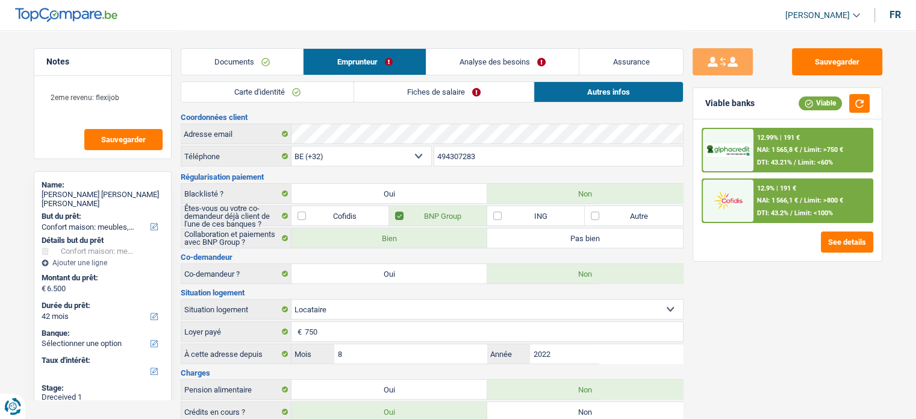
click at [478, 64] on link "Analyse des besoins" at bounding box center [502, 62] width 153 height 26
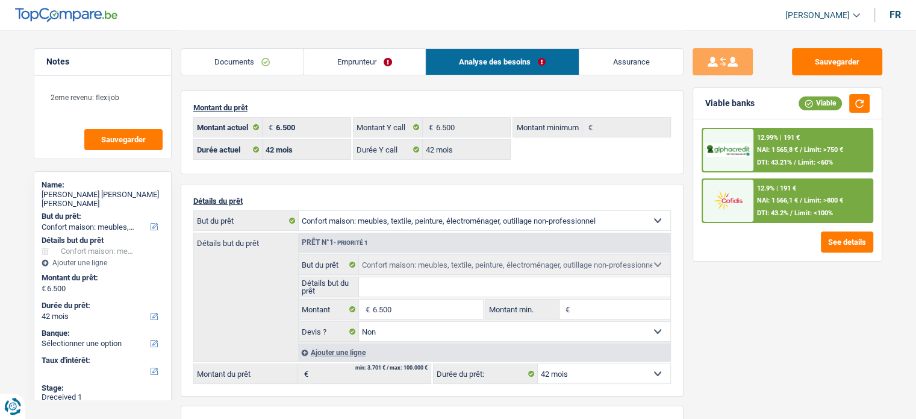
click at [284, 63] on link "Documents" at bounding box center [242, 62] width 122 height 26
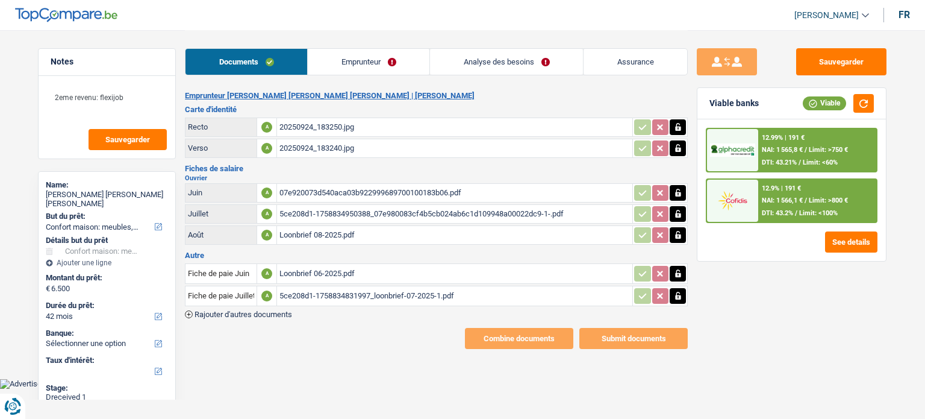
click at [830, 145] on div "12.99% | 191 € NAI: 1 565,8 € / Limit: >750 € DTI: 43.21% / Limit: <60%" at bounding box center [817, 150] width 119 height 42
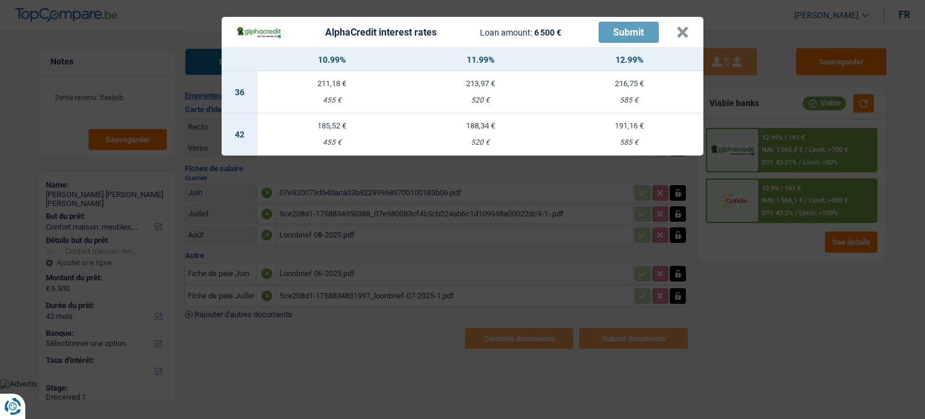
click at [618, 133] on td "191,16 € 585 €" at bounding box center [629, 134] width 149 height 42
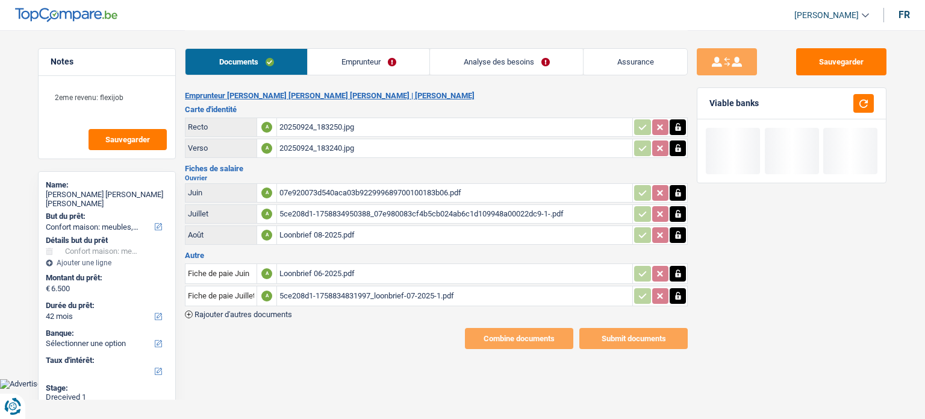
select select "alphacredit"
type input "12,99"
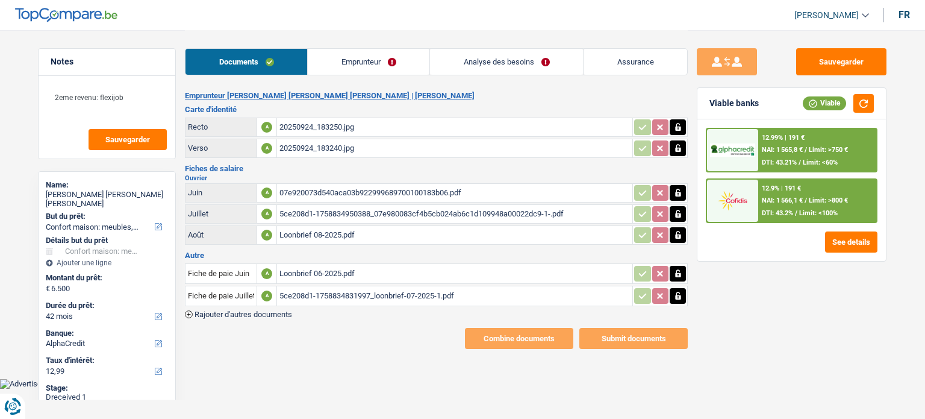
click at [752, 143] on img at bounding box center [732, 150] width 45 height 14
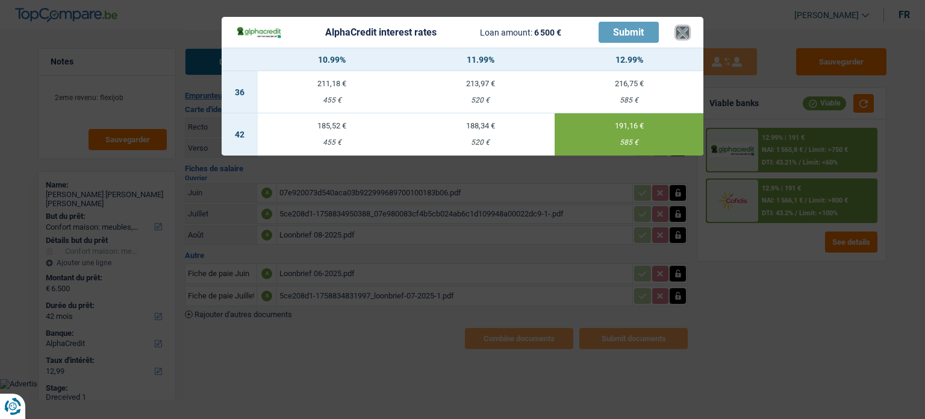
click at [684, 31] on button "×" at bounding box center [682, 32] width 13 height 12
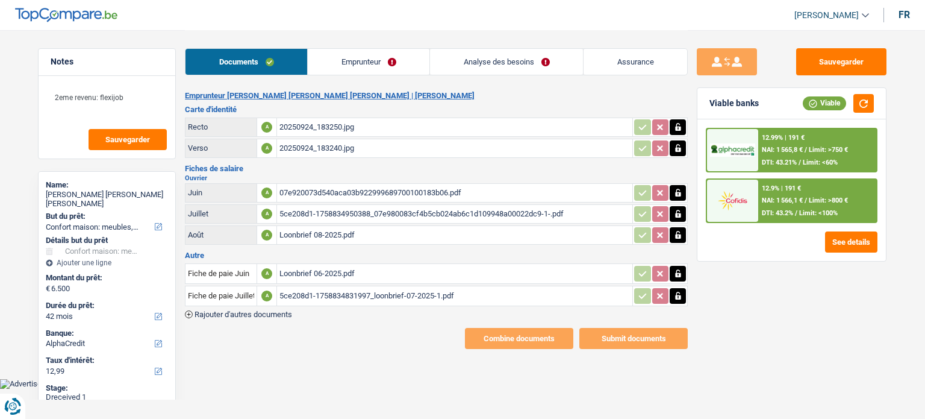
drag, startPoint x: 332, startPoint y: 48, endPoint x: 338, endPoint y: 61, distance: 14.3
click at [335, 54] on link "Emprunteur" at bounding box center [369, 62] width 122 height 26
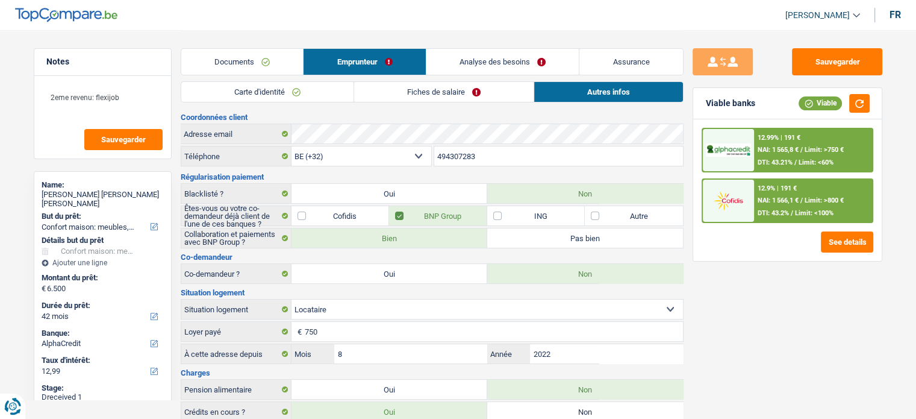
click at [294, 92] on link "Carte d'identité" at bounding box center [267, 92] width 172 height 20
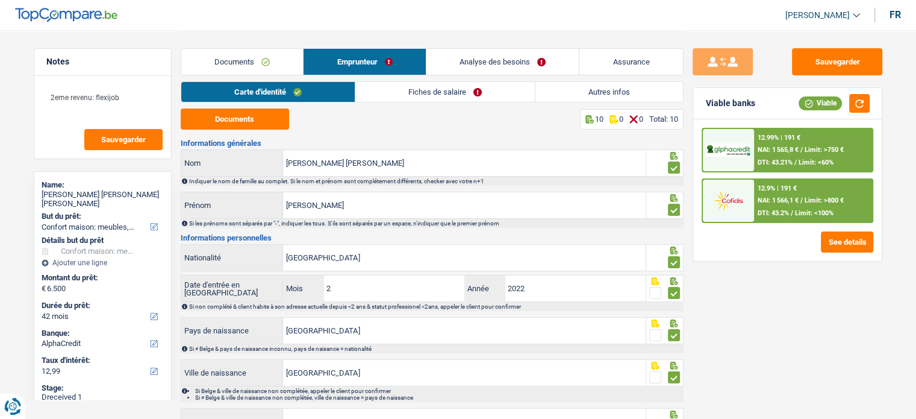
click at [391, 89] on link "Fiches de salaire" at bounding box center [444, 92] width 179 height 20
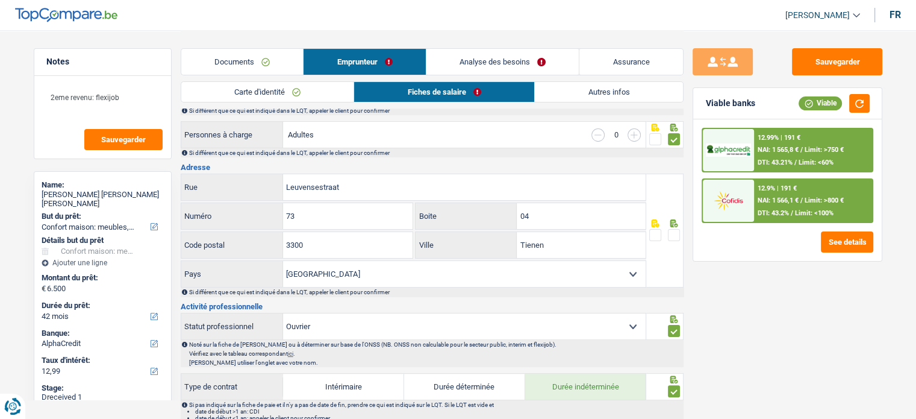
scroll to position [241, 0]
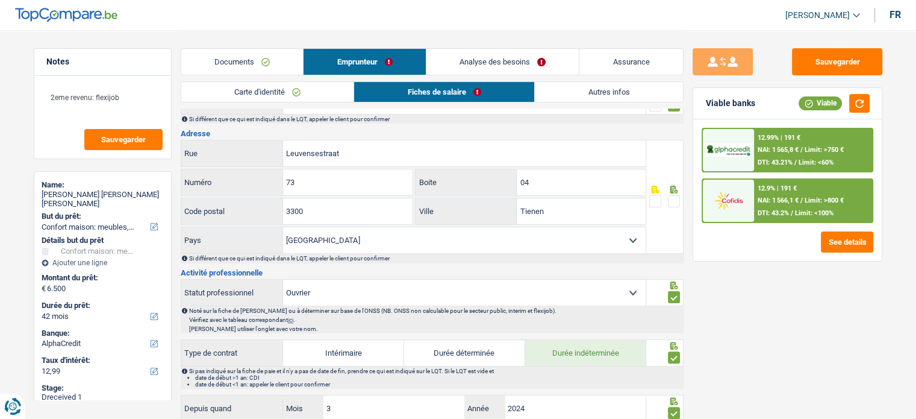
click at [680, 207] on div at bounding box center [664, 197] width 37 height 114
click at [675, 201] on span at bounding box center [674, 201] width 12 height 12
click at [0, 0] on input "radio" at bounding box center [0, 0] width 0 height 0
click at [782, 144] on div "12.99% | 191 € NAI: 1 565,8 € / Limit: >750 € DTI: 43.21% / Limit: <60%" at bounding box center [812, 150] width 119 height 42
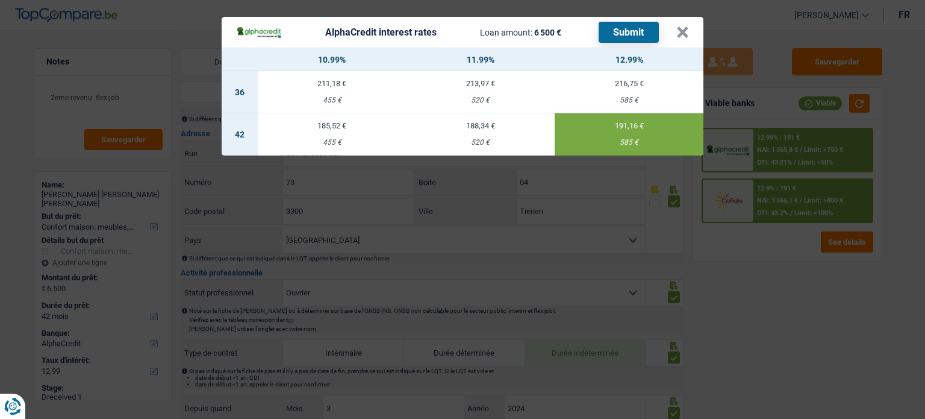
click at [634, 22] on button "Submit" at bounding box center [629, 32] width 60 height 21
click at [688, 36] on button "×" at bounding box center [682, 32] width 13 height 12
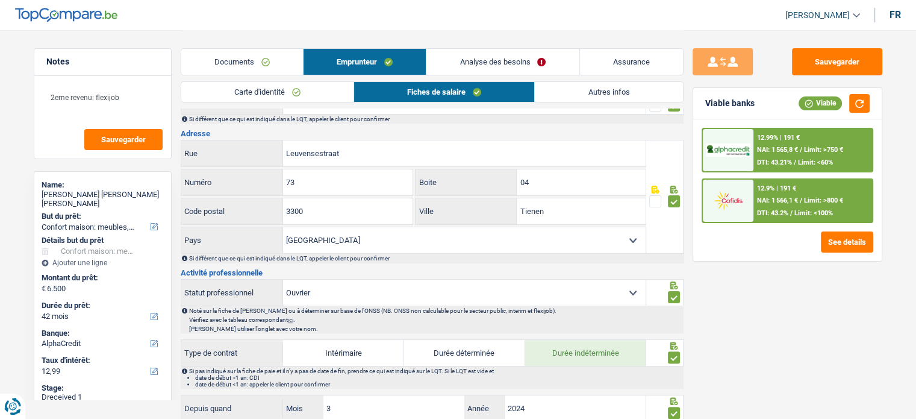
click at [780, 197] on span "NAI: 1 566,1 €" at bounding box center [777, 200] width 41 height 8
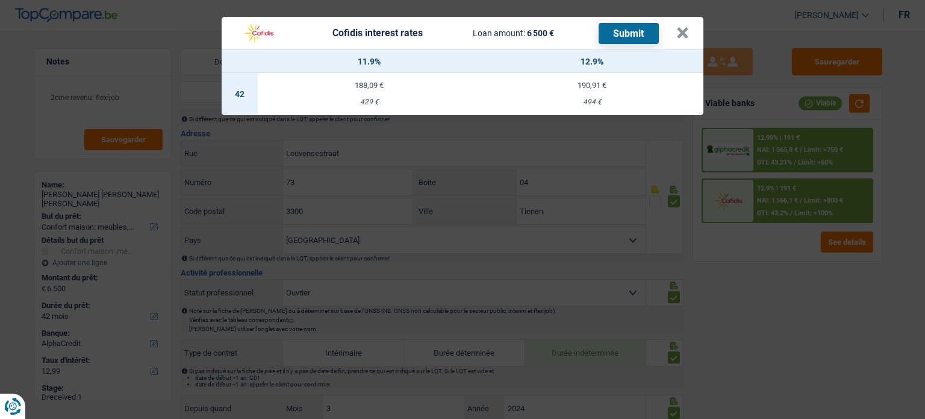
click at [593, 105] on div "494 €" at bounding box center [592, 102] width 223 height 8
select select "cofidis"
type input "12,90"
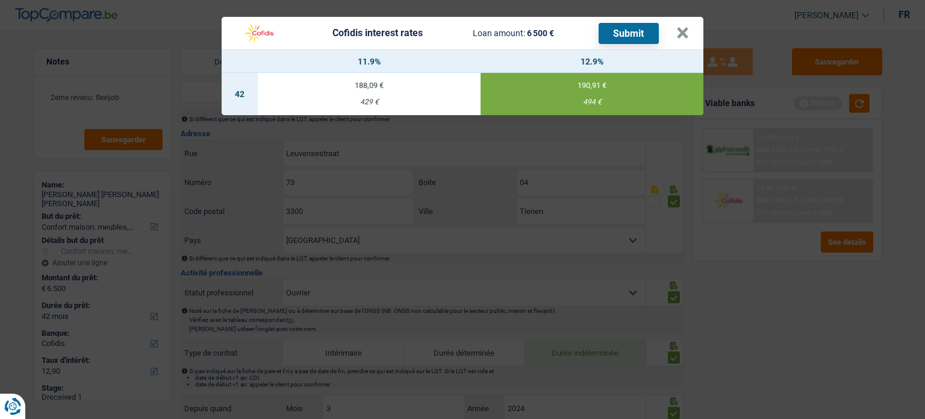
click at [622, 25] on button "Submit" at bounding box center [629, 33] width 60 height 21
click at [690, 31] on header "Cofidis interest rates Loan amount: 6 500 € Submit ×" at bounding box center [463, 33] width 482 height 33
click at [685, 31] on button "×" at bounding box center [682, 33] width 13 height 12
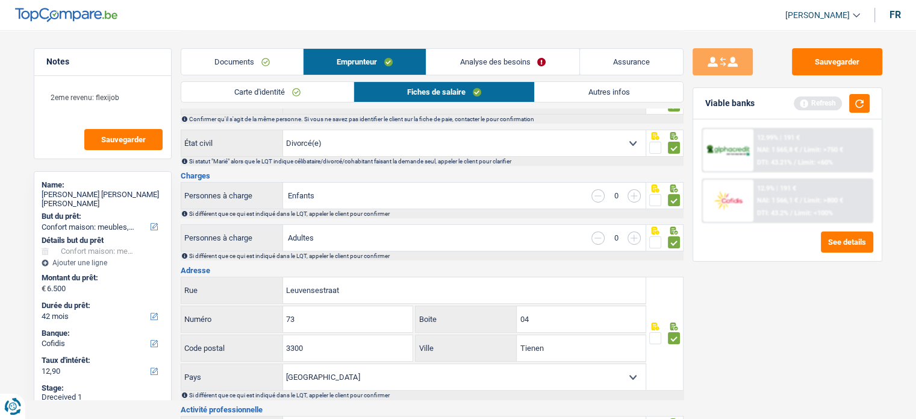
scroll to position [0, 0]
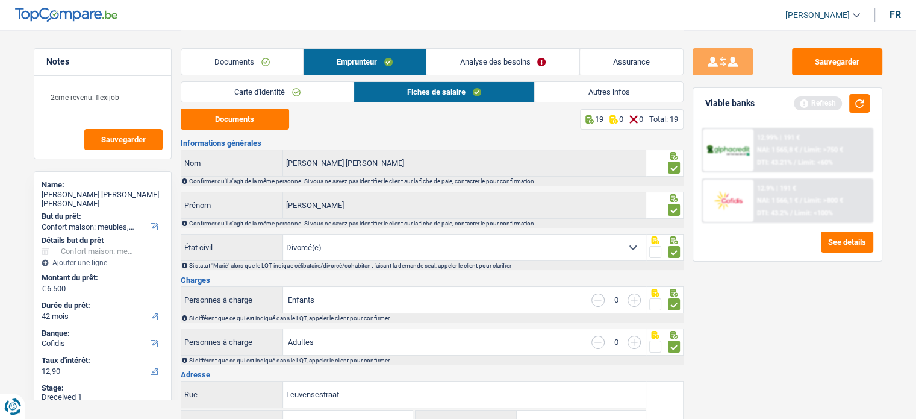
click at [228, 48] on div "Documents Emprunteur Analyse des besoins Assurance" at bounding box center [432, 55] width 503 height 51
click at [220, 52] on link "Documents" at bounding box center [242, 62] width 122 height 26
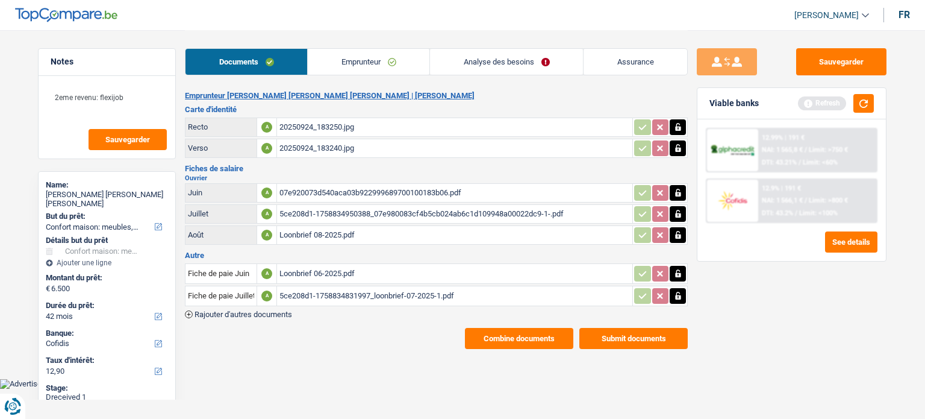
click at [623, 331] on button "Submit documents" at bounding box center [633, 338] width 108 height 21
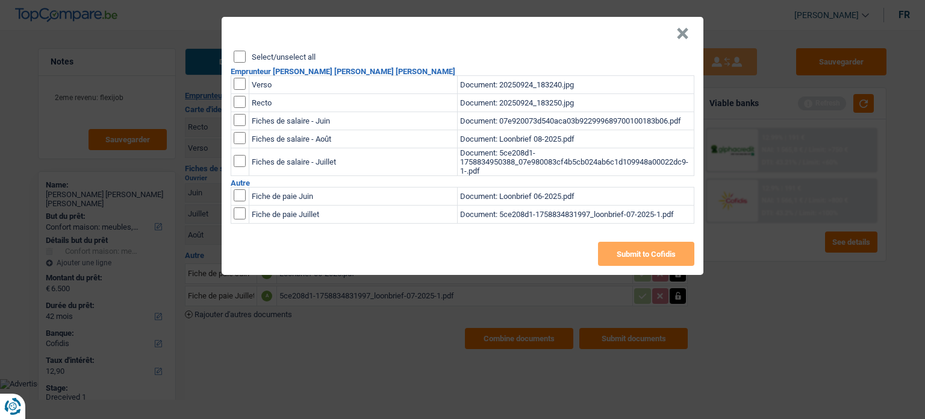
click at [238, 56] on input "Select/unselect all" at bounding box center [240, 57] width 12 height 12
checkbox input "true"
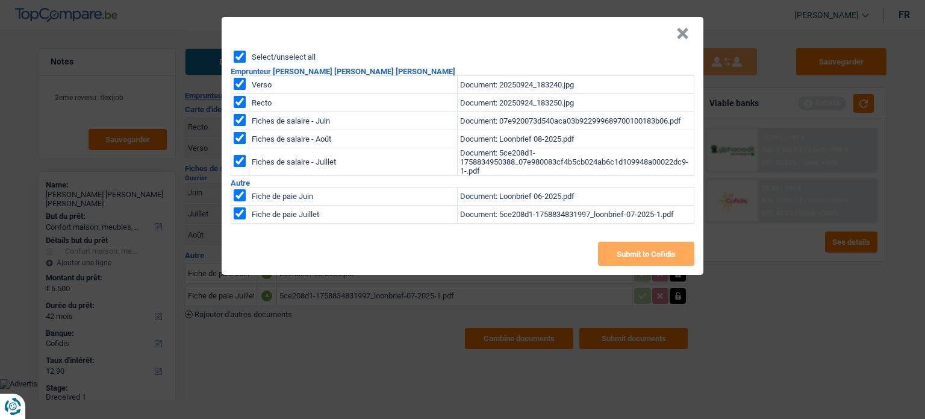
checkbox input "true"
click at [630, 252] on button "Submit to Cofidis" at bounding box center [646, 253] width 96 height 24
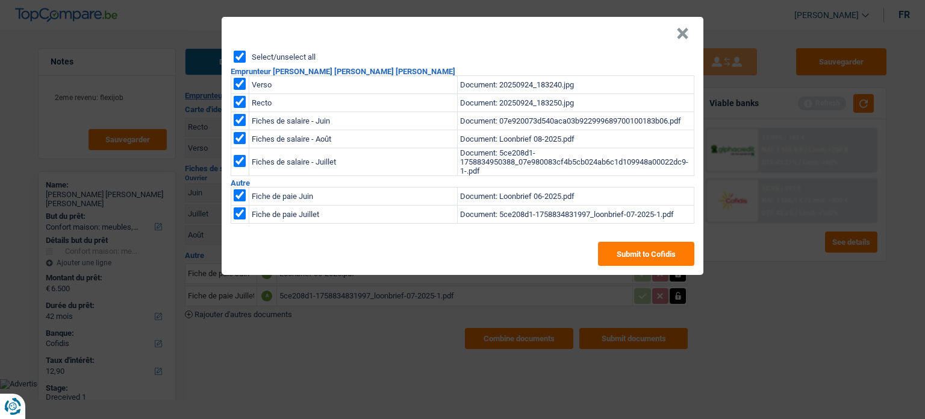
click at [682, 40] on button "×" at bounding box center [682, 34] width 13 height 12
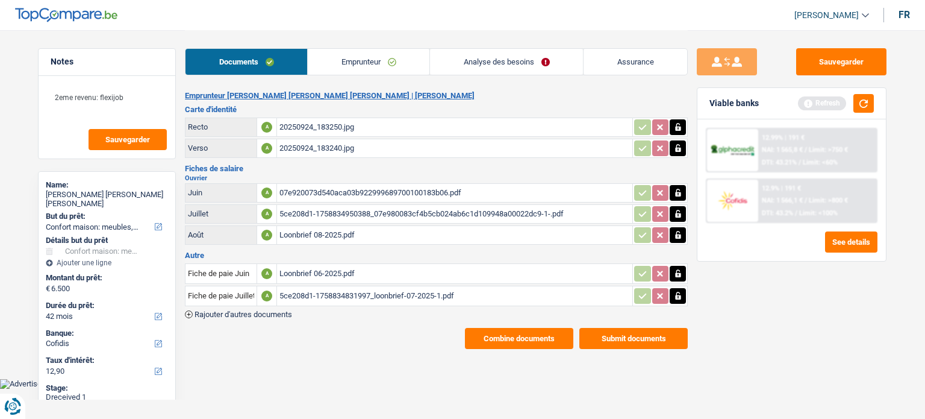
click at [342, 65] on link "Emprunteur" at bounding box center [369, 62] width 122 height 26
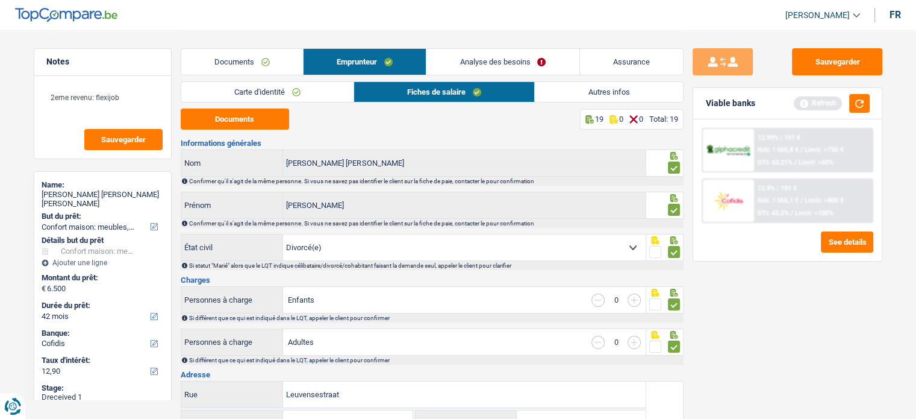
click at [264, 94] on link "Carte d'identité" at bounding box center [267, 92] width 172 height 20
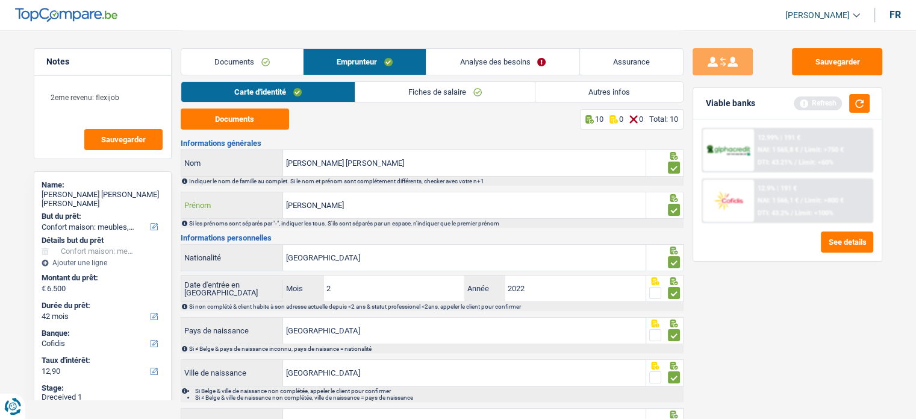
drag, startPoint x: 366, startPoint y: 201, endPoint x: 400, endPoint y: 158, distance: 54.9
click at [271, 201] on div "Maria da Graça Prénom" at bounding box center [413, 205] width 465 height 26
drag, startPoint x: 402, startPoint y: 154, endPoint x: 290, endPoint y: 155, distance: 112.0
click at [290, 155] on input "Parreira Pires Pacheco" at bounding box center [464, 163] width 363 height 26
click at [376, 159] on input "Parreira Pires Pacheco" at bounding box center [464, 163] width 363 height 26
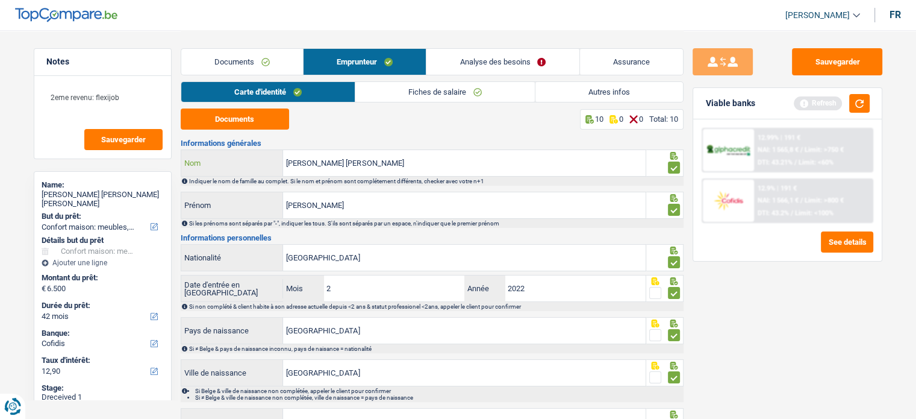
drag, startPoint x: 421, startPoint y: 163, endPoint x: 332, endPoint y: 166, distance: 88.6
click at [263, 166] on div "Parreira Pires Pacheco Nom" at bounding box center [413, 163] width 465 height 26
click at [852, 60] on button "Sauvegarder" at bounding box center [837, 61] width 90 height 27
click at [862, 101] on button "button" at bounding box center [859, 103] width 20 height 19
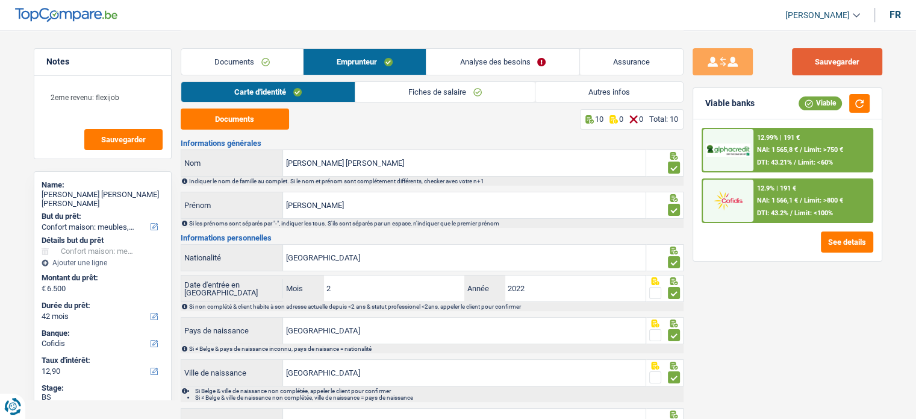
click at [819, 52] on button "Sauvegarder" at bounding box center [837, 61] width 90 height 27
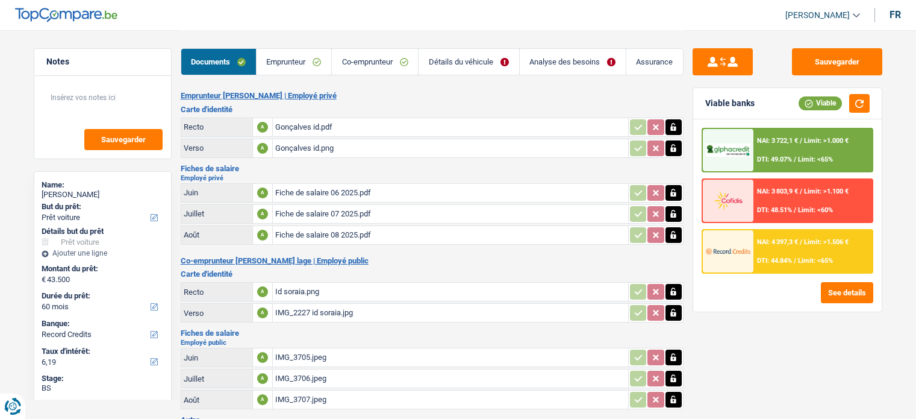
select select "car"
select select "60"
select select "record credits"
drag, startPoint x: 0, startPoint y: 0, endPoint x: 399, endPoint y: 59, distance: 403.0
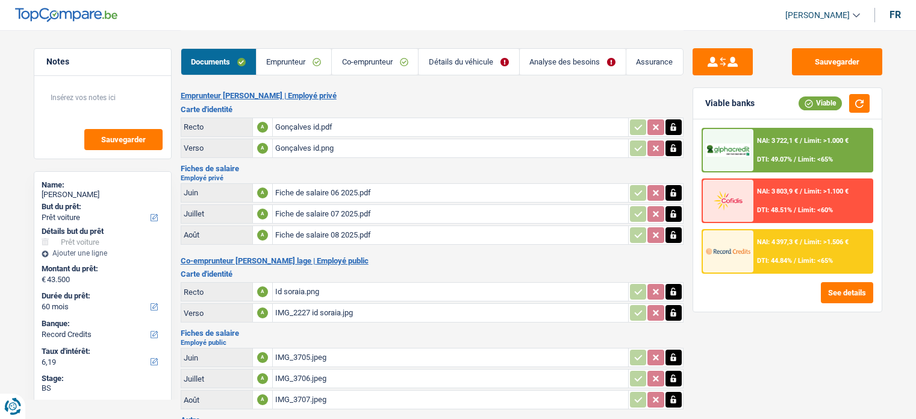
click at [399, 59] on link "Co-emprunteur" at bounding box center [375, 62] width 86 height 26
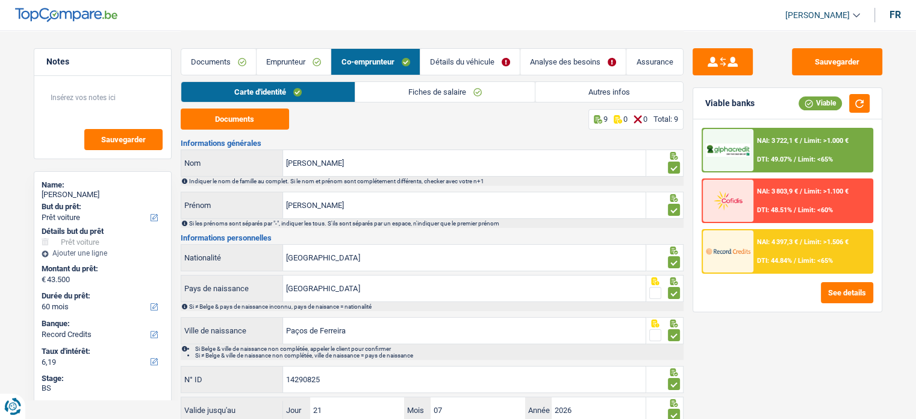
click at [248, 65] on link "Documents" at bounding box center [218, 62] width 75 height 26
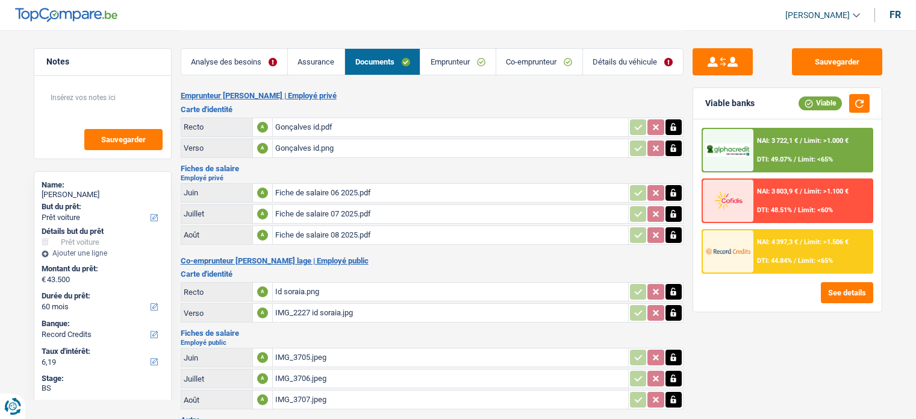
select select "car"
select select "60"
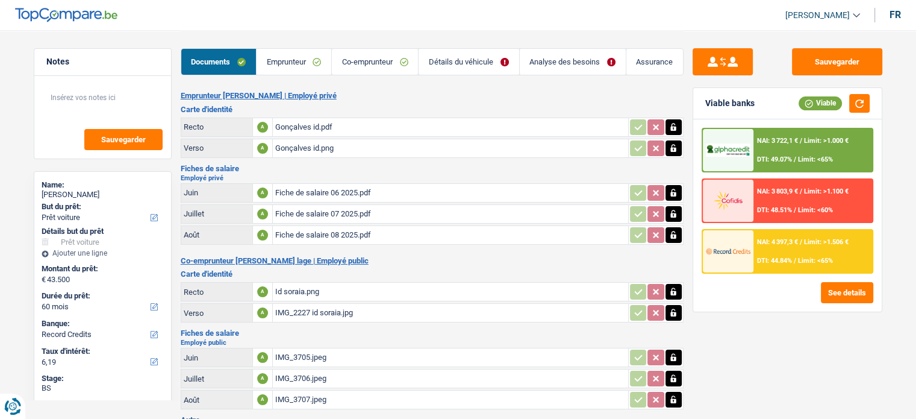
click at [291, 60] on link "Emprunteur" at bounding box center [294, 62] width 75 height 26
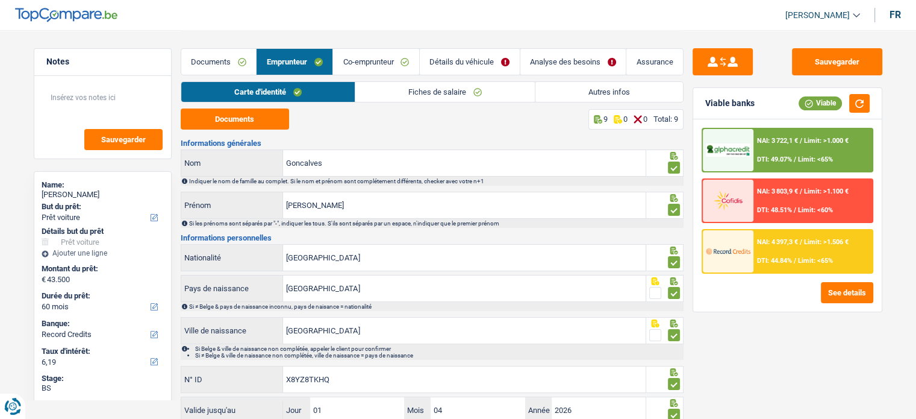
click at [382, 105] on div "Carte d'identité Fiches de salaire Autres infos" at bounding box center [432, 94] width 503 height 27
drag, startPoint x: 406, startPoint y: 97, endPoint x: 473, endPoint y: 97, distance: 67.4
click at [406, 97] on link "Fiches de salaire" at bounding box center [444, 92] width 179 height 20
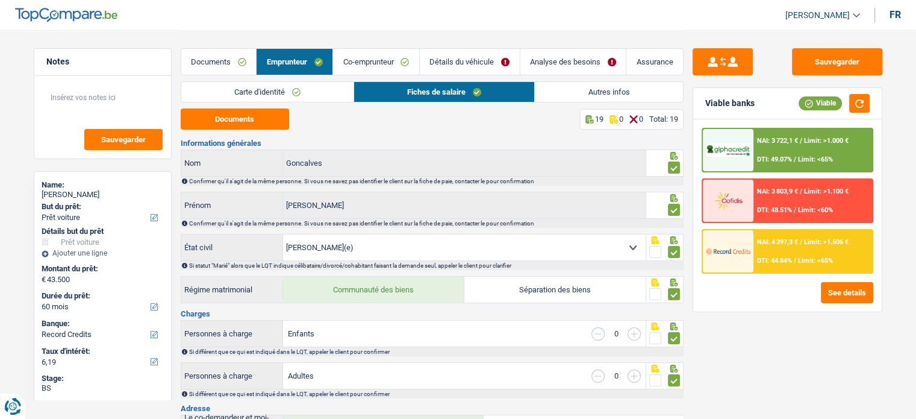
click at [583, 88] on link "Autres infos" at bounding box center [609, 92] width 148 height 20
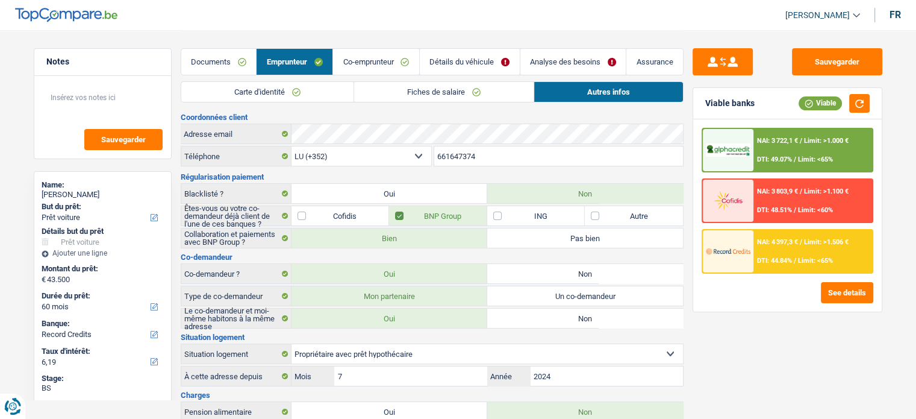
click at [378, 58] on link "Co-emprunteur" at bounding box center [376, 62] width 86 height 26
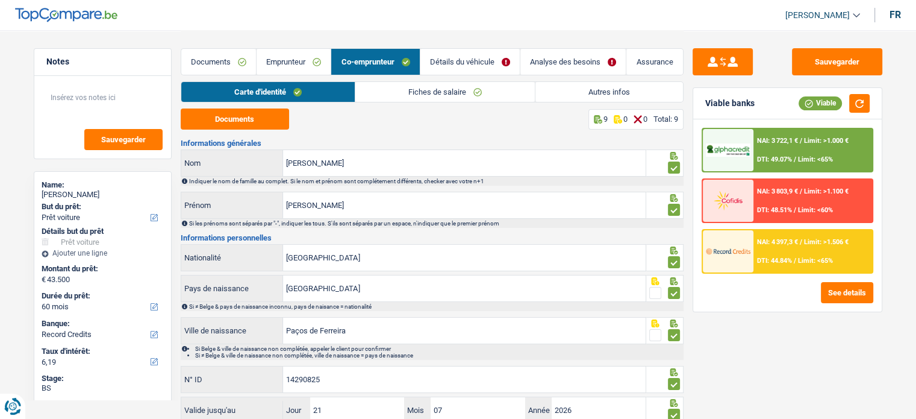
click at [399, 90] on link "Fiches de salaire" at bounding box center [444, 92] width 179 height 20
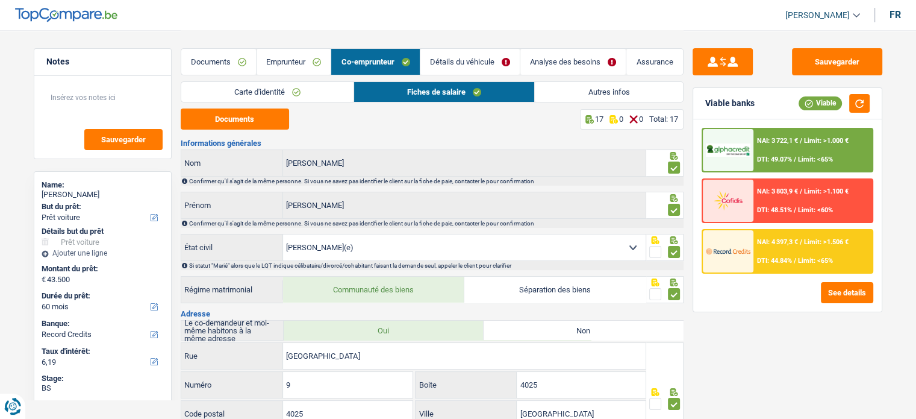
click at [540, 89] on link "Autres infos" at bounding box center [609, 92] width 148 height 20
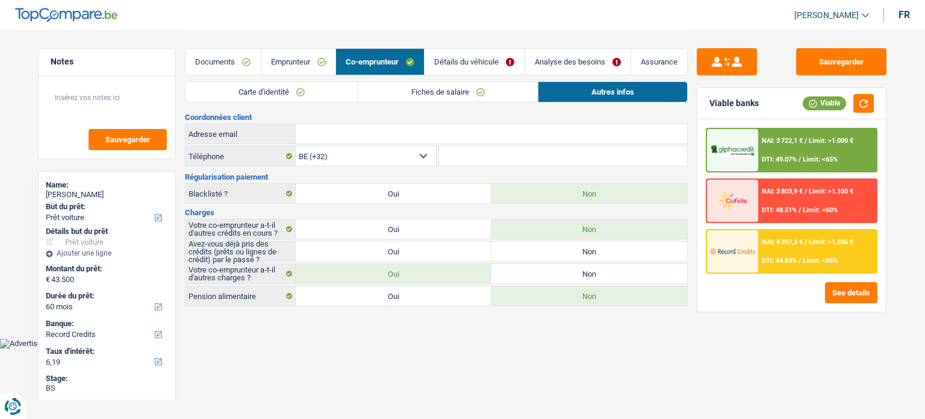
click at [477, 49] on link "Détails du véhicule" at bounding box center [474, 62] width 99 height 26
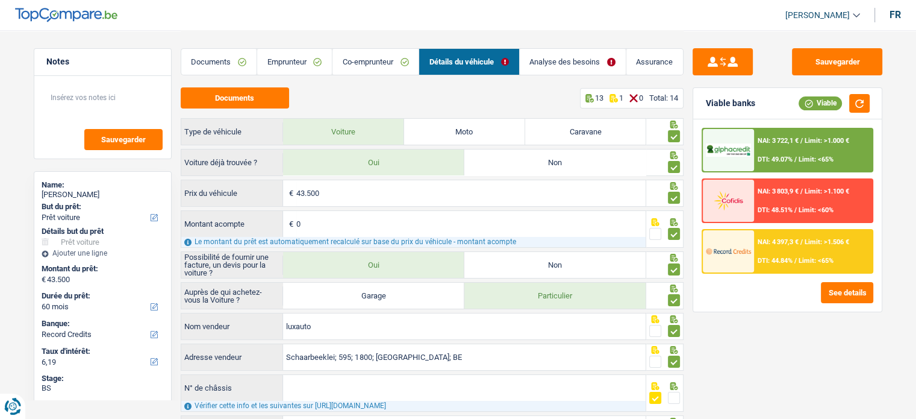
click at [553, 58] on link "Analyse des besoins" at bounding box center [573, 62] width 106 height 26
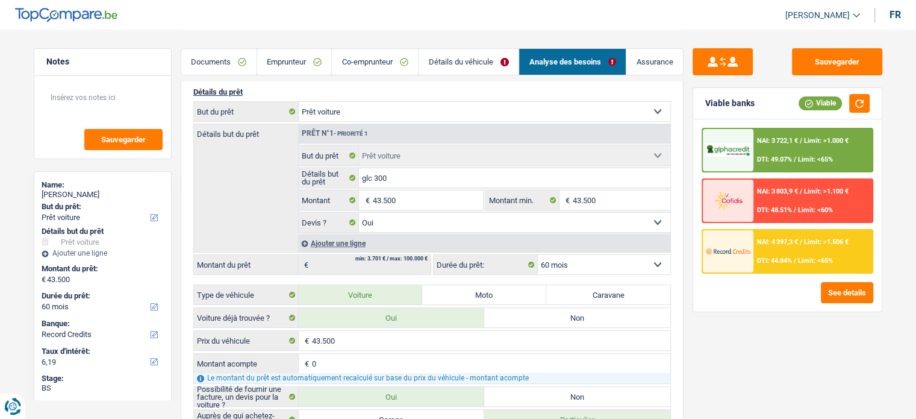
scroll to position [181, 0]
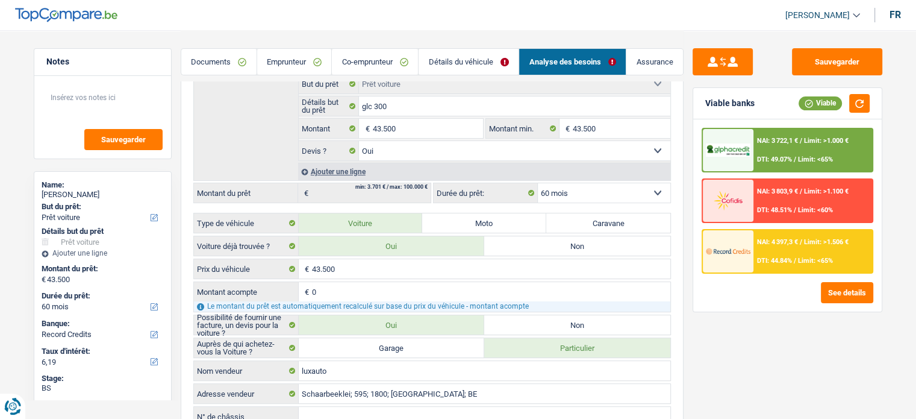
click at [792, 152] on div "NAI: 3 722,1 € / Limit: >1.000 € DTI: 49.07% / Limit: <65%" at bounding box center [812, 150] width 119 height 42
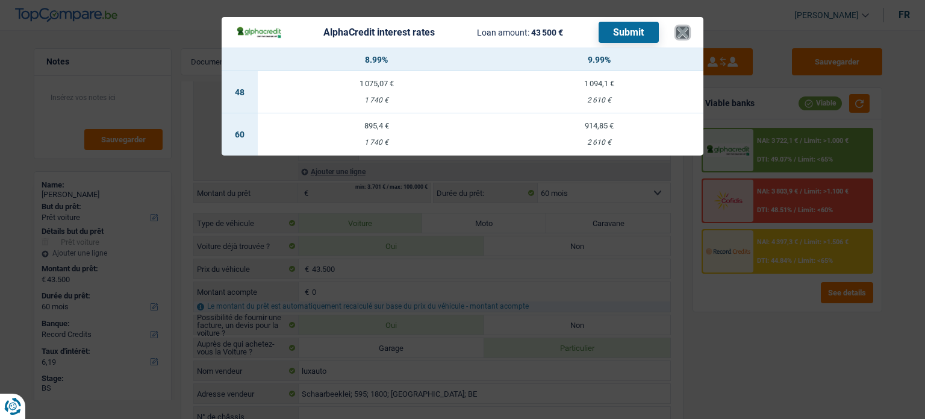
click at [680, 31] on button "×" at bounding box center [682, 32] width 13 height 12
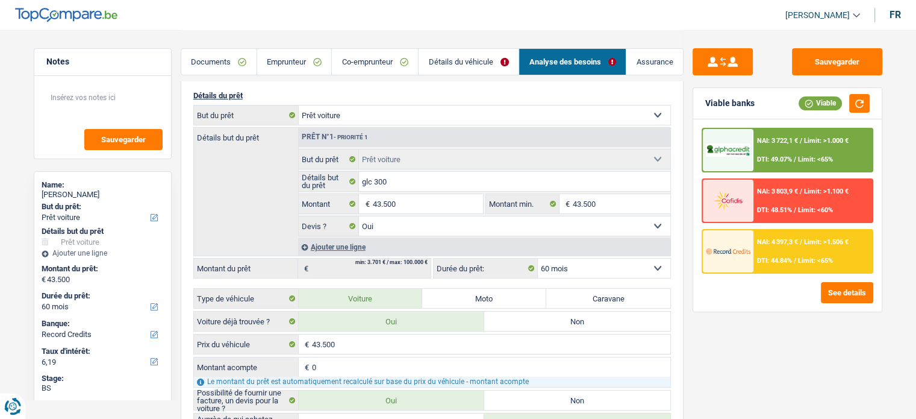
scroll to position [0, 0]
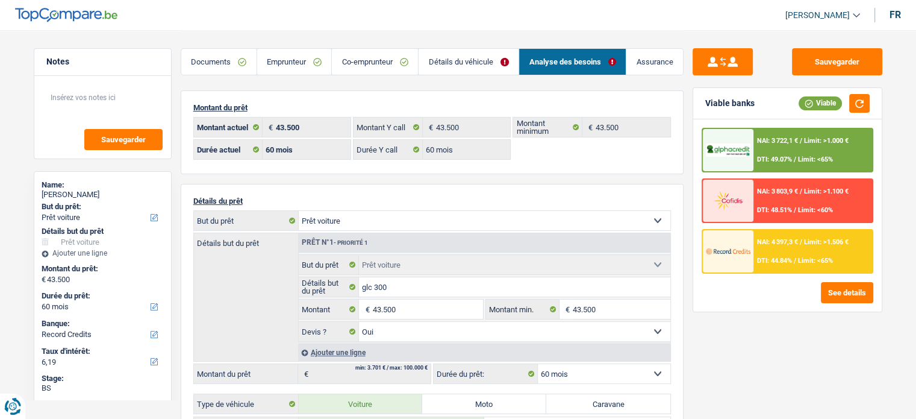
click at [290, 63] on link "Emprunteur" at bounding box center [294, 62] width 75 height 26
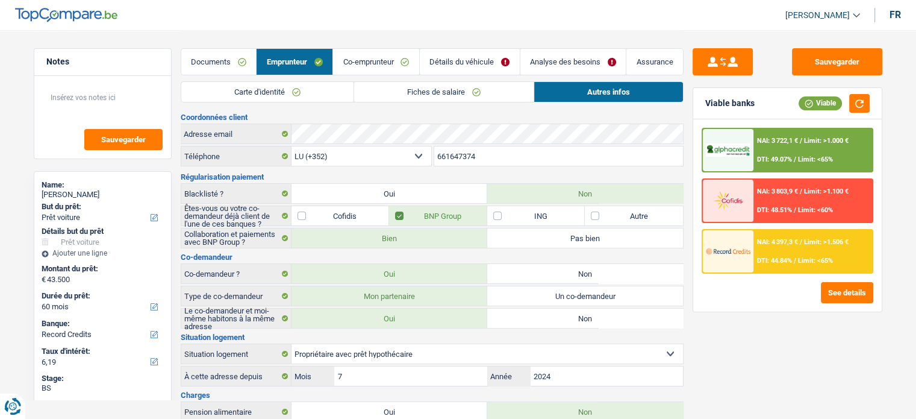
click at [275, 86] on link "Carte d'identité" at bounding box center [267, 92] width 172 height 20
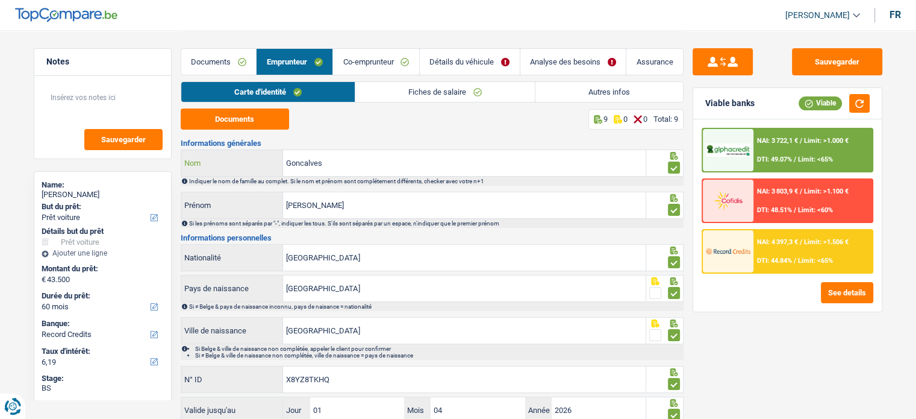
drag, startPoint x: 352, startPoint y: 163, endPoint x: 265, endPoint y: 154, distance: 87.8
click at [265, 154] on div "Goncalves Nom" at bounding box center [413, 163] width 465 height 26
click at [792, 149] on div "NAI: 3 722,1 € / Limit: >1.000 € DTI: 49.07% / Limit: <65%" at bounding box center [812, 150] width 119 height 42
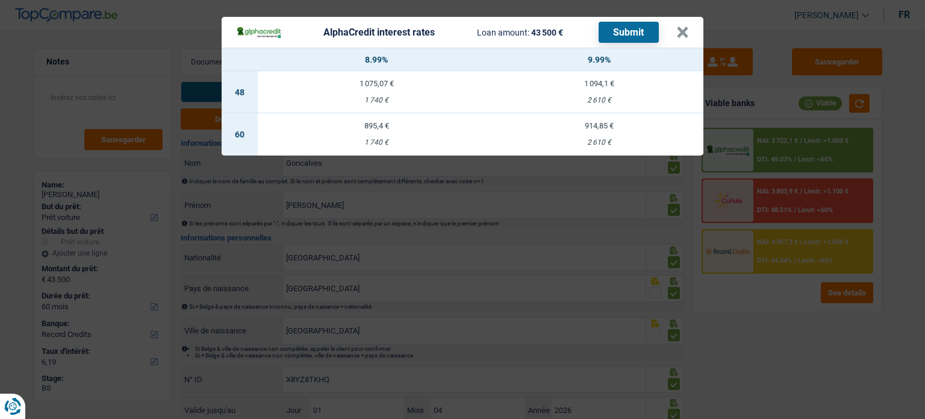
click at [719, 342] on div "AlphaCredit interest rates Loan amount: 43 500 € Submit × 8.99% 9.99% 48 1 075,…" at bounding box center [462, 209] width 925 height 419
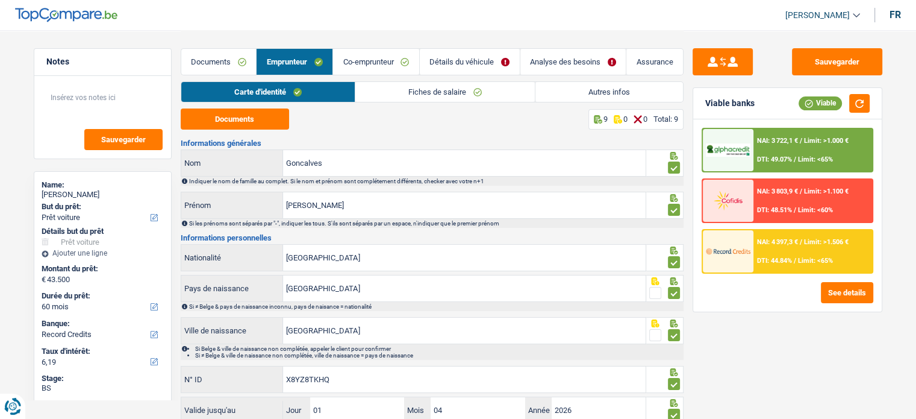
click at [774, 151] on div "NAI: 3 722,1 € / Limit: >1.000 € DTI: 49.07% / Limit: <65%" at bounding box center [812, 150] width 119 height 42
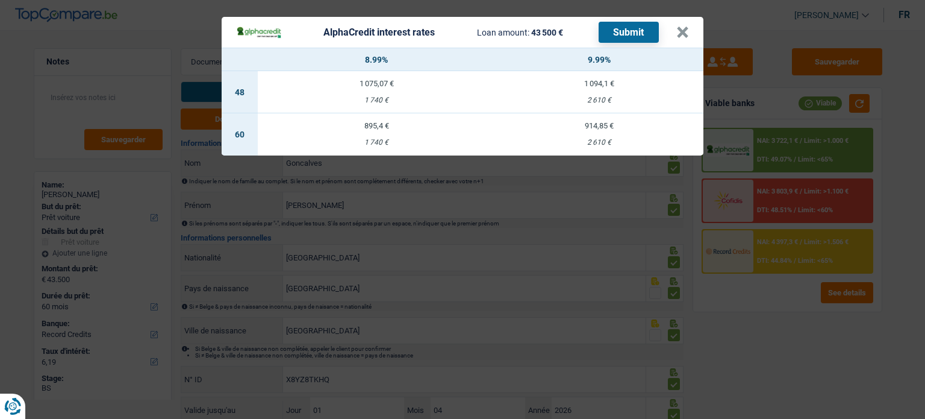
click at [585, 126] on div "914,85 €" at bounding box center [599, 126] width 208 height 8
select select "alphacredit"
type input "9,99"
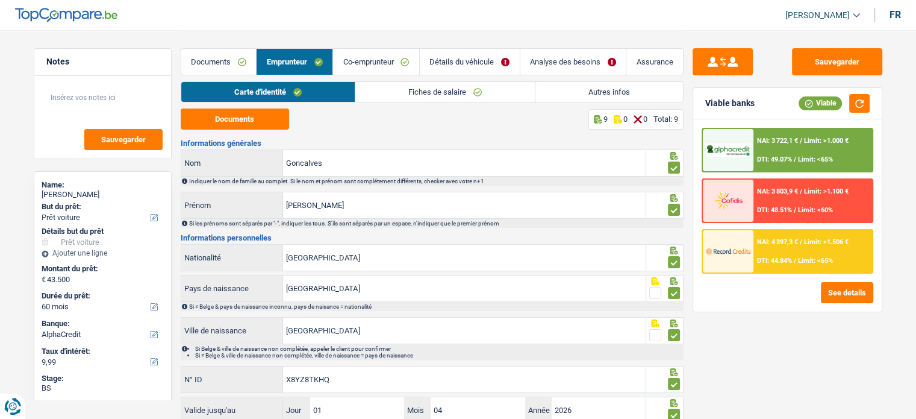
click at [771, 142] on span "NAI: 3 722,1 €" at bounding box center [777, 141] width 41 height 8
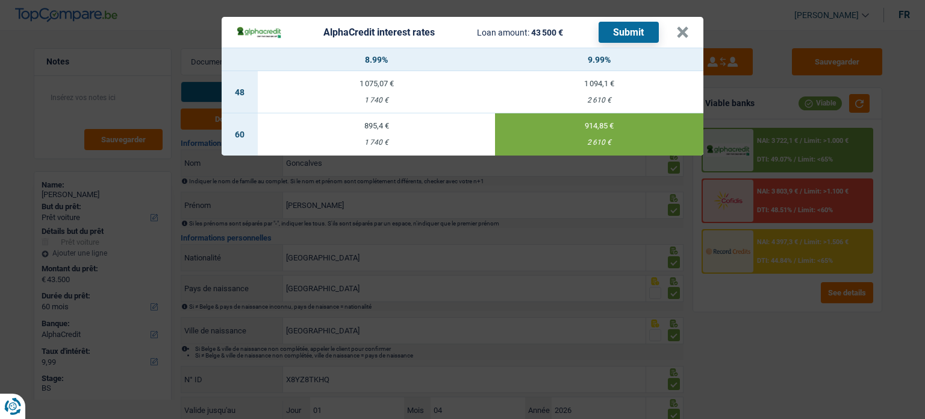
click at [633, 29] on button "Submit" at bounding box center [629, 32] width 60 height 21
click at [677, 33] on button "×" at bounding box center [682, 32] width 13 height 12
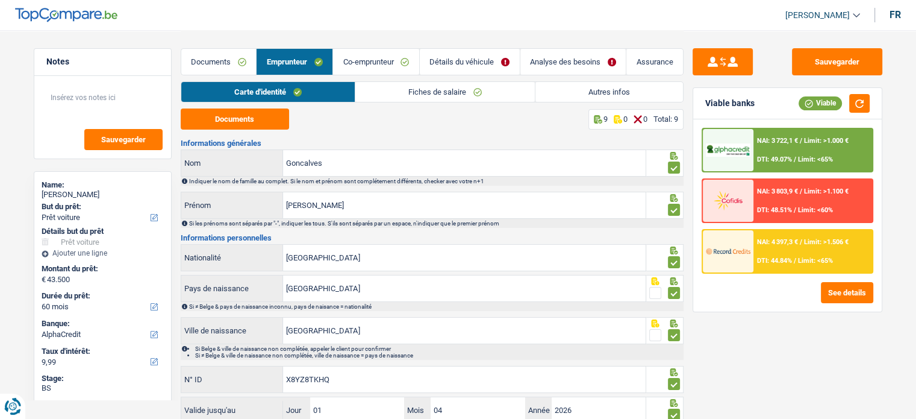
click at [190, 50] on link "Documents" at bounding box center [218, 62] width 75 height 26
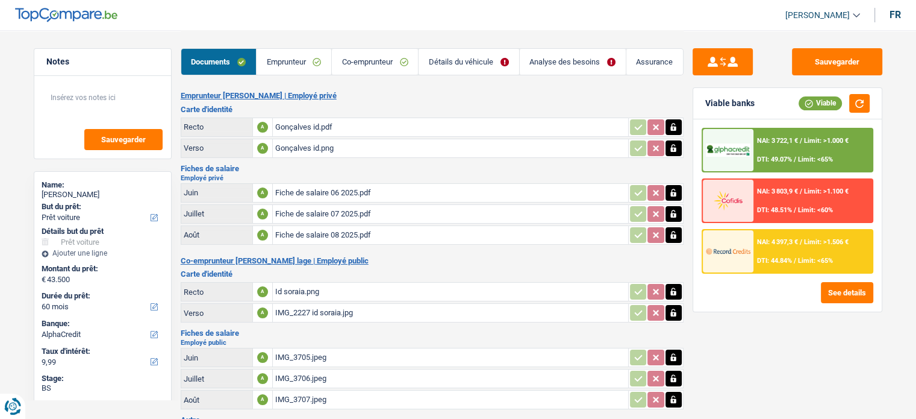
click at [222, 61] on link "Documents" at bounding box center [218, 62] width 75 height 26
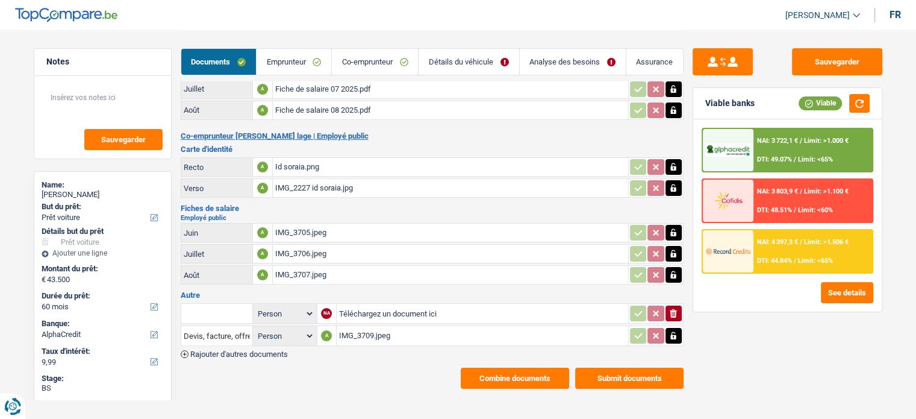
click at [383, 326] on div "IMG_3709.jpeg" at bounding box center [482, 335] width 287 height 18
click at [802, 149] on div "NAI: 3 722,1 € / Limit: >1.000 € DTI: 49.07% / Limit: <65%" at bounding box center [812, 150] width 119 height 42
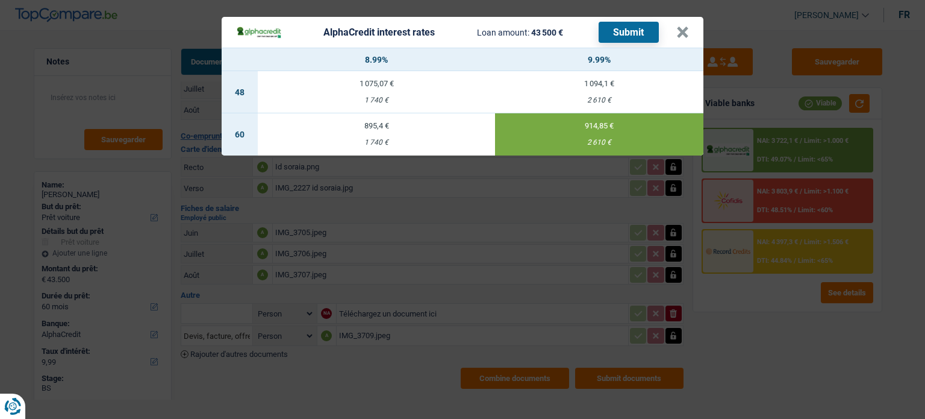
click at [762, 373] on div "AlphaCredit interest rates Loan amount: 43 500 € Submit × 8.99% 9.99% 48 1 075,…" at bounding box center [462, 209] width 925 height 419
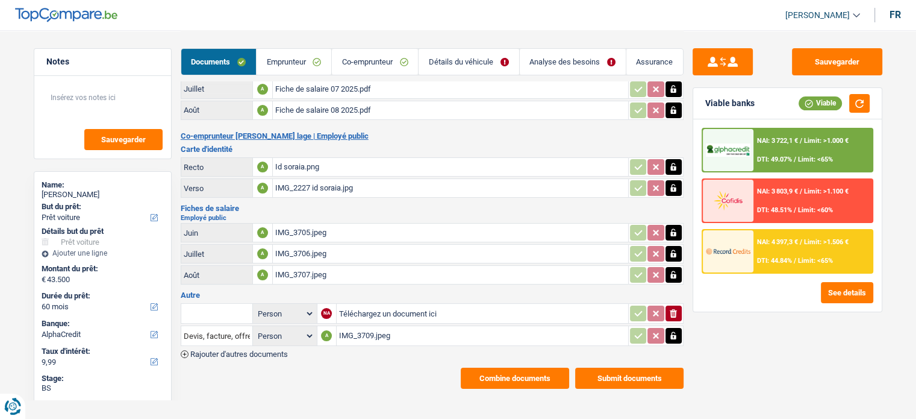
click at [775, 247] on div "NAI: 4 397,3 € / Limit: >1.506 € DTI: 44.84% / Limit: <65%" at bounding box center [812, 251] width 119 height 42
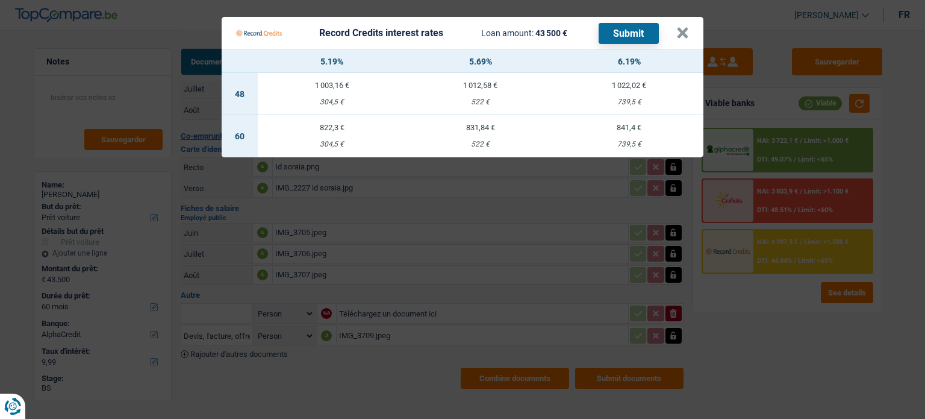
click at [747, 312] on Credits "Record Credits interest rates Loan amount: 43 500 € Submit × 5.19% 5.69% 6.19% …" at bounding box center [462, 209] width 925 height 419
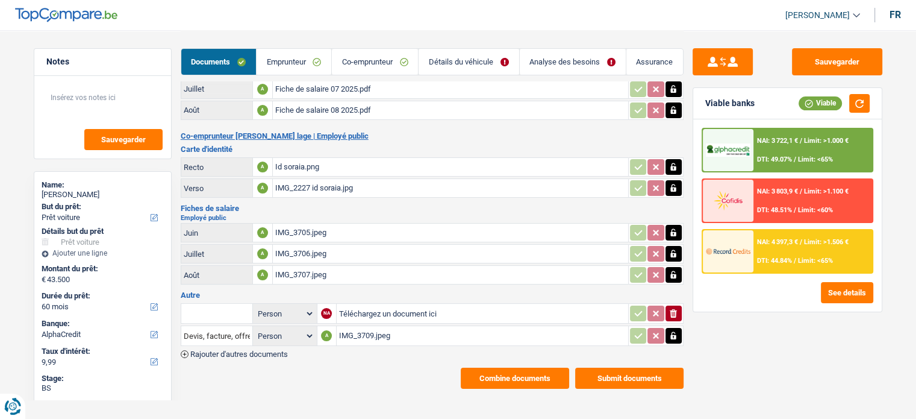
click at [574, 56] on link "Analyse des besoins" at bounding box center [573, 62] width 106 height 26
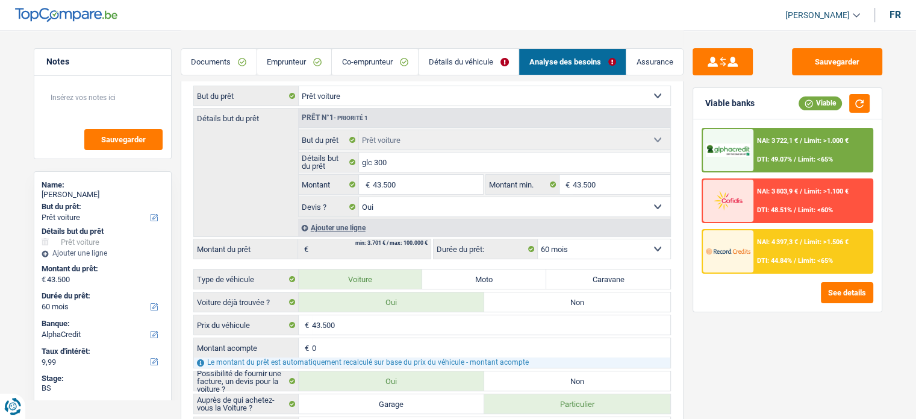
click at [456, 63] on link "Détails du véhicule" at bounding box center [469, 62] width 100 height 26
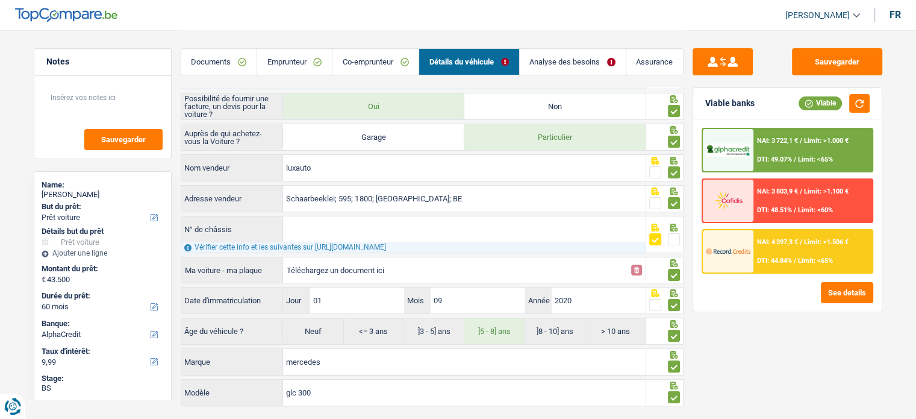
scroll to position [185, 0]
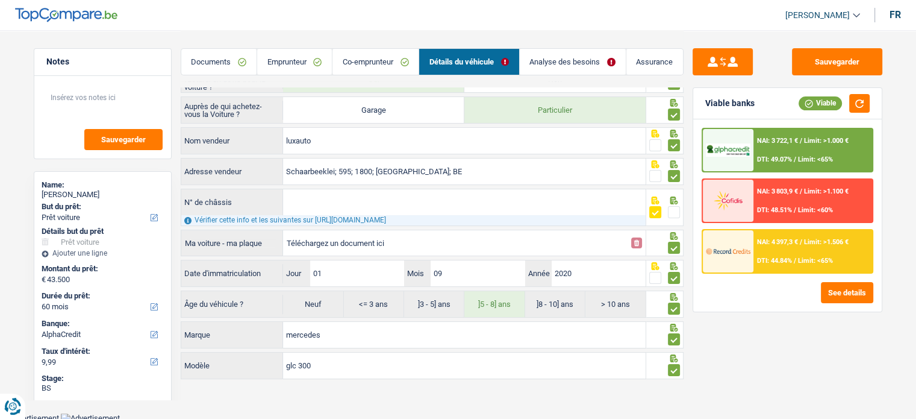
click at [328, 61] on link "Emprunteur" at bounding box center [294, 62] width 75 height 26
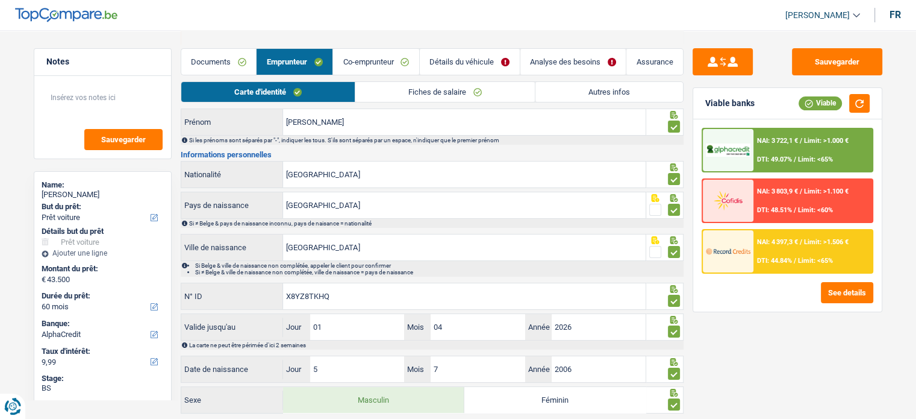
scroll to position [118, 0]
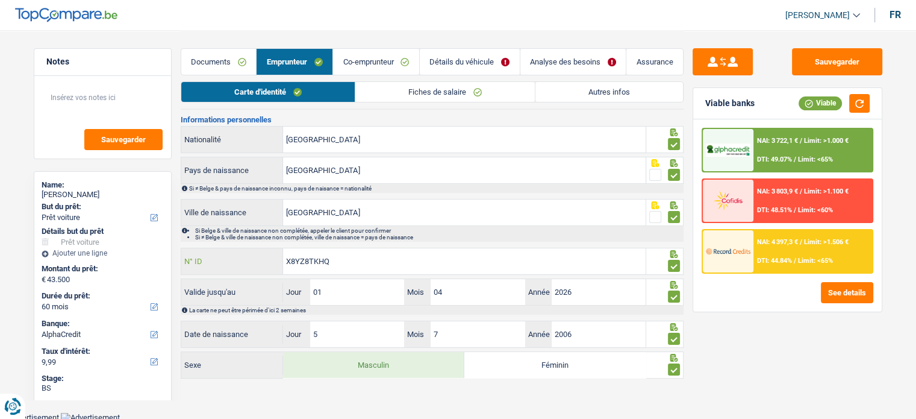
drag, startPoint x: 360, startPoint y: 255, endPoint x: 260, endPoint y: 249, distance: 100.1
click at [260, 249] on div "X8YZ8TKHQ N° ID" at bounding box center [413, 261] width 465 height 26
drag, startPoint x: 356, startPoint y: 60, endPoint x: 390, endPoint y: 104, distance: 54.9
click at [356, 60] on link "Co-emprunteur" at bounding box center [376, 62] width 86 height 26
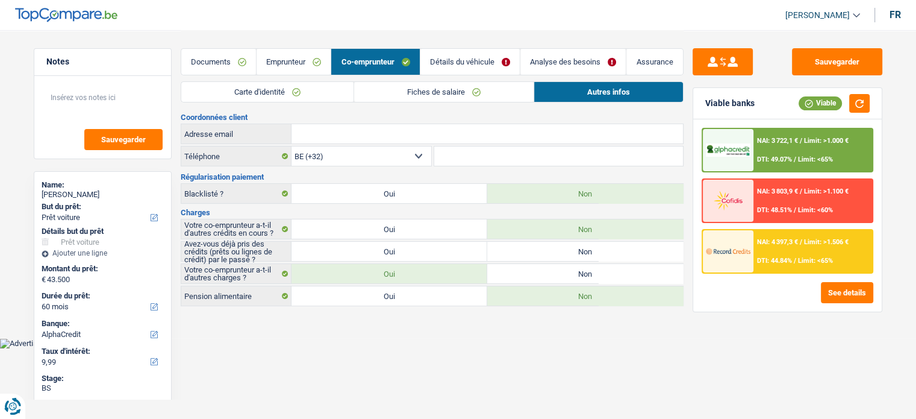
scroll to position [0, 0]
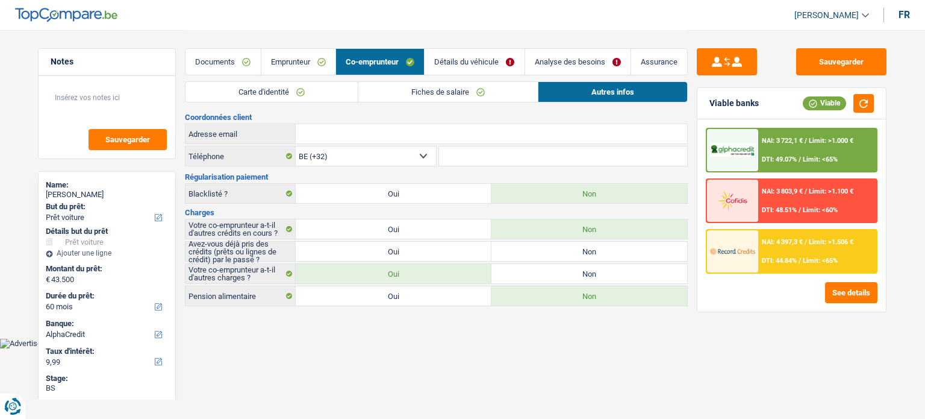
click at [309, 63] on link "Emprunteur" at bounding box center [298, 62] width 74 height 26
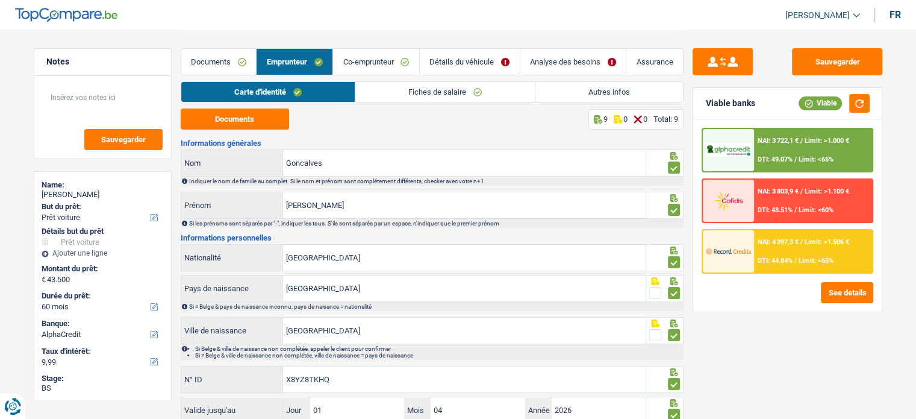
click at [474, 103] on div "Carte d'identité Fiches de salaire Autres infos" at bounding box center [432, 94] width 503 height 27
click at [464, 92] on link "Fiches de salaire" at bounding box center [444, 92] width 179 height 20
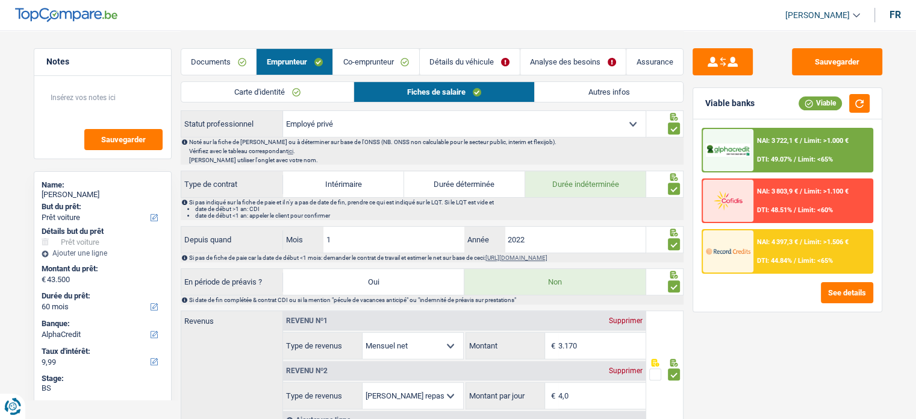
scroll to position [542, 0]
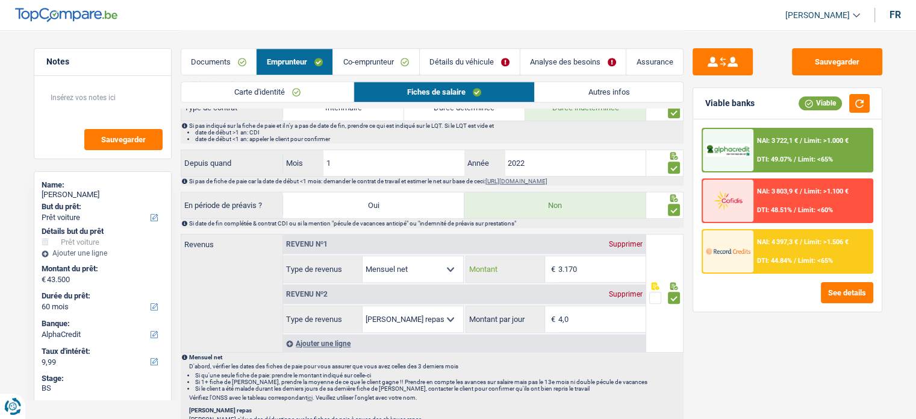
drag, startPoint x: 596, startPoint y: 266, endPoint x: 549, endPoint y: 270, distance: 47.2
click at [549, 270] on div "3.170 € Montant" at bounding box center [555, 269] width 179 height 26
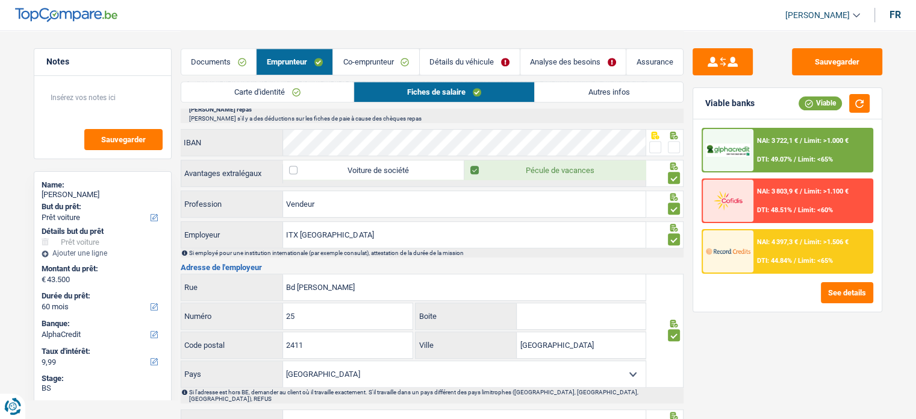
scroll to position [843, 0]
drag, startPoint x: 372, startPoint y: 233, endPoint x: 276, endPoint y: 233, distance: 95.1
click at [276, 233] on div "ITX LUXEMBOURG Employeur" at bounding box center [413, 234] width 465 height 26
drag, startPoint x: 418, startPoint y: 282, endPoint x: 224, endPoint y: 278, distance: 193.9
click at [209, 280] on div "Bd Friedrich Wilhelm Raiffeisen Rue" at bounding box center [413, 286] width 465 height 26
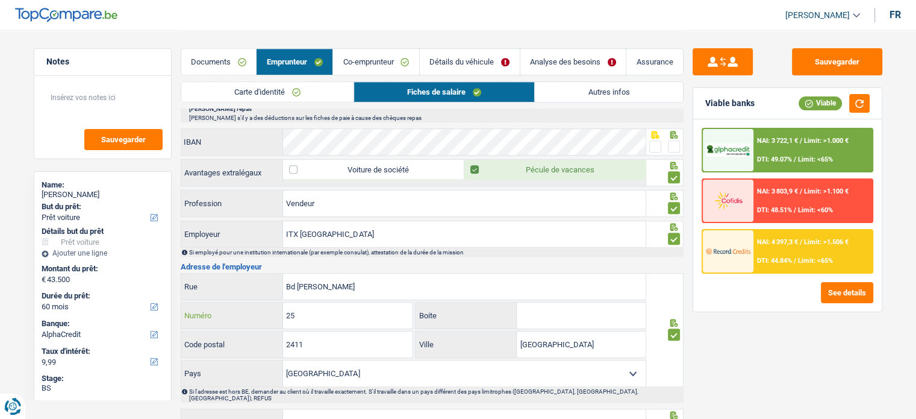
drag, startPoint x: 333, startPoint y: 299, endPoint x: 259, endPoint y: 303, distance: 74.2
click at [259, 303] on div "25 Numéro" at bounding box center [297, 315] width 232 height 26
click at [382, 58] on link "Co-emprunteur" at bounding box center [376, 62] width 86 height 26
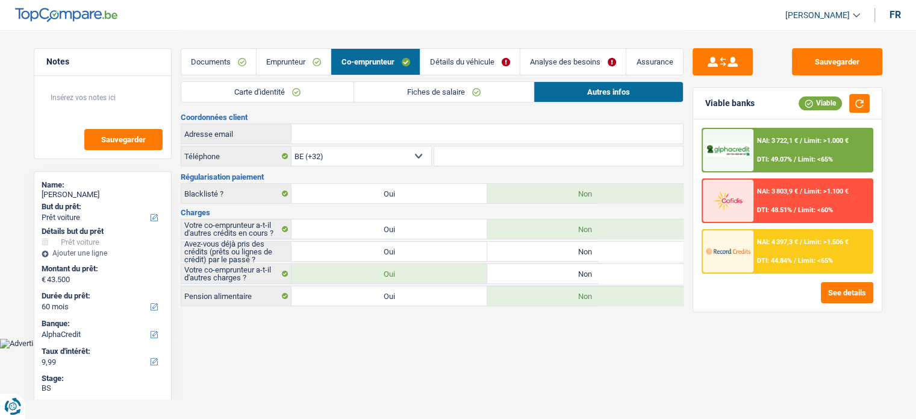
scroll to position [0, 0]
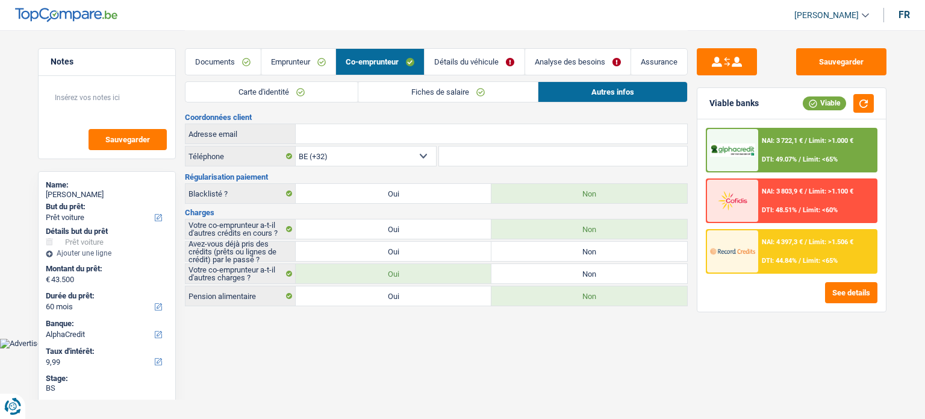
click at [310, 97] on link "Carte d'identité" at bounding box center [271, 92] width 172 height 20
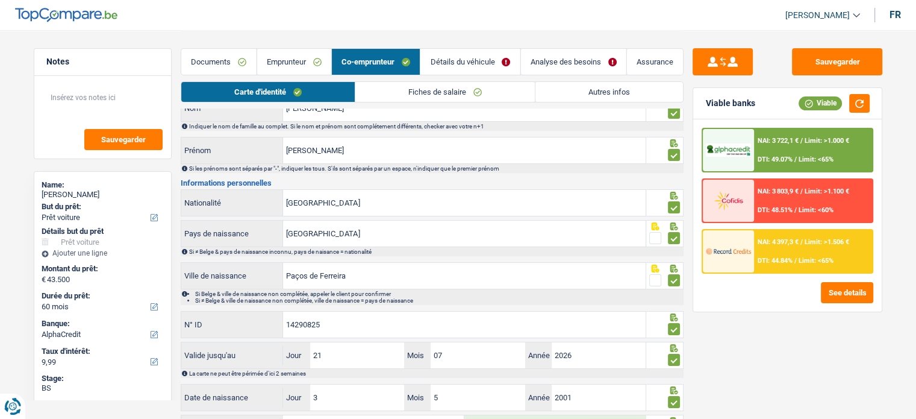
scroll to position [118, 0]
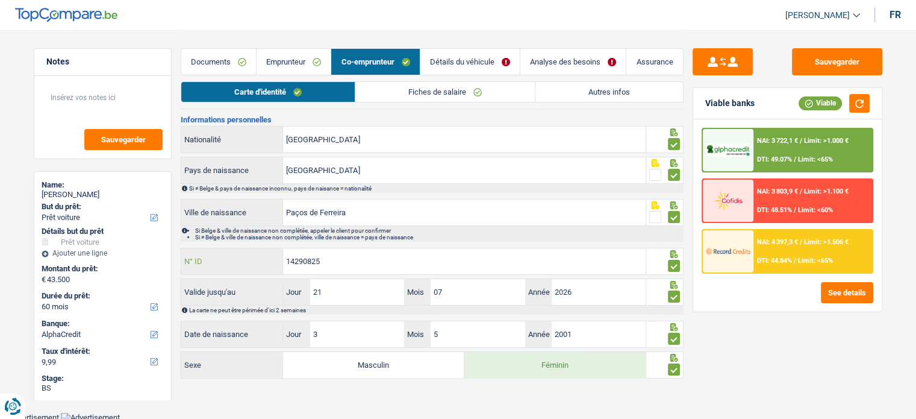
drag, startPoint x: 342, startPoint y: 262, endPoint x: 258, endPoint y: 263, distance: 83.7
click at [258, 263] on div "14290825 N° ID" at bounding box center [413, 261] width 465 height 26
click at [470, 81] on li "Fiches de salaire" at bounding box center [445, 91] width 180 height 21
click at [249, 69] on link "Documents" at bounding box center [218, 62] width 75 height 26
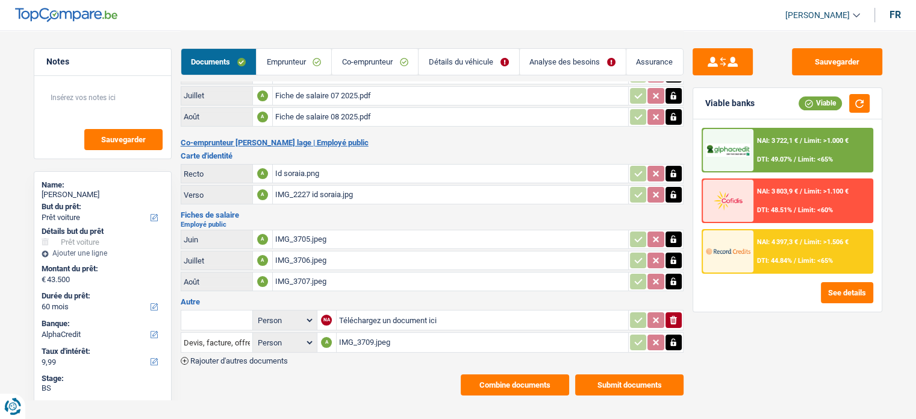
click at [306, 57] on link "Emprunteur" at bounding box center [294, 62] width 75 height 26
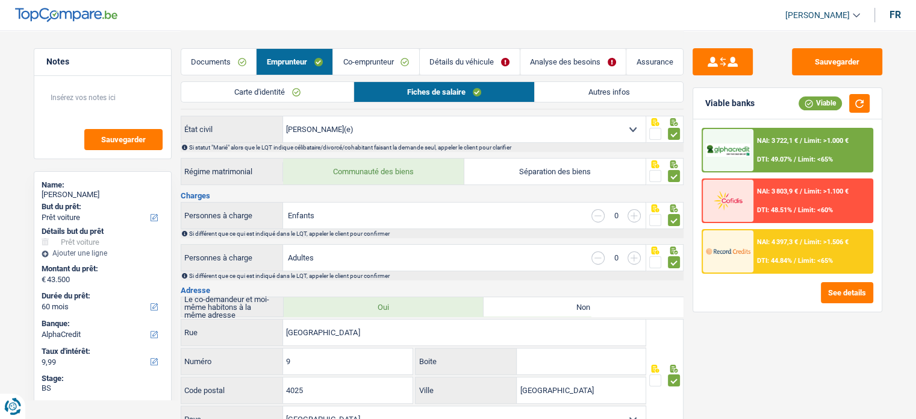
scroll to position [359, 0]
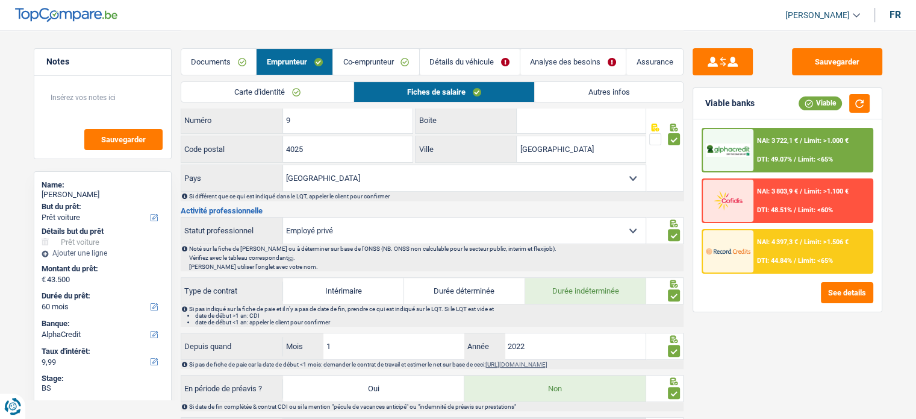
click at [369, 60] on link "Co-emprunteur" at bounding box center [376, 62] width 86 height 26
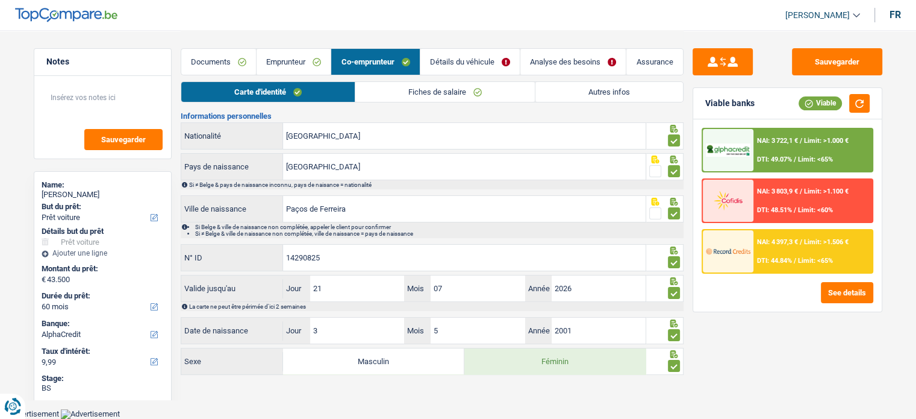
scroll to position [118, 0]
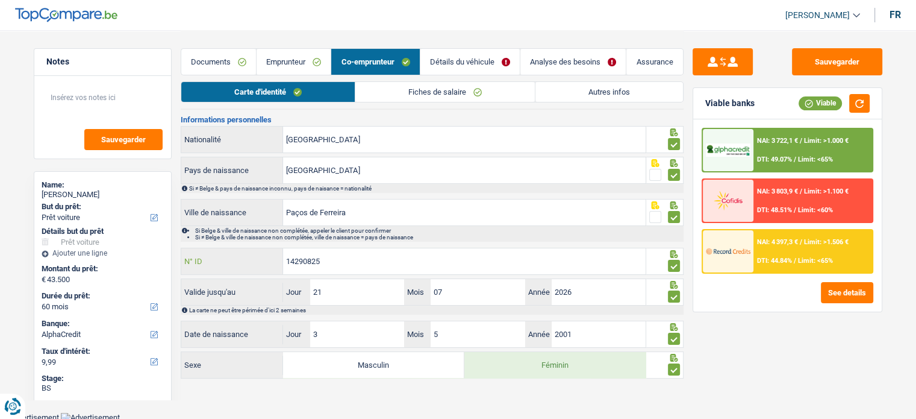
drag, startPoint x: 354, startPoint y: 264, endPoint x: 278, endPoint y: 264, distance: 76.5
click at [278, 264] on div "14290825 N° ID" at bounding box center [413, 261] width 465 height 26
click at [358, 266] on input "14290825" at bounding box center [464, 261] width 363 height 26
click at [275, 57] on link "Emprunteur" at bounding box center [294, 62] width 74 height 26
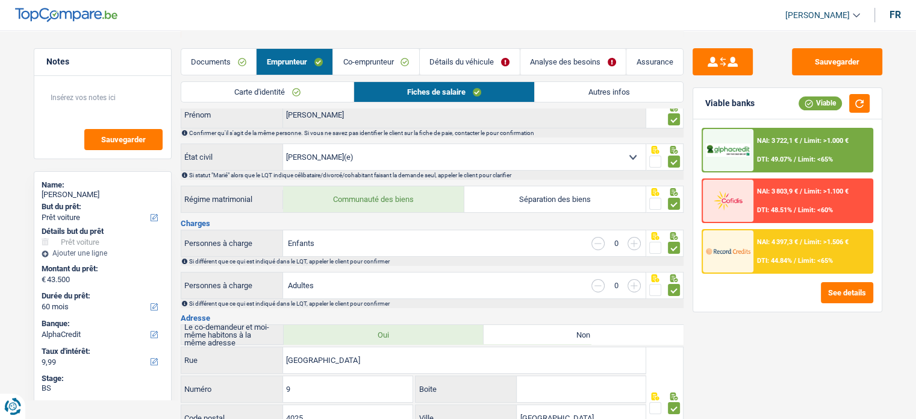
scroll to position [0, 0]
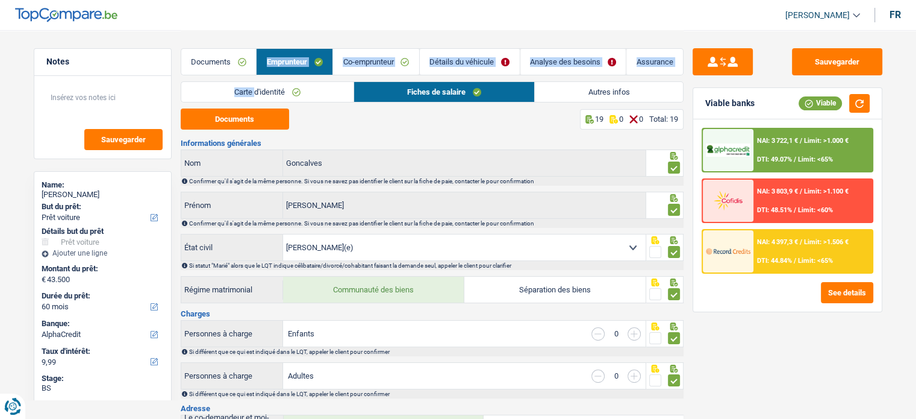
click at [260, 95] on link "Carte d'identité" at bounding box center [267, 92] width 172 height 20
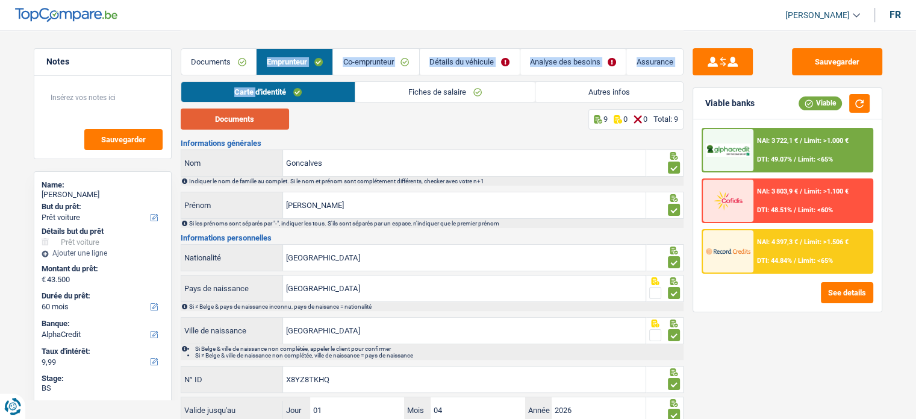
click at [260, 121] on button "Documents" at bounding box center [235, 118] width 108 height 21
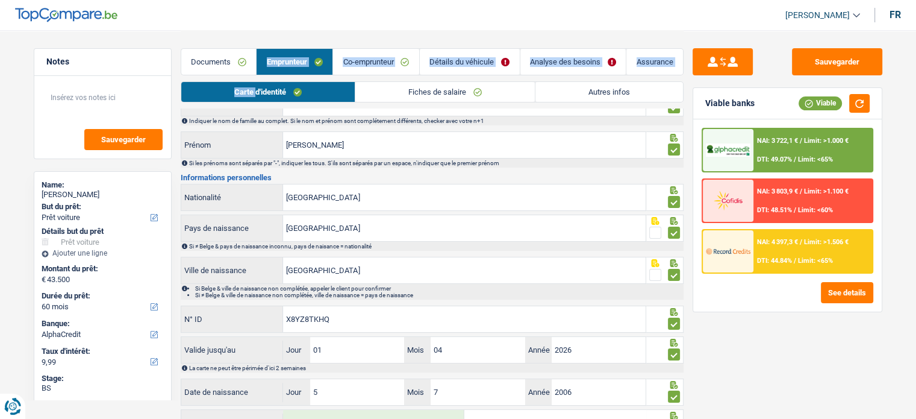
scroll to position [118, 0]
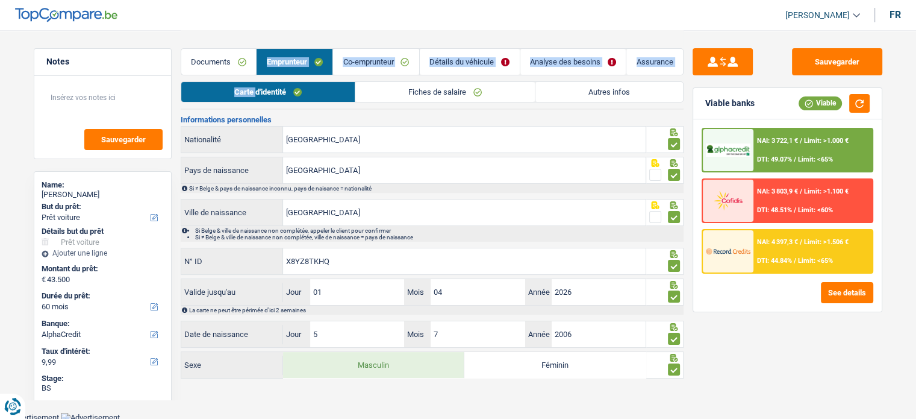
click at [400, 86] on link "Fiches de salaire" at bounding box center [444, 92] width 179 height 20
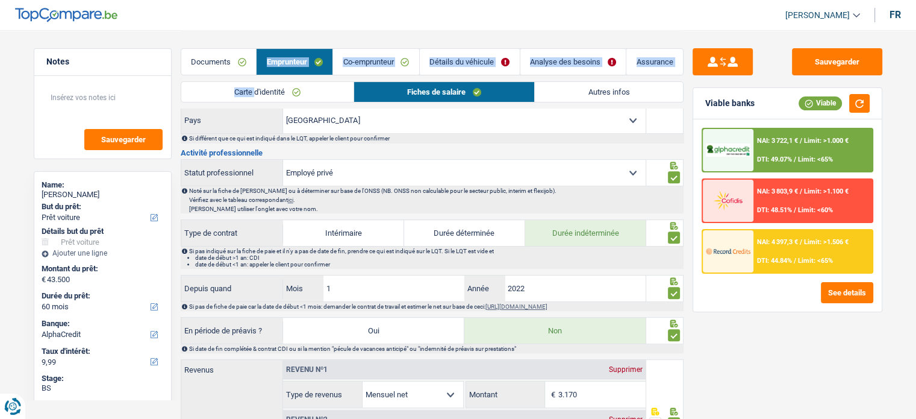
scroll to position [479, 0]
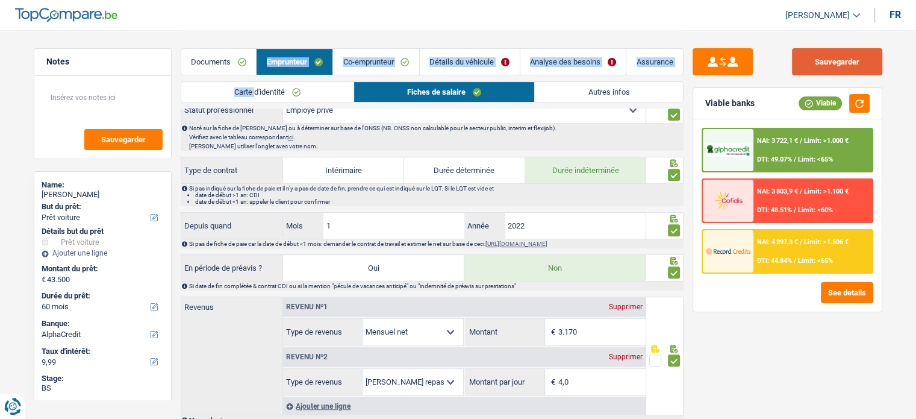
click at [848, 58] on button "Sauvegarder" at bounding box center [837, 61] width 90 height 27
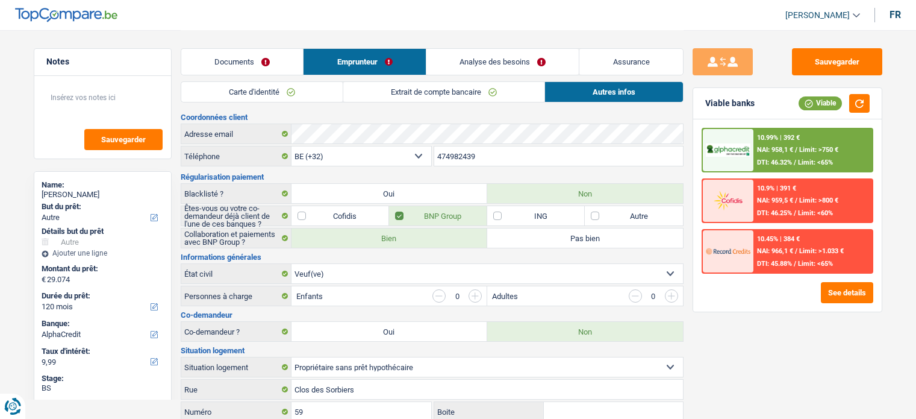
select select "other"
select select "120"
select select "alphacredit"
select select "32"
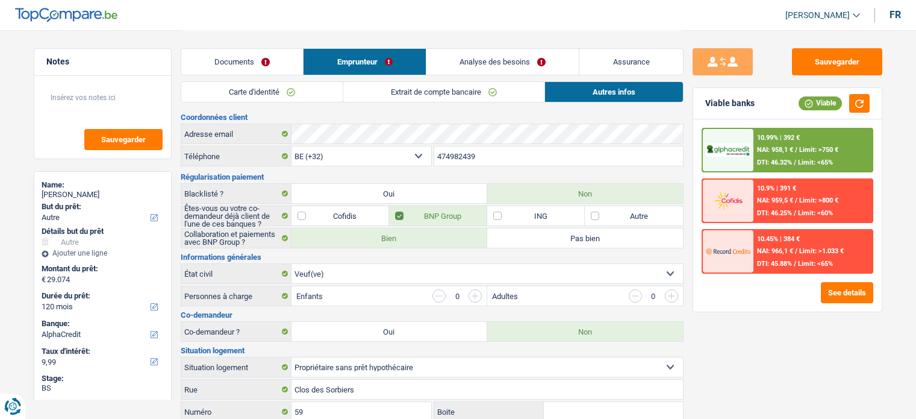
select select "widowed"
select select "ownerWithoutMortgage"
select select "BE"
select select "personalLoan"
select select "loanRepayment"
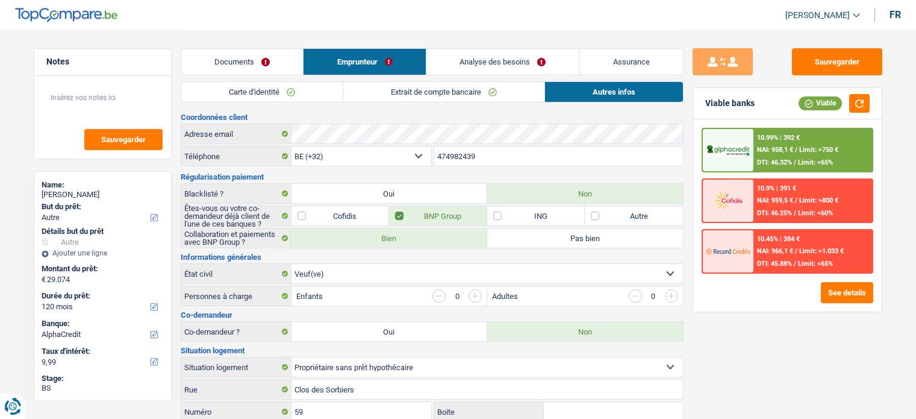
select select "120"
click at [837, 60] on button "Sauvegarder" at bounding box center [837, 61] width 90 height 27
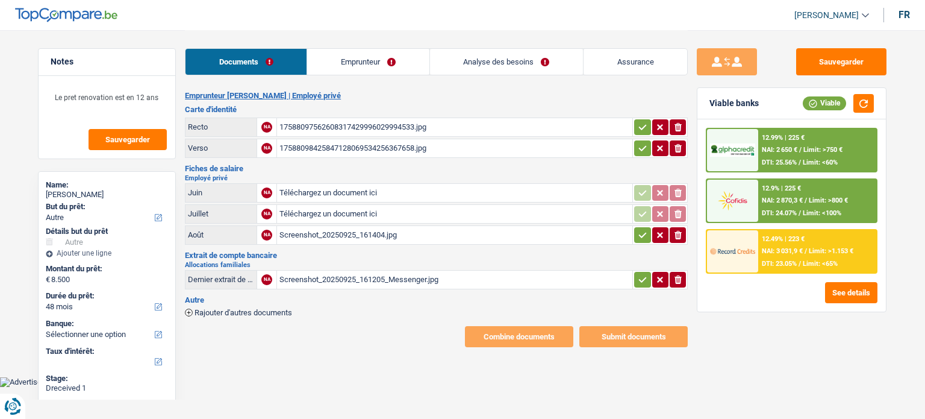
select select "other"
select select "48"
click at [361, 229] on div "Screenshot_20250925_161404.jpg" at bounding box center [454, 235] width 350 height 18
click at [824, 60] on button "Sauvegarder" at bounding box center [841, 61] width 90 height 27
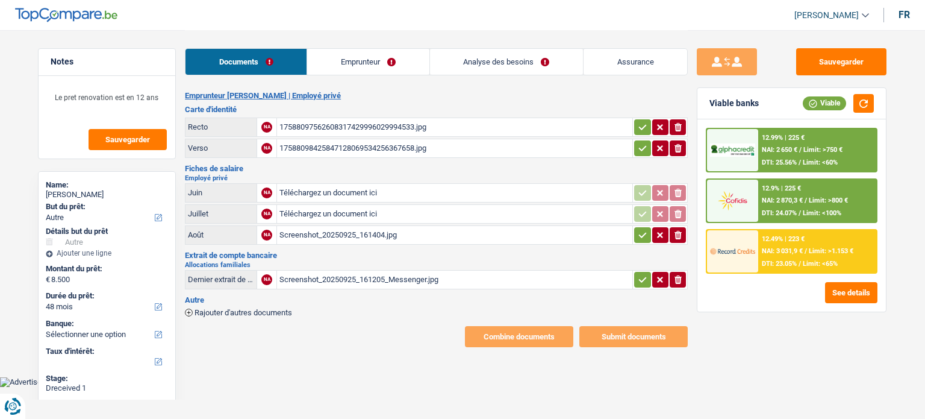
click at [353, 274] on div "Screenshot_20250925_161205_Messenger.jpg" at bounding box center [454, 279] width 350 height 18
click at [355, 60] on link "Emprunteur" at bounding box center [368, 62] width 122 height 26
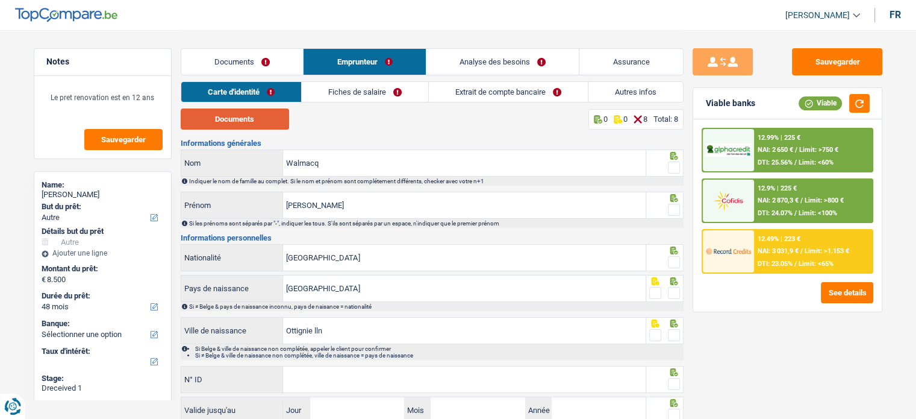
click at [263, 125] on button "Documents" at bounding box center [235, 118] width 108 height 21
click at [676, 168] on span at bounding box center [674, 167] width 12 height 12
click at [0, 0] on input "radio" at bounding box center [0, 0] width 0 height 0
click at [676, 206] on span at bounding box center [674, 210] width 12 height 12
click at [0, 0] on input "radio" at bounding box center [0, 0] width 0 height 0
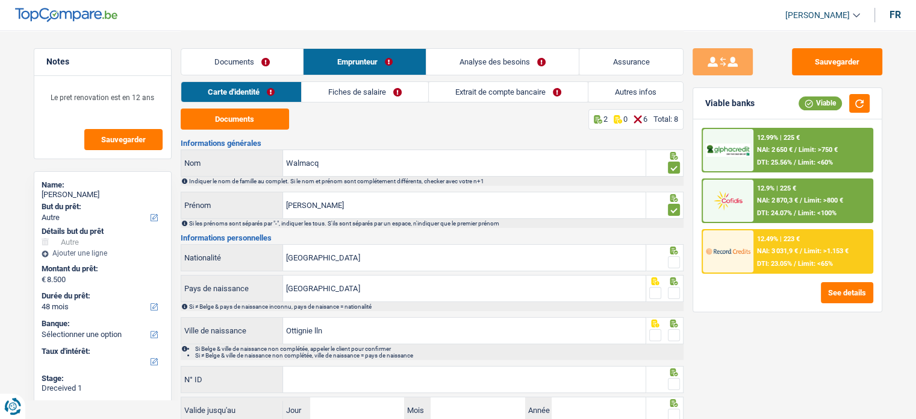
drag, startPoint x: 671, startPoint y: 257, endPoint x: 675, endPoint y: 275, distance: 17.8
click at [671, 258] on span at bounding box center [674, 262] width 12 height 12
click at [0, 0] on input "radio" at bounding box center [0, 0] width 0 height 0
click at [674, 291] on span at bounding box center [674, 293] width 12 height 12
click at [0, 0] on input "radio" at bounding box center [0, 0] width 0 height 0
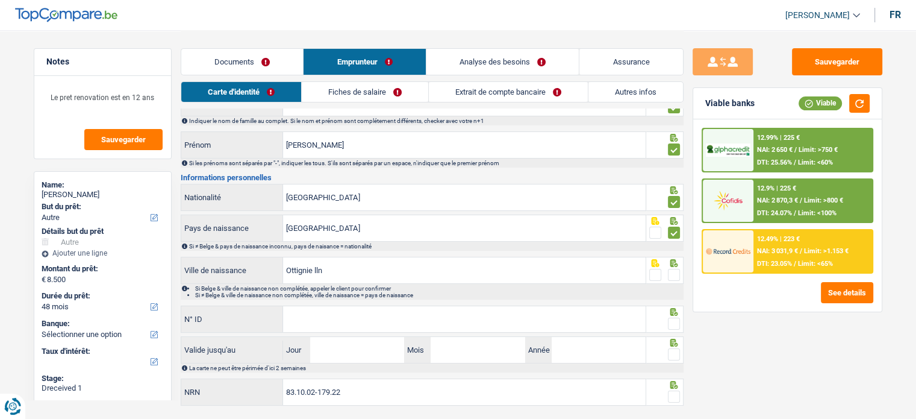
click at [676, 272] on span at bounding box center [674, 275] width 12 height 12
click at [0, 0] on input "radio" at bounding box center [0, 0] width 0 height 0
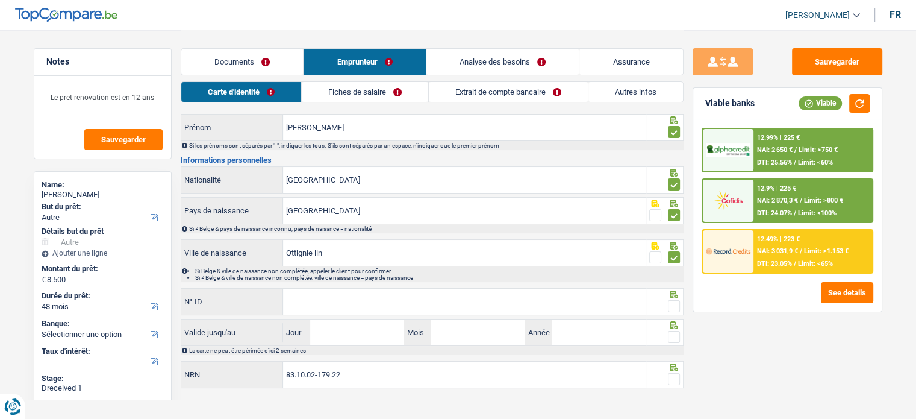
scroll to position [87, 0]
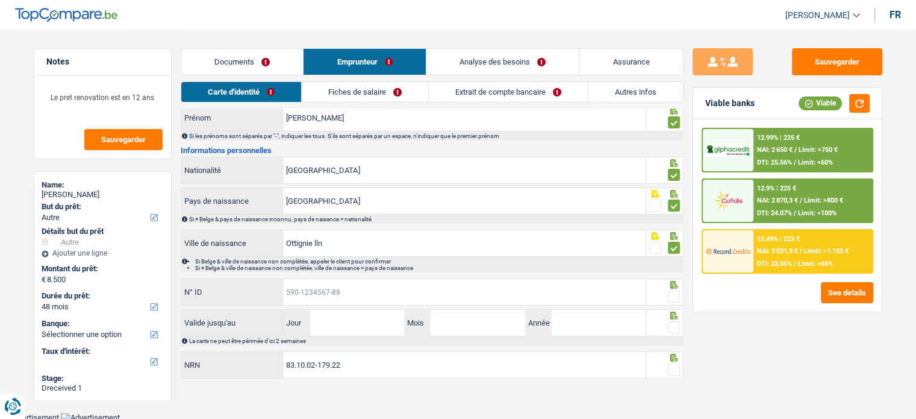
paste input "[PHONE_NUMBER]"
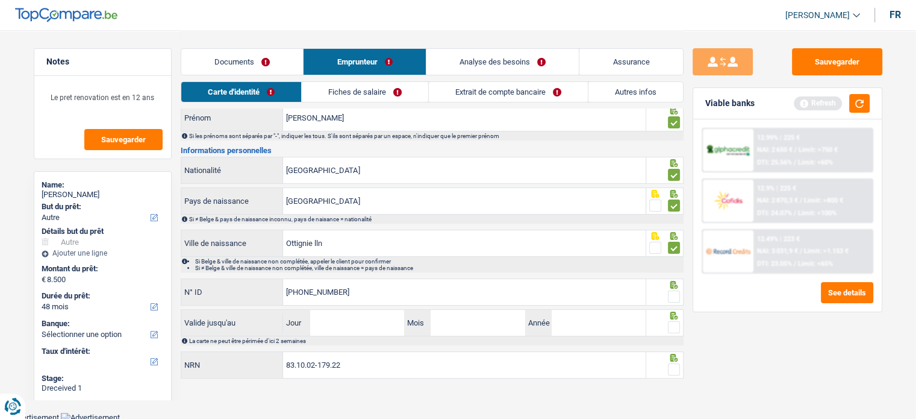
type input "[PHONE_NUMBER]"
click at [675, 293] on span at bounding box center [674, 296] width 12 height 12
click at [0, 0] on input "radio" at bounding box center [0, 0] width 0 height 0
drag, startPoint x: 679, startPoint y: 324, endPoint x: 676, endPoint y: 332, distance: 8.4
click at [676, 331] on div at bounding box center [674, 327] width 12 height 15
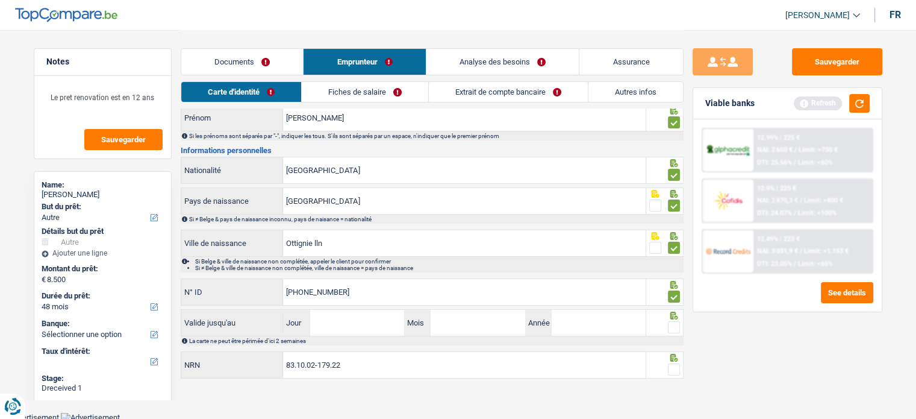
click at [674, 326] on span at bounding box center [674, 327] width 12 height 12
click at [0, 0] on input "radio" at bounding box center [0, 0] width 0 height 0
click at [677, 373] on span at bounding box center [674, 369] width 12 height 12
click at [0, 0] on input "radio" at bounding box center [0, 0] width 0 height 0
click at [371, 314] on input "Jour" at bounding box center [357, 323] width 94 height 26
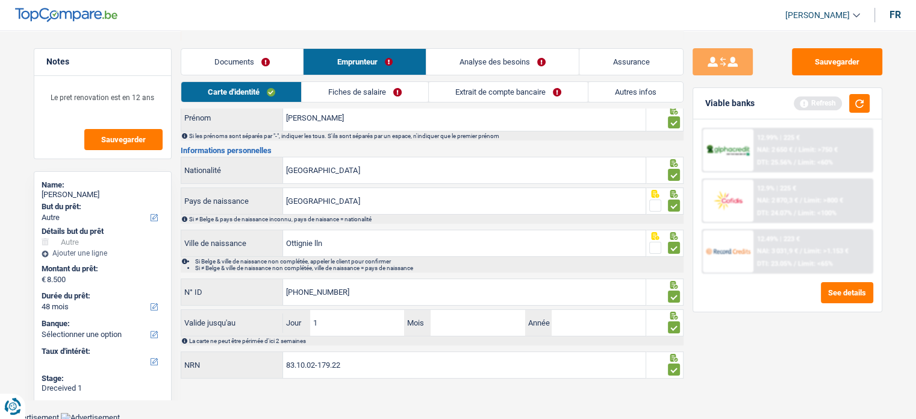
type input "17"
type input "07"
type input "2033"
click at [398, 86] on link "Fiches de salaire" at bounding box center [365, 92] width 126 height 20
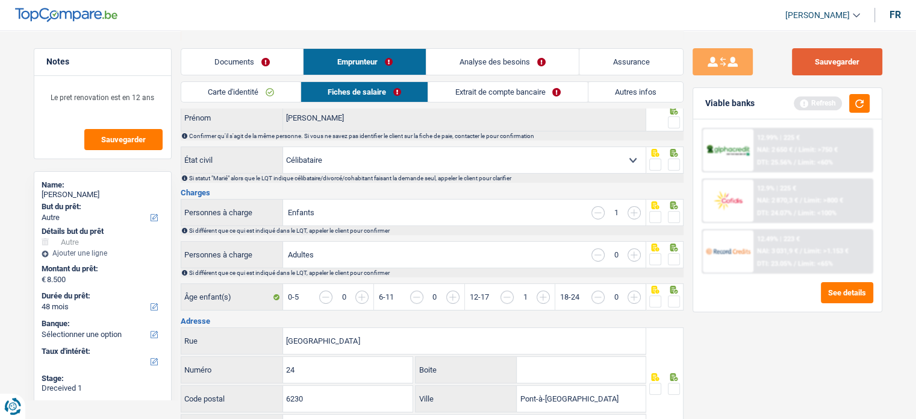
click at [808, 60] on button "Sauvegarder" at bounding box center [837, 61] width 90 height 27
click at [864, 105] on button "button" at bounding box center [859, 103] width 20 height 19
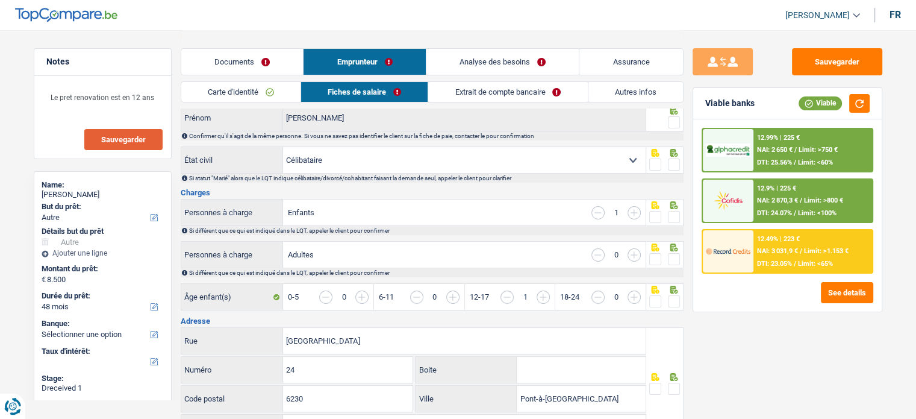
click at [149, 142] on button "Sauvegarder" at bounding box center [123, 139] width 78 height 21
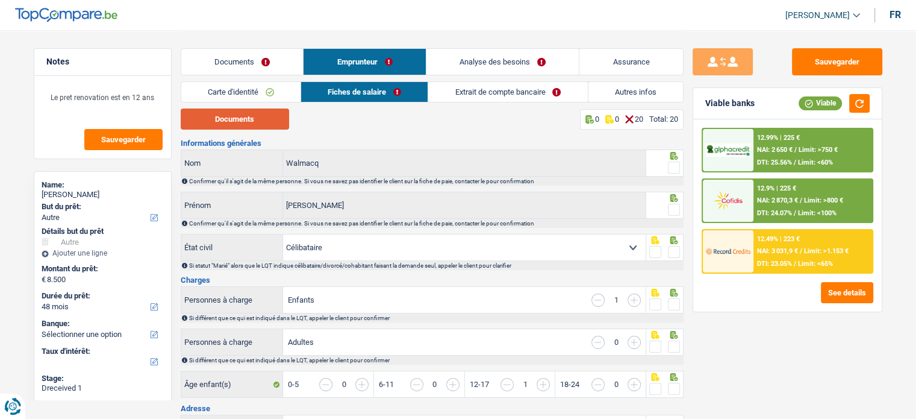
click at [272, 117] on button "Documents" at bounding box center [235, 118] width 108 height 21
click at [676, 170] on span at bounding box center [674, 167] width 12 height 12
click at [0, 0] on input "radio" at bounding box center [0, 0] width 0 height 0
click at [676, 205] on span at bounding box center [674, 210] width 12 height 12
click at [0, 0] on input "radio" at bounding box center [0, 0] width 0 height 0
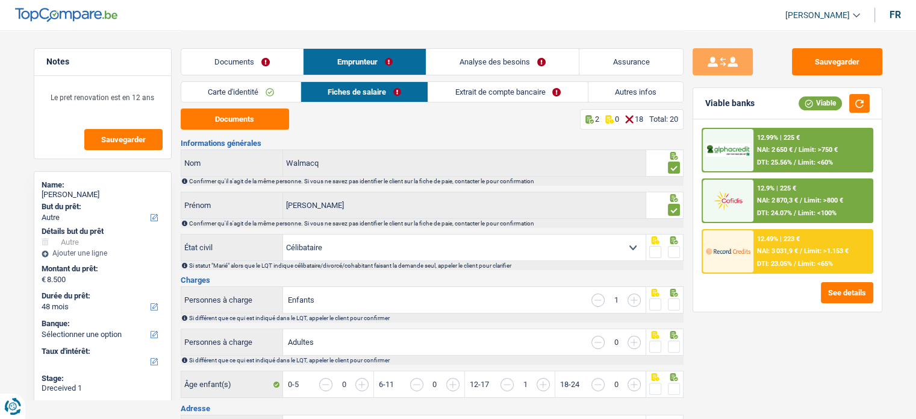
click at [669, 252] on span at bounding box center [674, 252] width 12 height 12
click at [0, 0] on input "radio" at bounding box center [0, 0] width 0 height 0
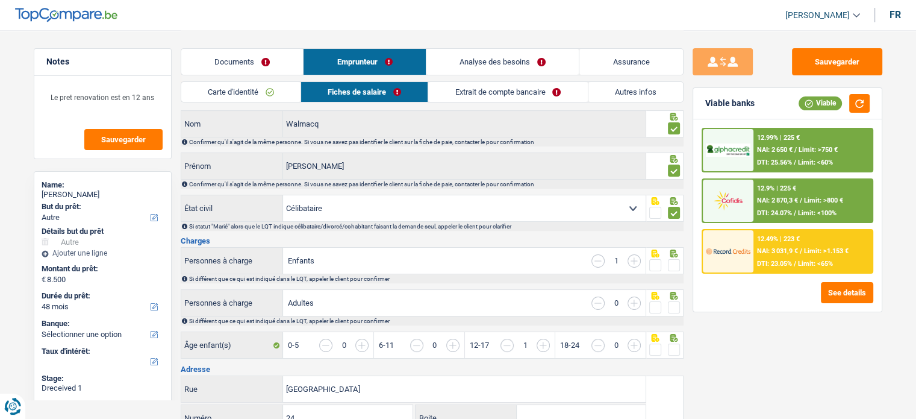
scroll to position [60, 0]
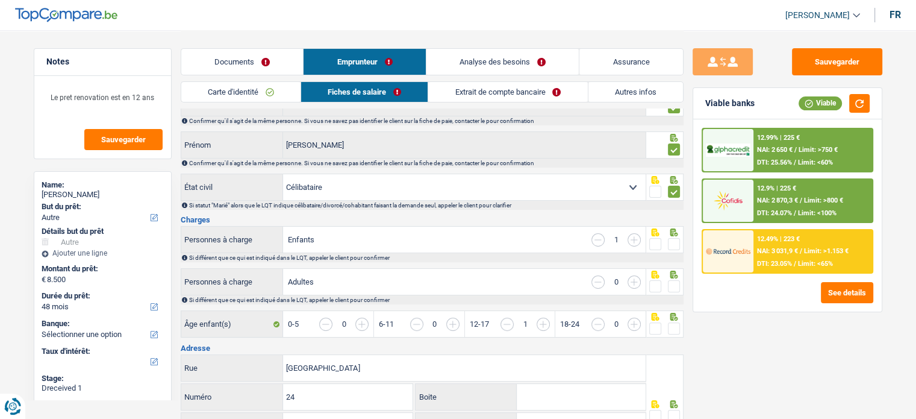
click at [670, 244] on span at bounding box center [674, 244] width 12 height 12
click at [0, 0] on input "radio" at bounding box center [0, 0] width 0 height 0
click at [674, 285] on span at bounding box center [674, 286] width 12 height 12
click at [0, 0] on input "radio" at bounding box center [0, 0] width 0 height 0
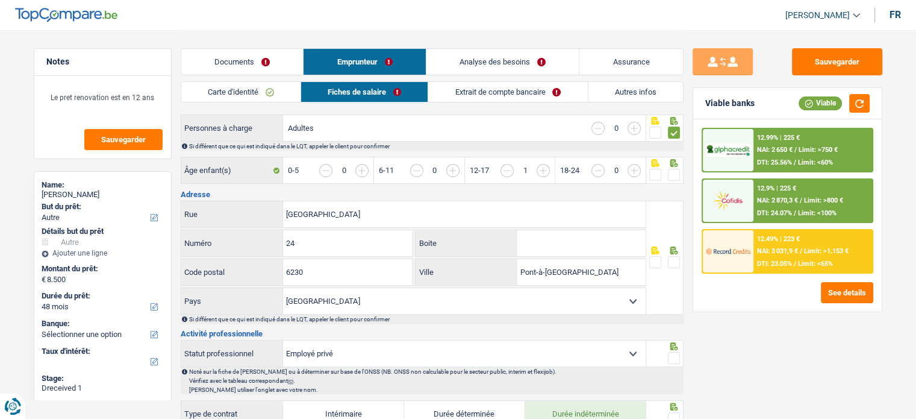
scroll to position [301, 0]
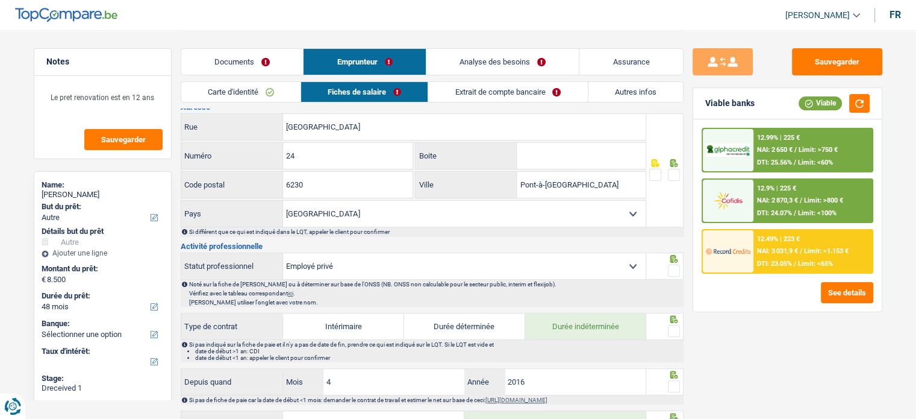
click at [679, 172] on span at bounding box center [674, 175] width 12 height 12
click at [0, 0] on input "radio" at bounding box center [0, 0] width 0 height 0
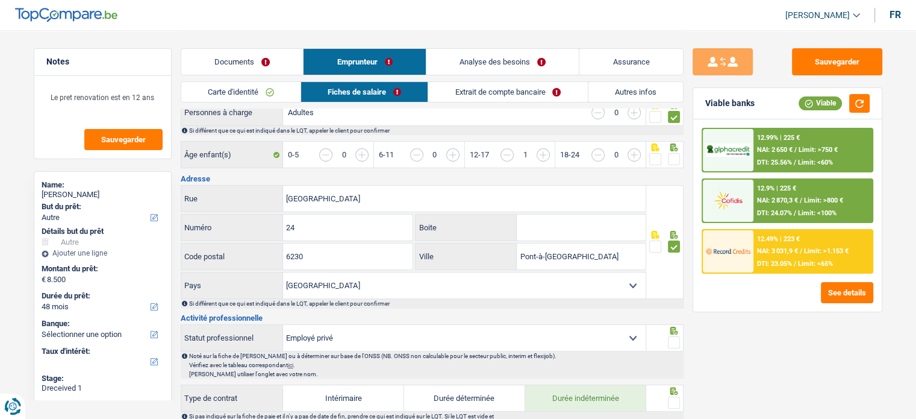
scroll to position [181, 0]
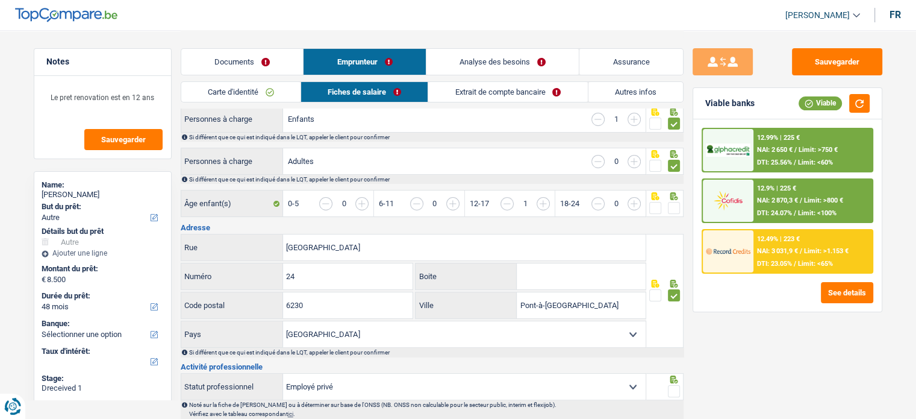
click at [676, 210] on span at bounding box center [674, 208] width 12 height 12
click at [0, 0] on input "radio" at bounding box center [0, 0] width 0 height 0
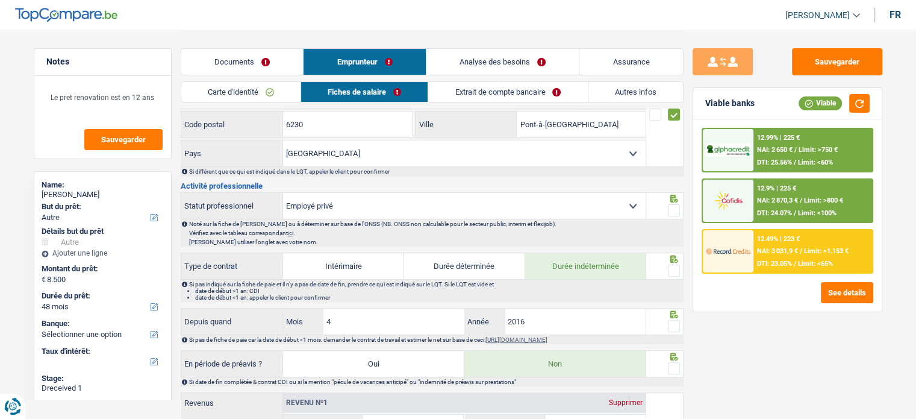
click at [674, 204] on span at bounding box center [674, 210] width 12 height 12
click at [0, 0] on input "radio" at bounding box center [0, 0] width 0 height 0
click at [674, 264] on span at bounding box center [674, 270] width 12 height 12
click at [0, 0] on input "radio" at bounding box center [0, 0] width 0 height 0
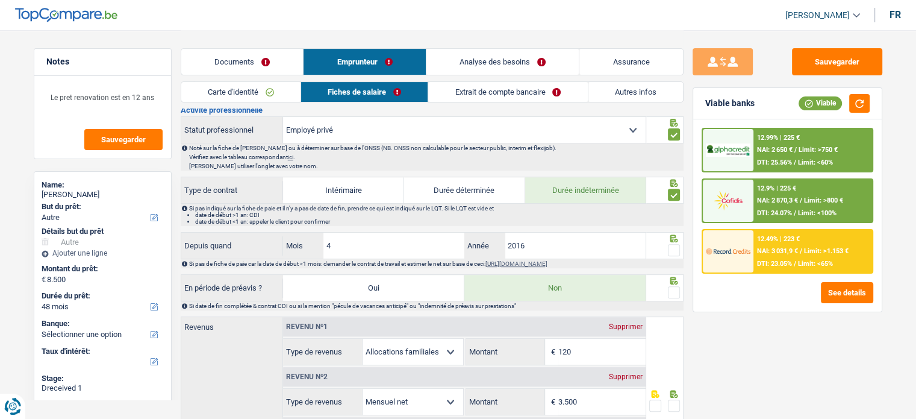
scroll to position [482, 0]
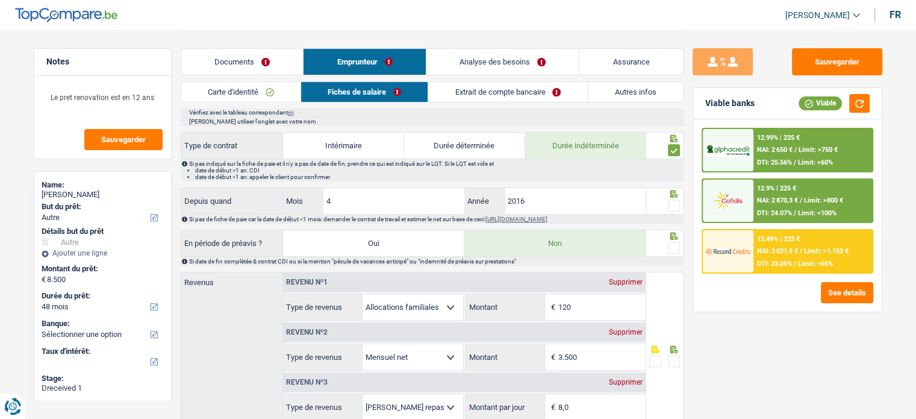
click at [672, 202] on span at bounding box center [674, 205] width 12 height 12
click at [0, 0] on input "radio" at bounding box center [0, 0] width 0 height 0
click at [674, 245] on span at bounding box center [674, 247] width 12 height 12
click at [0, 0] on input "radio" at bounding box center [0, 0] width 0 height 0
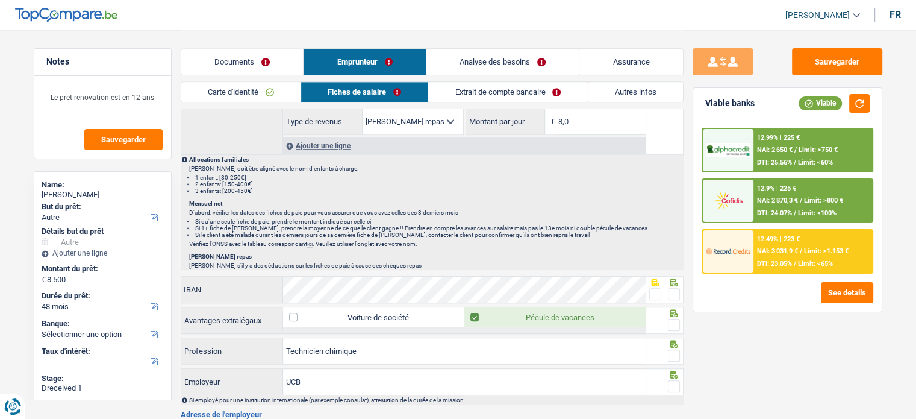
scroll to position [843, 0]
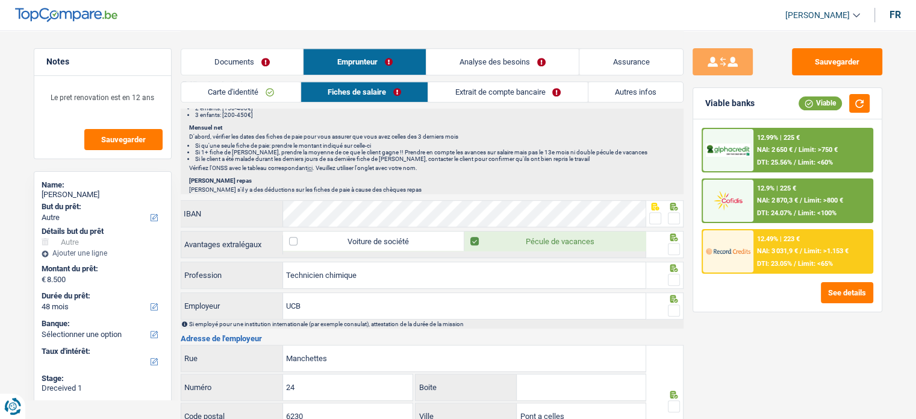
click at [653, 214] on span at bounding box center [655, 218] width 12 height 12
click at [0, 0] on input "radio" at bounding box center [0, 0] width 0 height 0
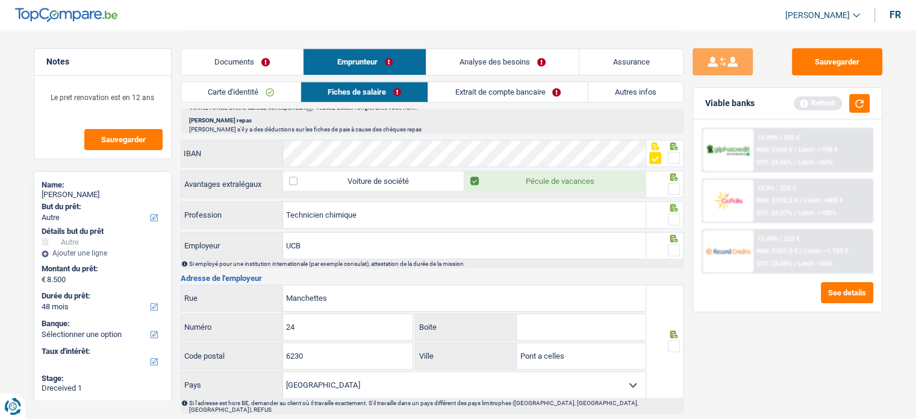
click at [672, 157] on span at bounding box center [674, 158] width 12 height 12
click at [0, 0] on input "radio" at bounding box center [0, 0] width 0 height 0
click at [674, 202] on div at bounding box center [674, 206] width 12 height 8
click at [668, 190] on div at bounding box center [674, 188] width 12 height 15
click at [677, 187] on span at bounding box center [674, 188] width 12 height 12
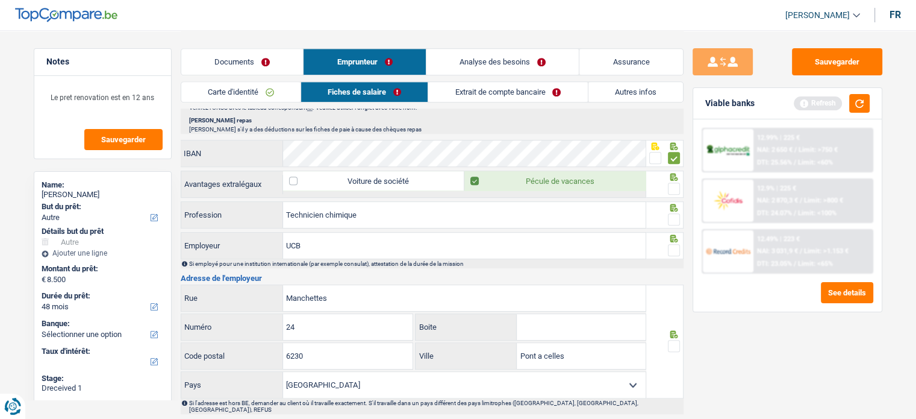
click at [0, 0] on input "radio" at bounding box center [0, 0] width 0 height 0
click at [670, 221] on div at bounding box center [674, 219] width 12 height 15
drag, startPoint x: 674, startPoint y: 211, endPoint x: 678, endPoint y: 243, distance: 31.6
click at [674, 213] on span at bounding box center [674, 219] width 12 height 12
click at [0, 0] on input "radio" at bounding box center [0, 0] width 0 height 0
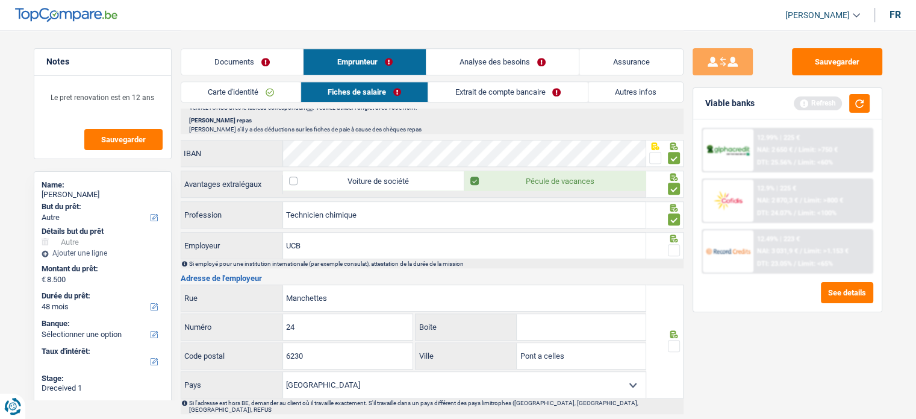
click at [678, 244] on span at bounding box center [674, 250] width 12 height 12
click at [0, 0] on input "radio" at bounding box center [0, 0] width 0 height 0
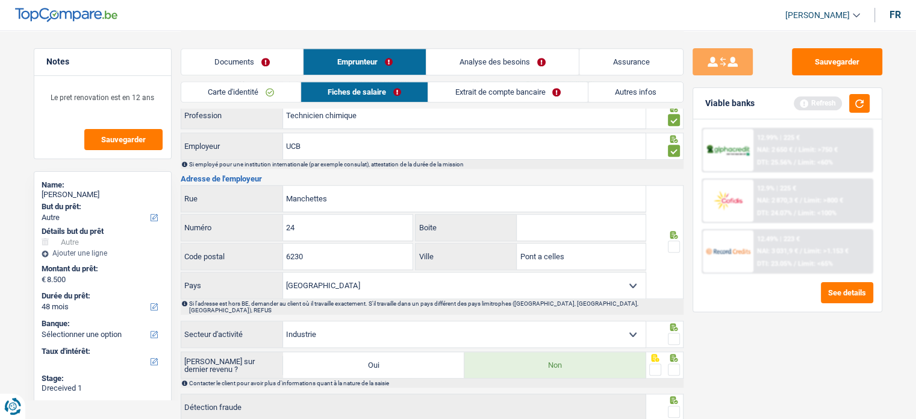
scroll to position [1024, 0]
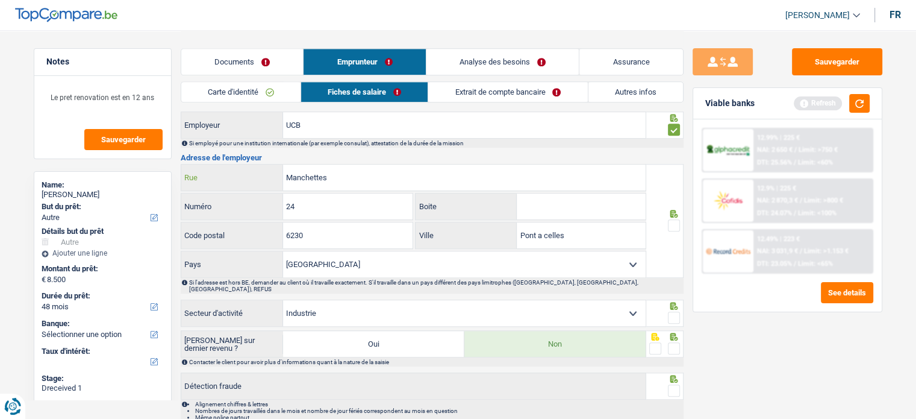
drag, startPoint x: 349, startPoint y: 171, endPoint x: 260, endPoint y: 169, distance: 88.6
click at [260, 169] on div "Manchettes Rue" at bounding box center [413, 177] width 465 height 26
paste input "ALLEE DE LA RECHERCHE 60"
drag, startPoint x: 380, startPoint y: 176, endPoint x: 410, endPoint y: 175, distance: 30.2
click at [407, 175] on input "ALLEE DE LA RECHERCHE 60" at bounding box center [464, 177] width 363 height 26
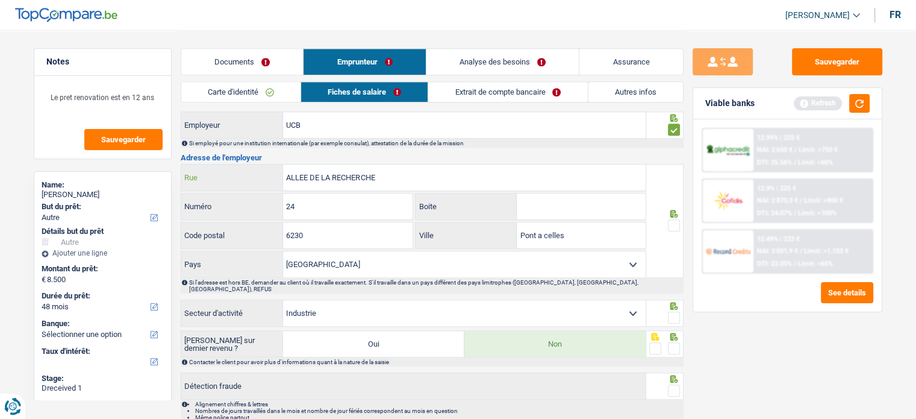
type input "ALLEE DE LA RECHERCHE"
drag, startPoint x: 323, startPoint y: 199, endPoint x: 258, endPoint y: 197, distance: 65.1
click at [258, 197] on div "24 Numéro" at bounding box center [297, 206] width 232 height 26
type input "60"
drag, startPoint x: 335, startPoint y: 219, endPoint x: 240, endPoint y: 214, distance: 94.7
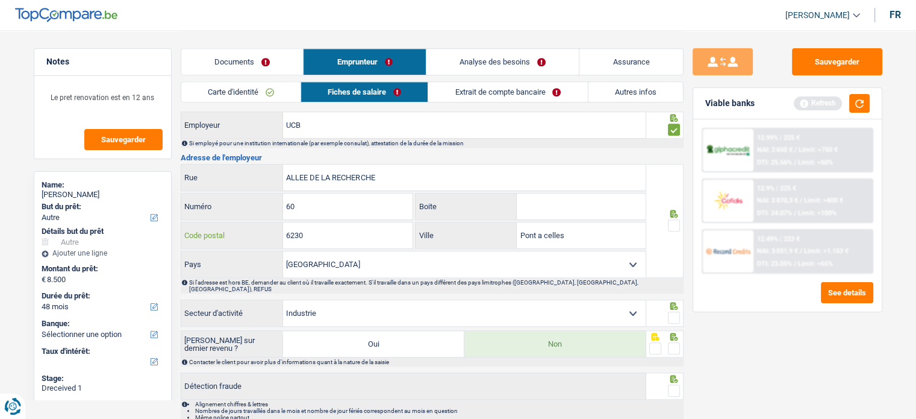
click at [262, 222] on div "6230 Code postal" at bounding box center [297, 235] width 232 height 26
type input "1070"
drag, startPoint x: 536, startPoint y: 226, endPoint x: 525, endPoint y: 225, distance: 11.0
click at [525, 225] on input "Pont a celles" at bounding box center [581, 235] width 129 height 26
drag, startPoint x: 640, startPoint y: 224, endPoint x: 600, endPoint y: 225, distance: 39.7
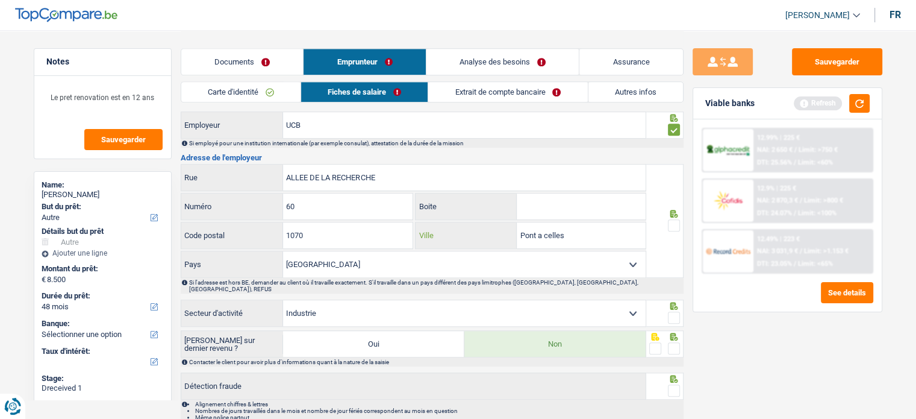
click at [600, 225] on input "Pont a celles" at bounding box center [581, 235] width 129 height 26
click at [600, 229] on input "Pont a celles" at bounding box center [581, 235] width 129 height 26
drag, startPoint x: 600, startPoint y: 229, endPoint x: 520, endPoint y: 229, distance: 80.1
click at [520, 229] on input "Pont a celles" at bounding box center [581, 235] width 129 height 26
paste input "[GEOGRAPHIC_DATA]-ANDERLECHнт"
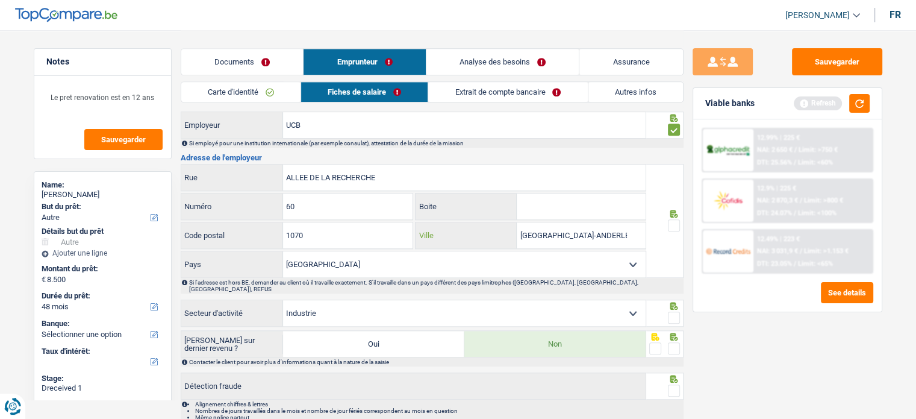
type input "BRUXELLES-ANDERLECHнт"
click at [672, 219] on span at bounding box center [674, 225] width 12 height 12
click at [0, 0] on input "radio" at bounding box center [0, 0] width 0 height 0
click at [672, 311] on span at bounding box center [674, 317] width 12 height 12
click at [0, 0] on input "radio" at bounding box center [0, 0] width 0 height 0
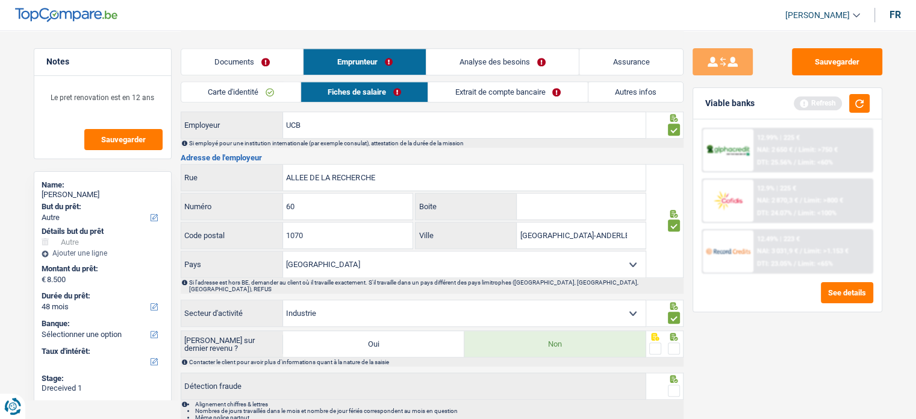
click at [673, 342] on span at bounding box center [674, 348] width 12 height 12
click at [0, 0] on input "radio" at bounding box center [0, 0] width 0 height 0
click at [674, 384] on span at bounding box center [674, 390] width 12 height 12
click at [0, 0] on input "radio" at bounding box center [0, 0] width 0 height 0
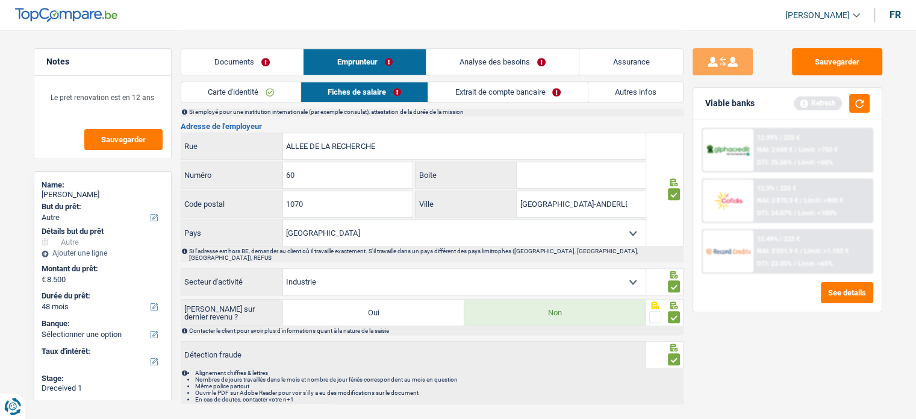
scroll to position [1072, 0]
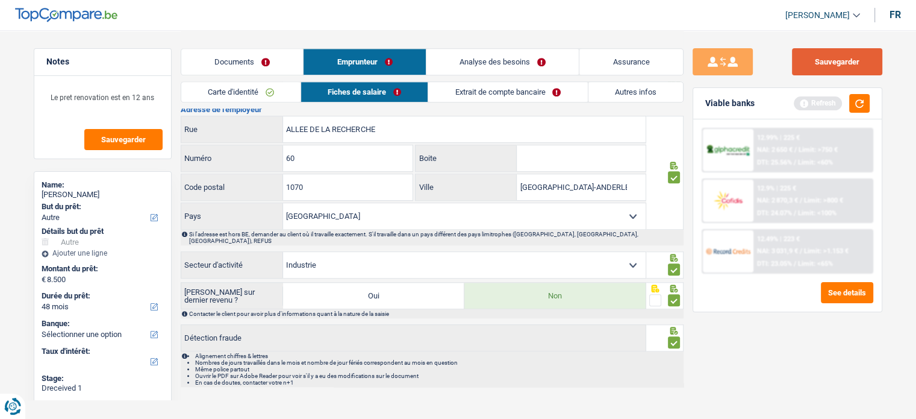
click at [813, 66] on button "Sauvegarder" at bounding box center [837, 61] width 90 height 27
click at [856, 105] on button "button" at bounding box center [859, 103] width 20 height 19
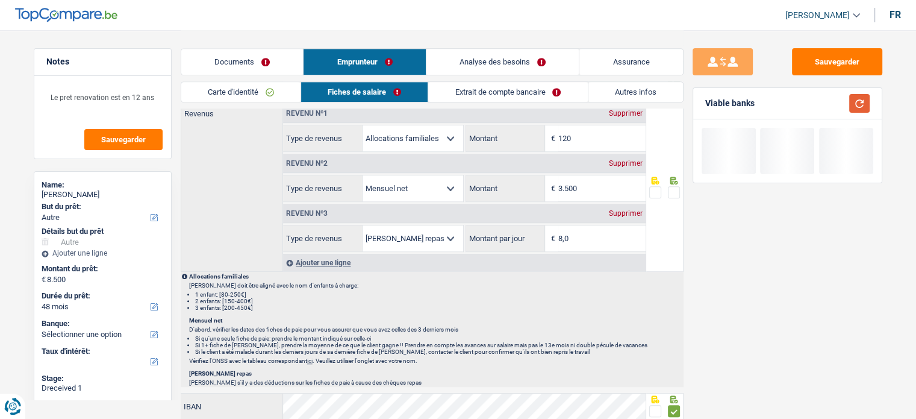
scroll to position [530, 0]
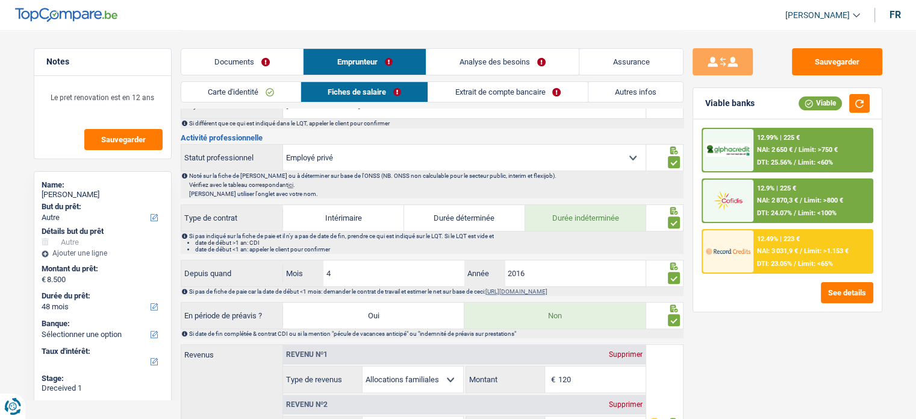
drag, startPoint x: 508, startPoint y: 81, endPoint x: 508, endPoint y: 89, distance: 7.2
click at [508, 82] on link "Extrait de compte bancaire" at bounding box center [507, 92] width 159 height 20
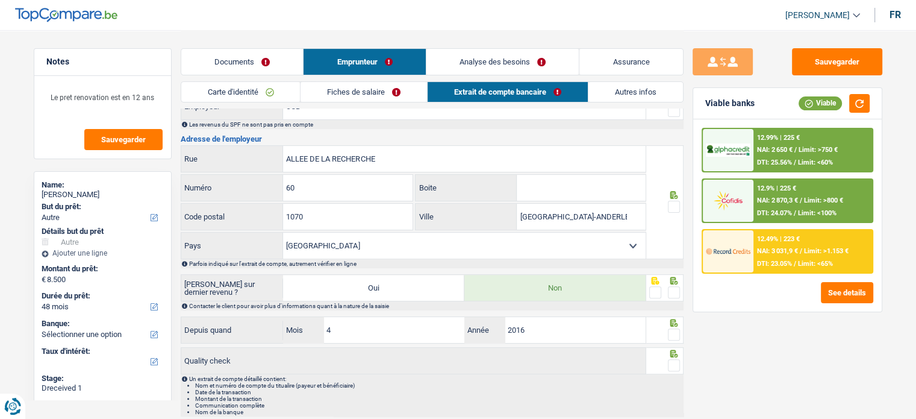
scroll to position [322, 0]
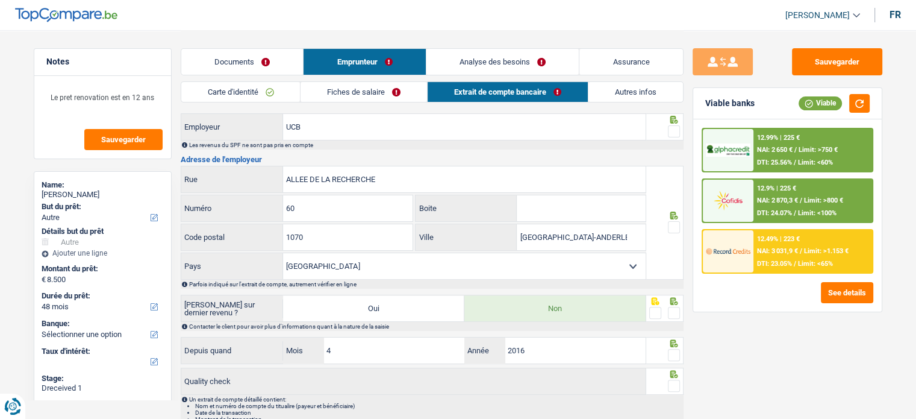
drag, startPoint x: 677, startPoint y: 223, endPoint x: 673, endPoint y: 240, distance: 17.8
click at [675, 223] on span at bounding box center [674, 227] width 12 height 12
click at [0, 0] on input "radio" at bounding box center [0, 0] width 0 height 0
drag, startPoint x: 673, startPoint y: 310, endPoint x: 670, endPoint y: 346, distance: 36.9
click at [673, 315] on span at bounding box center [674, 313] width 12 height 12
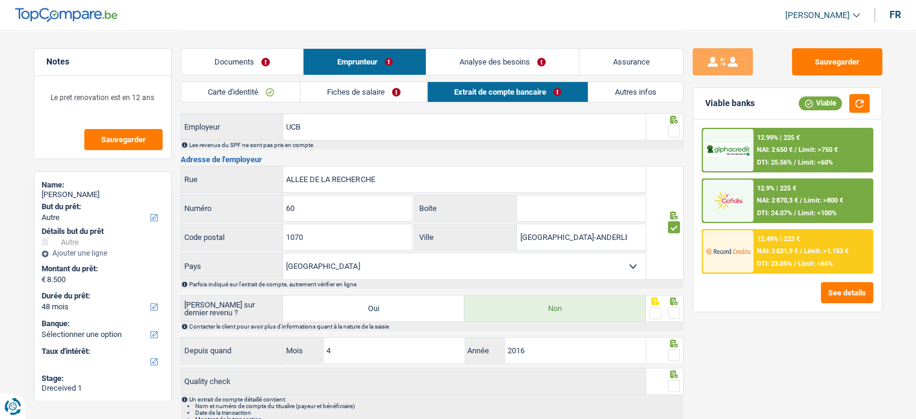
click at [0, 0] on input "radio" at bounding box center [0, 0] width 0 height 0
drag, startPoint x: 670, startPoint y: 346, endPoint x: 671, endPoint y: 368, distance: 21.8
click at [670, 349] on span at bounding box center [674, 355] width 12 height 12
click at [0, 0] on input "radio" at bounding box center [0, 0] width 0 height 0
click at [671, 370] on icon at bounding box center [674, 374] width 8 height 8
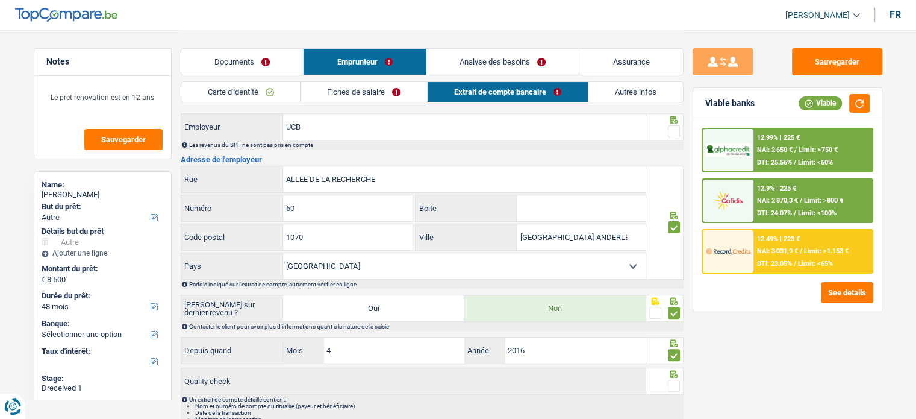
click at [672, 374] on icon at bounding box center [674, 374] width 8 height 8
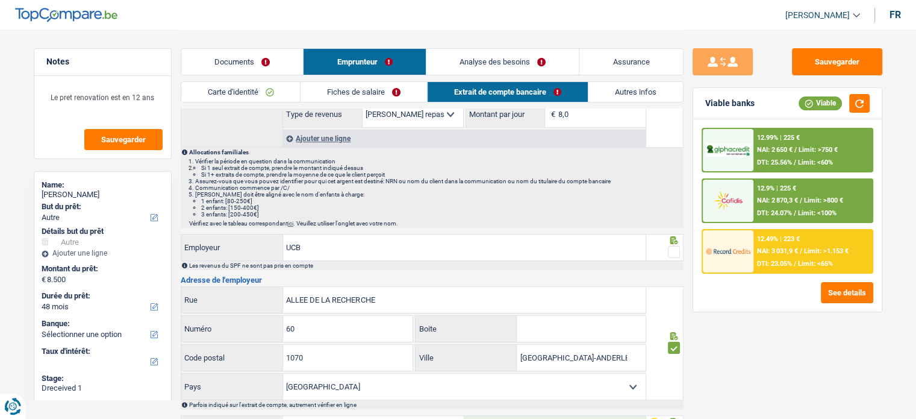
click at [677, 251] on span at bounding box center [674, 252] width 12 height 12
click at [0, 0] on input "radio" at bounding box center [0, 0] width 0 height 0
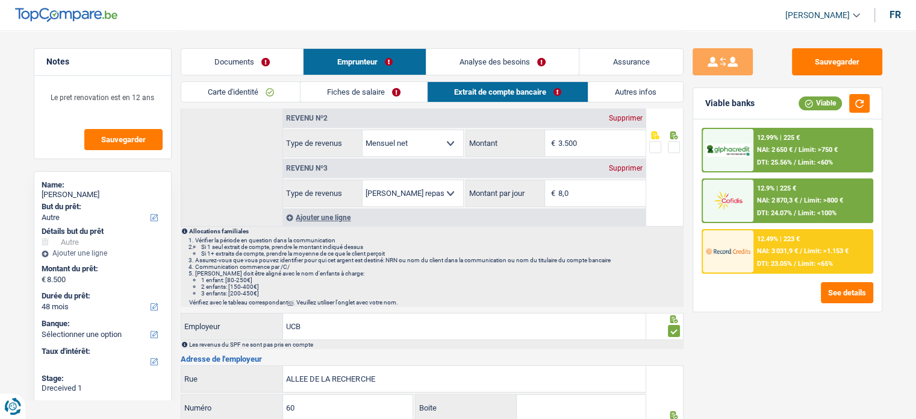
scroll to position [20, 0]
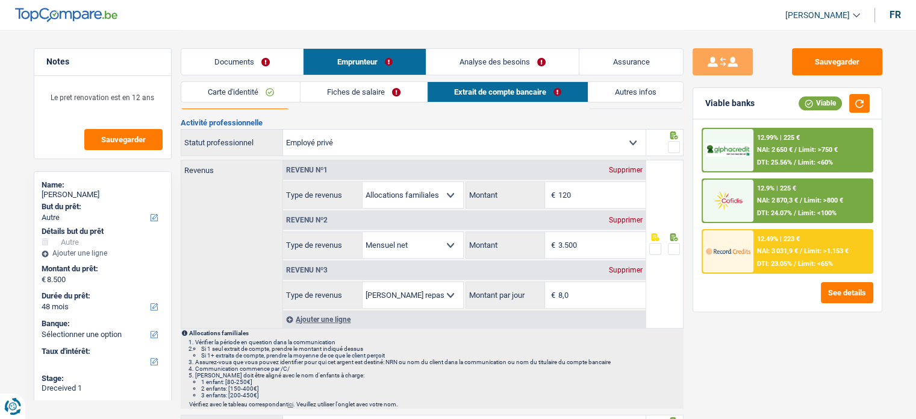
click at [672, 141] on span at bounding box center [674, 147] width 12 height 12
click at [0, 0] on input "radio" at bounding box center [0, 0] width 0 height 0
click at [672, 146] on span at bounding box center [674, 147] width 12 height 12
click at [0, 0] on input "radio" at bounding box center [0, 0] width 0 height 0
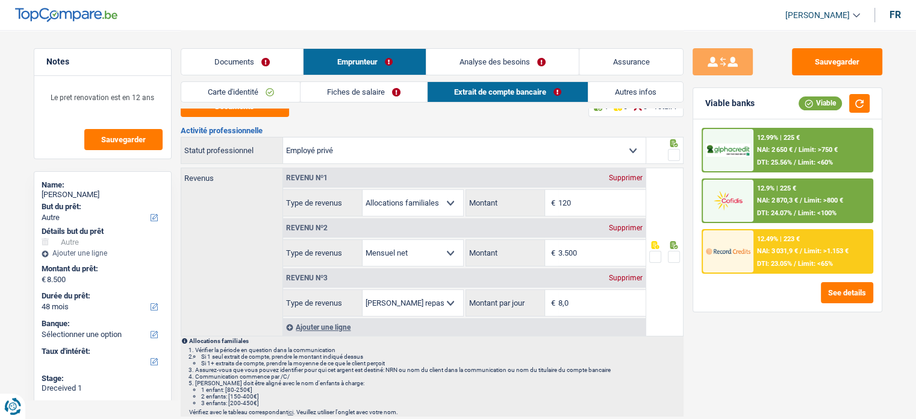
scroll to position [0, 0]
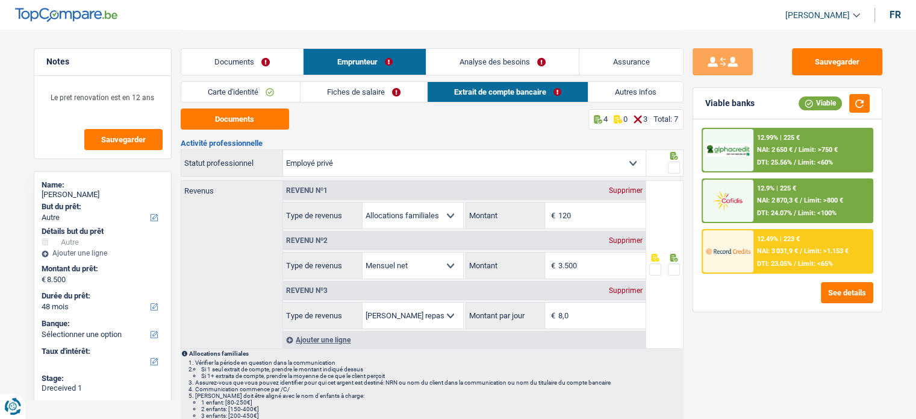
click at [674, 169] on span at bounding box center [674, 167] width 12 height 12
click at [0, 0] on input "radio" at bounding box center [0, 0] width 0 height 0
click at [830, 49] on button "Sauvegarder" at bounding box center [837, 61] width 90 height 27
click at [619, 94] on link "Autres infos" at bounding box center [635, 92] width 95 height 20
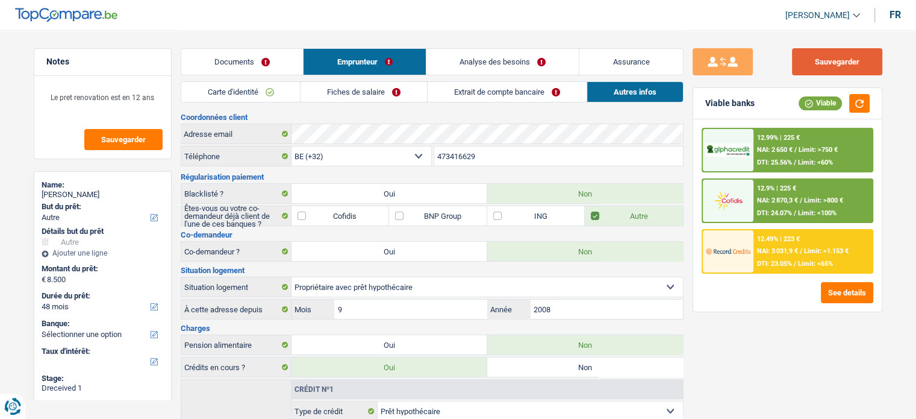
click at [848, 67] on button "Sauvegarder" at bounding box center [837, 61] width 90 height 27
drag, startPoint x: 849, startPoint y: 93, endPoint x: 871, endPoint y: 113, distance: 29.5
click at [849, 94] on div "Viable" at bounding box center [833, 103] width 71 height 19
click at [871, 113] on div "Viable banks Viable" at bounding box center [787, 103] width 188 height 31
click at [853, 100] on button "button" at bounding box center [859, 103] width 20 height 19
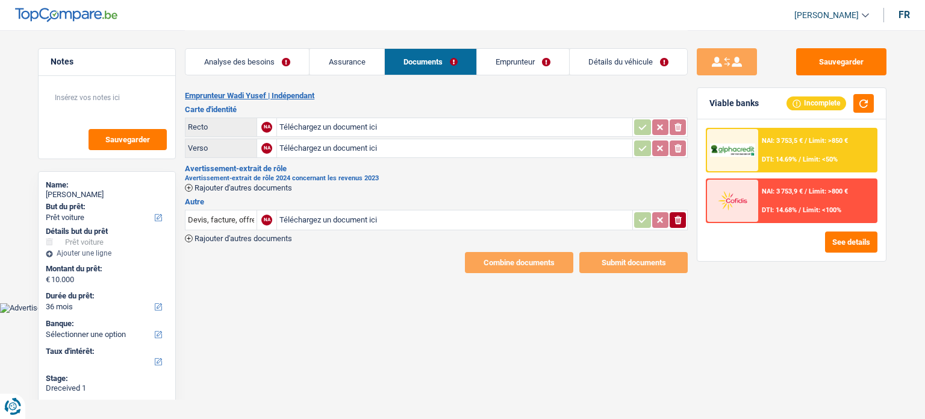
select select "car"
select select "36"
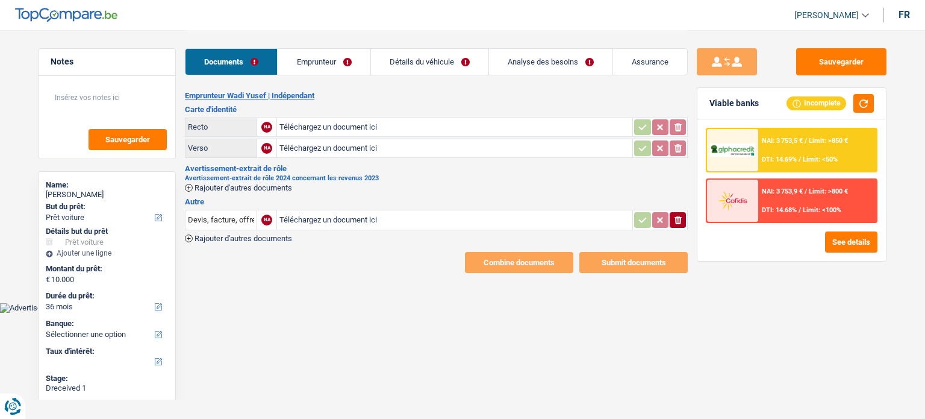
type input "C:\fakepath\ID yus.pdf"
click at [266, 185] on span "Rajouter d'autres documents" at bounding box center [244, 188] width 98 height 8
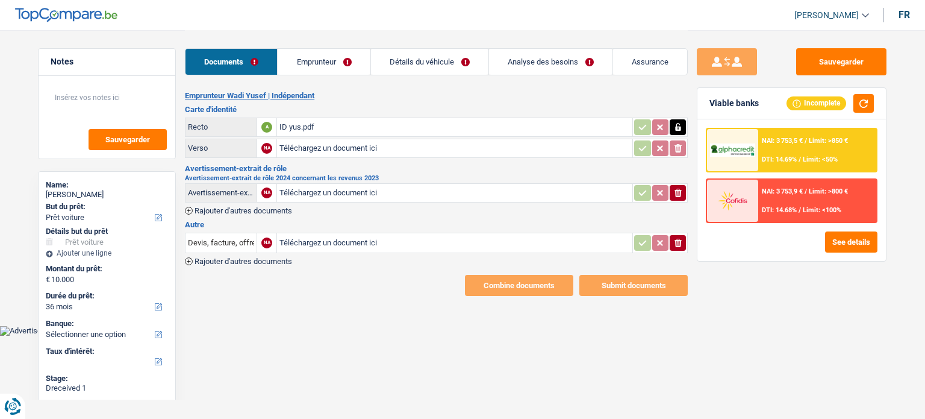
type input "C:\fakepath\Aanslagbiljet 2024.pdf"
click at [303, 66] on link "Emprunteur" at bounding box center [324, 62] width 92 height 26
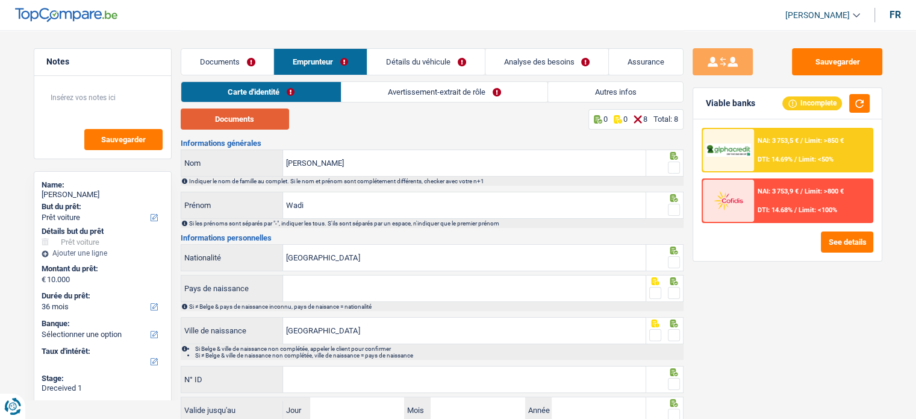
click at [243, 115] on button "Documents" at bounding box center [235, 118] width 108 height 21
drag, startPoint x: 320, startPoint y: 288, endPoint x: 659, endPoint y: 296, distance: 339.1
click at [654, 296] on span at bounding box center [655, 293] width 12 height 12
click at [0, 0] on input "radio" at bounding box center [0, 0] width 0 height 0
click at [674, 340] on div at bounding box center [674, 335] width 12 height 15
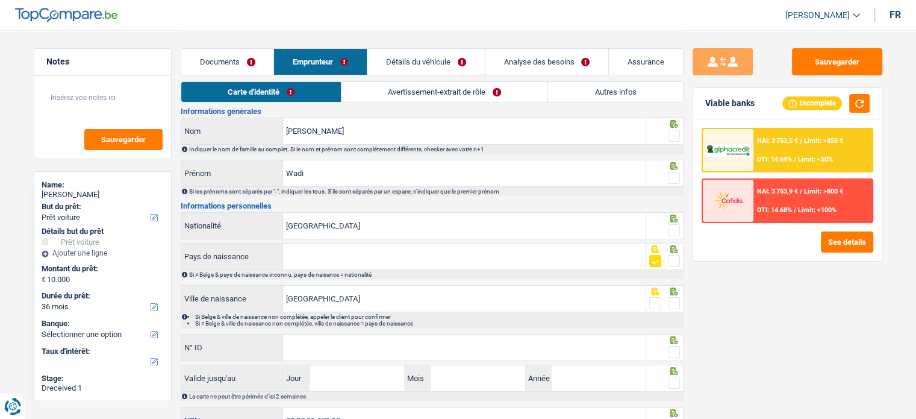
scroll to position [60, 0]
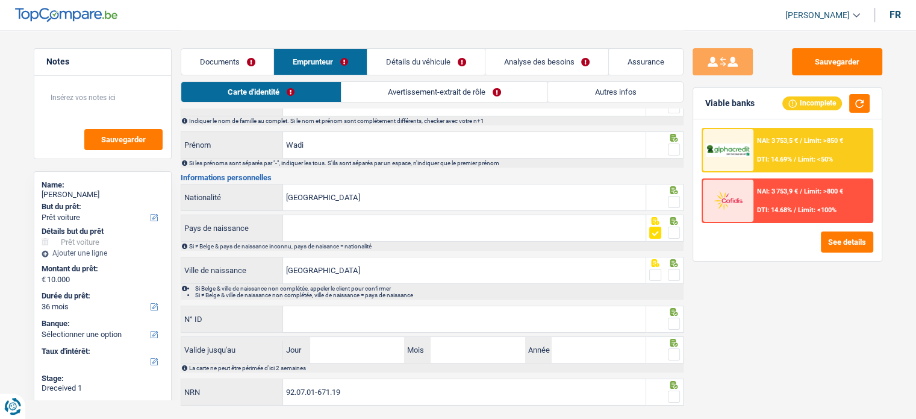
click at [674, 270] on span at bounding box center [674, 275] width 12 height 12
click at [0, 0] on input "radio" at bounding box center [0, 0] width 0 height 0
click at [673, 317] on span at bounding box center [674, 323] width 12 height 12
click at [0, 0] on input "radio" at bounding box center [0, 0] width 0 height 0
paste input "[PHONE_NUMBER]"
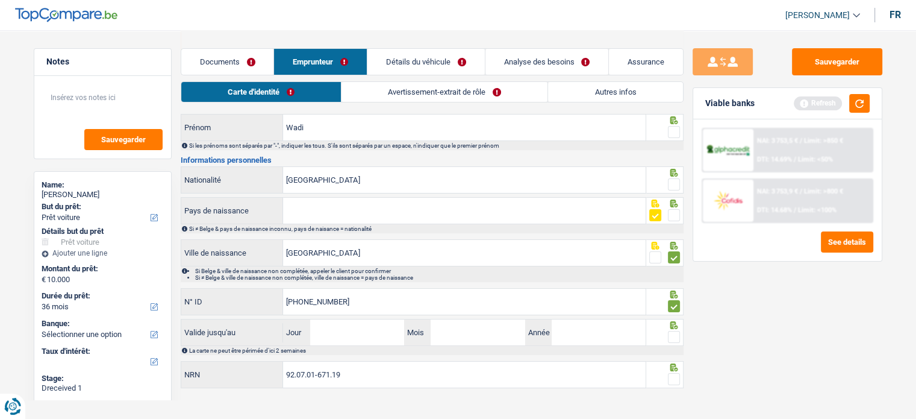
scroll to position [87, 0]
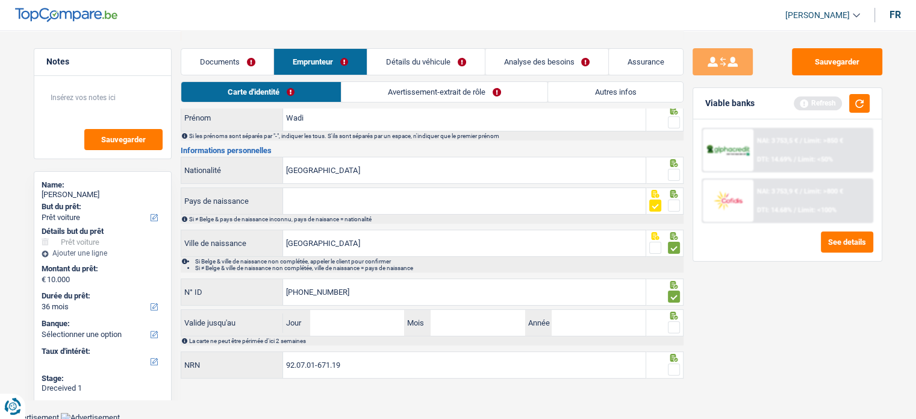
type input "[PHONE_NUMBER]"
click at [344, 317] on input "Jour" at bounding box center [357, 323] width 94 height 26
type input "02"
type input "05"
type input "2035"
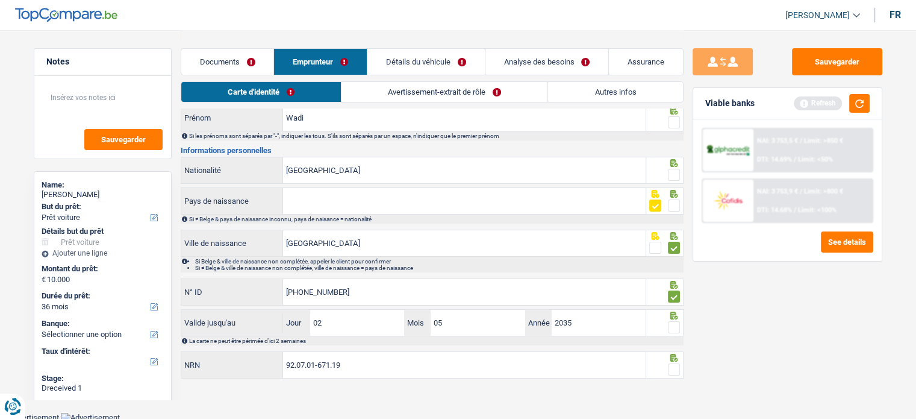
click at [677, 331] on div at bounding box center [664, 322] width 37 height 27
click at [674, 360] on div at bounding box center [664, 364] width 37 height 27
click at [674, 328] on span at bounding box center [674, 327] width 12 height 12
click at [0, 0] on input "radio" at bounding box center [0, 0] width 0 height 0
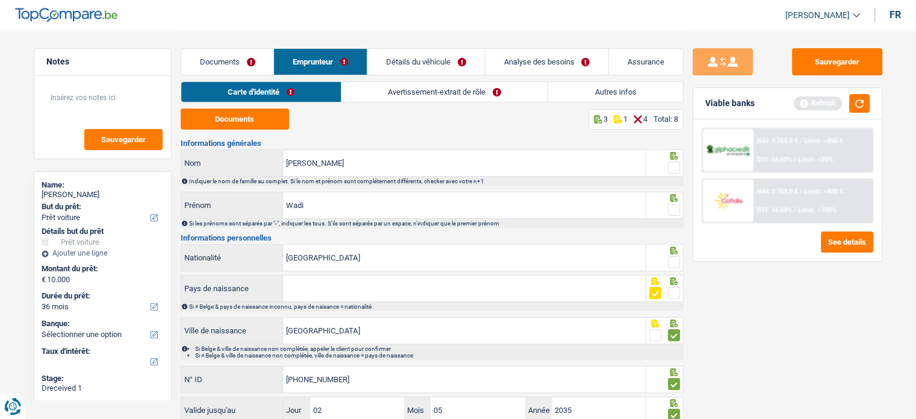
click at [676, 262] on span at bounding box center [674, 262] width 12 height 12
click at [0, 0] on input "radio" at bounding box center [0, 0] width 0 height 0
click at [671, 211] on span at bounding box center [674, 210] width 12 height 12
click at [0, 0] on input "radio" at bounding box center [0, 0] width 0 height 0
click at [671, 167] on span at bounding box center [674, 167] width 12 height 12
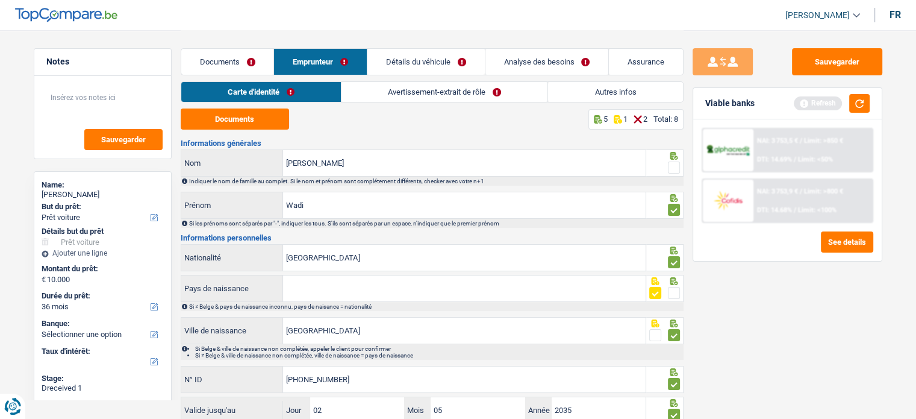
click at [0, 0] on input "radio" at bounding box center [0, 0] width 0 height 0
click at [382, 291] on input "Pays de naissance" at bounding box center [464, 288] width 363 height 26
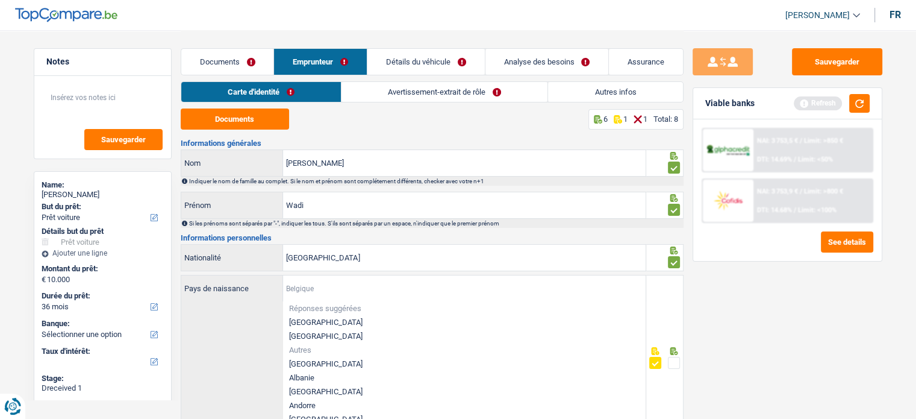
type input "P"
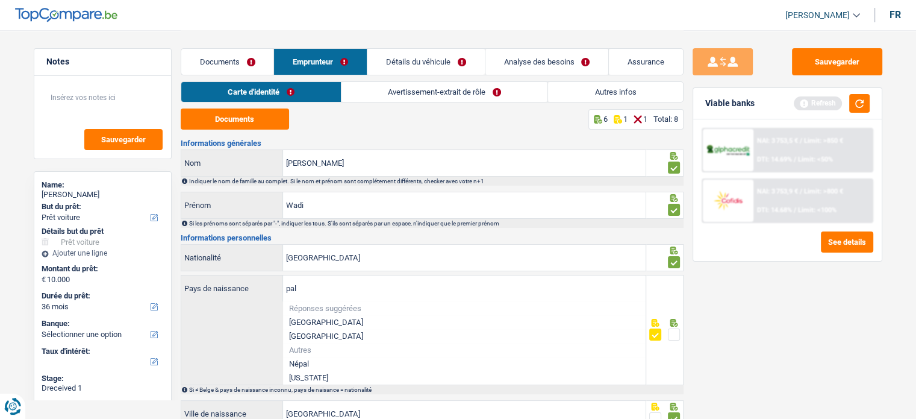
click at [300, 372] on li "[US_STATE]" at bounding box center [464, 377] width 363 height 14
type input "[US_STATE]"
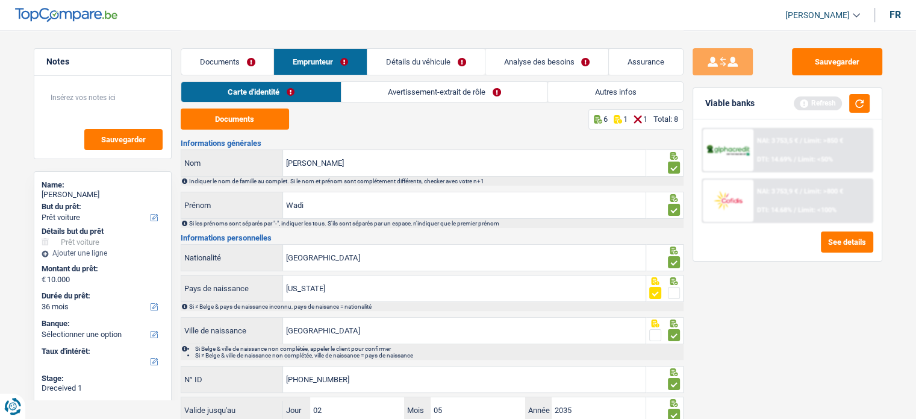
drag, startPoint x: 366, startPoint y: 94, endPoint x: 380, endPoint y: 96, distance: 14.0
click at [366, 94] on link "Avertissement-extrait de rôle" at bounding box center [444, 92] width 206 height 20
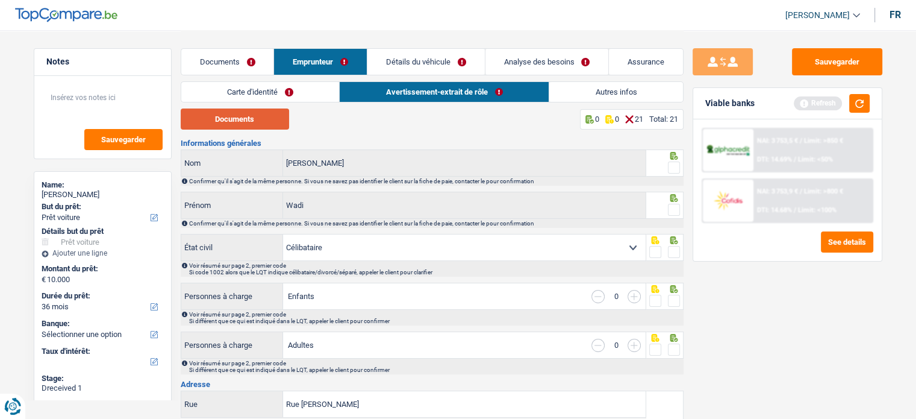
click at [253, 124] on button "Documents" at bounding box center [235, 118] width 108 height 21
drag, startPoint x: 671, startPoint y: 172, endPoint x: 673, endPoint y: 190, distance: 17.5
click at [671, 168] on span at bounding box center [674, 167] width 12 height 12
click at [0, 0] on input "radio" at bounding box center [0, 0] width 0 height 0
click at [675, 213] on span at bounding box center [674, 210] width 12 height 12
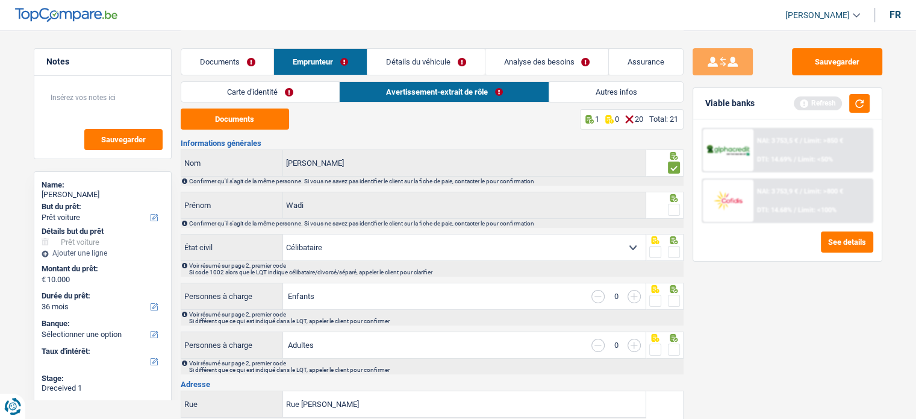
click at [0, 0] on input "radio" at bounding box center [0, 0] width 0 height 0
click at [674, 250] on span at bounding box center [674, 252] width 12 height 12
click at [0, 0] on input "radio" at bounding box center [0, 0] width 0 height 0
click at [673, 299] on span at bounding box center [674, 300] width 12 height 12
click at [0, 0] on input "radio" at bounding box center [0, 0] width 0 height 0
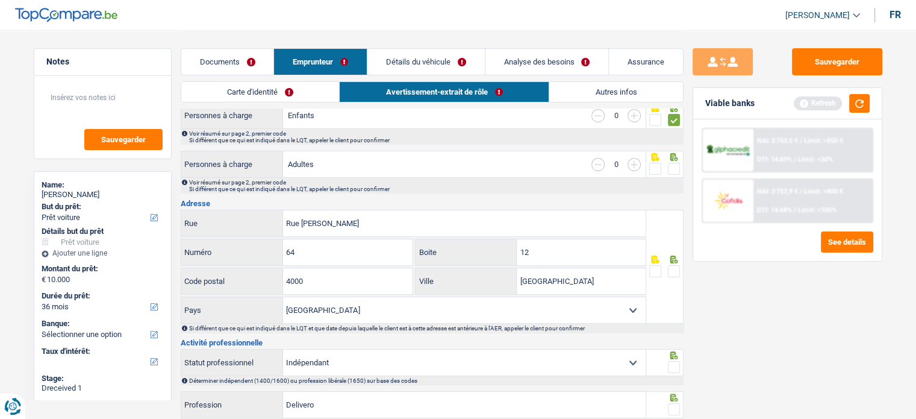
click at [674, 166] on span at bounding box center [674, 169] width 12 height 12
click at [0, 0] on input "radio" at bounding box center [0, 0] width 0 height 0
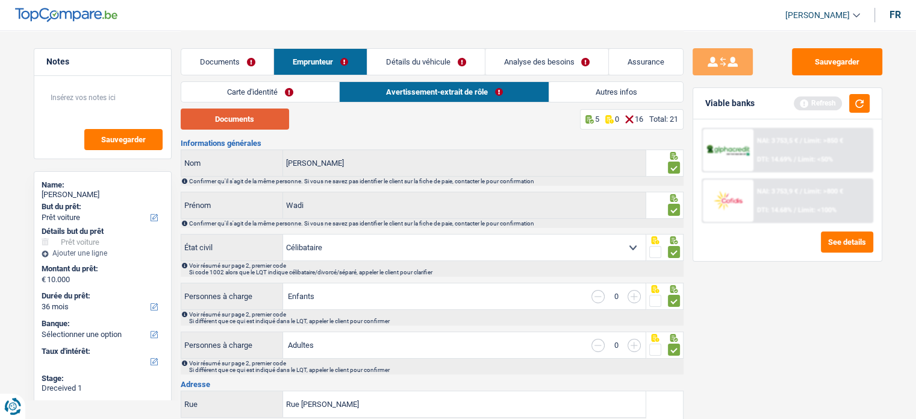
click at [260, 122] on button "Documents" at bounding box center [235, 118] width 108 height 21
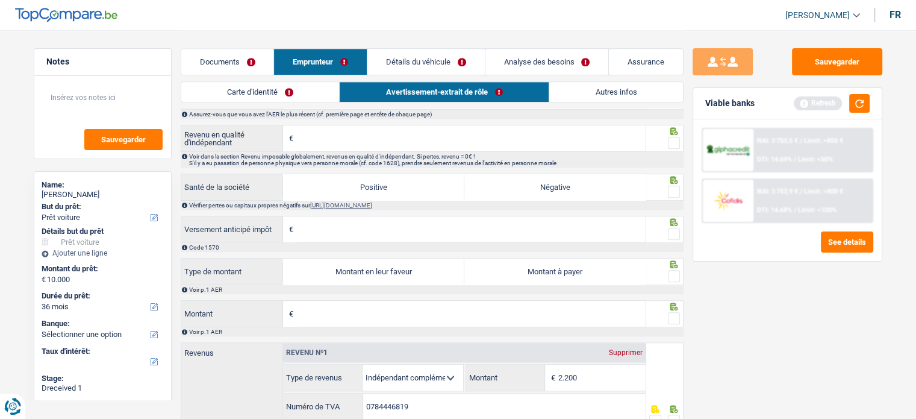
scroll to position [963, 0]
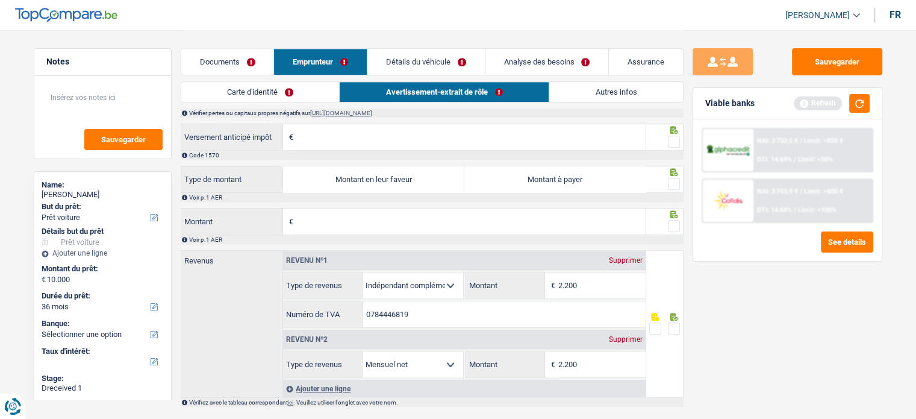
drag, startPoint x: 443, startPoint y: 178, endPoint x: 429, endPoint y: 195, distance: 21.8
click at [443, 178] on label "Montant en leur faveur" at bounding box center [373, 179] width 181 height 26
click at [443, 178] on input "Montant en leur faveur" at bounding box center [373, 179] width 181 height 26
radio input "true"
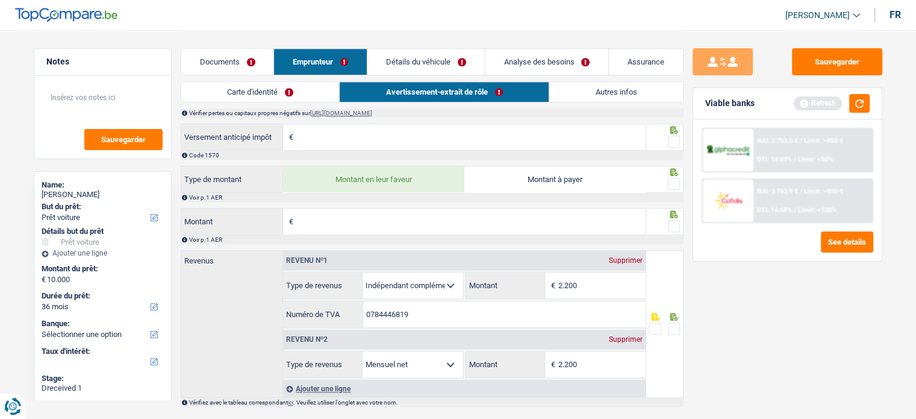
click at [424, 211] on input "Montant" at bounding box center [470, 221] width 349 height 26
type input "104"
click at [682, 228] on div at bounding box center [664, 221] width 37 height 27
click at [671, 188] on span at bounding box center [674, 184] width 12 height 12
click at [0, 0] on input "radio" at bounding box center [0, 0] width 0 height 0
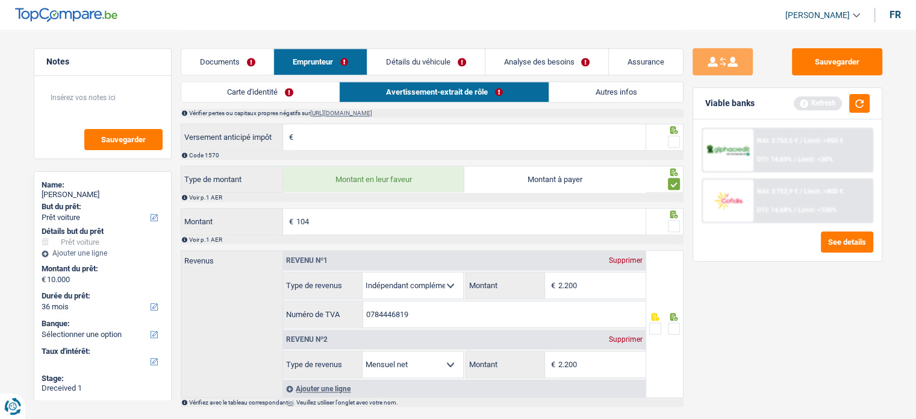
drag, startPoint x: 661, startPoint y: 234, endPoint x: 667, endPoint y: 230, distance: 7.4
click at [662, 234] on div at bounding box center [664, 221] width 37 height 27
click at [668, 230] on span at bounding box center [674, 226] width 12 height 12
click at [0, 0] on input "radio" at bounding box center [0, 0] width 0 height 0
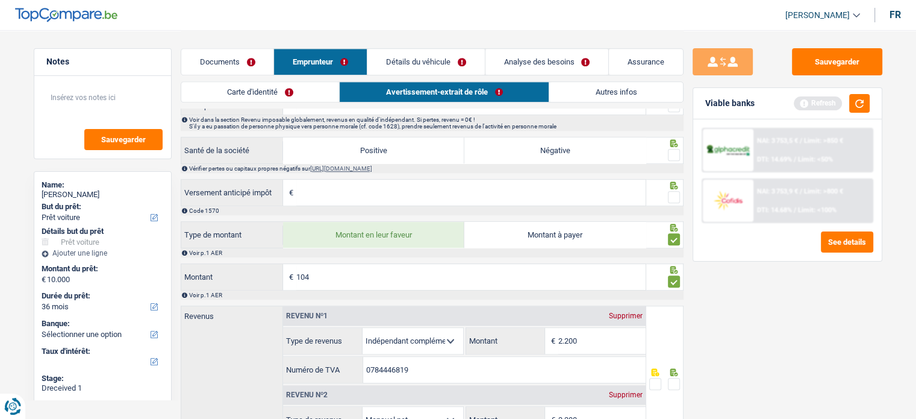
scroll to position [843, 0]
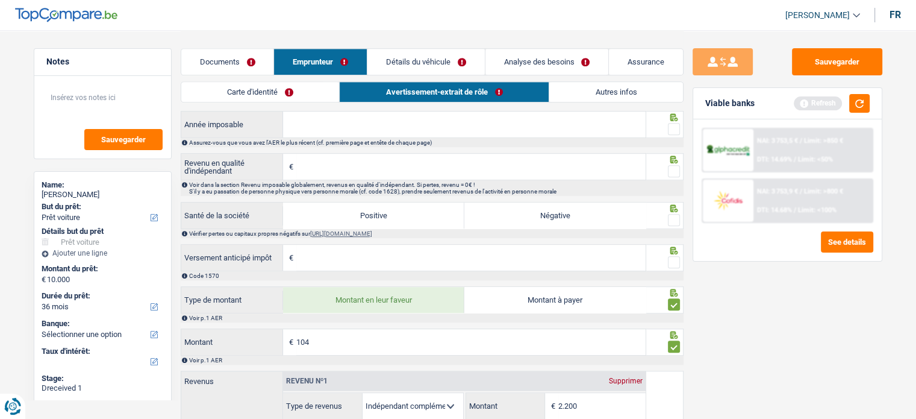
click at [672, 259] on span at bounding box center [674, 262] width 12 height 12
click at [0, 0] on input "radio" at bounding box center [0, 0] width 0 height 0
click at [672, 214] on span at bounding box center [674, 220] width 12 height 12
click at [0, 0] on input "radio" at bounding box center [0, 0] width 0 height 0
click at [676, 175] on span at bounding box center [674, 171] width 12 height 12
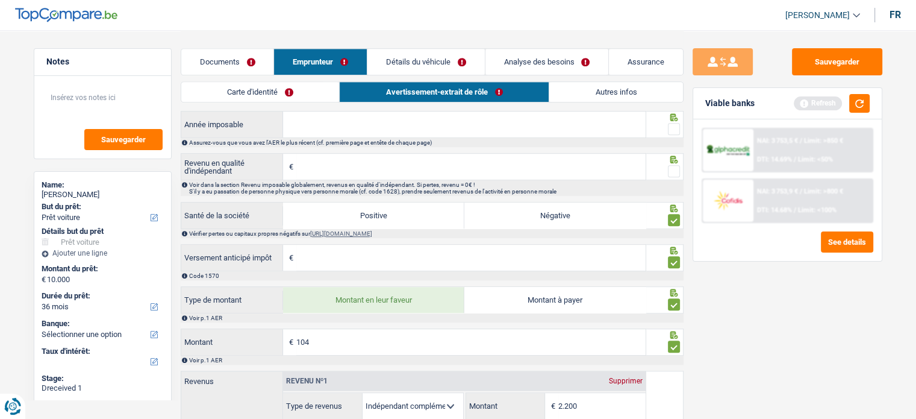
click at [0, 0] on input "radio" at bounding box center [0, 0] width 0 height 0
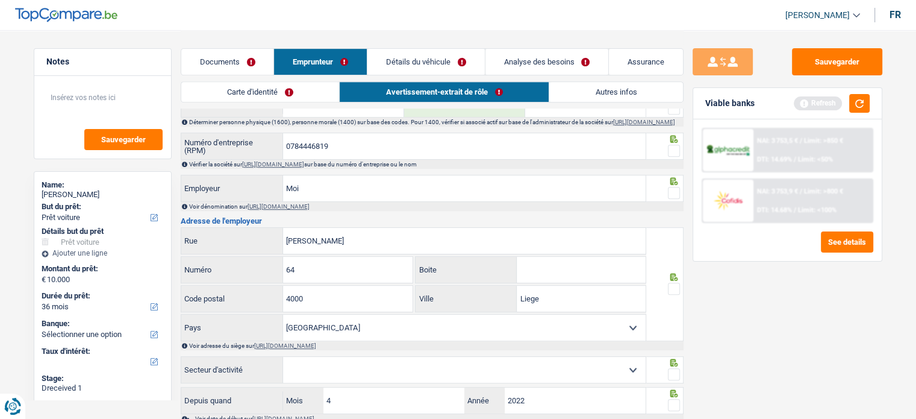
scroll to position [422, 0]
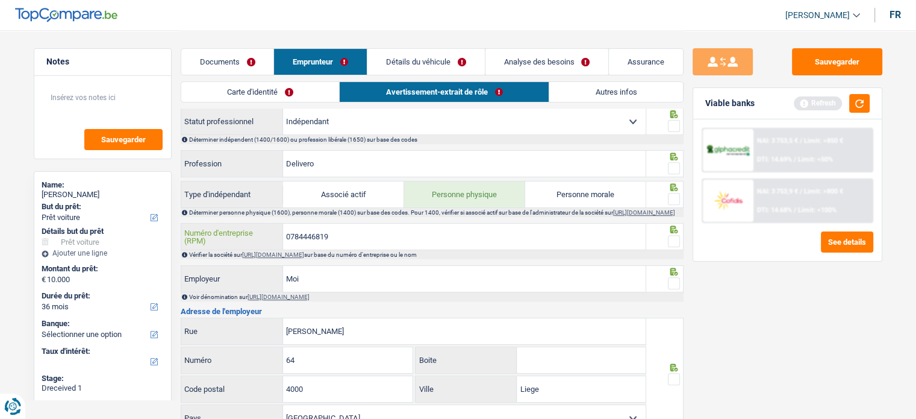
click at [316, 235] on input "0784446819" at bounding box center [464, 236] width 363 height 26
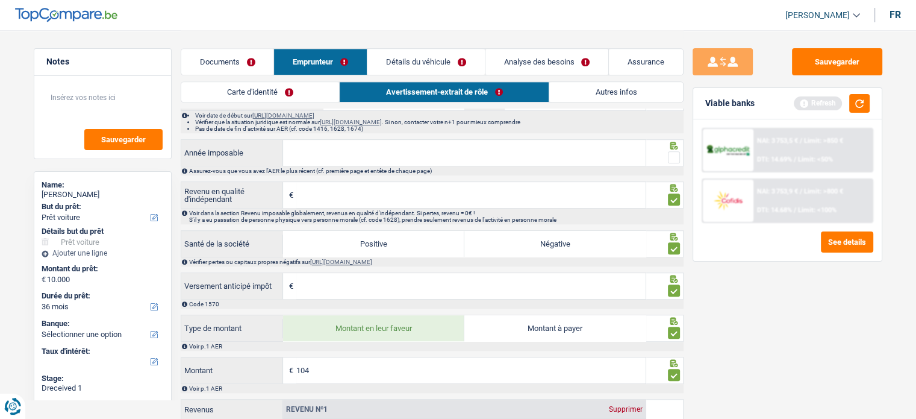
scroll to position [755, 0]
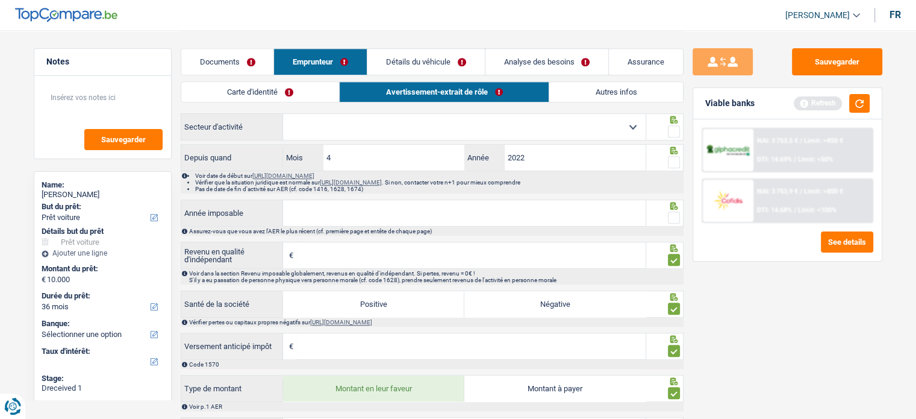
click at [347, 249] on input "Revenu en qualité d'indépendant" at bounding box center [470, 255] width 349 height 26
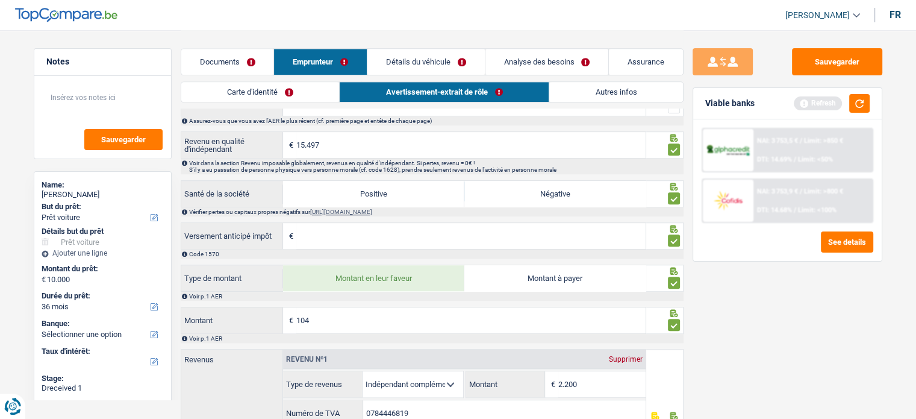
scroll to position [995, 0]
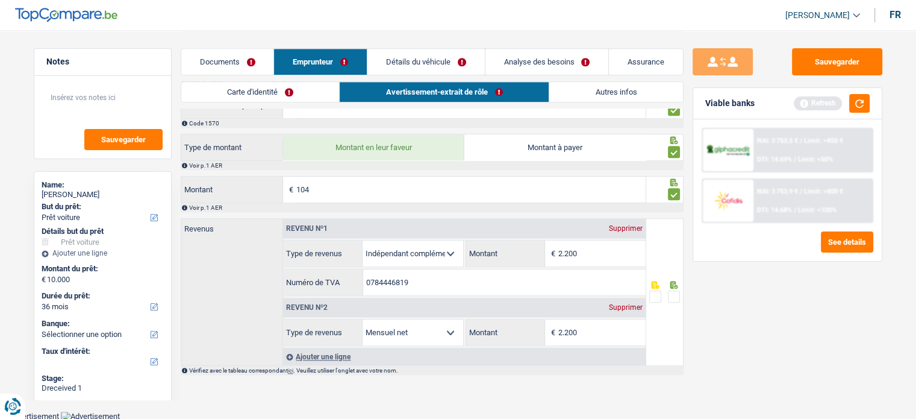
type input "15.497"
click at [755, 332] on div "Sauvegarder Viable banks Refresh NAI: 3 753,5 € / Limit: >850 € DTI: 14.69% / L…" at bounding box center [787, 223] width 208 height 351
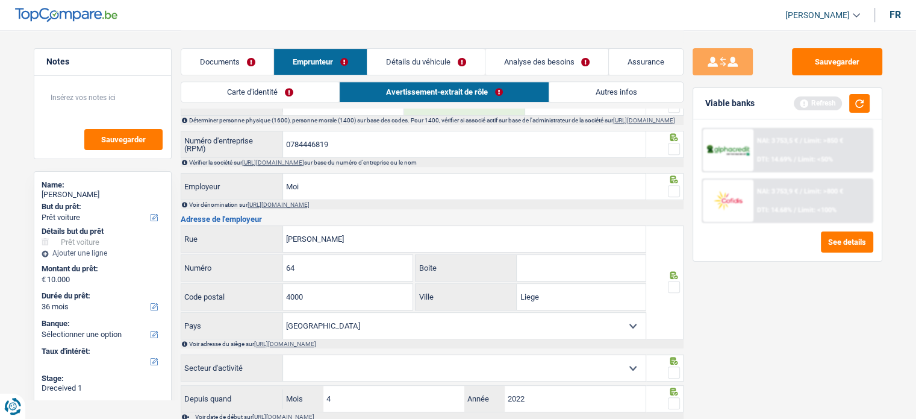
scroll to position [634, 0]
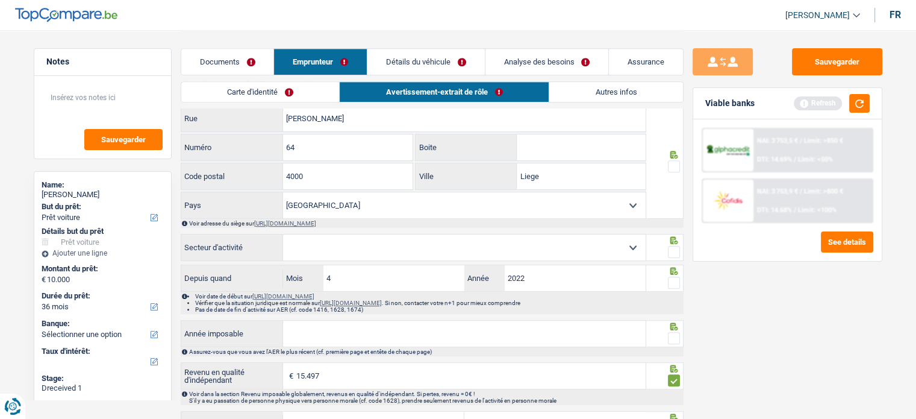
click at [671, 283] on span at bounding box center [674, 282] width 12 height 12
click at [0, 0] on input "radio" at bounding box center [0, 0] width 0 height 0
click at [679, 244] on icon at bounding box center [674, 240] width 12 height 8
click at [618, 257] on select "Agriculture/Pêche Industrie Horeca Courier/Fitness/Taxi Construction Banques/As…" at bounding box center [464, 247] width 363 height 26
click at [574, 243] on select "Agriculture/Pêche Industrie Horeca Courier/Fitness/Taxi Construction Banques/As…" at bounding box center [464, 247] width 363 height 26
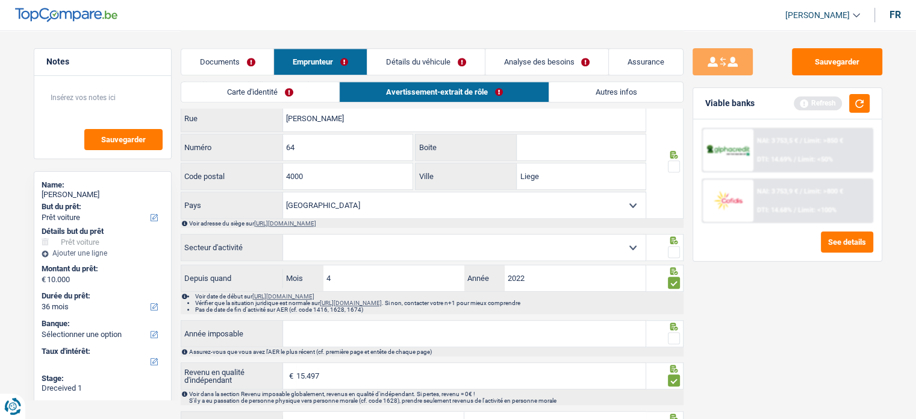
select select "smallCompanies"
click at [283, 236] on select "Agriculture/Pêche Industrie Horeca Courier/Fitness/Taxi Construction Banques/As…" at bounding box center [464, 247] width 363 height 26
click at [667, 248] on fieldset at bounding box center [664, 251] width 31 height 15
drag, startPoint x: 667, startPoint y: 248, endPoint x: 672, endPoint y: 253, distance: 6.8
click at [668, 250] on fieldset at bounding box center [664, 251] width 31 height 15
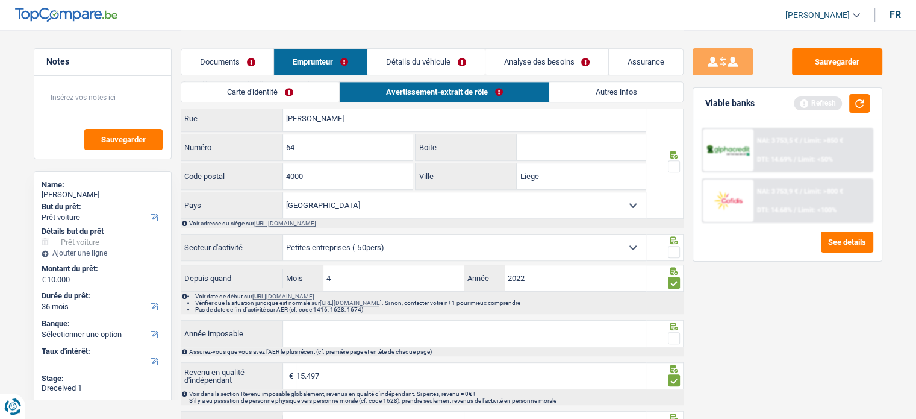
click at [672, 253] on span at bounding box center [674, 252] width 12 height 12
click at [0, 0] on input "radio" at bounding box center [0, 0] width 0 height 0
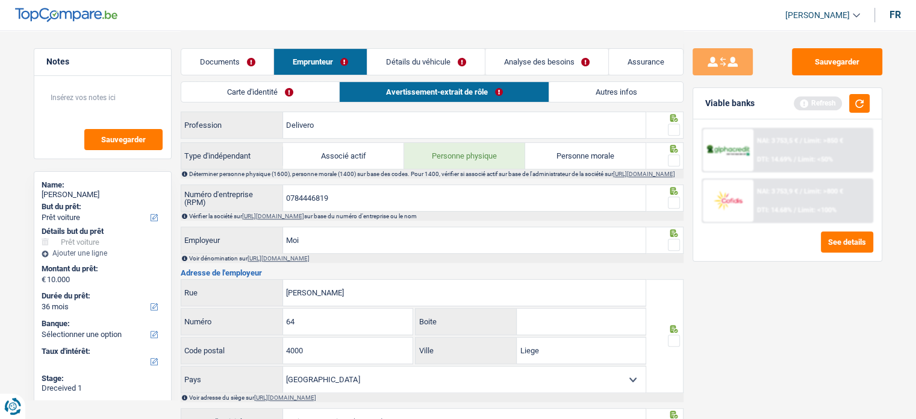
scroll to position [453, 0]
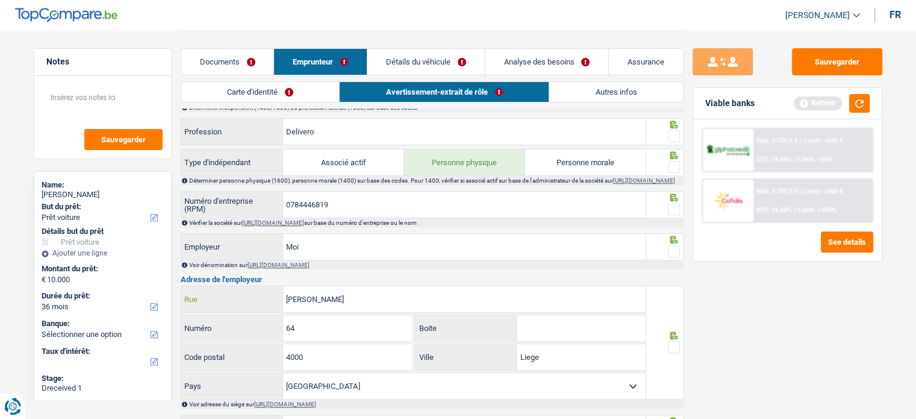
click at [313, 300] on input "[PERSON_NAME]" at bounding box center [464, 299] width 363 height 26
click at [285, 299] on input "[PERSON_NAME]" at bounding box center [464, 299] width 363 height 26
type input "rue [PERSON_NAME]"
click at [568, 319] on input "Boite" at bounding box center [581, 328] width 129 height 26
type input "0012"
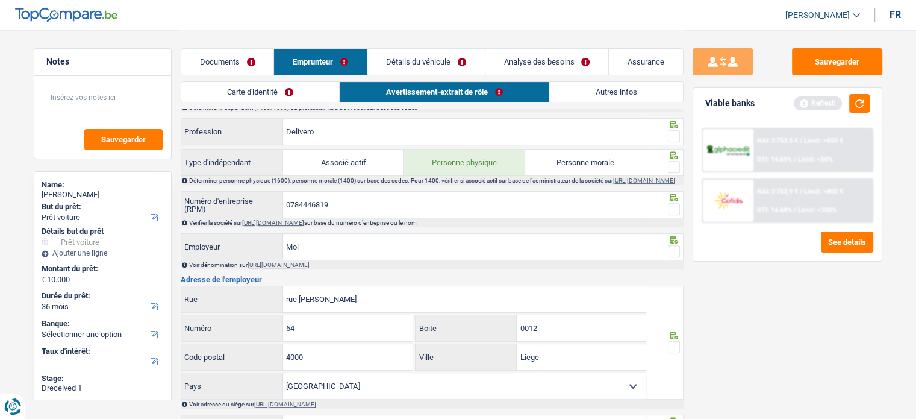
drag, startPoint x: 677, startPoint y: 351, endPoint x: 673, endPoint y: 316, distance: 35.7
click at [677, 351] on span at bounding box center [674, 347] width 12 height 12
click at [0, 0] on input "radio" at bounding box center [0, 0] width 0 height 0
click at [674, 247] on div at bounding box center [674, 251] width 12 height 15
click at [677, 210] on span at bounding box center [674, 209] width 12 height 12
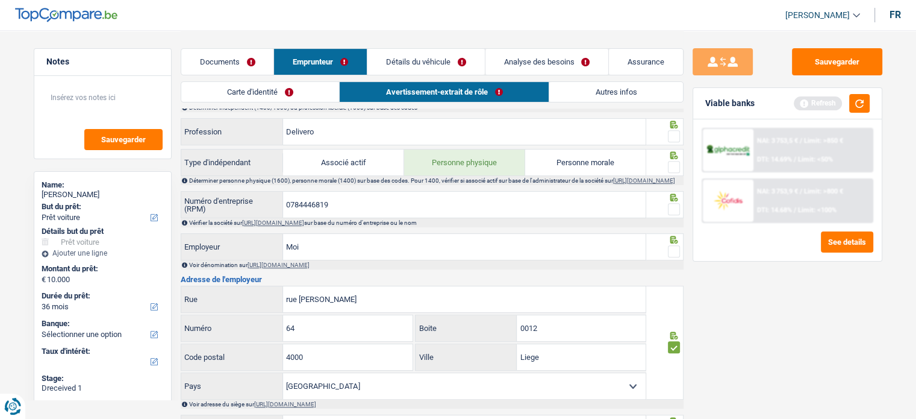
click at [0, 0] on input "radio" at bounding box center [0, 0] width 0 height 0
click at [671, 252] on span at bounding box center [674, 251] width 12 height 12
click at [0, 0] on input "radio" at bounding box center [0, 0] width 0 height 0
click at [674, 166] on span at bounding box center [674, 167] width 12 height 12
click at [0, 0] on input "radio" at bounding box center [0, 0] width 0 height 0
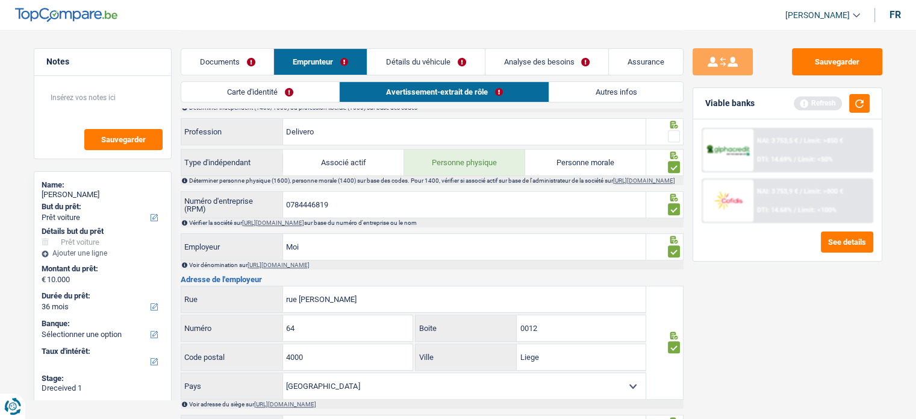
click at [672, 130] on span at bounding box center [674, 136] width 12 height 12
click at [0, 0] on input "radio" at bounding box center [0, 0] width 0 height 0
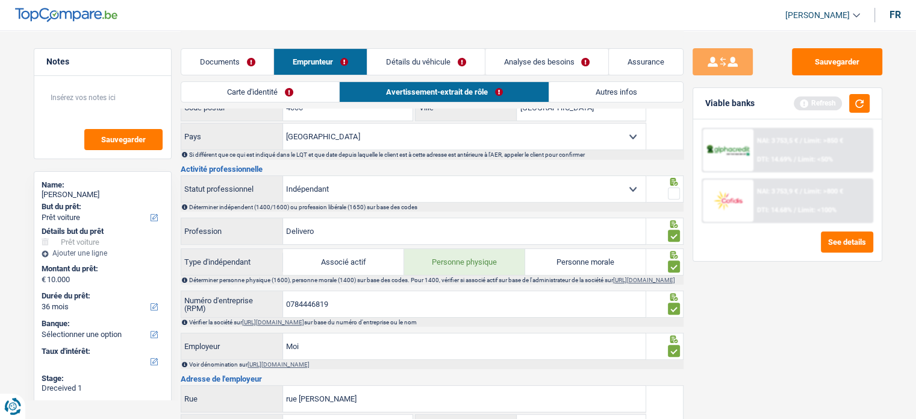
scroll to position [333, 0]
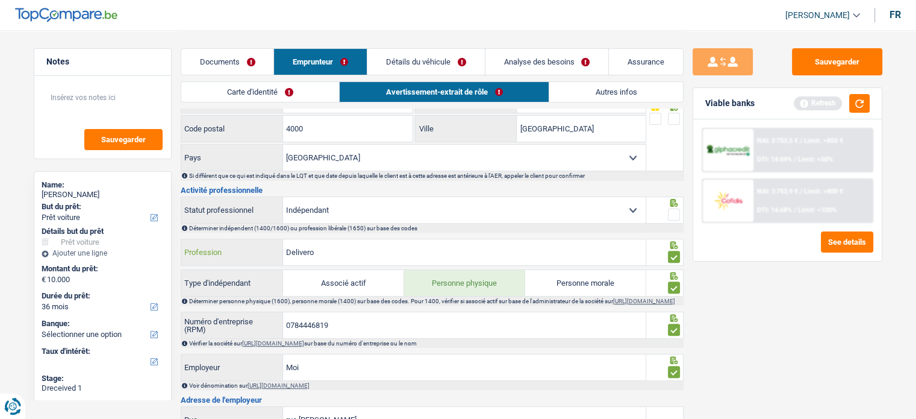
drag, startPoint x: 378, startPoint y: 250, endPoint x: 267, endPoint y: 238, distance: 110.8
click at [267, 239] on div "Delivero Profession" at bounding box center [413, 252] width 465 height 26
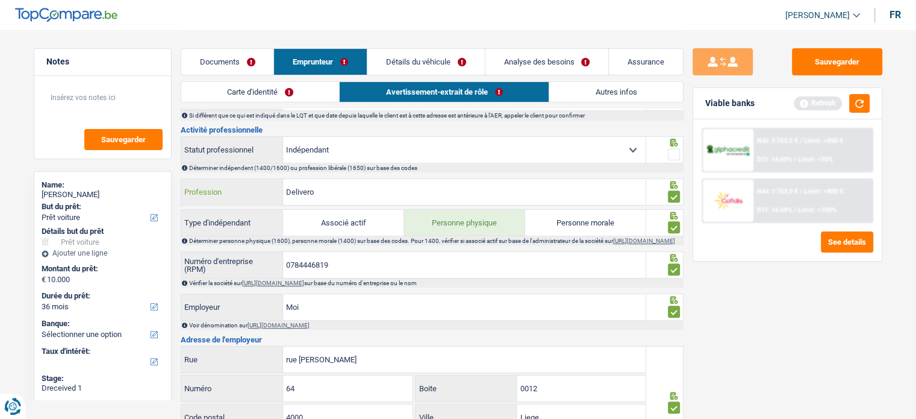
scroll to position [453, 0]
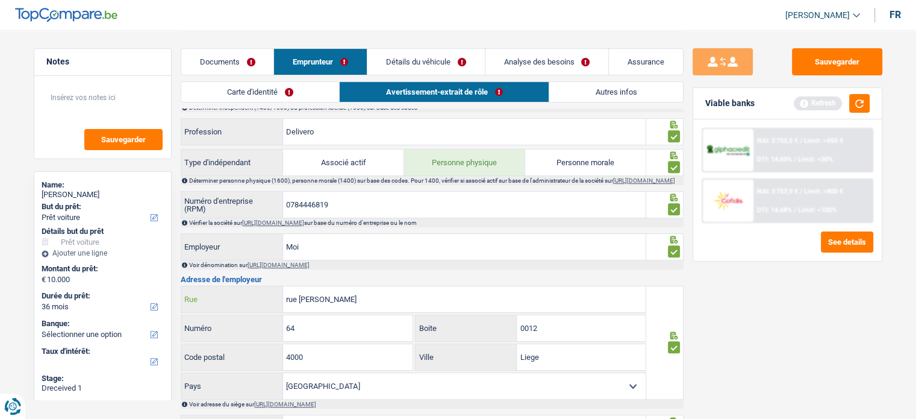
drag, startPoint x: 368, startPoint y: 301, endPoint x: 356, endPoint y: 303, distance: 12.2
click at [253, 312] on div "rue [PERSON_NAME]" at bounding box center [413, 299] width 465 height 26
paste input "Rue Léopold 50/42"
click at [336, 302] on input "Rue Léopold 50/42" at bounding box center [464, 299] width 363 height 26
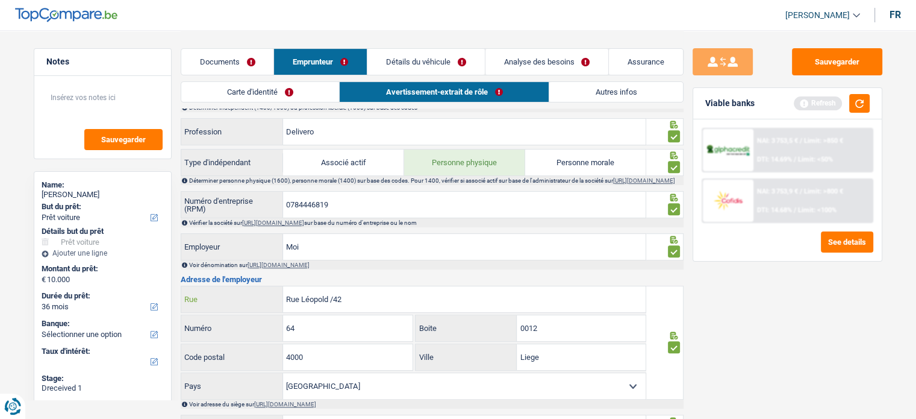
type input "Rue Léopold /42"
drag, startPoint x: 294, startPoint y: 334, endPoint x: 258, endPoint y: 334, distance: 36.1
click at [258, 334] on div "64 Numéro" at bounding box center [297, 328] width 232 height 26
paste input "50"
type input "50"
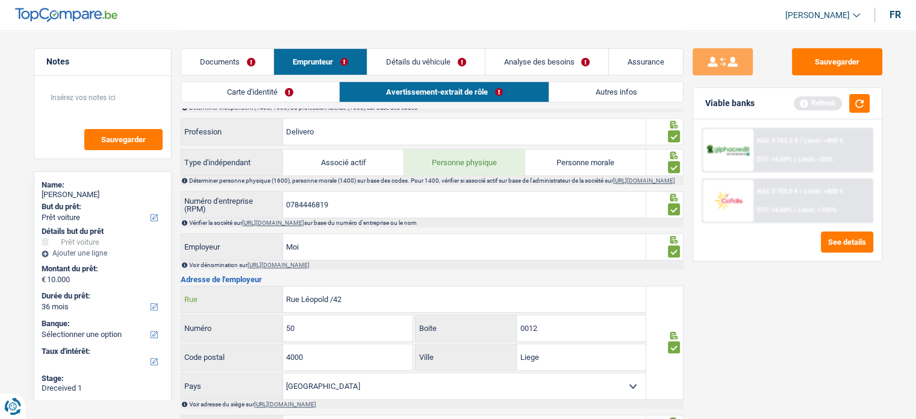
click at [340, 299] on input "Rue Léopold /42" at bounding box center [464, 299] width 363 height 26
type input "Rue Léopold /"
drag, startPoint x: 564, startPoint y: 328, endPoint x: 455, endPoint y: 328, distance: 108.4
click at [455, 328] on div "0012 Boite" at bounding box center [531, 328] width 230 height 26
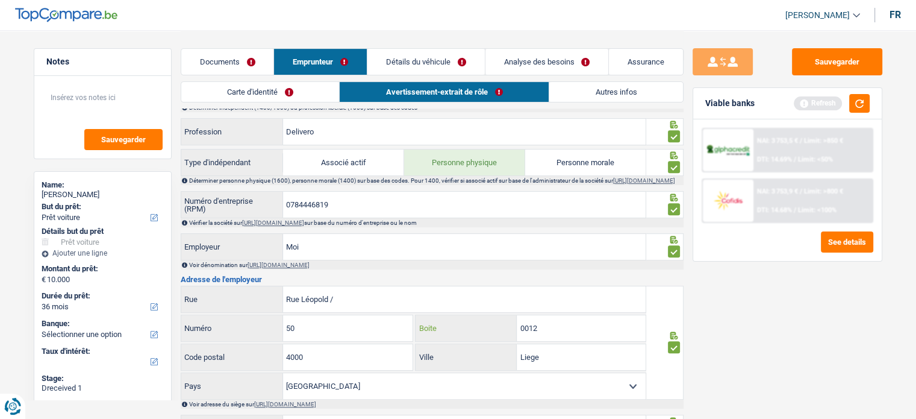
paste input "4"
type input "42"
click at [341, 299] on input "Rue Léopold /" at bounding box center [464, 299] width 363 height 26
type input "[GEOGRAPHIC_DATA]"
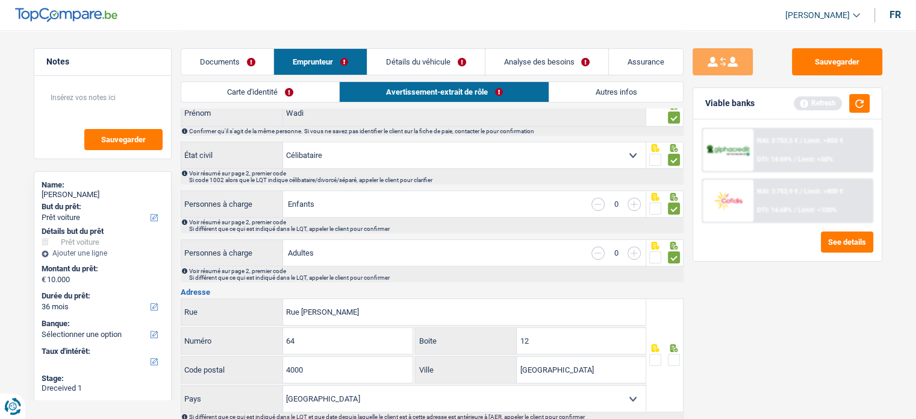
scroll to position [213, 0]
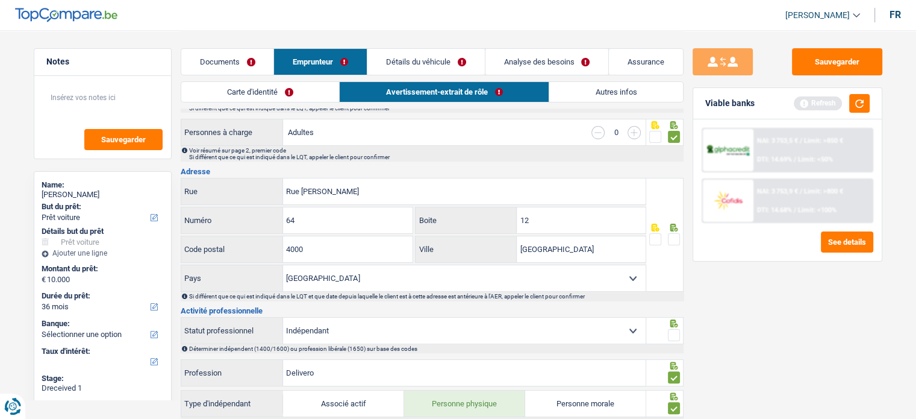
click at [674, 332] on span at bounding box center [674, 335] width 12 height 12
click at [0, 0] on input "radio" at bounding box center [0, 0] width 0 height 0
click at [671, 233] on span at bounding box center [674, 239] width 12 height 12
click at [0, 0] on input "radio" at bounding box center [0, 0] width 0 height 0
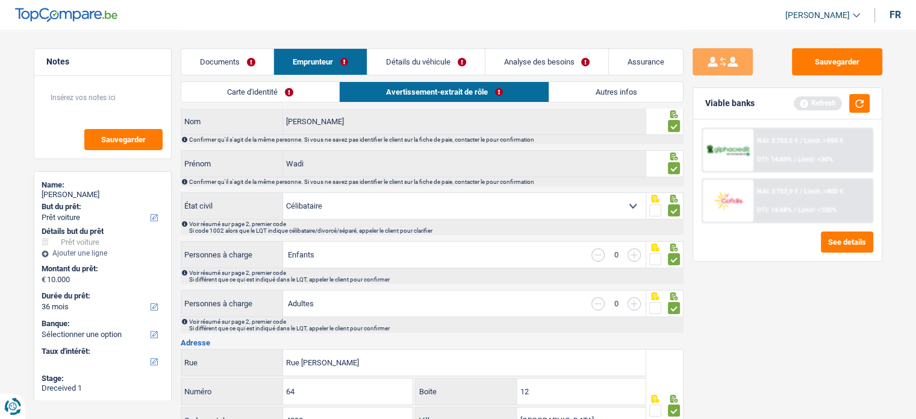
scroll to position [0, 0]
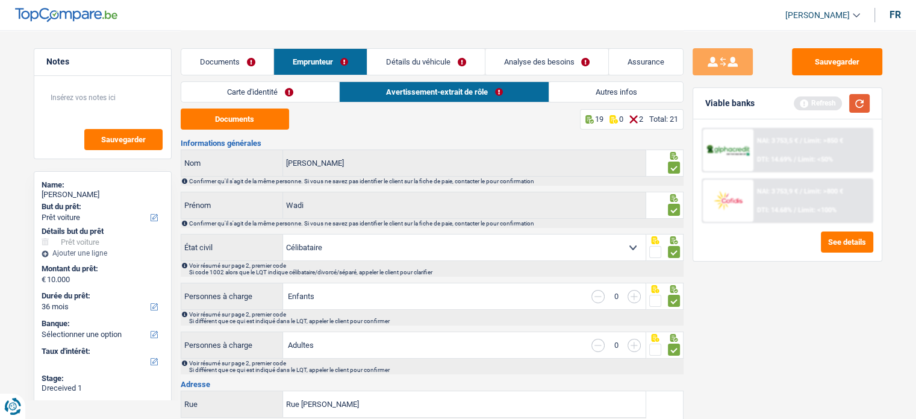
click at [865, 101] on button "button" at bounding box center [859, 103] width 20 height 19
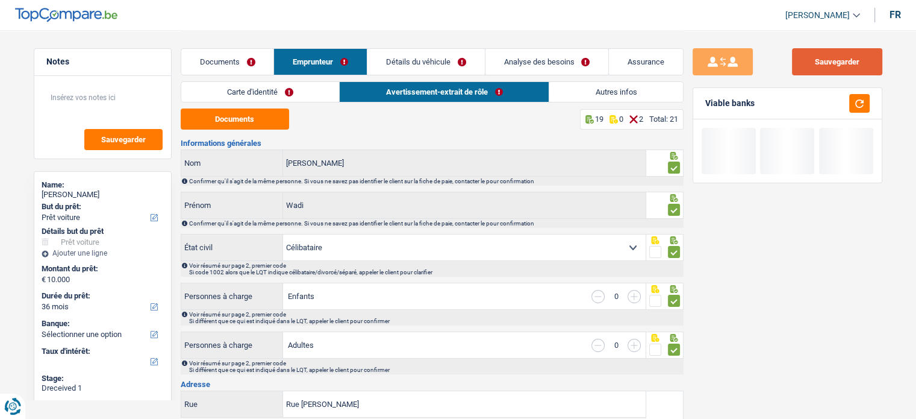
click at [842, 57] on button "Sauvegarder" at bounding box center [837, 61] width 90 height 27
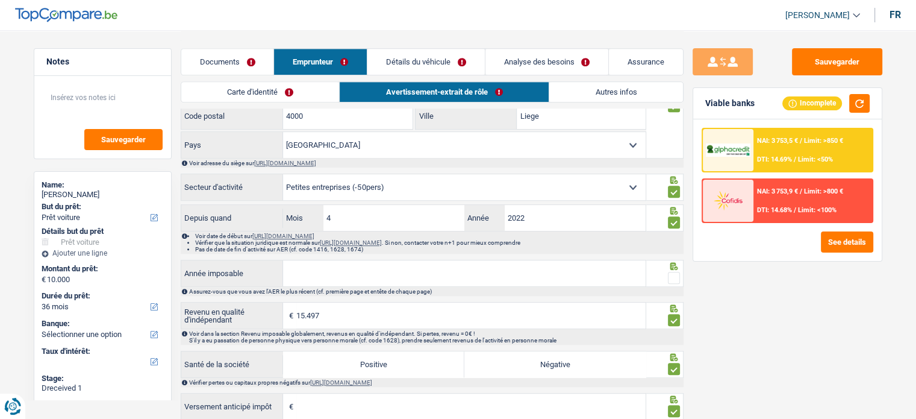
scroll to position [995, 0]
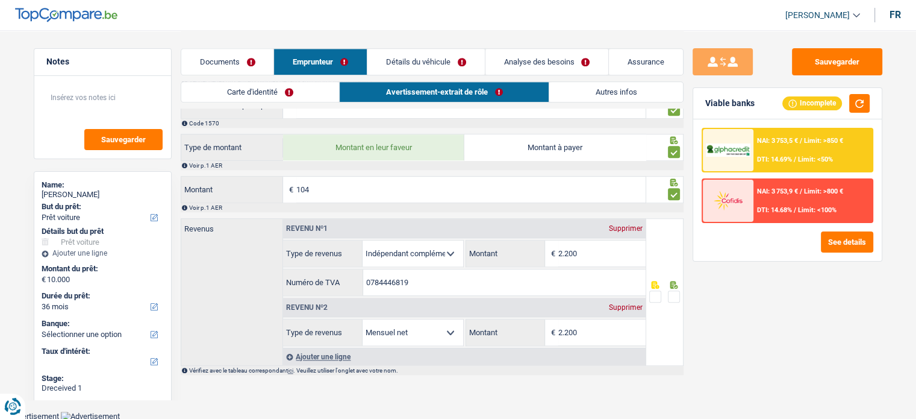
click at [641, 303] on div "Supprimer" at bounding box center [626, 306] width 40 height 7
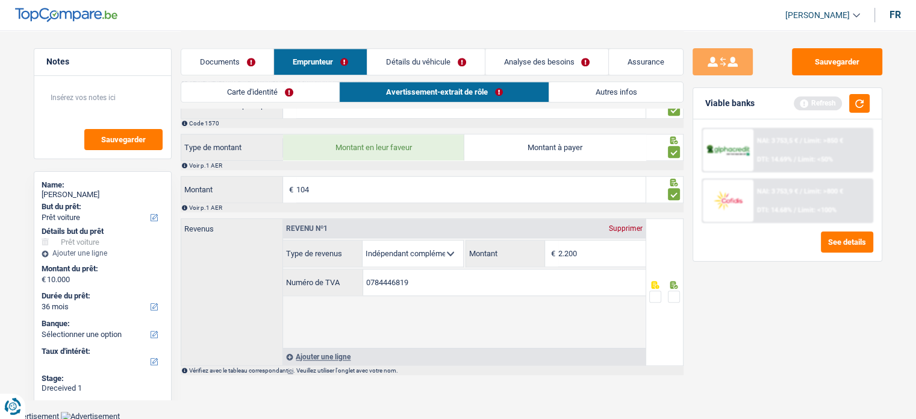
scroll to position [946, 0]
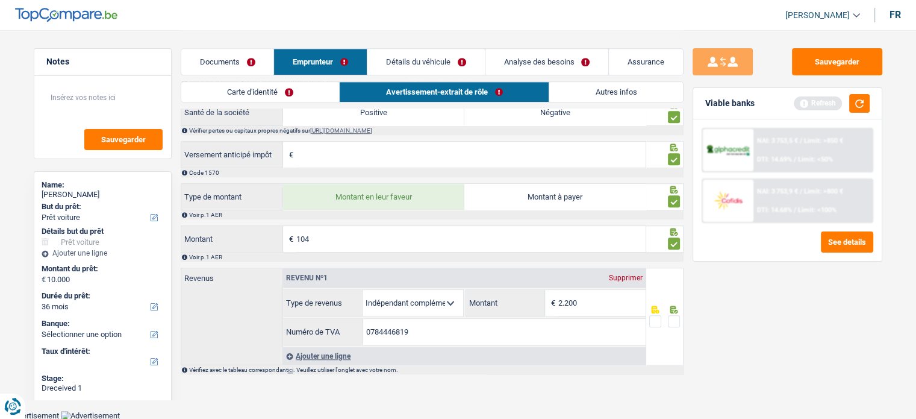
click at [677, 322] on span at bounding box center [674, 321] width 12 height 12
click at [0, 0] on input "radio" at bounding box center [0, 0] width 0 height 0
click at [860, 91] on div "Viable banks Refresh" at bounding box center [787, 103] width 188 height 31
click at [860, 98] on button "button" at bounding box center [859, 103] width 20 height 19
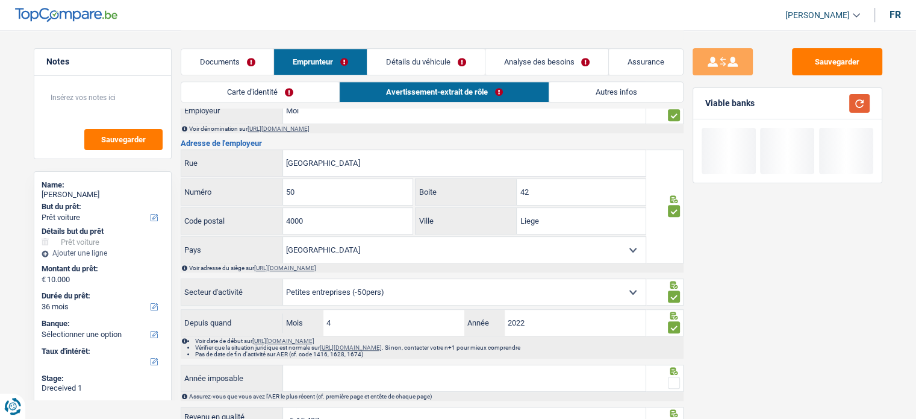
scroll to position [585, 0]
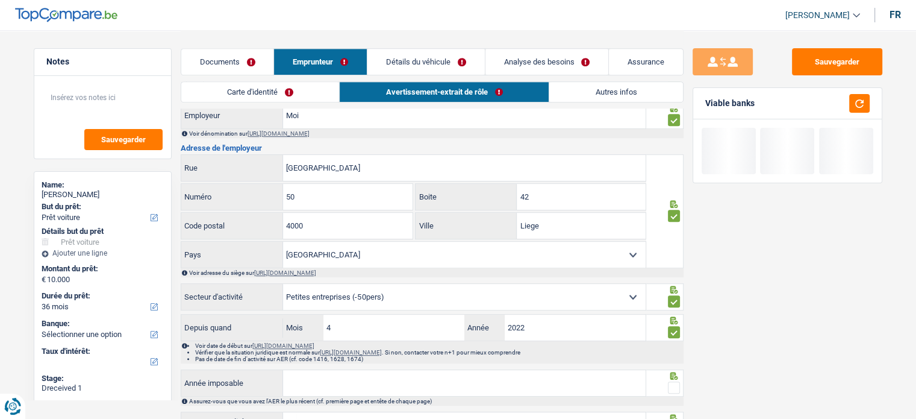
click at [672, 382] on span at bounding box center [674, 387] width 12 height 12
click at [0, 0] on input "radio" at bounding box center [0, 0] width 0 height 0
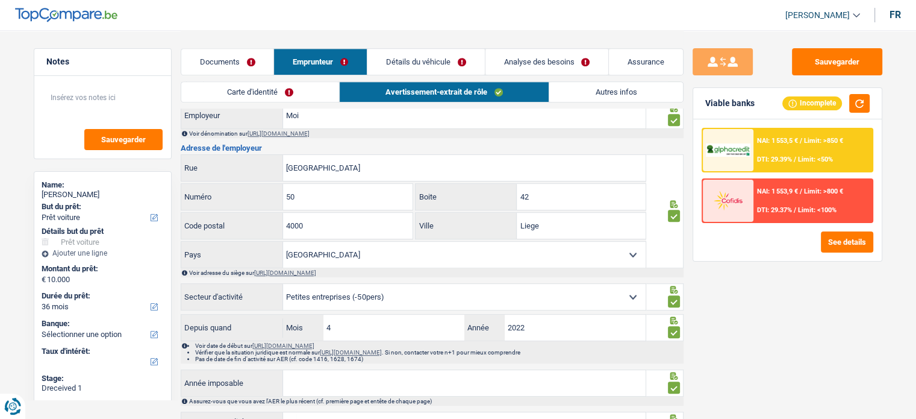
click at [497, 375] on input "Année imposable" at bounding box center [464, 383] width 363 height 26
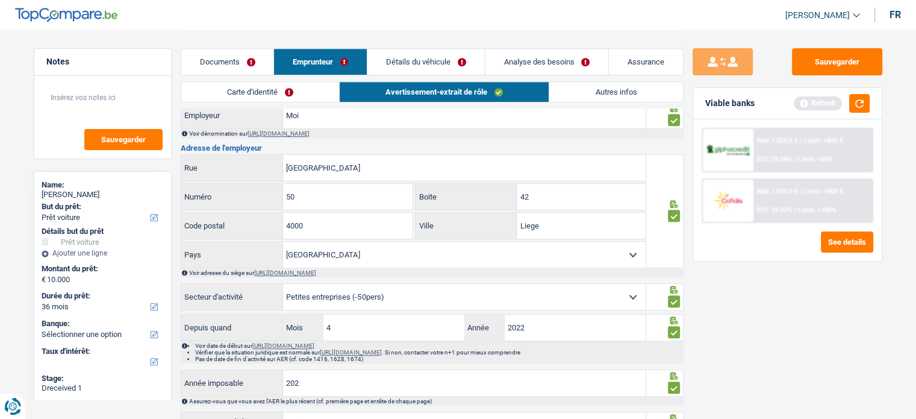
type input "2023"
click at [650, 391] on div "2023 Année imposable" at bounding box center [432, 383] width 503 height 29
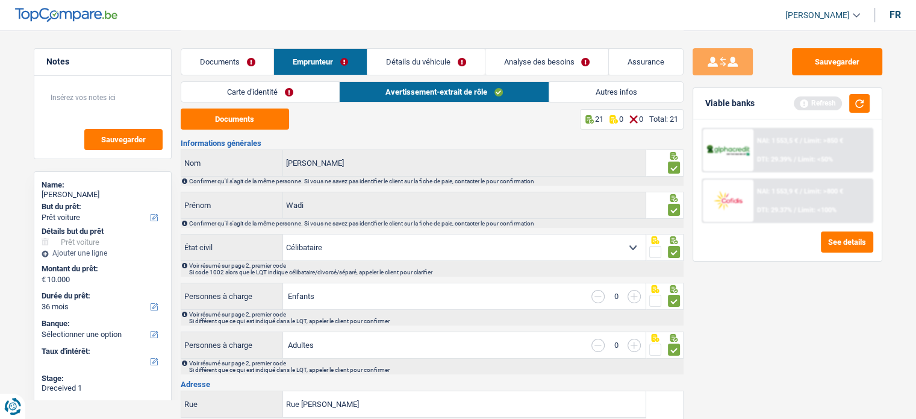
scroll to position [0, 0]
click at [578, 89] on link "Autres infos" at bounding box center [615, 92] width 133 height 20
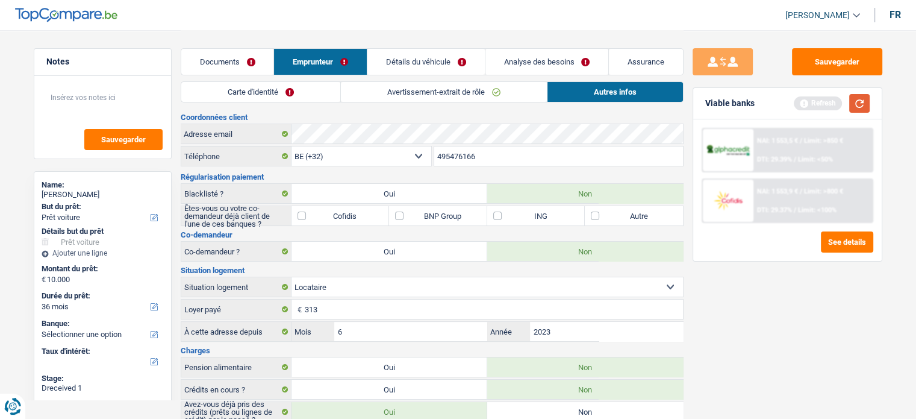
click at [859, 103] on button "button" at bounding box center [859, 103] width 20 height 19
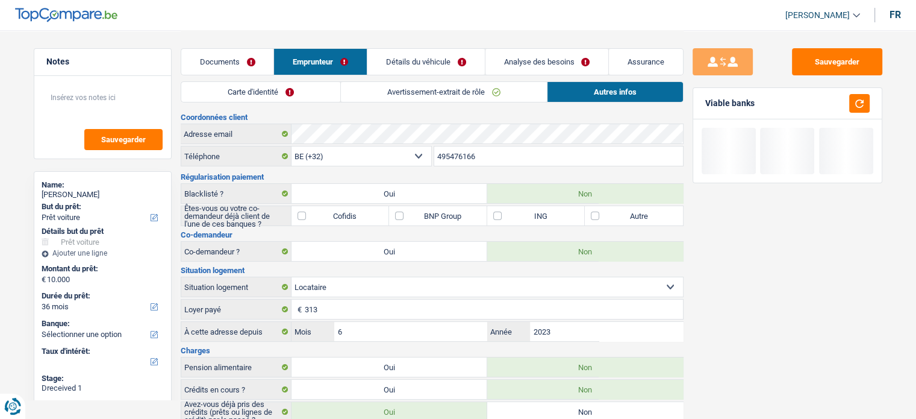
click at [420, 55] on link "Détails du véhicule" at bounding box center [425, 62] width 117 height 26
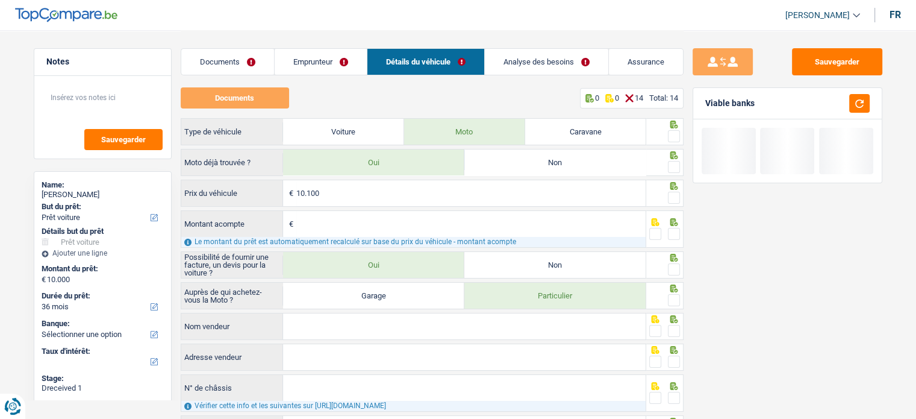
click at [677, 140] on span at bounding box center [674, 136] width 12 height 12
click at [0, 0] on input "radio" at bounding box center [0, 0] width 0 height 0
click at [677, 164] on span at bounding box center [674, 167] width 12 height 12
click at [0, 0] on input "radio" at bounding box center [0, 0] width 0 height 0
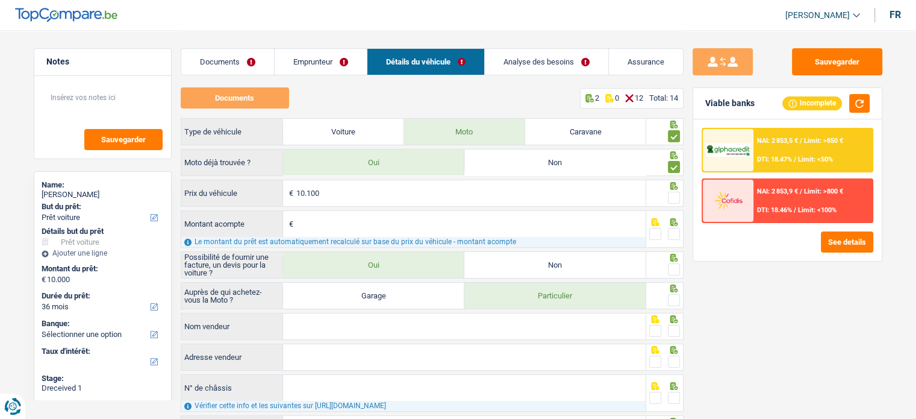
click at [670, 196] on span at bounding box center [674, 197] width 12 height 12
click at [0, 0] on input "radio" at bounding box center [0, 0] width 0 height 0
click at [674, 232] on span at bounding box center [674, 234] width 12 height 12
click at [0, 0] on input "radio" at bounding box center [0, 0] width 0 height 0
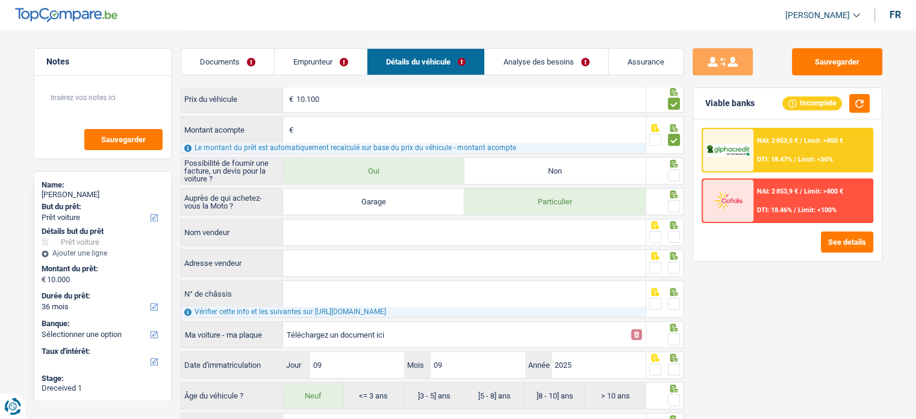
scroll to position [181, 0]
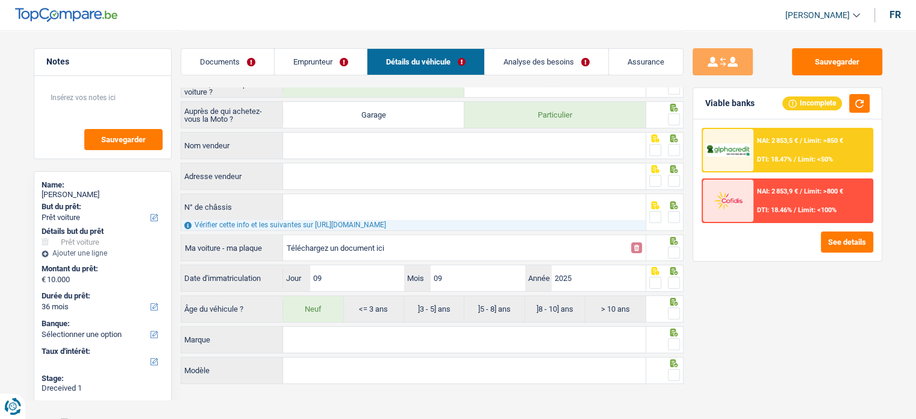
drag, startPoint x: 672, startPoint y: 119, endPoint x: 675, endPoint y: 151, distance: 32.7
click at [673, 118] on span at bounding box center [674, 119] width 12 height 12
click at [0, 0] on input "radio" at bounding box center [0, 0] width 0 height 0
click at [659, 154] on span at bounding box center [655, 150] width 12 height 12
click at [0, 0] on input "radio" at bounding box center [0, 0] width 0 height 0
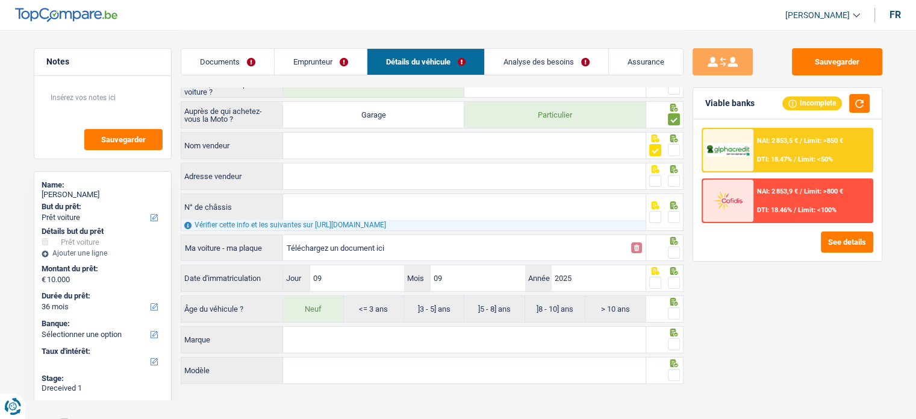
click at [655, 175] on span at bounding box center [655, 181] width 12 height 12
click at [0, 0] on input "radio" at bounding box center [0, 0] width 0 height 0
click at [655, 202] on icon at bounding box center [655, 205] width 12 height 8
click at [655, 215] on span at bounding box center [655, 217] width 12 height 12
click at [0, 0] on input "radio" at bounding box center [0, 0] width 0 height 0
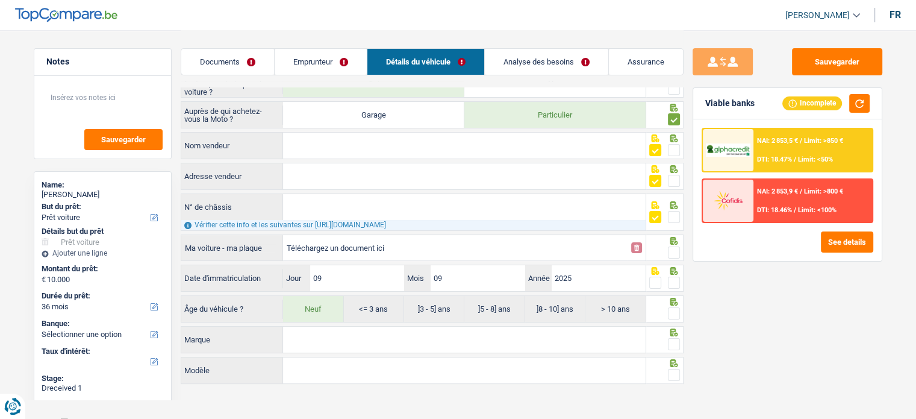
click at [679, 246] on span at bounding box center [674, 252] width 12 height 12
click at [0, 0] on input "radio" at bounding box center [0, 0] width 0 height 0
click at [674, 280] on span at bounding box center [674, 282] width 12 height 12
click at [0, 0] on input "radio" at bounding box center [0, 0] width 0 height 0
click at [673, 310] on span at bounding box center [674, 313] width 12 height 12
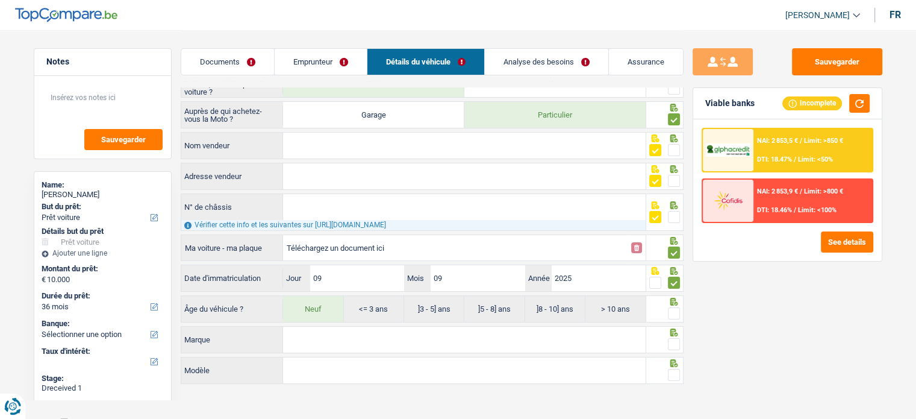
click at [0, 0] on input "radio" at bounding box center [0, 0] width 0 height 0
click at [674, 346] on span at bounding box center [674, 344] width 12 height 12
click at [0, 0] on input "radio" at bounding box center [0, 0] width 0 height 0
click at [674, 372] on span at bounding box center [674, 375] width 12 height 12
click at [0, 0] on input "radio" at bounding box center [0, 0] width 0 height 0
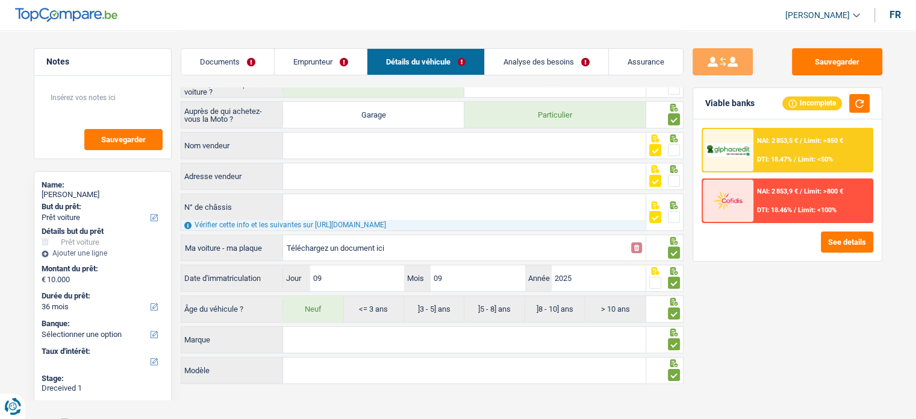
click at [551, 69] on link "Analyse des besoins" at bounding box center [546, 62] width 123 height 26
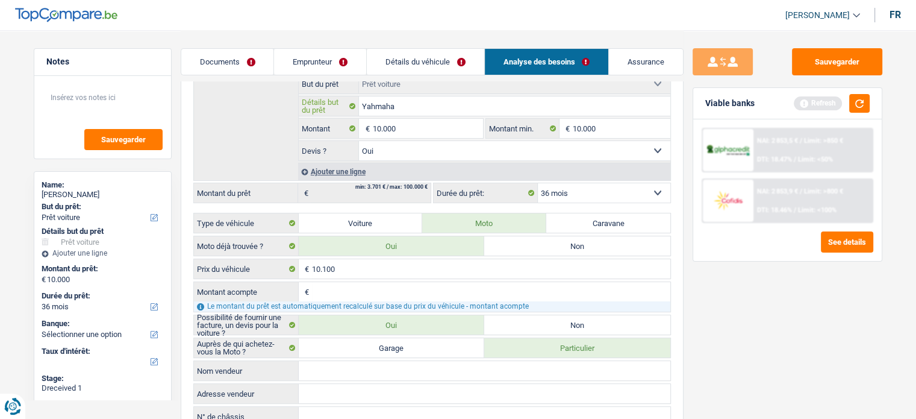
click at [376, 100] on input "Yahmaha" at bounding box center [514, 105] width 311 height 19
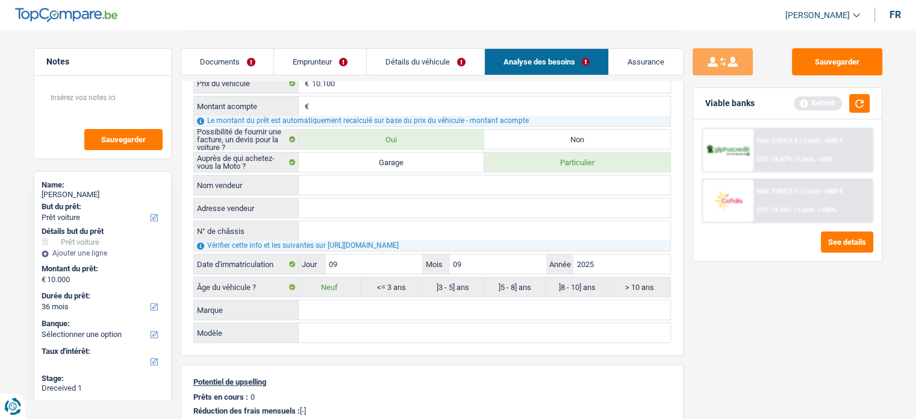
scroll to position [422, 0]
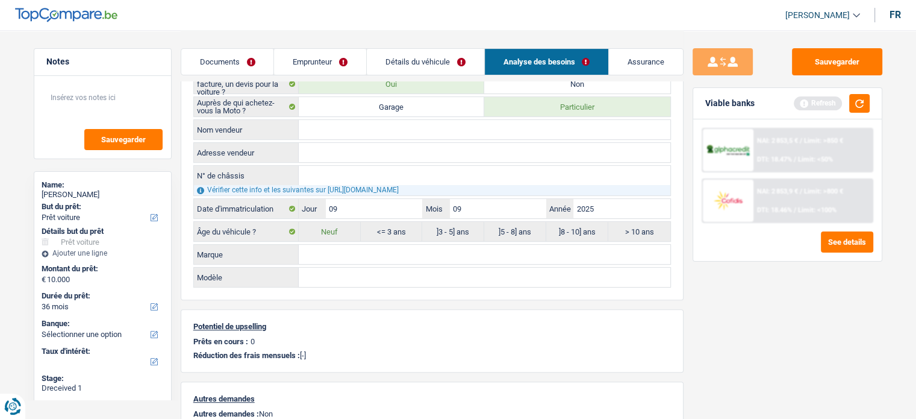
paste input "Yahmaha"
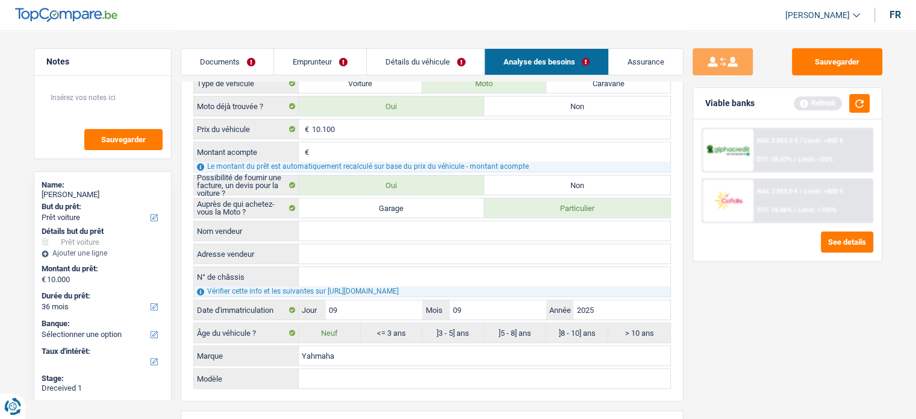
scroll to position [241, 0]
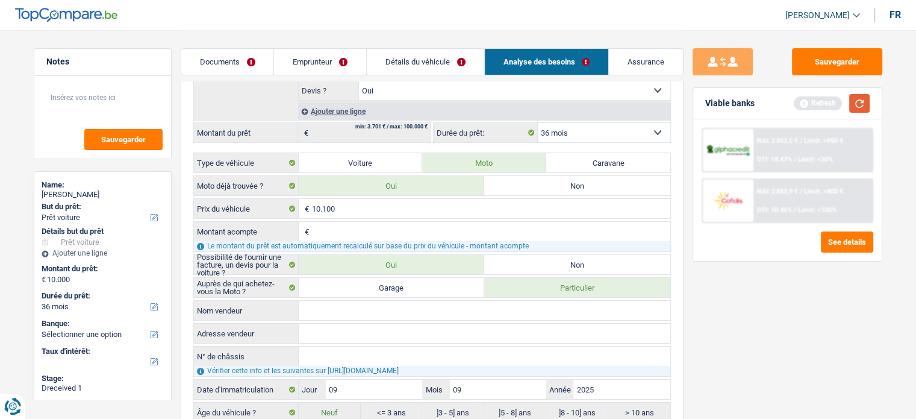
type input "Yahmaha"
click at [854, 101] on button "button" at bounding box center [859, 103] width 20 height 19
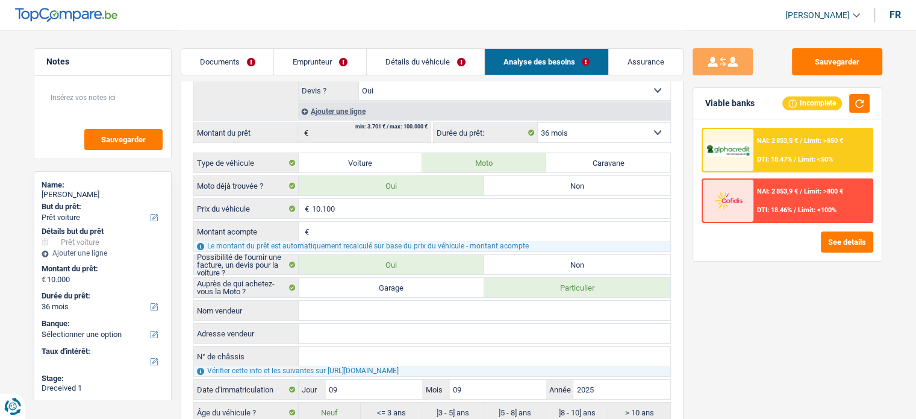
click at [549, 198] on div "10.100 € Prix du véhicule" at bounding box center [432, 208] width 478 height 20
click at [552, 186] on label "Non" at bounding box center [577, 185] width 186 height 19
click at [552, 186] on input "Non" at bounding box center [577, 185] width 186 height 19
radio input "true"
select select "48"
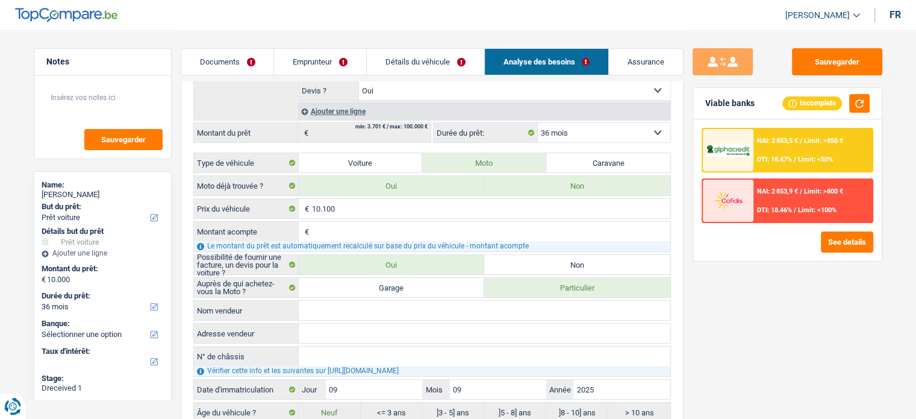
select select "48"
radio input "false"
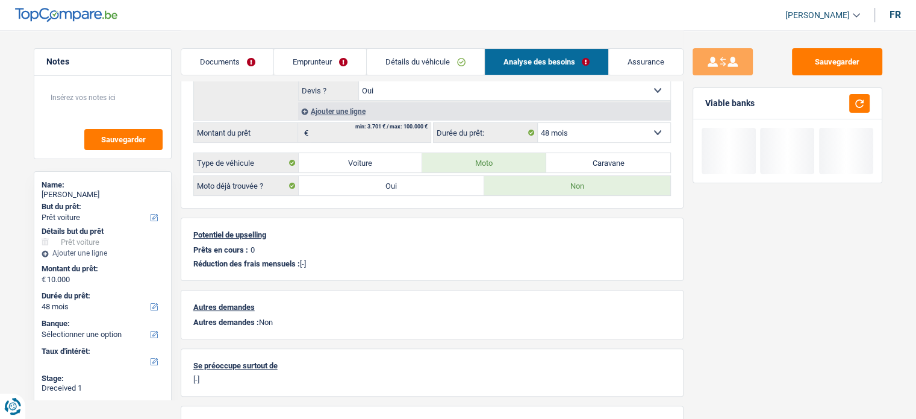
click at [452, 185] on label "Oui" at bounding box center [392, 185] width 186 height 19
click at [452, 185] on input "Oui" at bounding box center [392, 185] width 186 height 19
radio input "false"
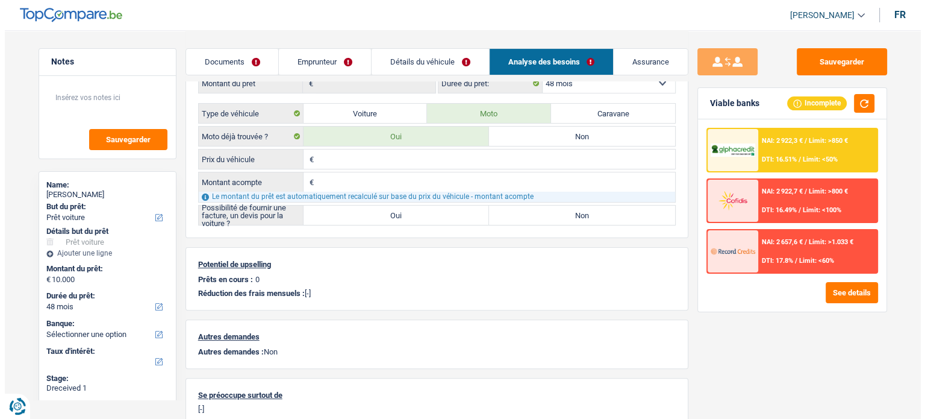
scroll to position [219, 0]
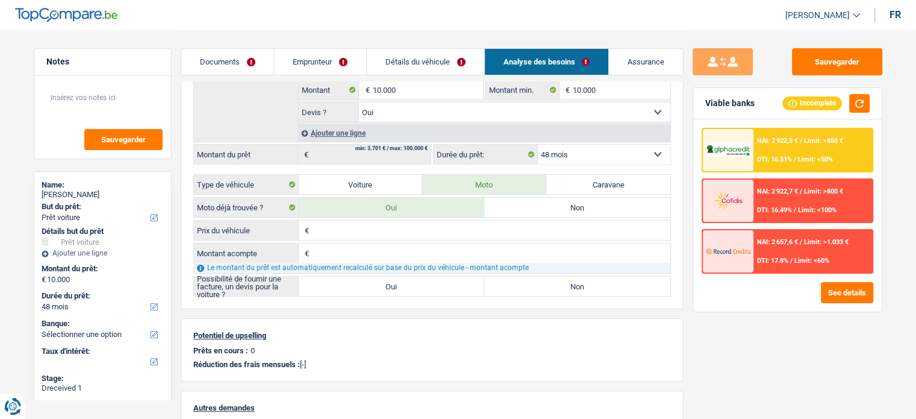
click at [558, 207] on label "Non" at bounding box center [577, 207] width 186 height 19
click at [558, 207] on input "Non" at bounding box center [577, 207] width 186 height 19
radio input "false"
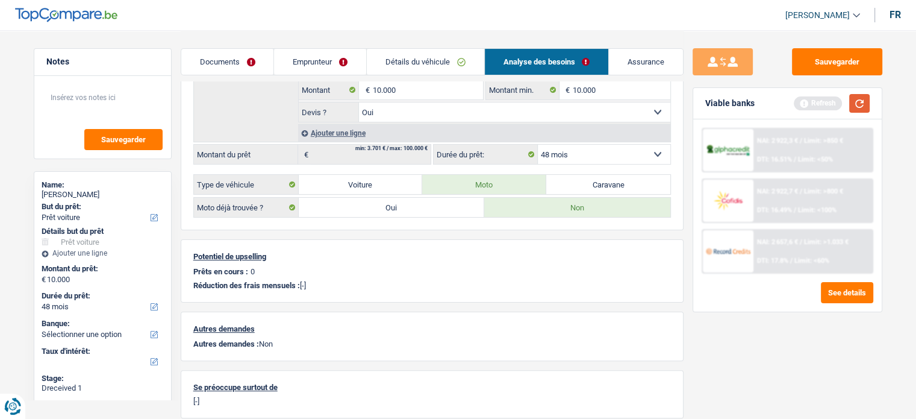
click at [854, 108] on button "button" at bounding box center [859, 103] width 20 height 19
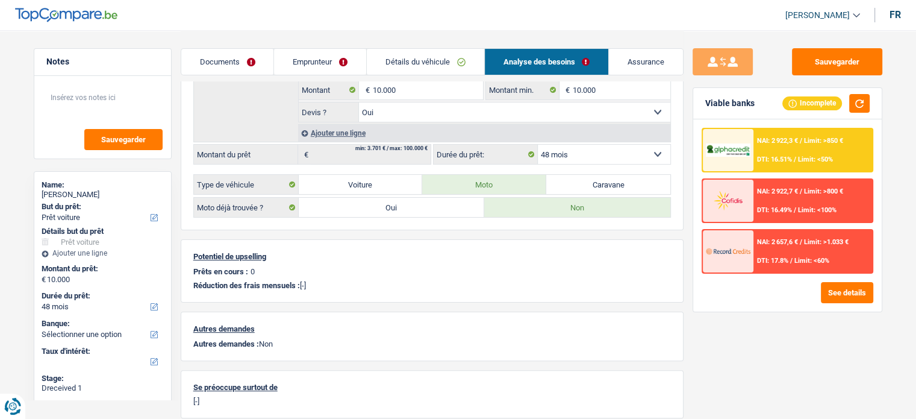
click at [809, 160] on span "Limit: <50%" at bounding box center [815, 159] width 35 height 8
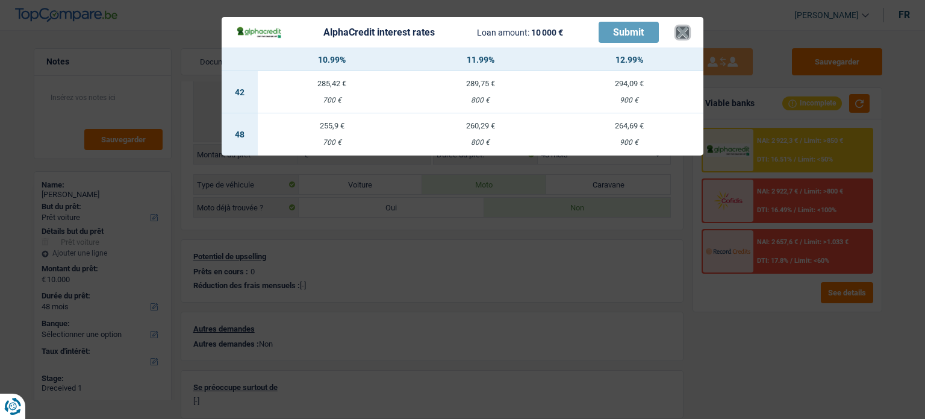
click at [684, 38] on button "×" at bounding box center [682, 32] width 13 height 12
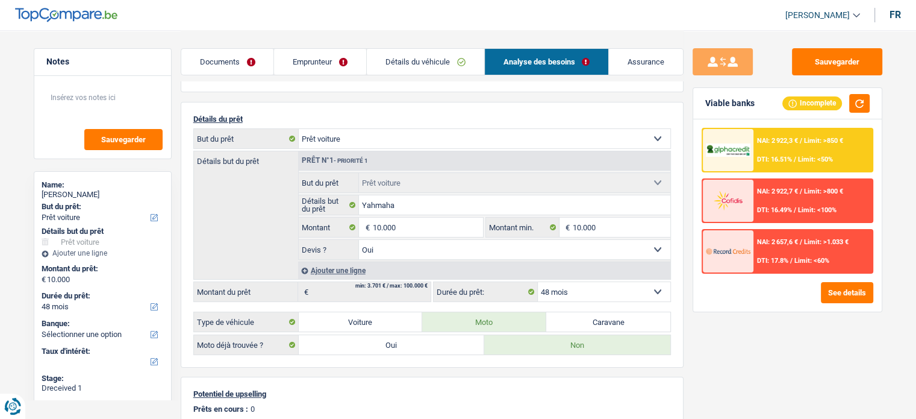
scroll to position [0, 0]
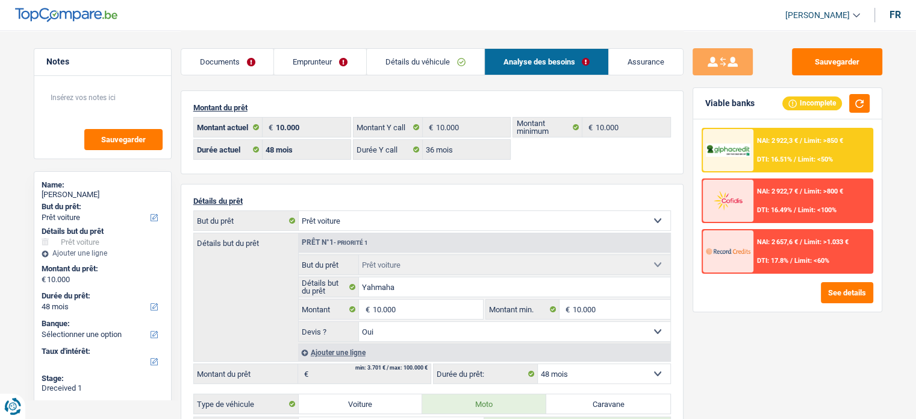
click at [805, 154] on div "NAI: 2 922,3 € / Limit: >850 € DTI: 16.51% / Limit: <50%" at bounding box center [812, 150] width 119 height 42
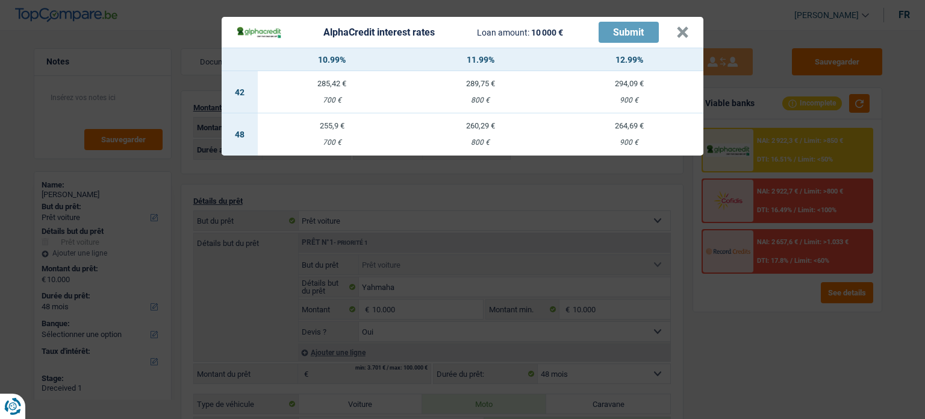
click at [75, 303] on div "AlphaCredit interest rates Loan amount: 10 000 € Submit × 10.99% 11.99% 12.99% …" at bounding box center [462, 209] width 925 height 419
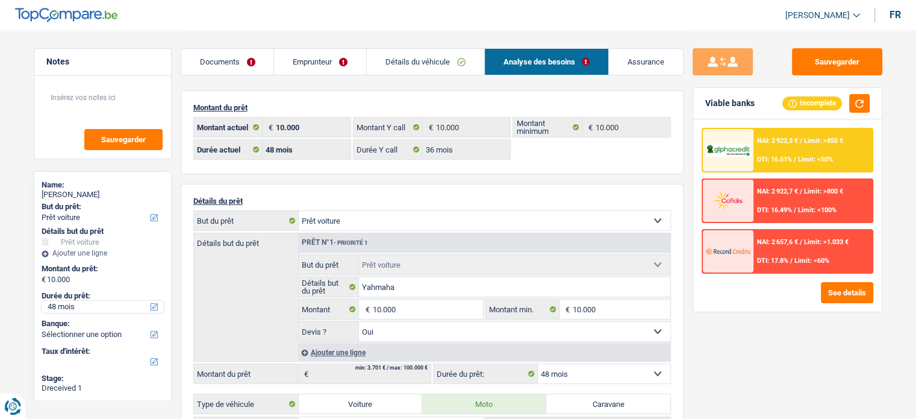
click at [75, 306] on select "12 mois 18 mois 24 mois 30 mois 36 mois 42 mois 48 mois Sélectionner une option" at bounding box center [103, 306] width 122 height 12
select select "36"
click at [42, 300] on select "12 mois 18 mois 24 mois 30 mois 36 mois 42 mois 48 mois Sélectionner une option" at bounding box center [103, 306] width 122 height 12
select select "36"
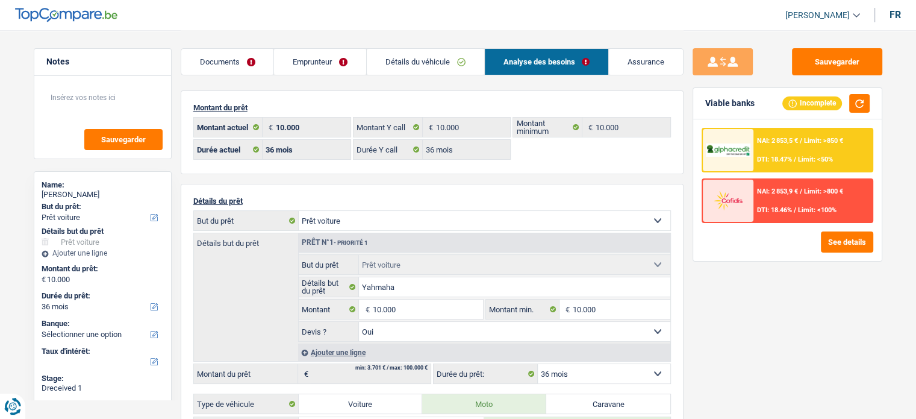
click at [797, 145] on div "NAI: 2 853,5 € / Limit: >850 € DTI: 18.47% / Limit: <50%" at bounding box center [812, 150] width 119 height 42
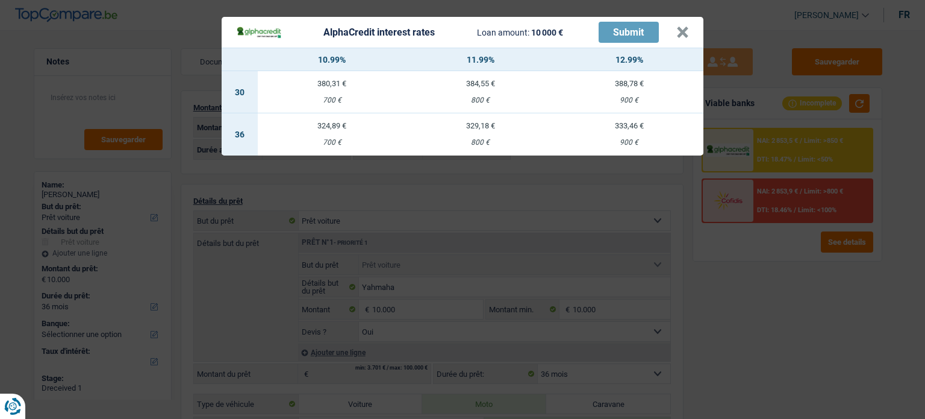
click at [466, 132] on td "329,18 € 800 €" at bounding box center [480, 134] width 149 height 42
select select "alphacredit"
type input "11,99"
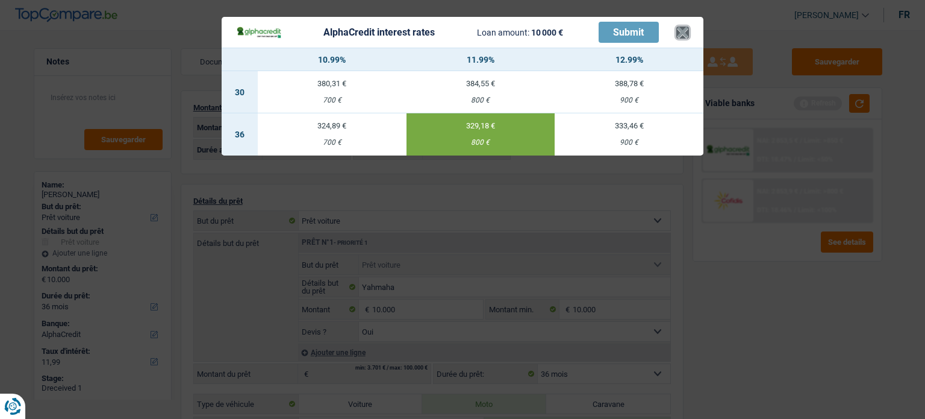
click at [677, 33] on button "×" at bounding box center [682, 32] width 13 height 12
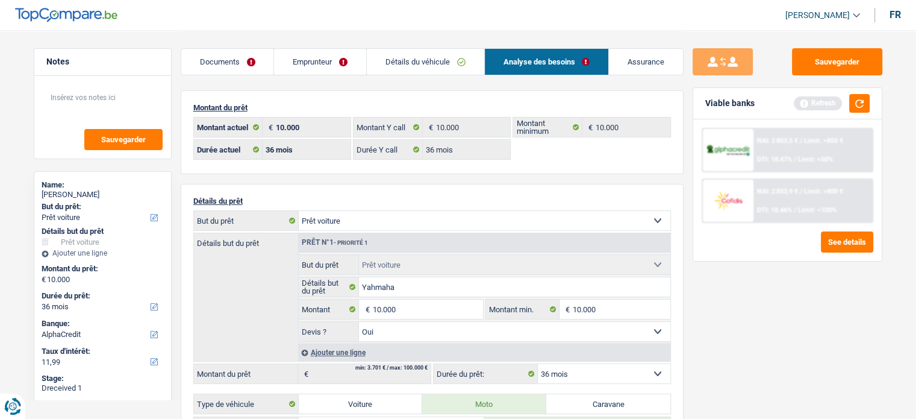
click at [322, 69] on link "Emprunteur" at bounding box center [320, 62] width 92 height 26
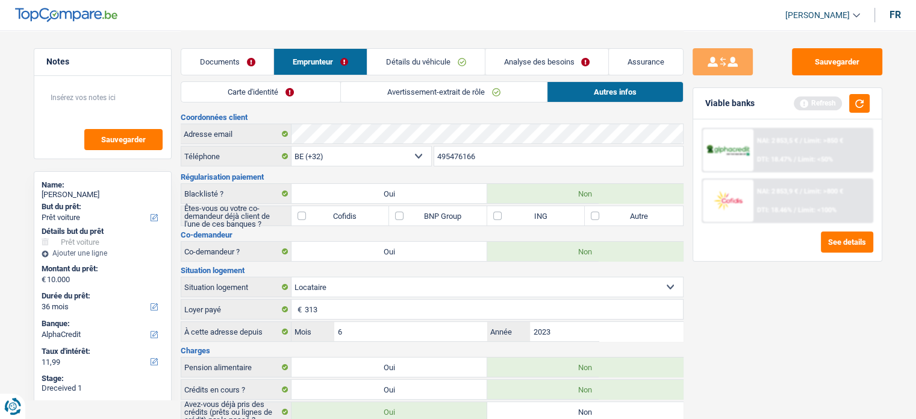
click at [331, 97] on link "Carte d'identité" at bounding box center [260, 92] width 159 height 20
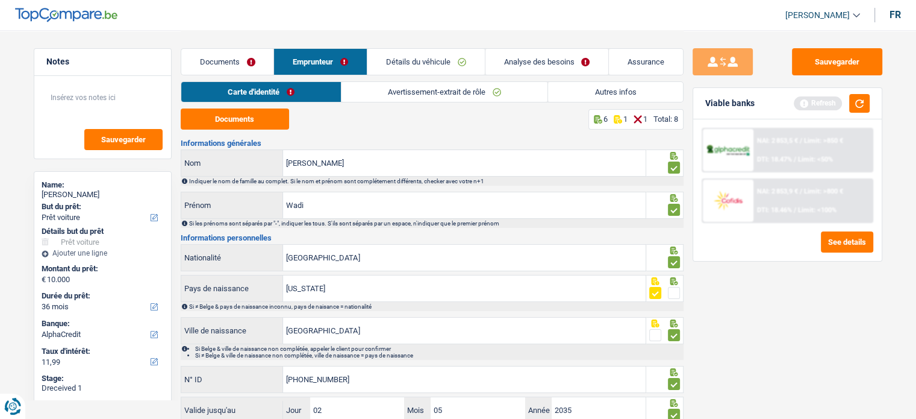
drag, startPoint x: 431, startPoint y: 89, endPoint x: 459, endPoint y: 94, distance: 28.8
click at [431, 89] on link "Avertissement-extrait de rôle" at bounding box center [444, 92] width 206 height 20
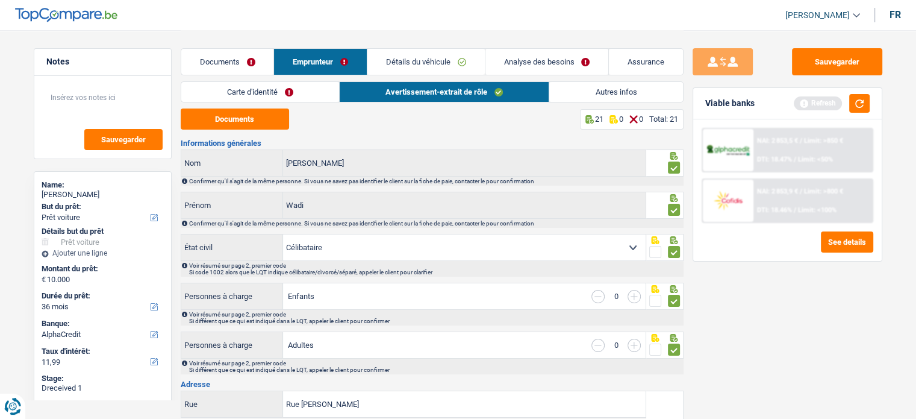
click at [328, 89] on link "Carte d'identité" at bounding box center [260, 92] width 158 height 20
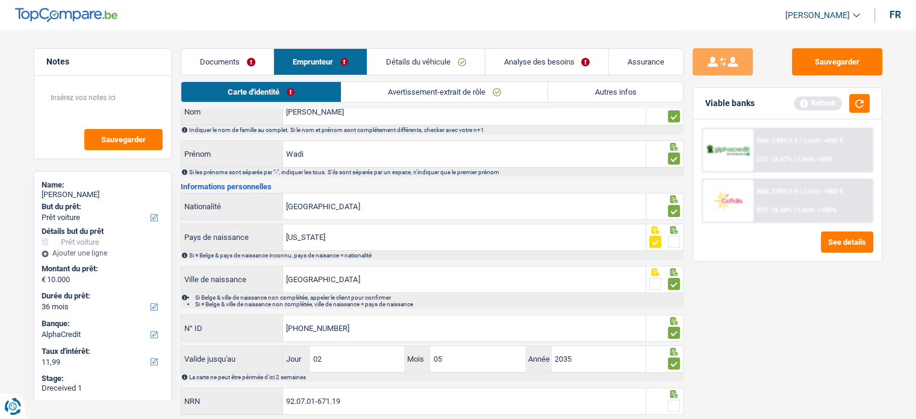
scroll to position [87, 0]
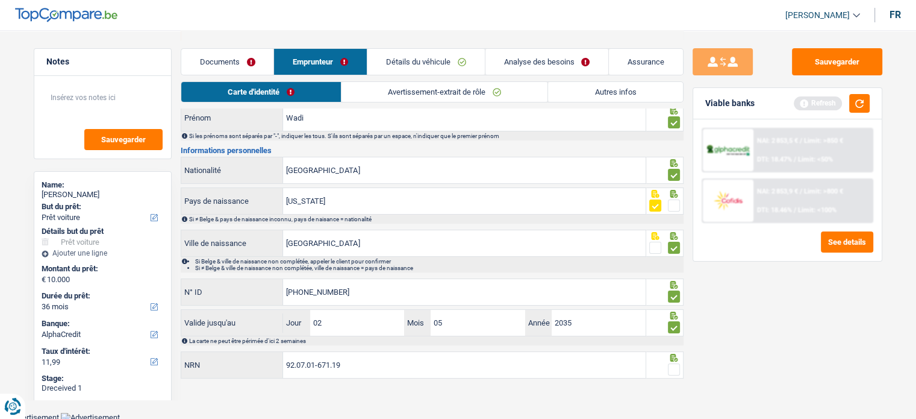
click at [679, 363] on span at bounding box center [674, 369] width 12 height 12
click at [0, 0] on input "radio" at bounding box center [0, 0] width 0 height 0
click at [798, 140] on span "NAI: 2 853,5 €" at bounding box center [777, 141] width 41 height 8
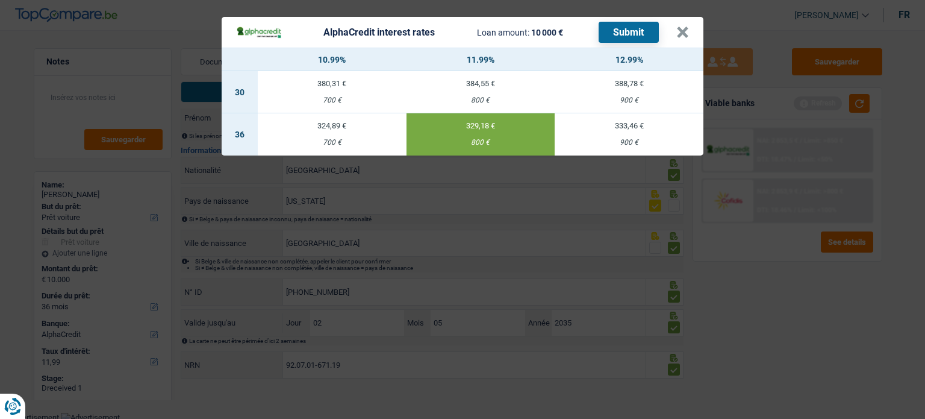
click at [618, 37] on button "Submit" at bounding box center [629, 32] width 60 height 21
click at [681, 31] on button "×" at bounding box center [682, 32] width 13 height 12
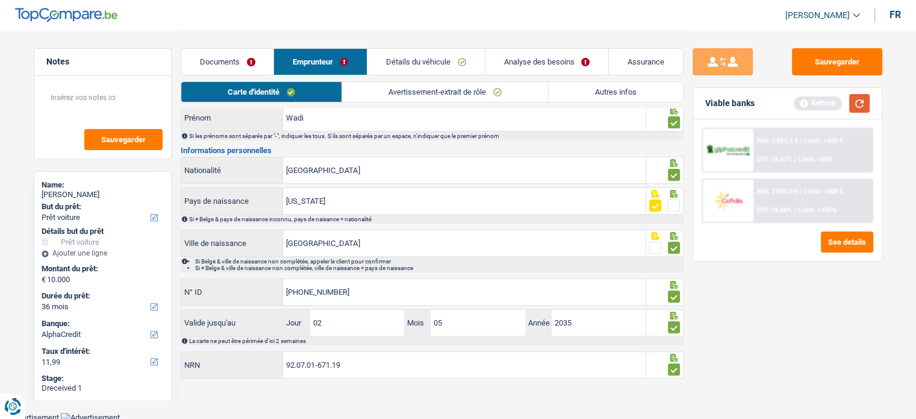
click at [850, 95] on button "button" at bounding box center [859, 103] width 20 height 19
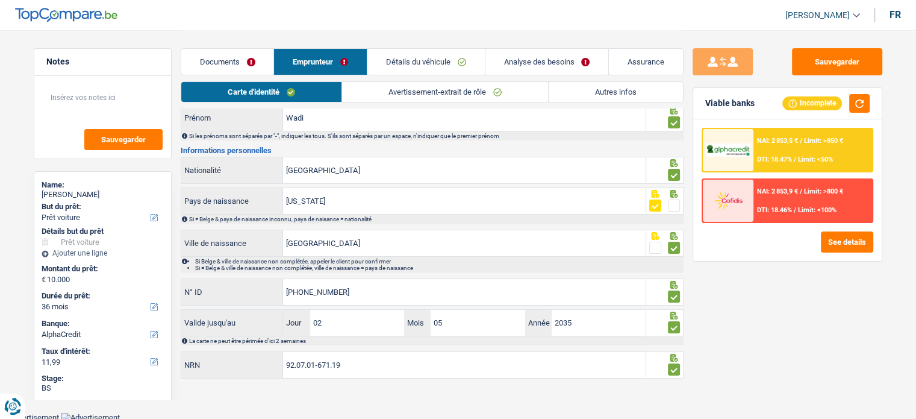
click at [73, 185] on div "Name:" at bounding box center [103, 185] width 122 height 10
click at [73, 187] on div "Name:" at bounding box center [103, 185] width 122 height 10
click at [235, 60] on link "Documents" at bounding box center [227, 62] width 93 height 26
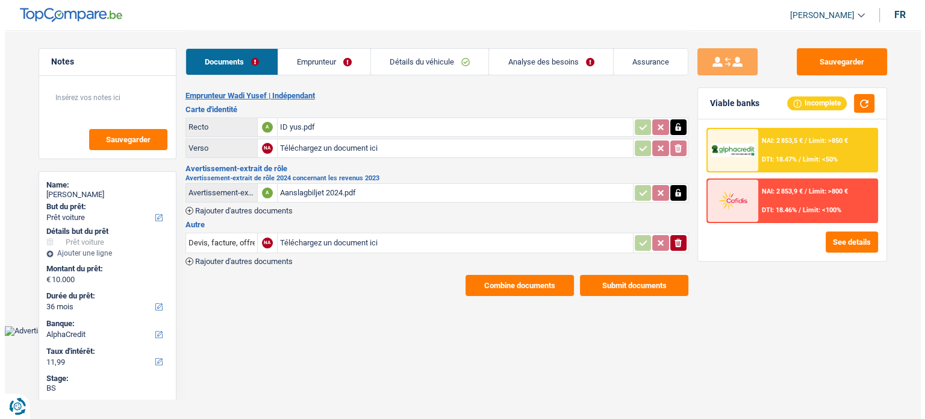
scroll to position [0, 0]
click at [294, 125] on div "ID yus.pdf" at bounding box center [454, 127] width 350 height 18
click at [297, 78] on div "Documents Emprunteur Détails du véhicule Analyse des besoins Assurance" at bounding box center [436, 55] width 503 height 51
click at [298, 72] on link "Emprunteur" at bounding box center [324, 62] width 92 height 26
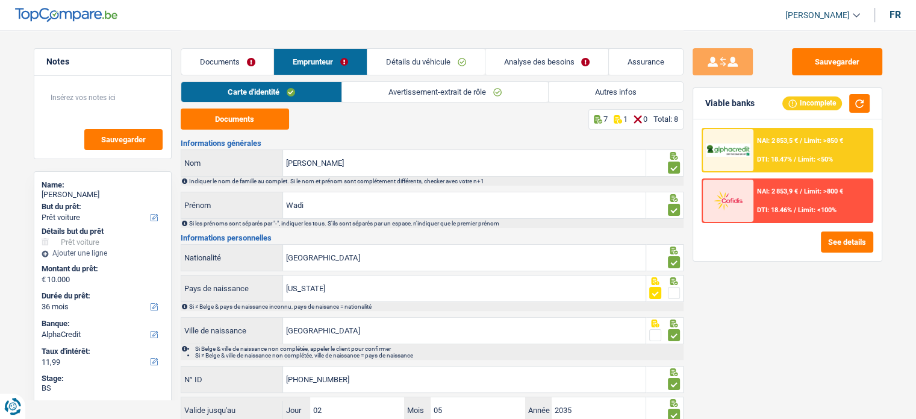
drag, startPoint x: 332, startPoint y: 190, endPoint x: 253, endPoint y: 189, distance: 79.5
click at [253, 189] on div "Informations générales [PERSON_NAME] Indiquer le nom de famille au complet. Si …" at bounding box center [432, 303] width 503 height 328
click at [330, 207] on input "Wadi" at bounding box center [464, 205] width 363 height 26
drag, startPoint x: 352, startPoint y: 208, endPoint x: 249, endPoint y: 197, distance: 104.2
click at [249, 197] on div "[GEOGRAPHIC_DATA]" at bounding box center [413, 205] width 465 height 26
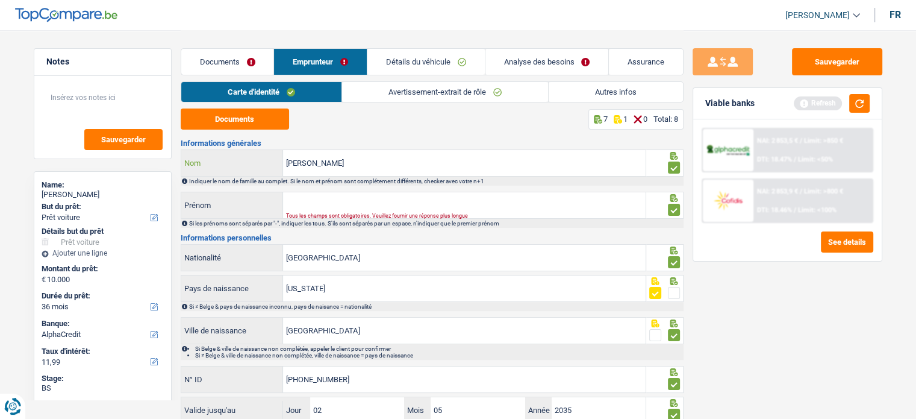
click at [387, 155] on input "[PERSON_NAME]" at bounding box center [464, 163] width 363 height 26
paste input "Wadi"
drag, startPoint x: 308, startPoint y: 164, endPoint x: 256, endPoint y: 163, distance: 51.8
click at [256, 163] on div "YusefWadi Nom" at bounding box center [413, 163] width 465 height 26
type input "Wadi"
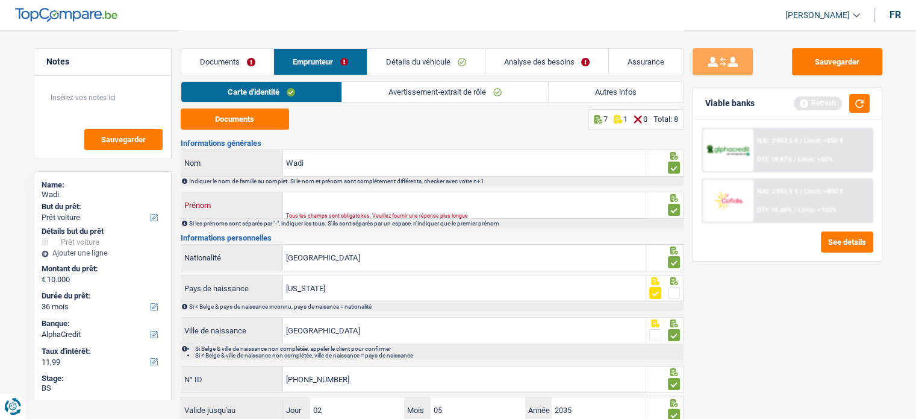
click at [331, 194] on input "Prénom" at bounding box center [464, 205] width 363 height 26
paste input "[PERSON_NAME]"
type input "[PERSON_NAME]"
click at [828, 76] on div "Sauvegarder Viable banks Refresh NAI: 2 853,5 € / Limit: >850 € DTI: 18.47% / L…" at bounding box center [787, 223] width 208 height 351
click at [842, 101] on div "Refresh" at bounding box center [832, 103] width 76 height 19
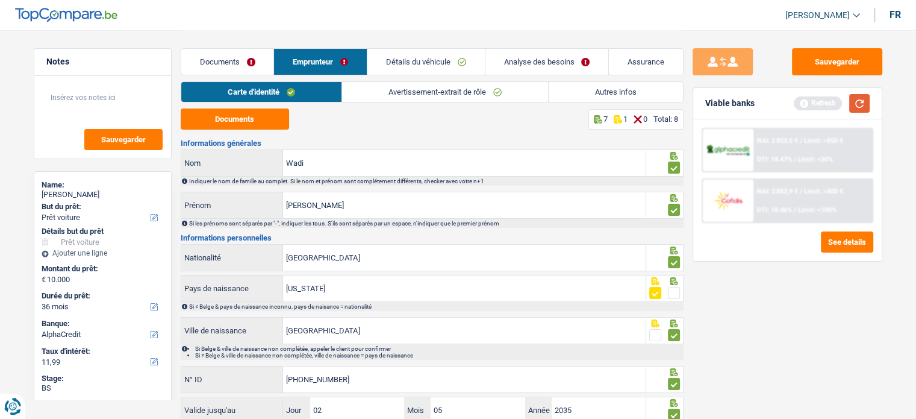
click at [853, 104] on button "button" at bounding box center [859, 103] width 20 height 19
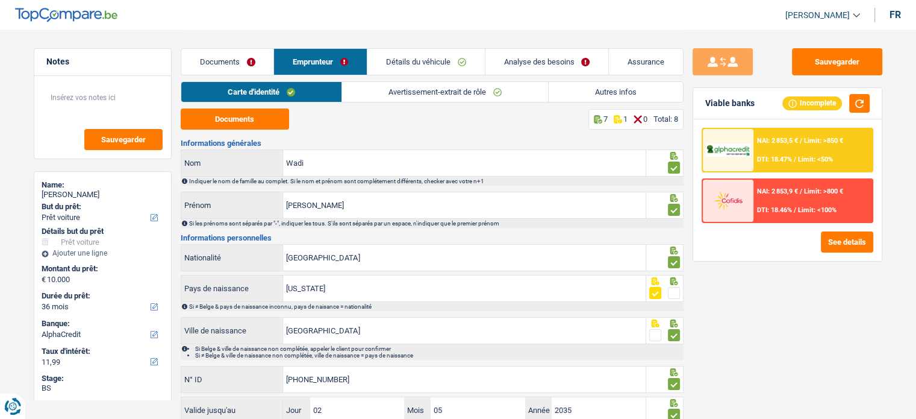
click at [222, 69] on link "Documents" at bounding box center [227, 62] width 93 height 26
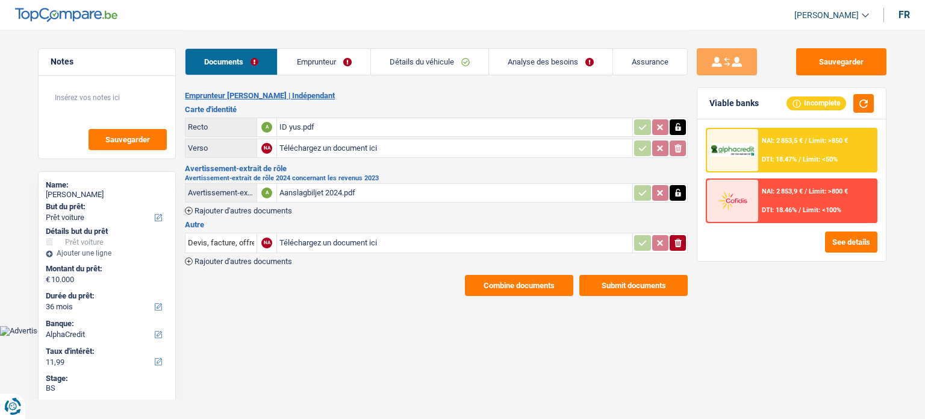
click at [679, 241] on icon "button" at bounding box center [677, 242] width 7 height 8
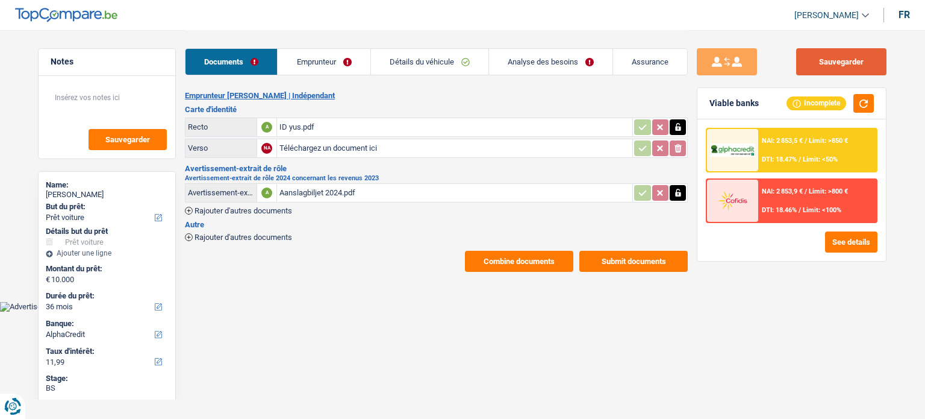
click at [821, 58] on button "Sauvegarder" at bounding box center [841, 61] width 90 height 27
click at [847, 89] on div "Viable banks Incomplete" at bounding box center [791, 103] width 188 height 31
click at [860, 104] on button "button" at bounding box center [863, 103] width 20 height 19
click at [827, 60] on button "Sauvegarder" at bounding box center [841, 61] width 90 height 27
